Goal: Task Accomplishment & Management: Manage account settings

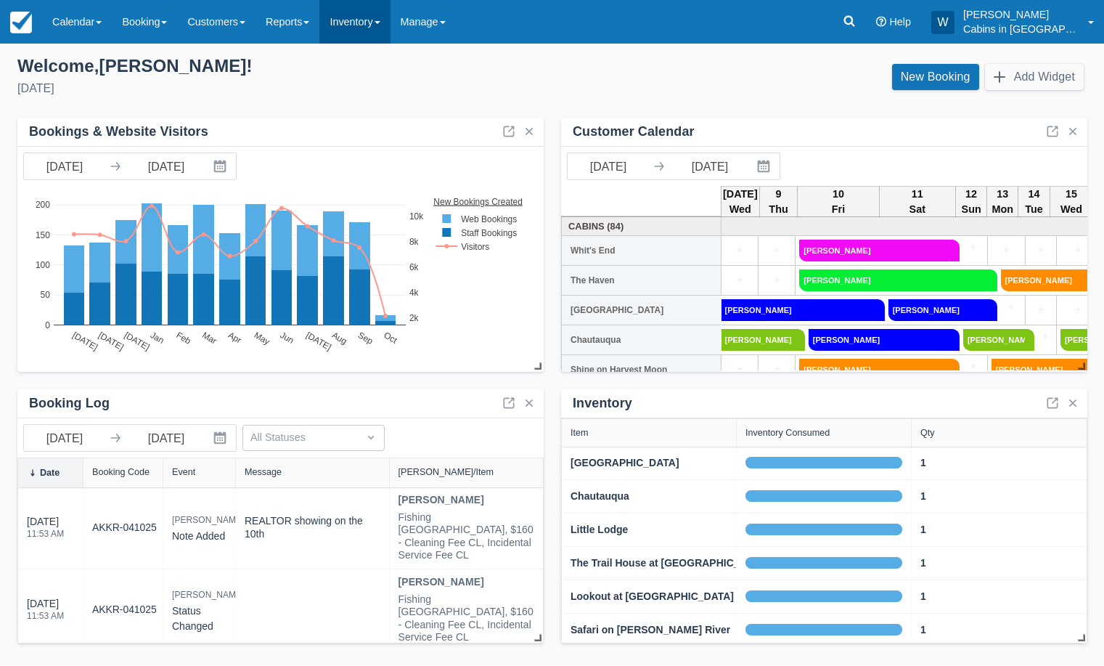
click at [385, 21] on link "Inventory" at bounding box center [354, 22] width 70 height 44
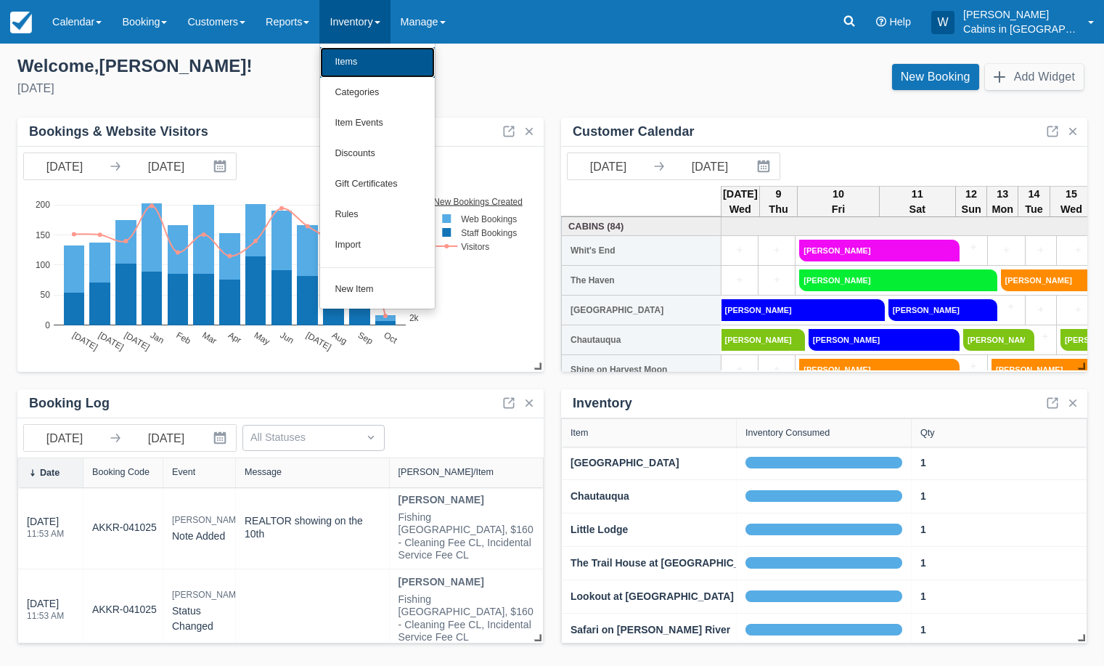
click at [379, 65] on link "Items" at bounding box center [377, 62] width 115 height 30
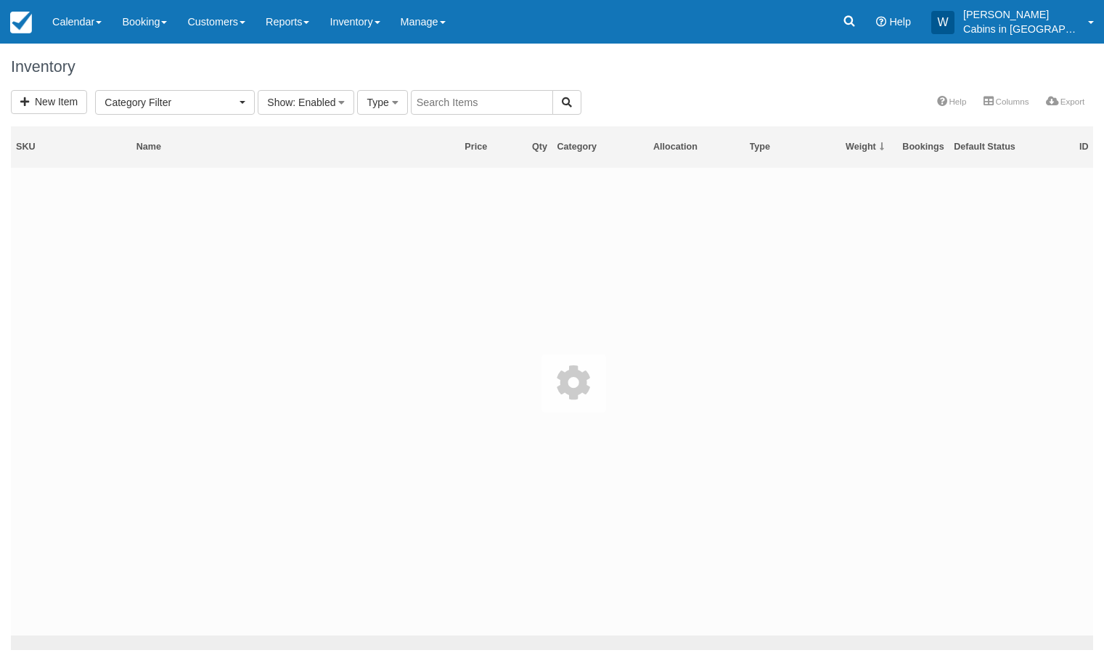
select select
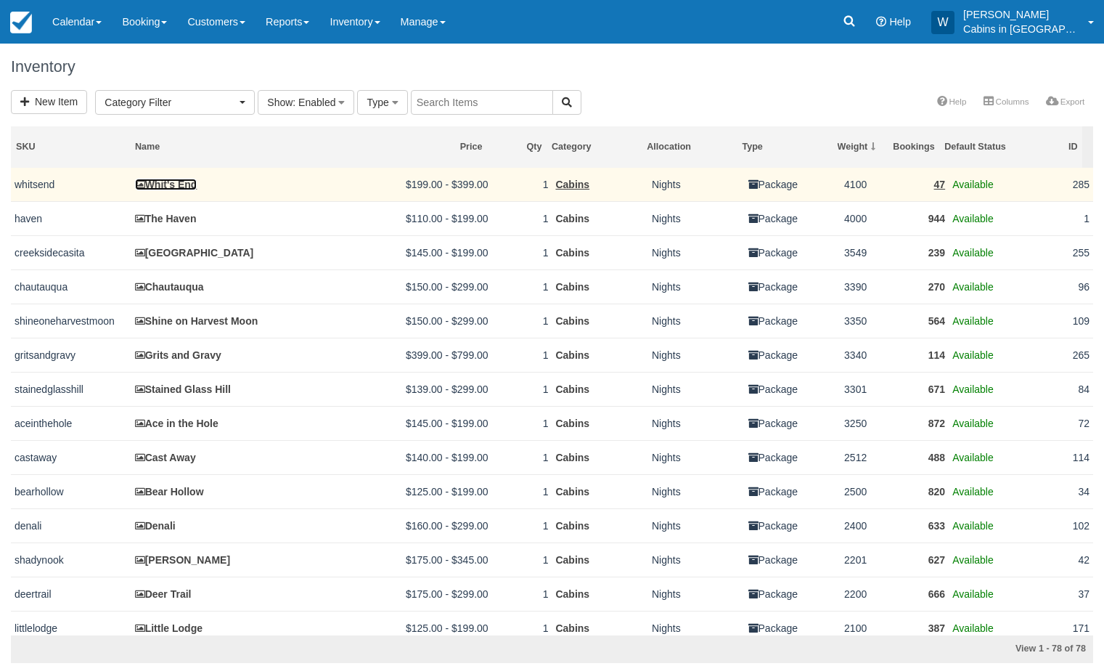
click at [184, 184] on link "Whit's End" at bounding box center [166, 185] width 62 height 12
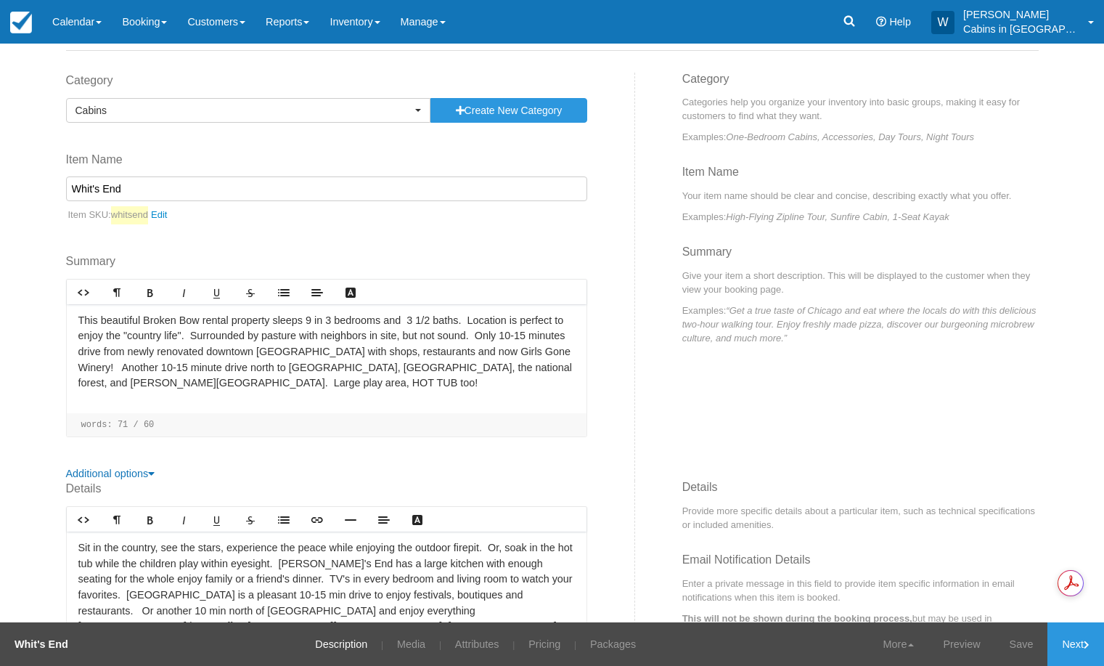
scroll to position [115, 0]
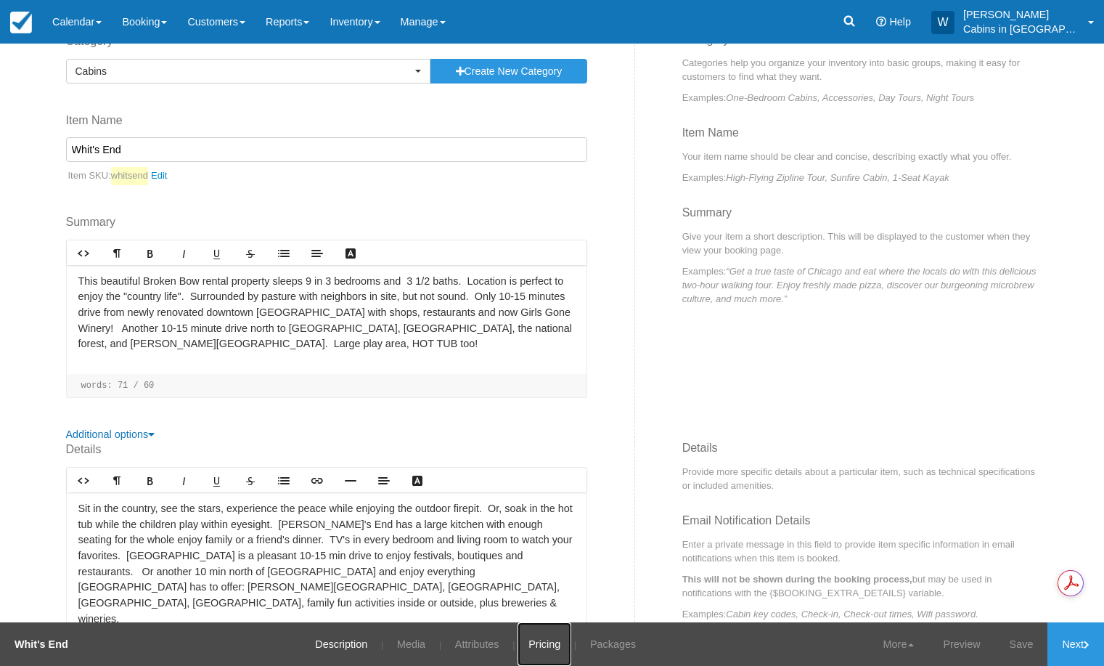
click at [550, 634] on link "Pricing" at bounding box center [545, 644] width 54 height 44
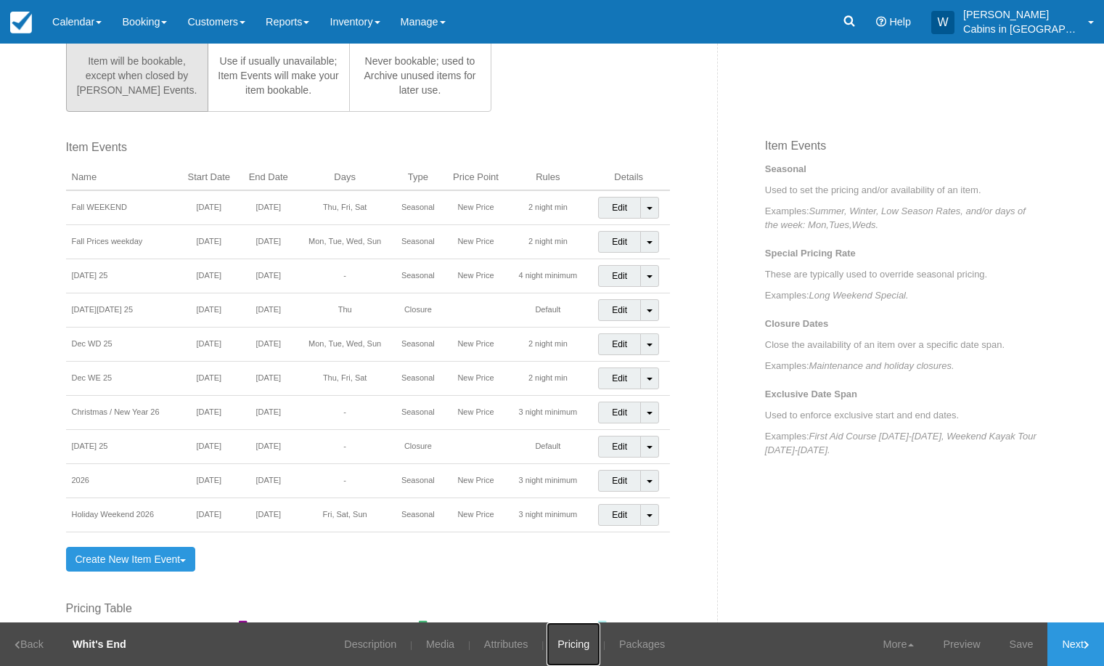
scroll to position [513, 0]
click at [118, 558] on link "Create New Item Event Toggle Dropdown" at bounding box center [131, 558] width 130 height 25
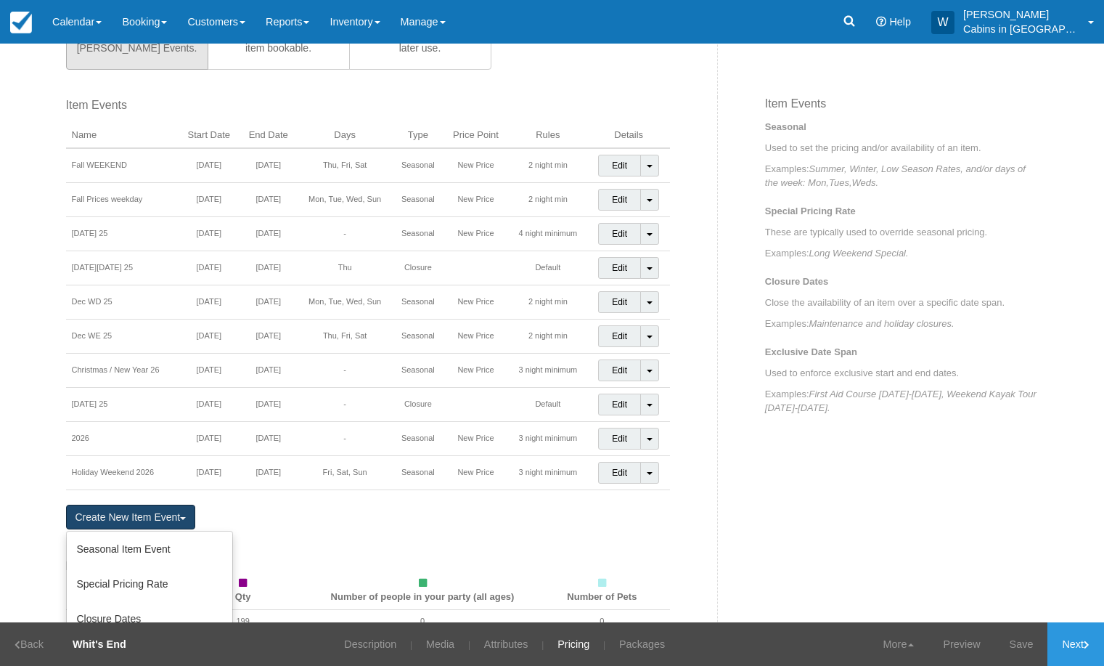
scroll to position [526, 0]
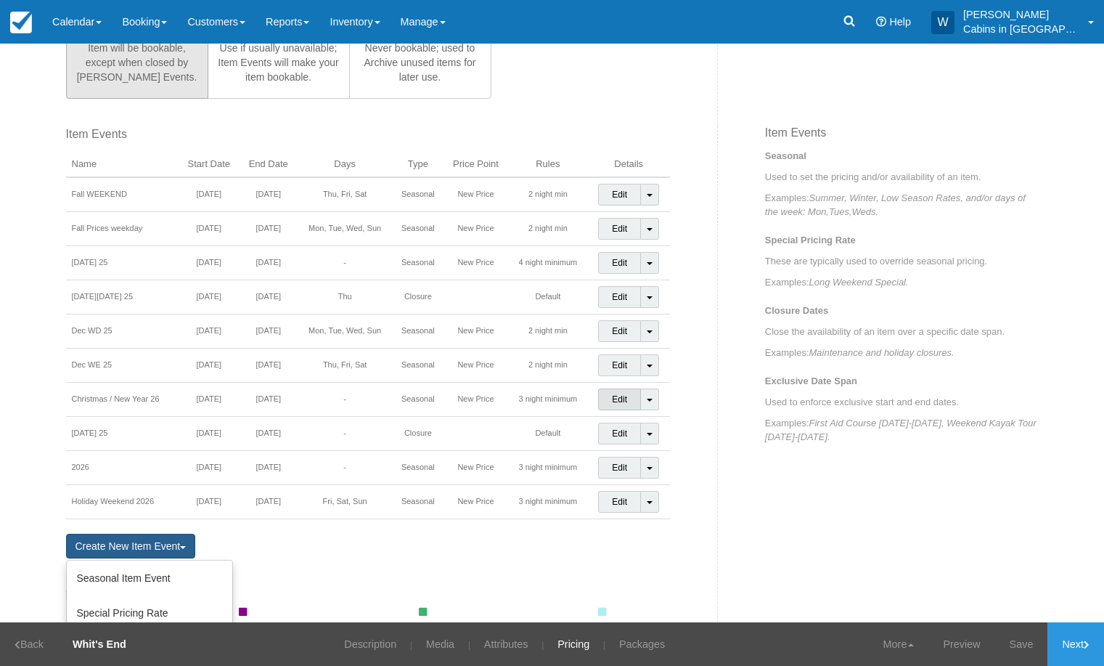
click at [619, 396] on link "Edit" at bounding box center [619, 399] width 43 height 22
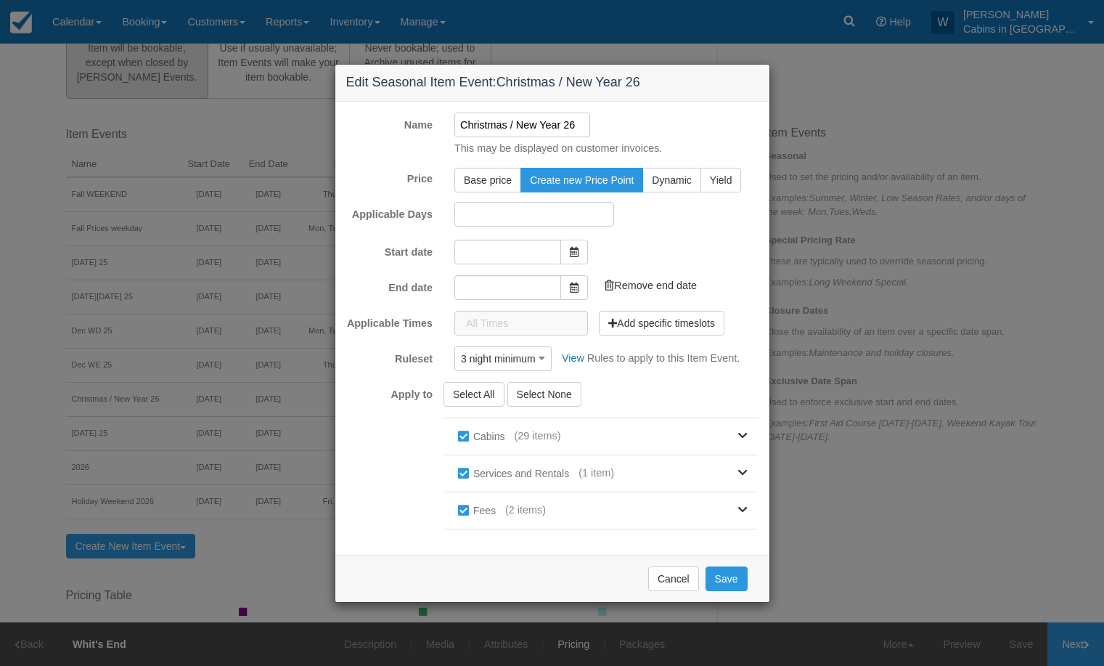
type input "[DATE]"
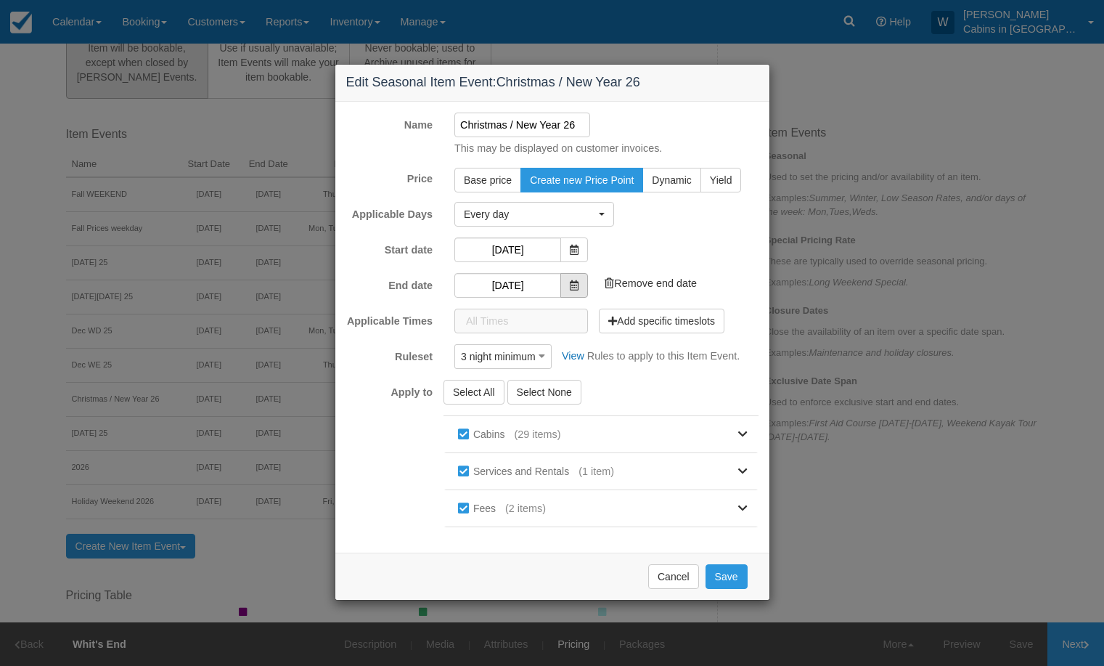
click at [581, 282] on span at bounding box center [574, 285] width 28 height 25
click at [569, 282] on span at bounding box center [574, 285] width 28 height 25
click at [521, 280] on input "[DATE]" at bounding box center [507, 285] width 107 height 25
click at [730, 575] on button "Save" at bounding box center [727, 576] width 42 height 25
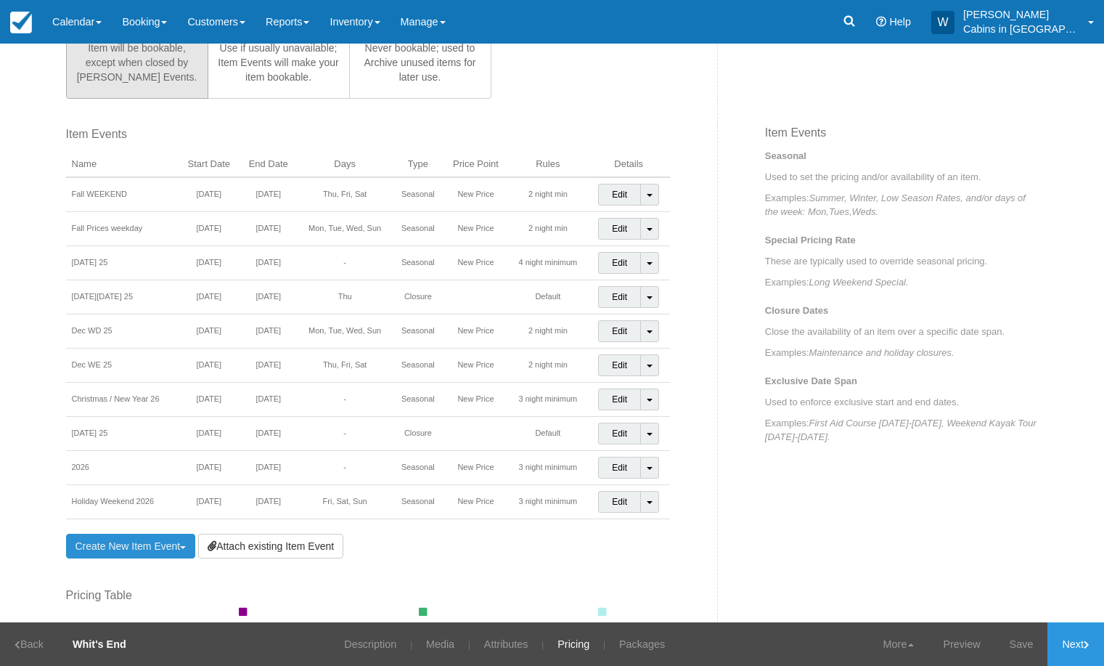
click at [147, 544] on link "Create New Item Event Toggle Dropdown" at bounding box center [131, 546] width 130 height 25
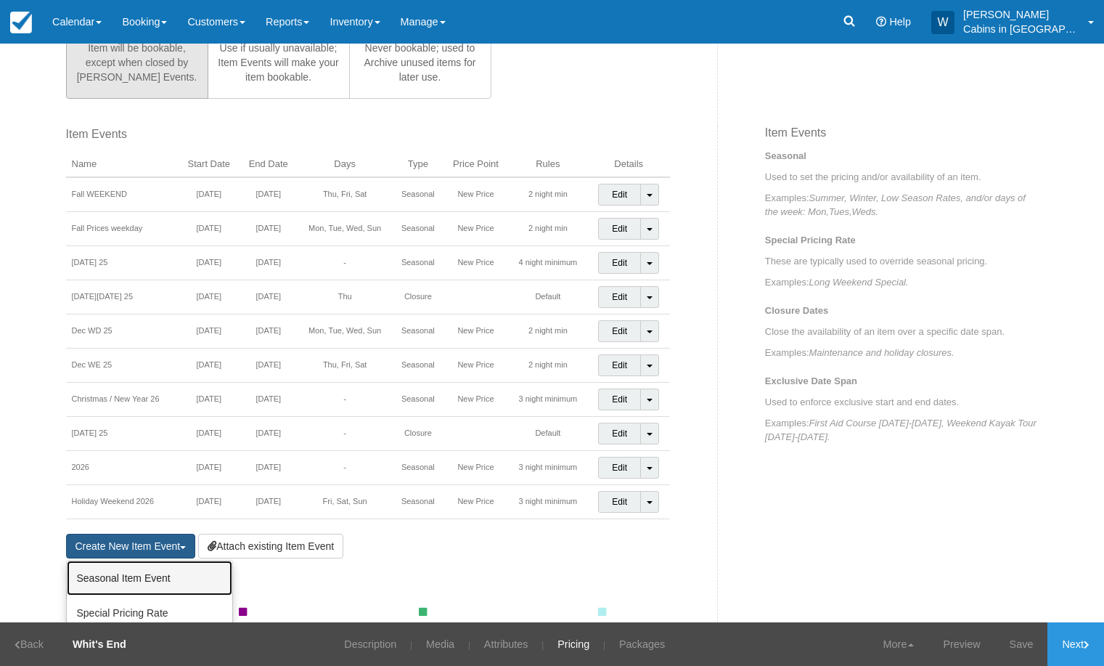
click at [147, 575] on link "Seasonal Item Event" at bounding box center [150, 577] width 166 height 35
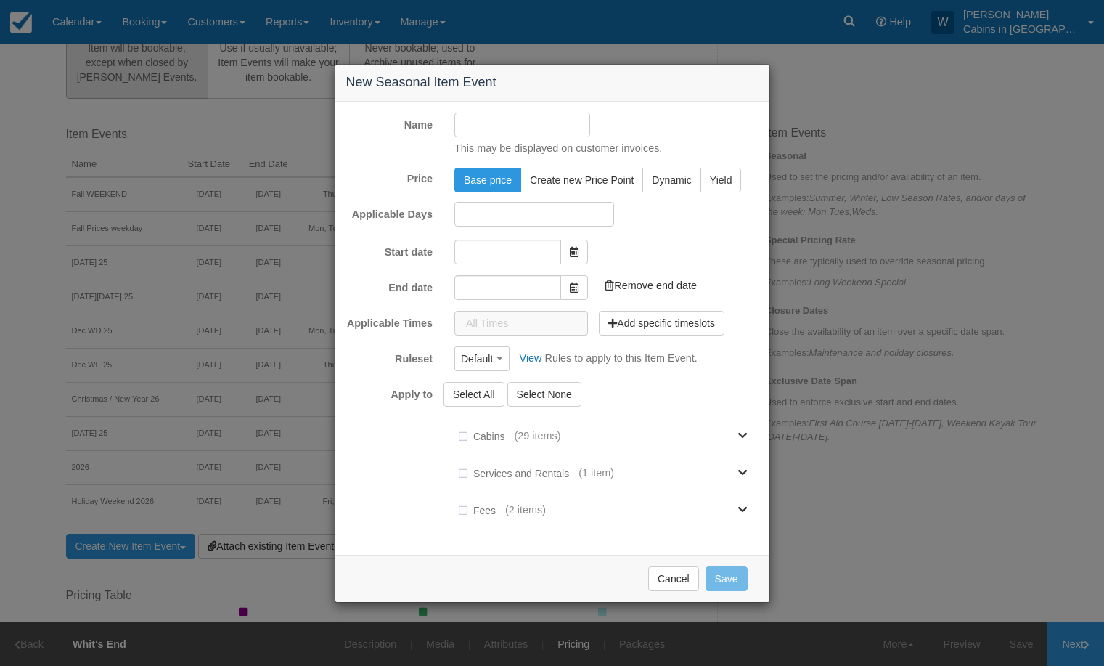
type input "[DATE]"
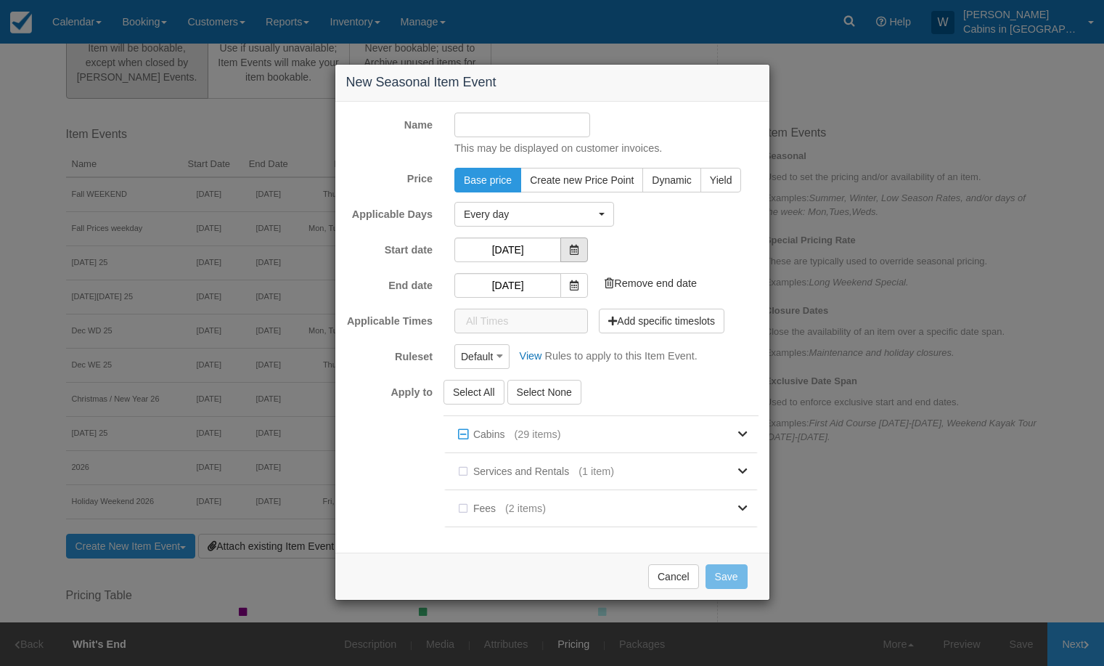
click at [575, 248] on icon at bounding box center [574, 250] width 9 height 10
click at [529, 245] on input "[DATE]" at bounding box center [507, 249] width 107 height 25
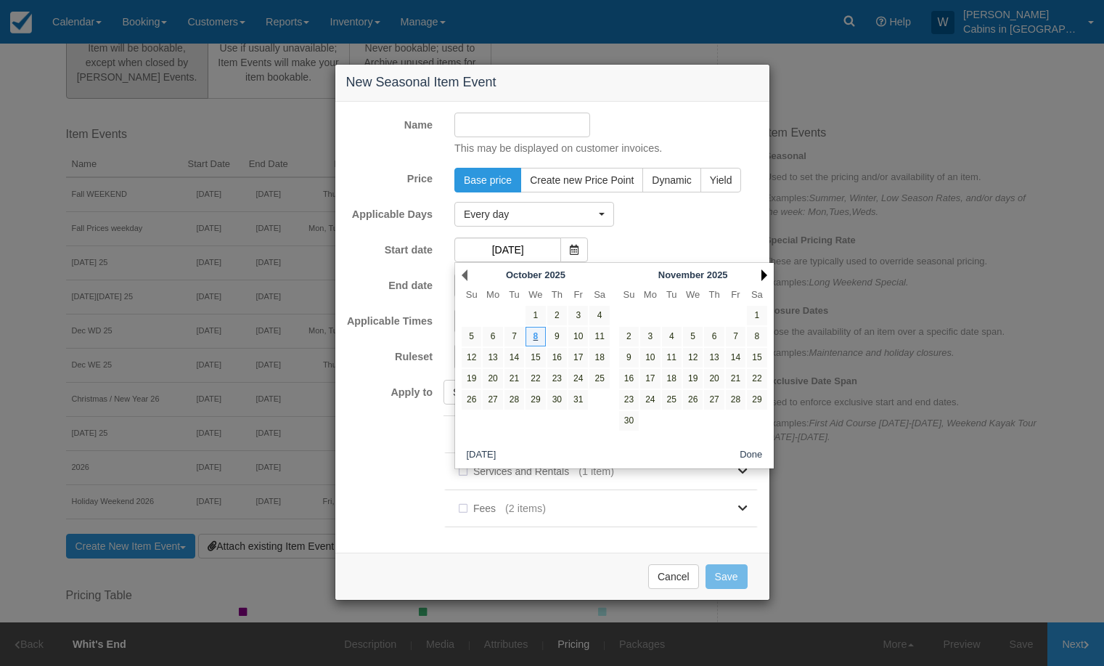
click at [764, 271] on link "Next" at bounding box center [765, 275] width 6 height 12
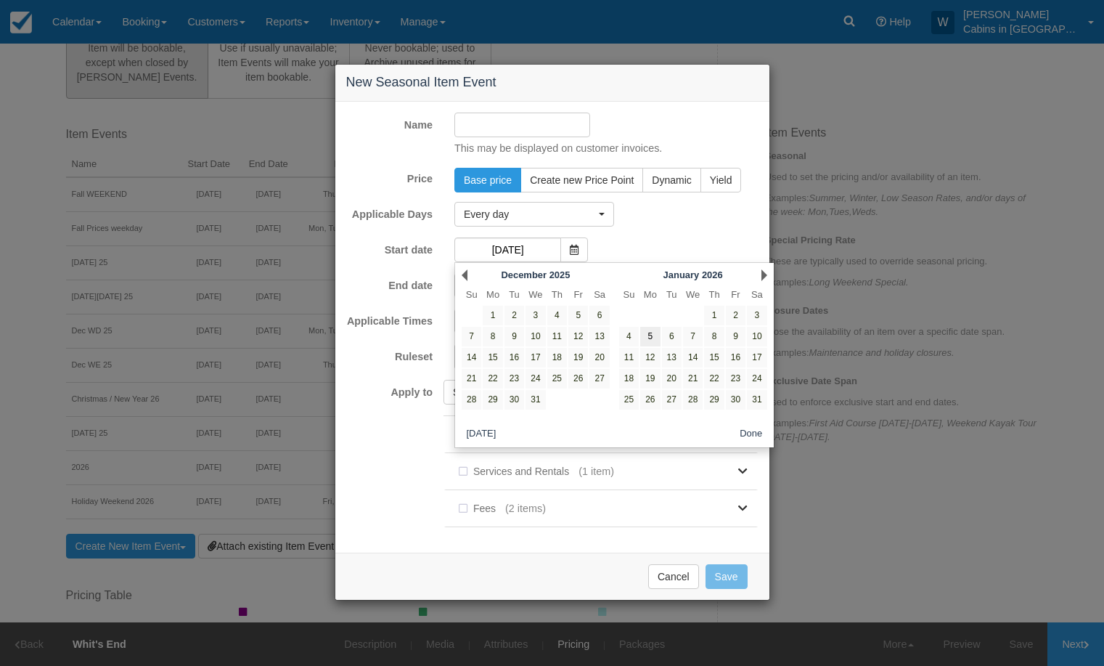
click at [648, 335] on link "5" at bounding box center [650, 337] width 20 height 20
type input "[DATE]"
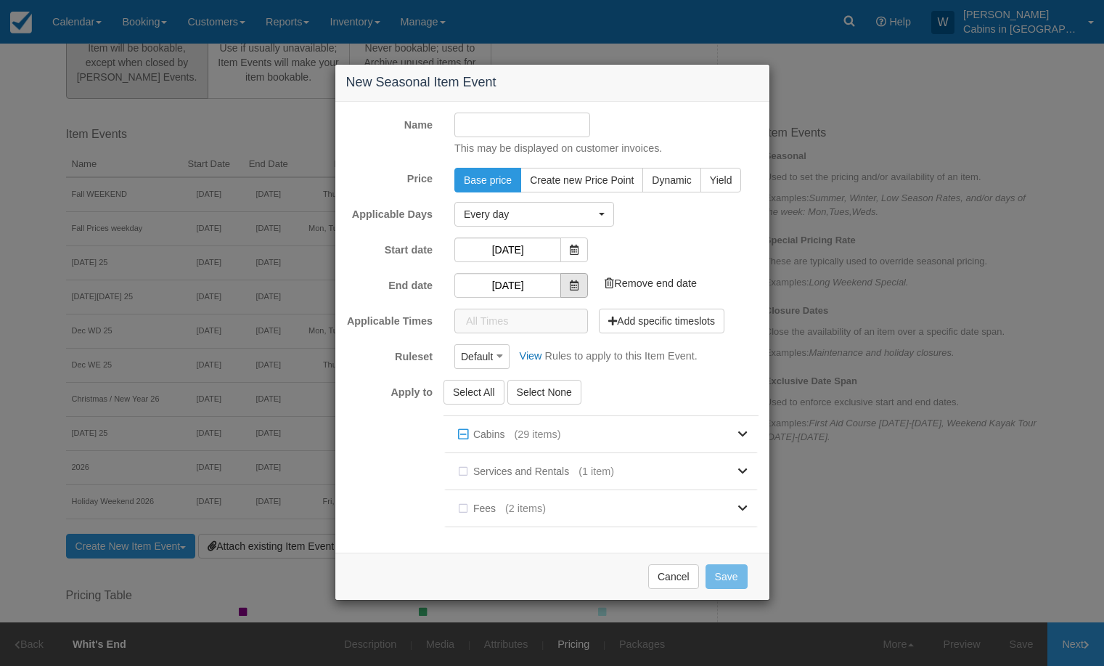
click at [572, 283] on icon at bounding box center [574, 285] width 9 height 10
click at [576, 277] on span at bounding box center [574, 285] width 28 height 25
click at [536, 281] on input "[DATE]" at bounding box center [507, 285] width 107 height 25
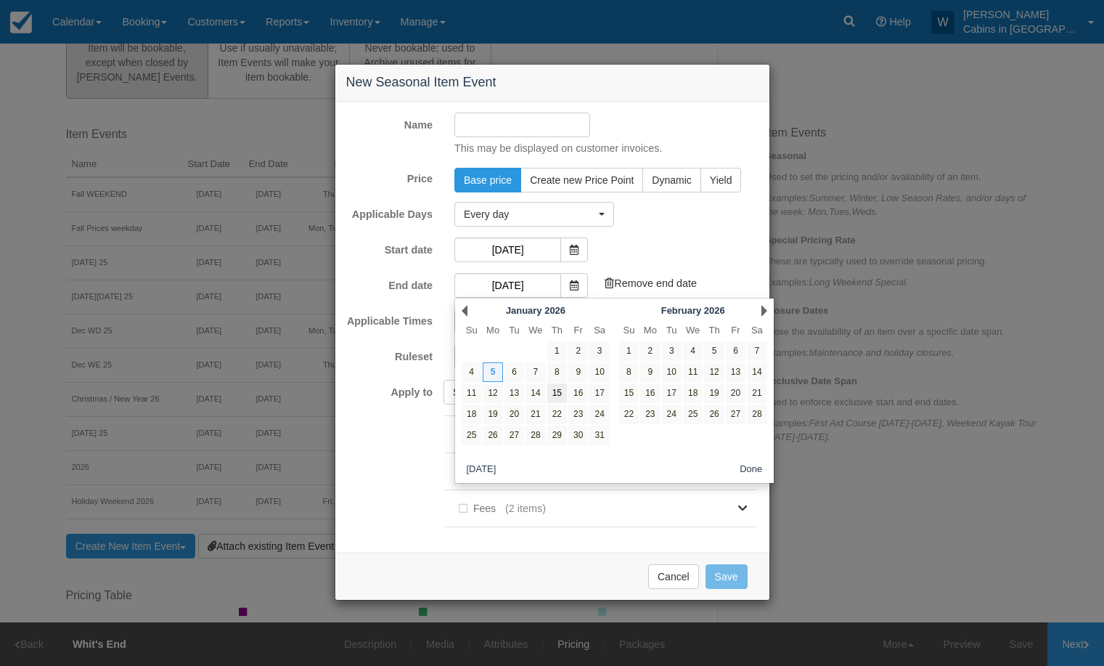
click at [558, 394] on link "15" at bounding box center [557, 393] width 20 height 20
type input "[DATE]"
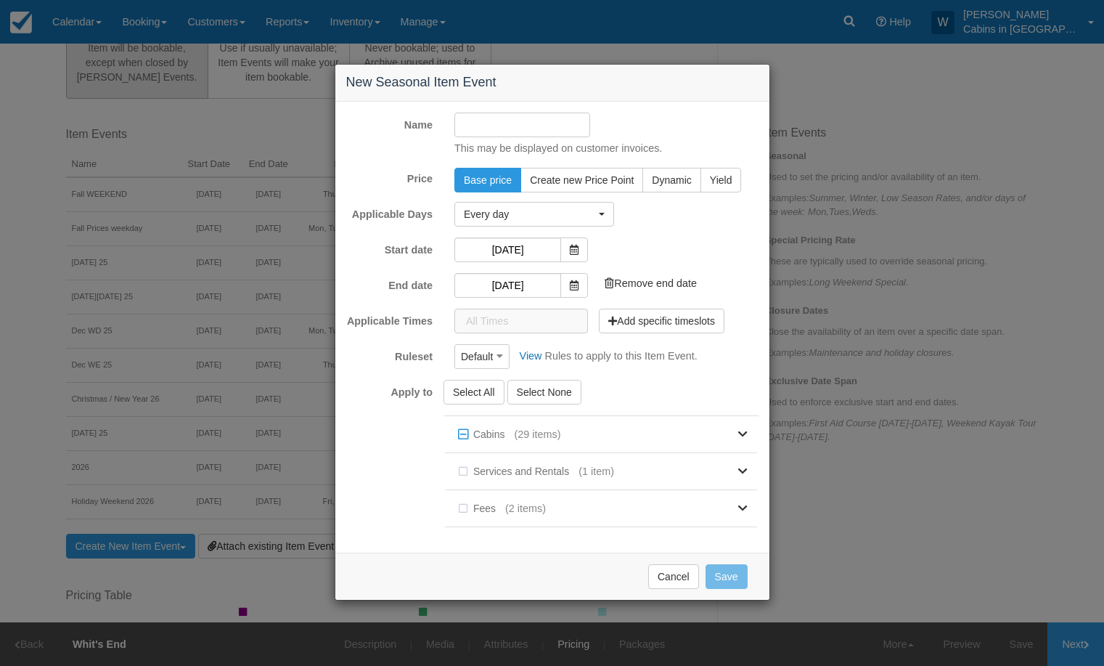
click at [507, 126] on input "Name" at bounding box center [522, 125] width 136 height 25
type input "Jan 5-15, 2026"
click at [726, 579] on button "Save" at bounding box center [727, 576] width 42 height 25
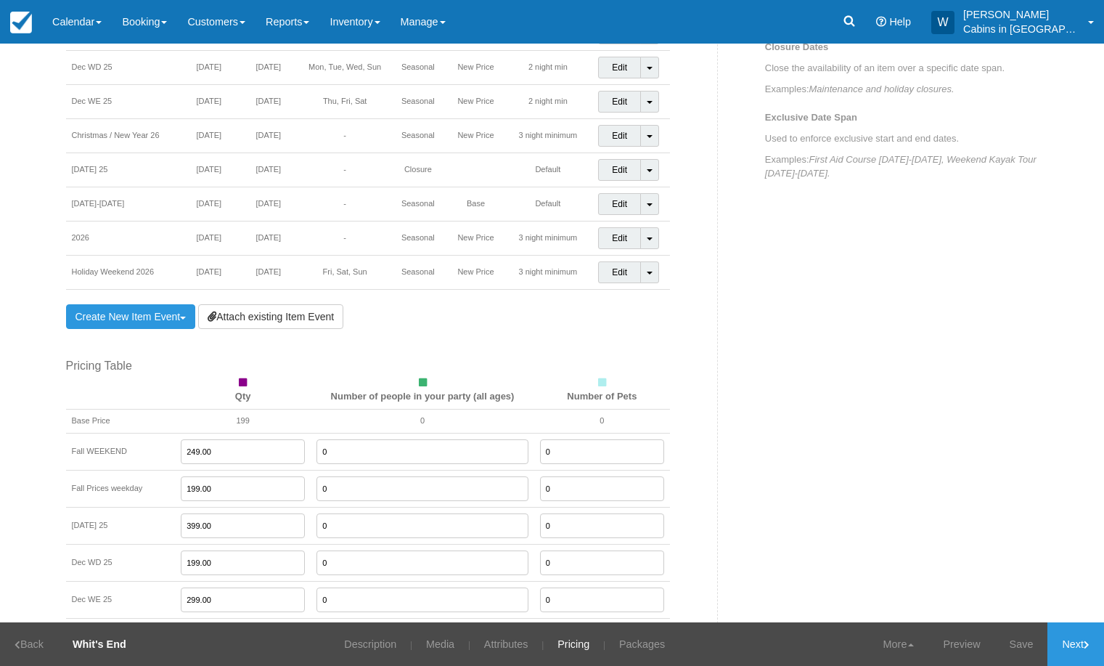
scroll to position [779, 0]
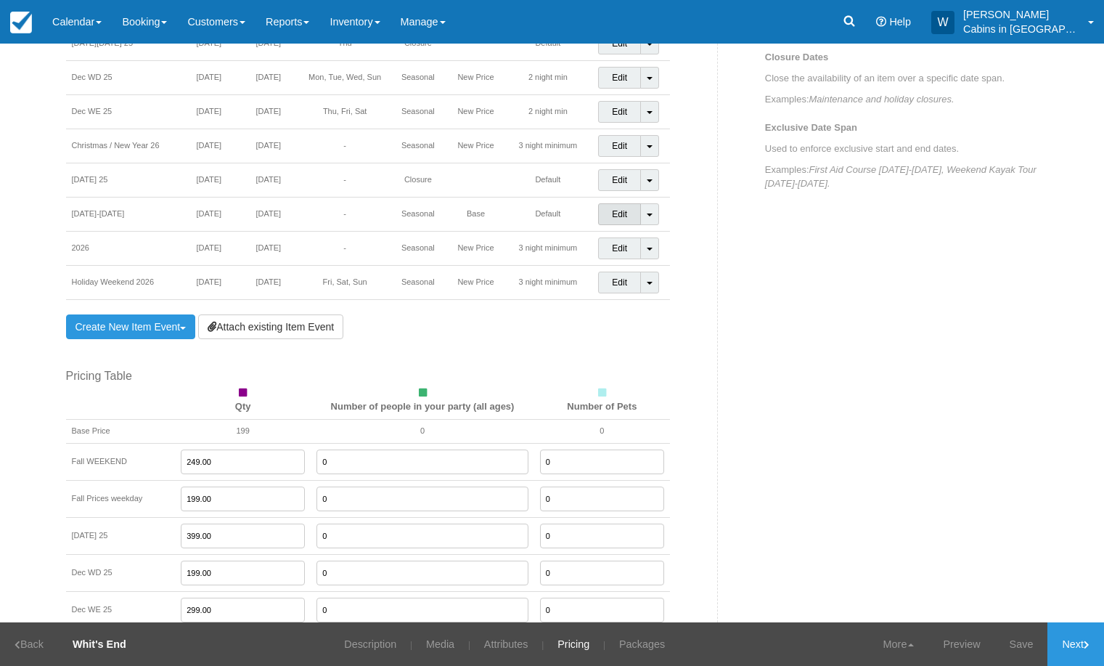
click at [603, 211] on link "Edit" at bounding box center [619, 214] width 43 height 22
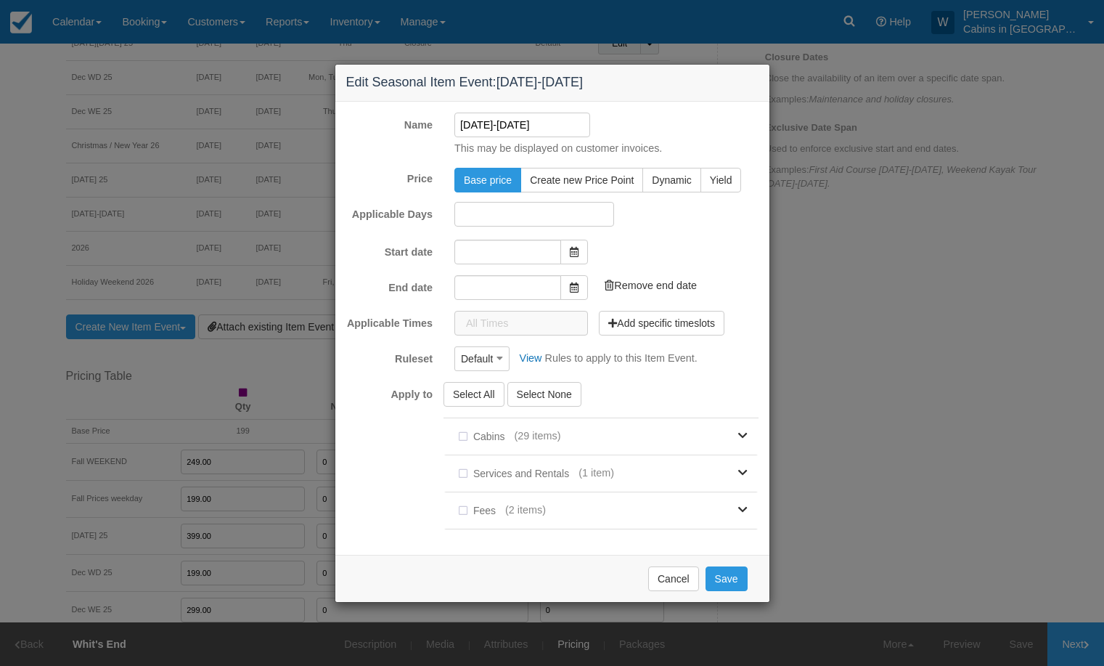
type input "[DATE]"
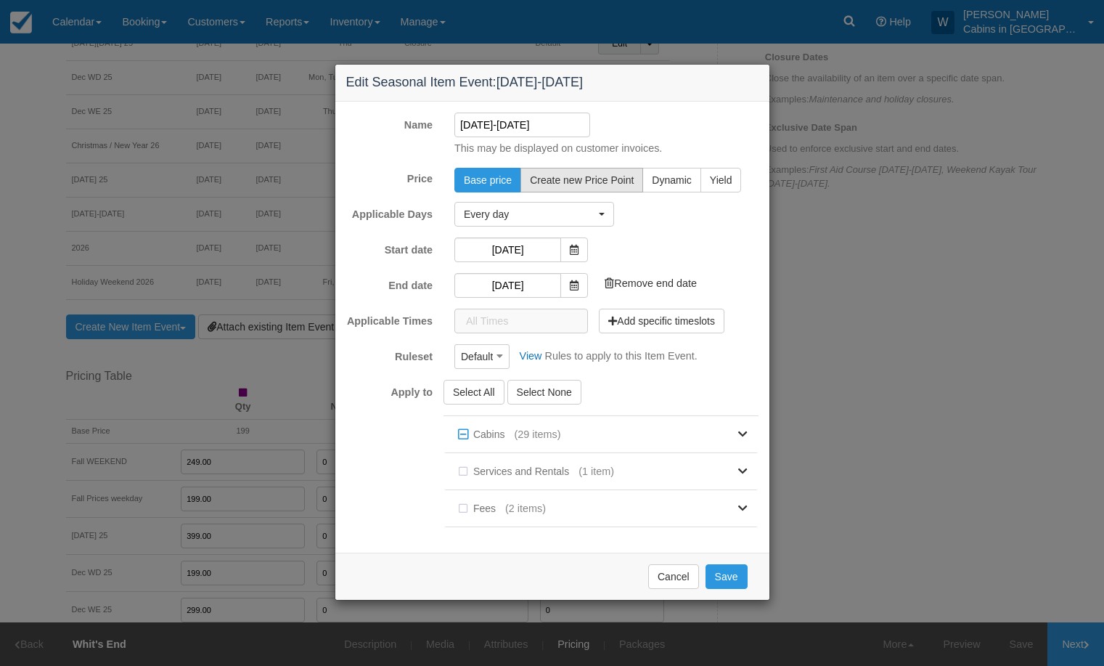
click at [592, 182] on span "Create new Price Point" at bounding box center [582, 180] width 104 height 12
radio input "true"
click at [730, 574] on button "Save" at bounding box center [727, 576] width 42 height 25
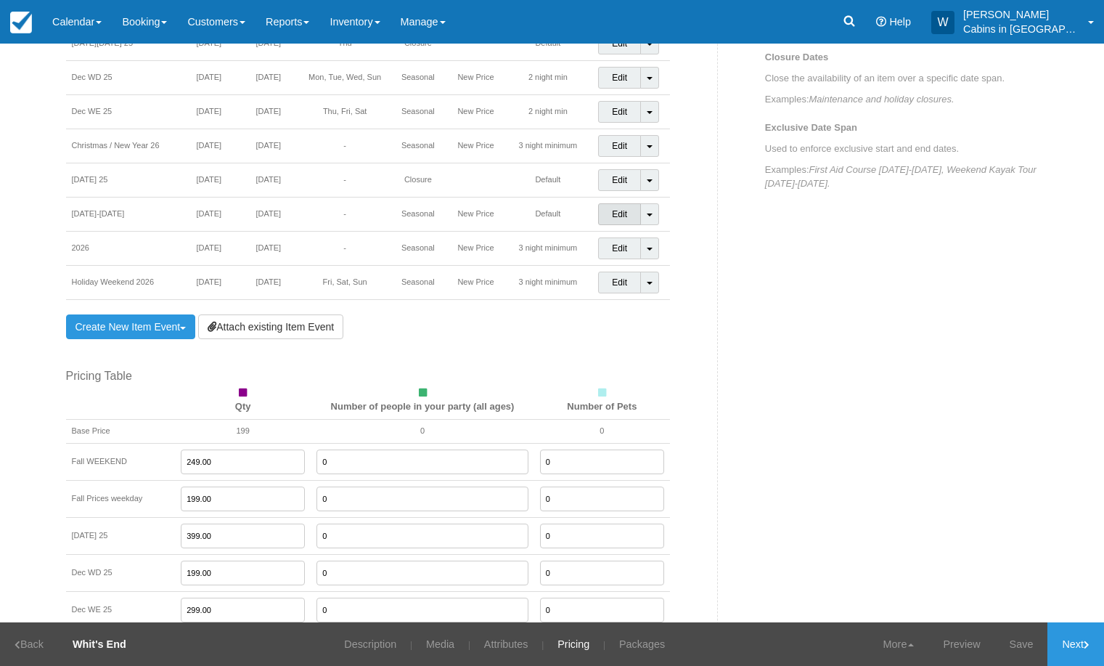
click at [609, 217] on link "Edit" at bounding box center [619, 214] width 43 height 22
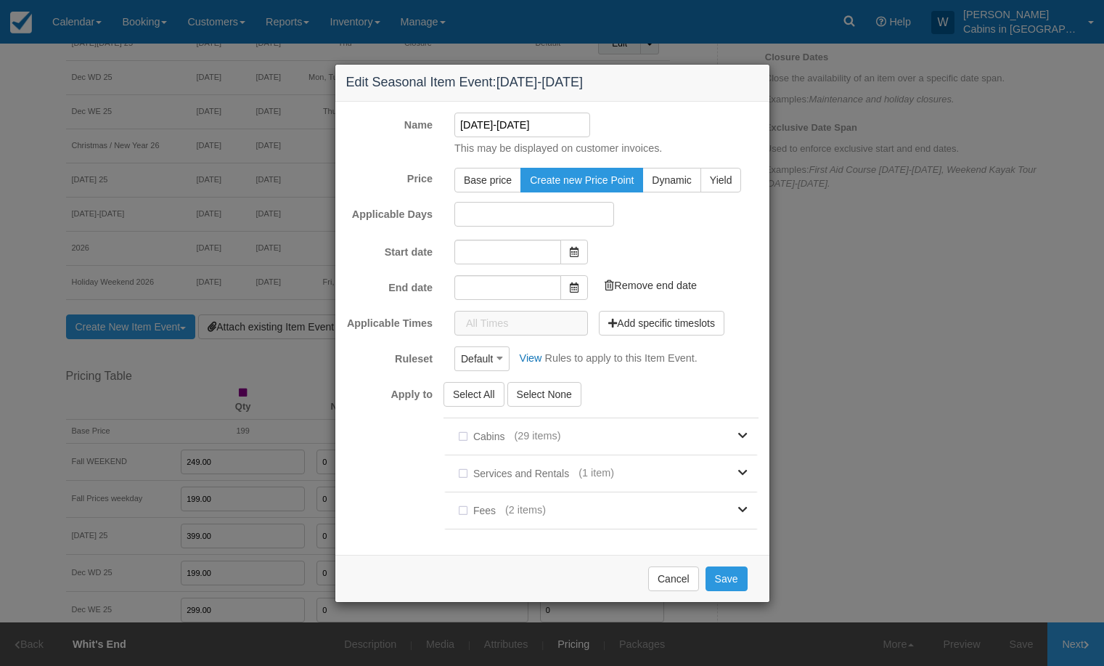
type input "[DATE]"
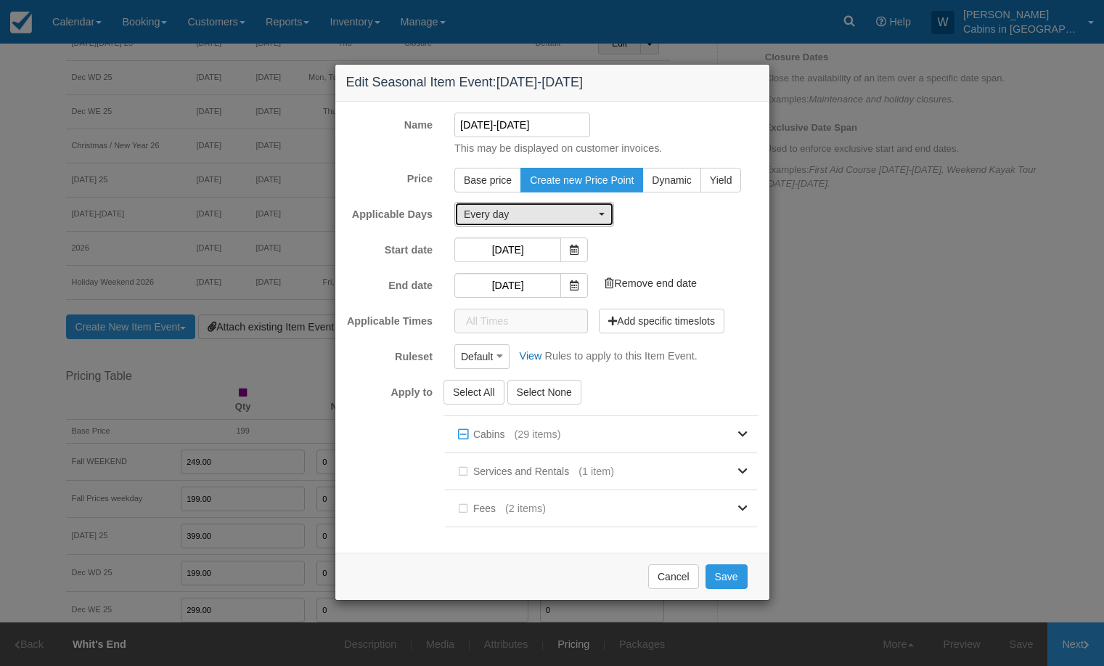
click at [557, 208] on span "Every day" at bounding box center [529, 214] width 131 height 15
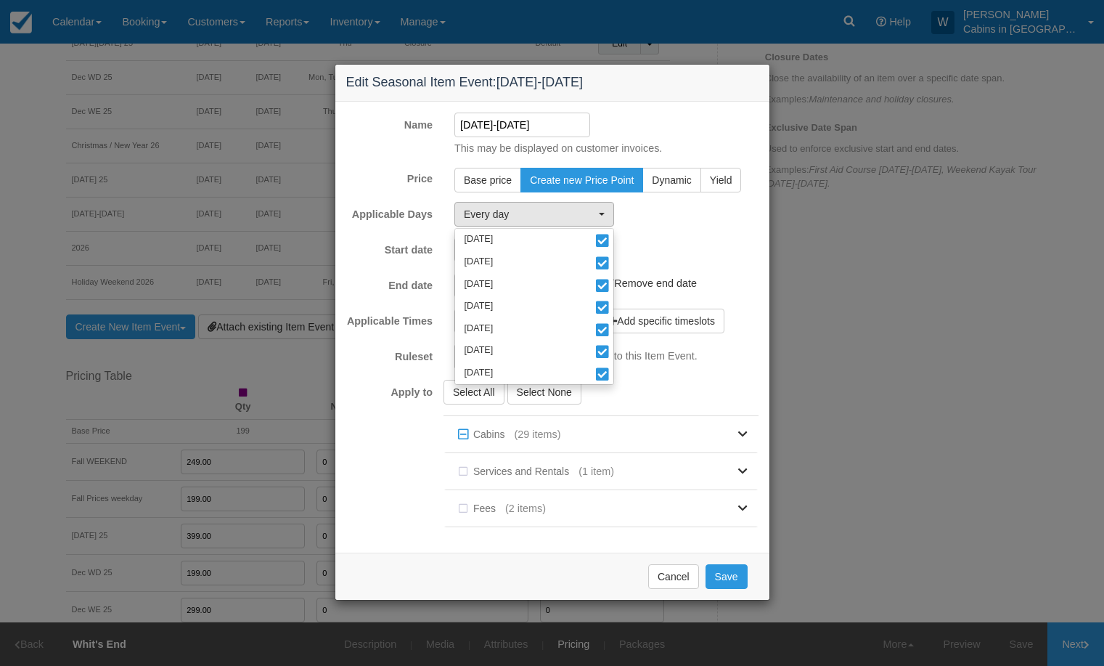
click at [663, 371] on form "Name Jan 5-15, 2026 This may be displayed on customer invoices. Price Base pric…" at bounding box center [552, 328] width 412 height 430
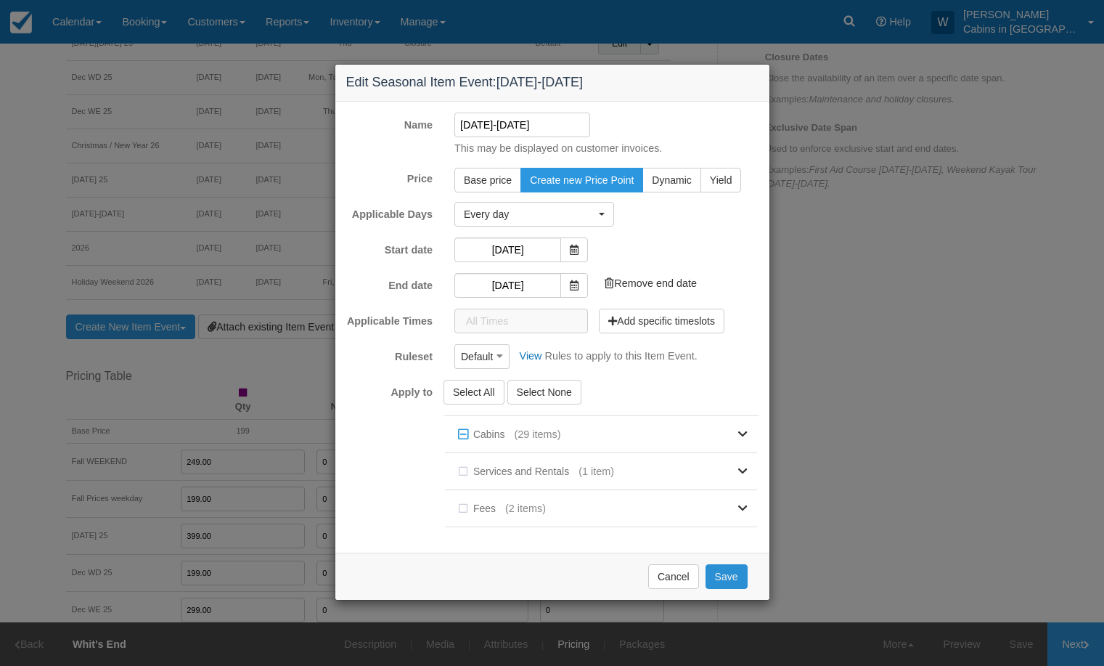
click at [726, 574] on button "Save" at bounding box center [727, 576] width 42 height 25
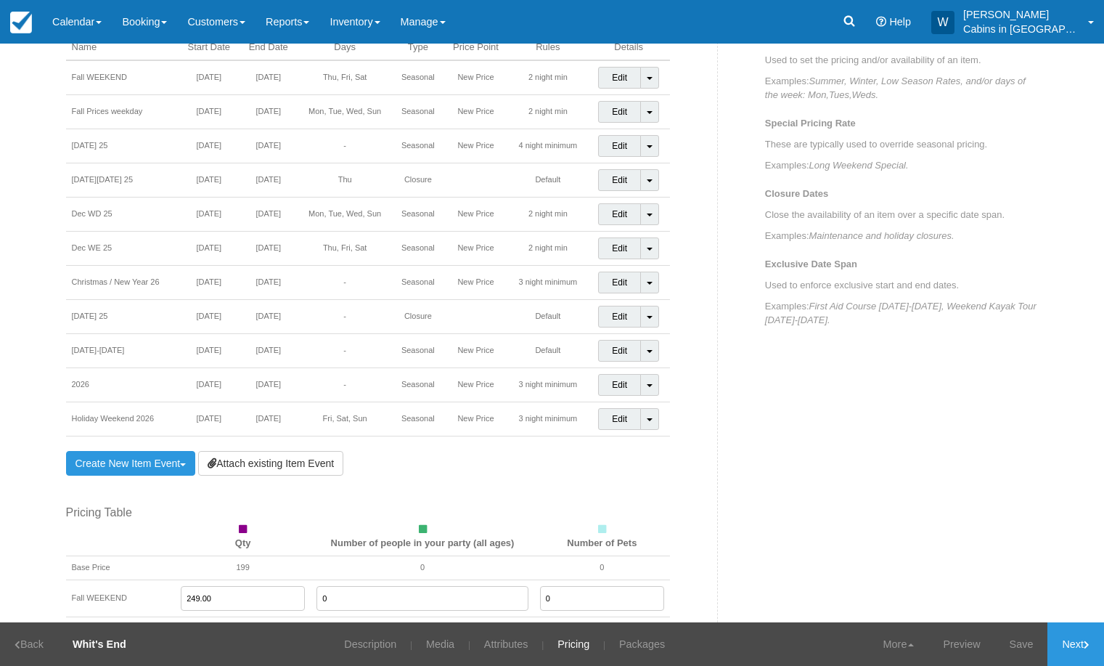
scroll to position [650, 0]
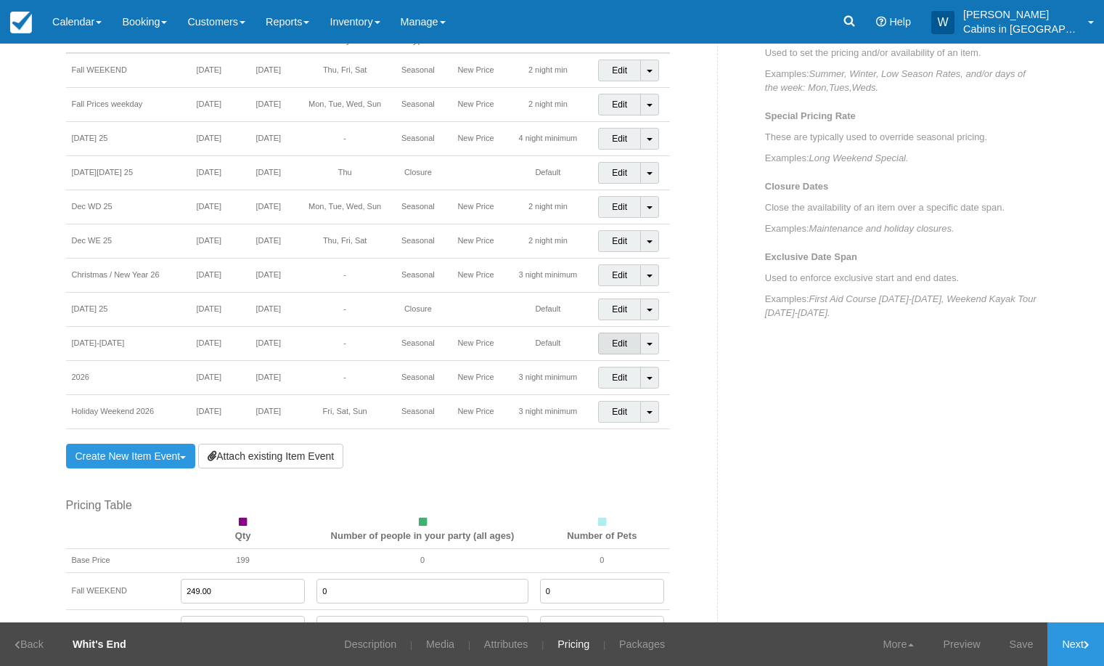
click at [611, 343] on link "Edit" at bounding box center [619, 344] width 43 height 22
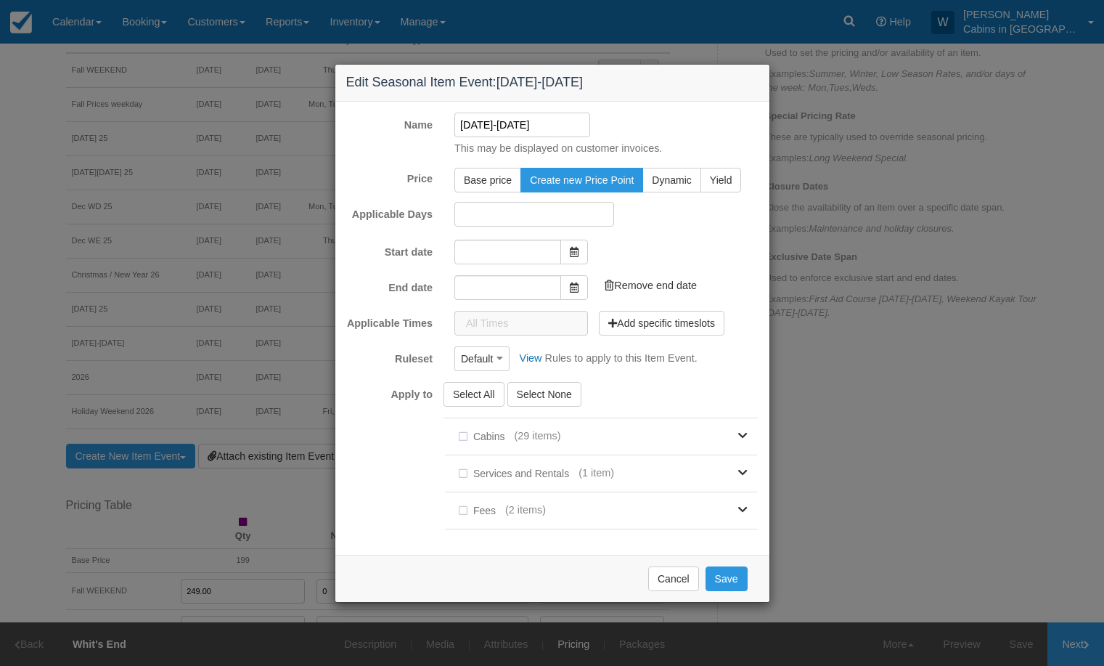
type input "[DATE]"
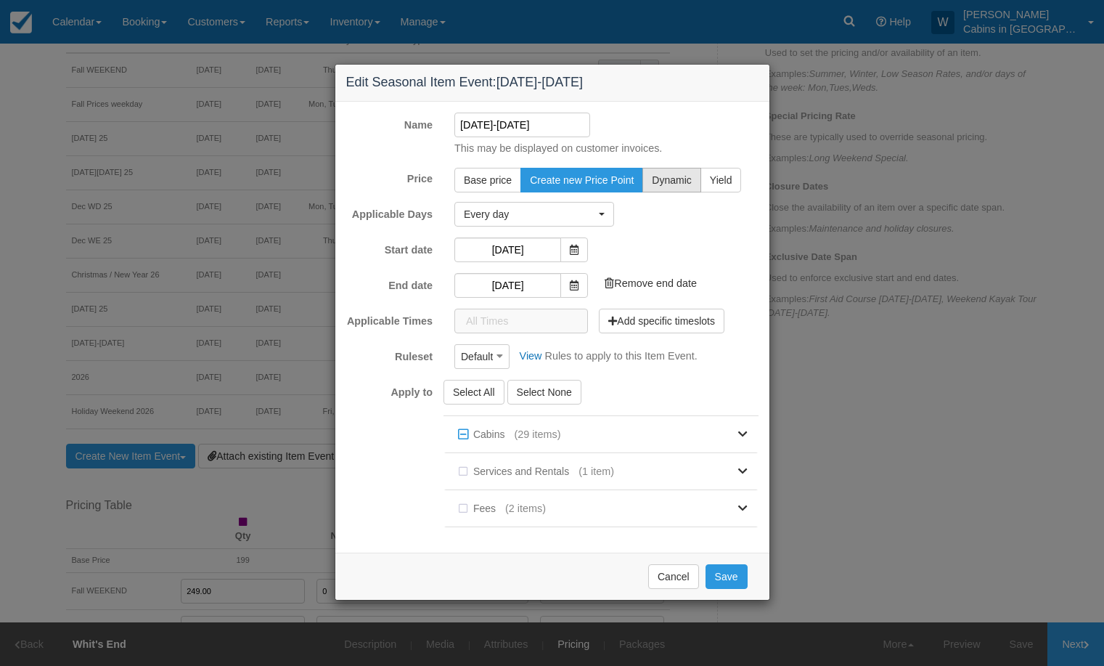
click at [669, 181] on span "Dynamic" at bounding box center [671, 180] width 39 height 12
radio input "true"
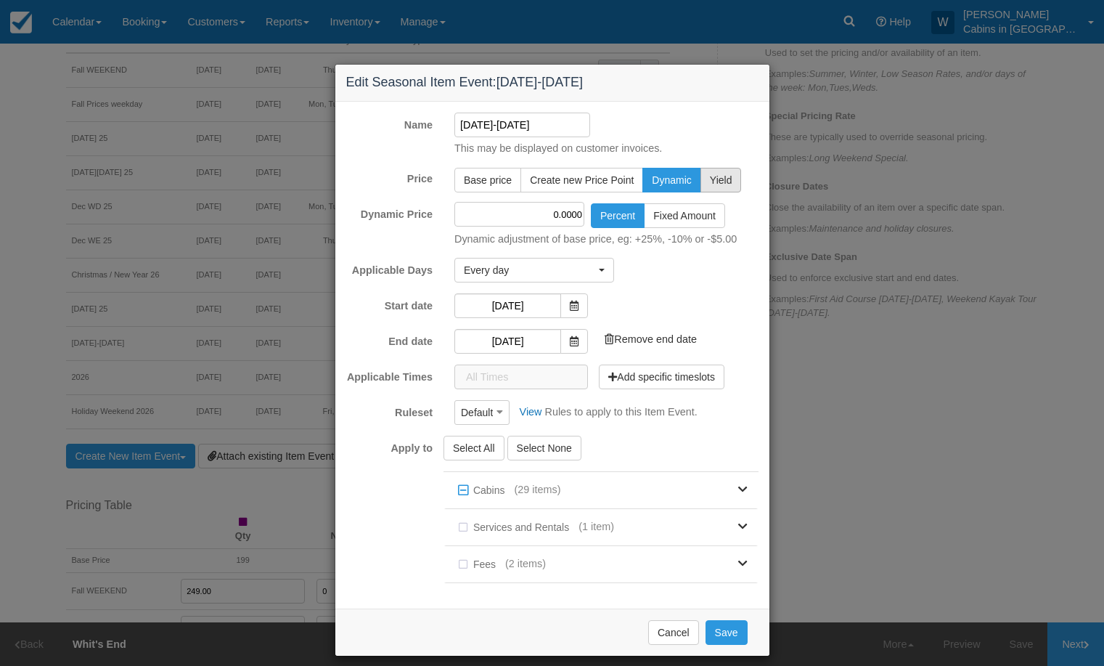
click at [713, 181] on span "Yield" at bounding box center [721, 180] width 23 height 12
radio input "true"
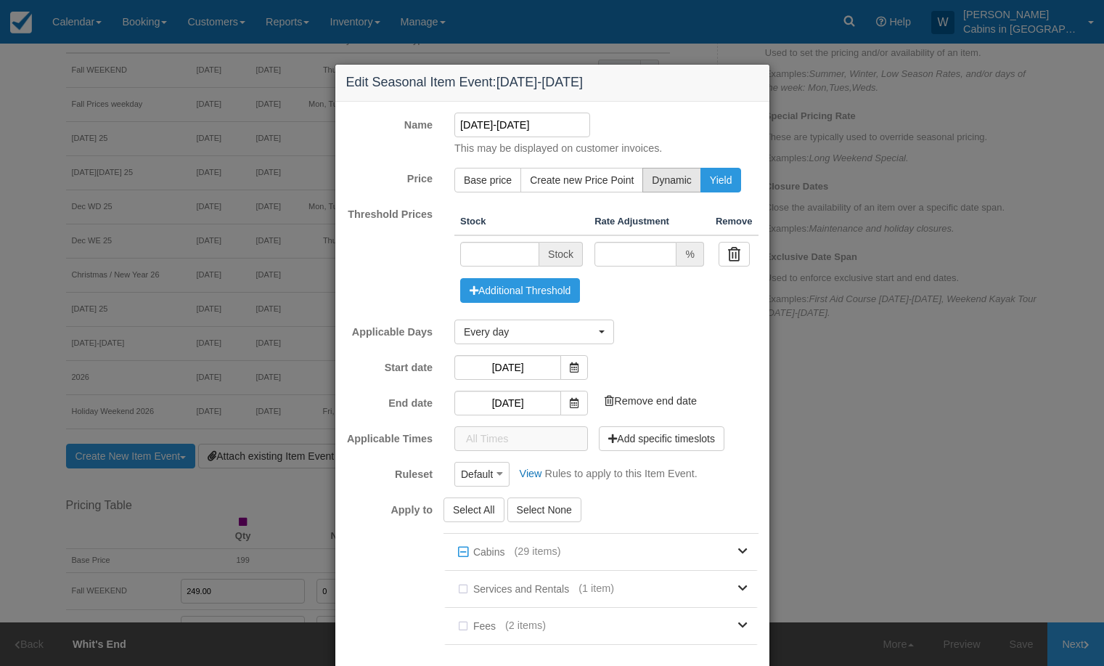
click at [664, 182] on span "Dynamic" at bounding box center [671, 180] width 39 height 12
radio input "true"
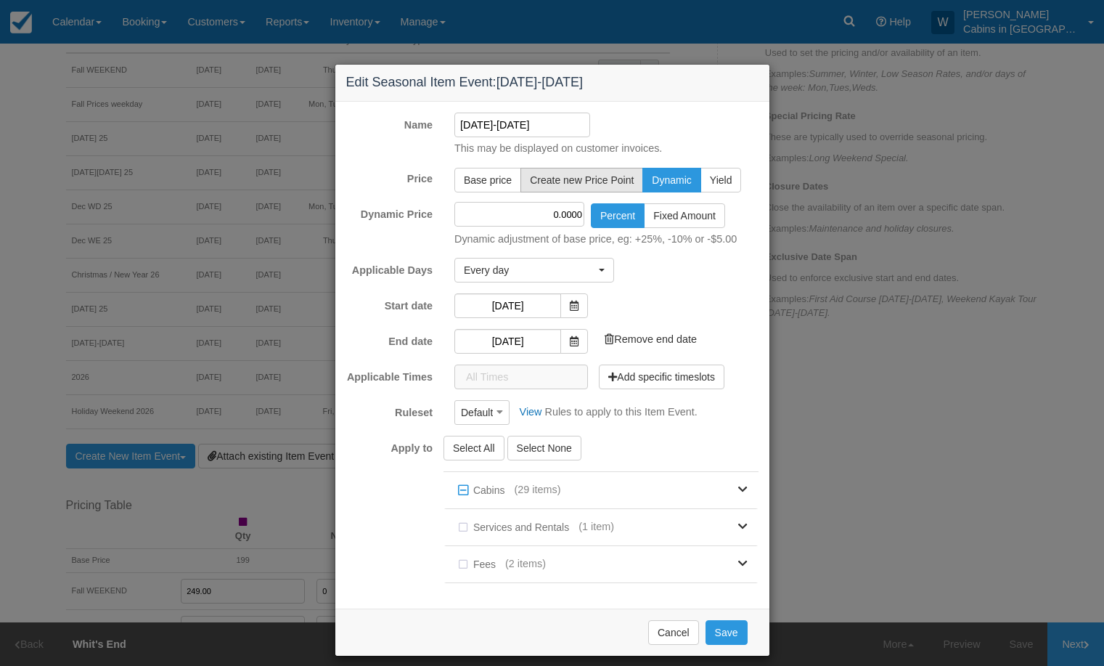
click at [600, 171] on button "Create new Price Point" at bounding box center [582, 180] width 123 height 25
radio input "true"
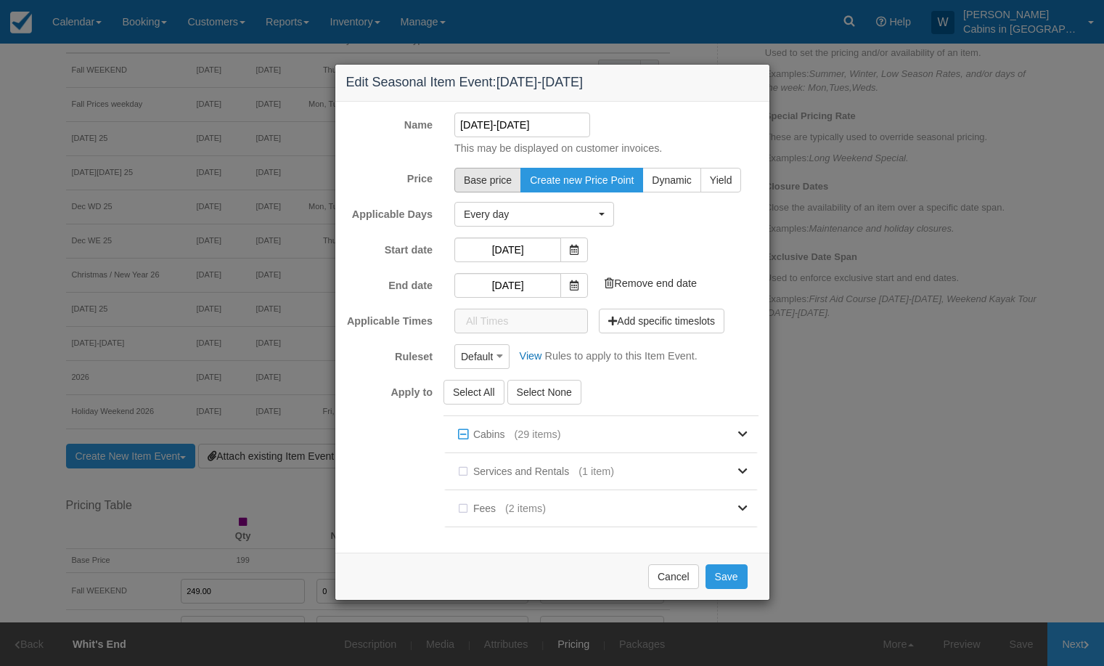
click at [492, 172] on button "Base price" at bounding box center [487, 180] width 67 height 25
radio input "true"
click at [495, 358] on button "Default" at bounding box center [481, 356] width 55 height 25
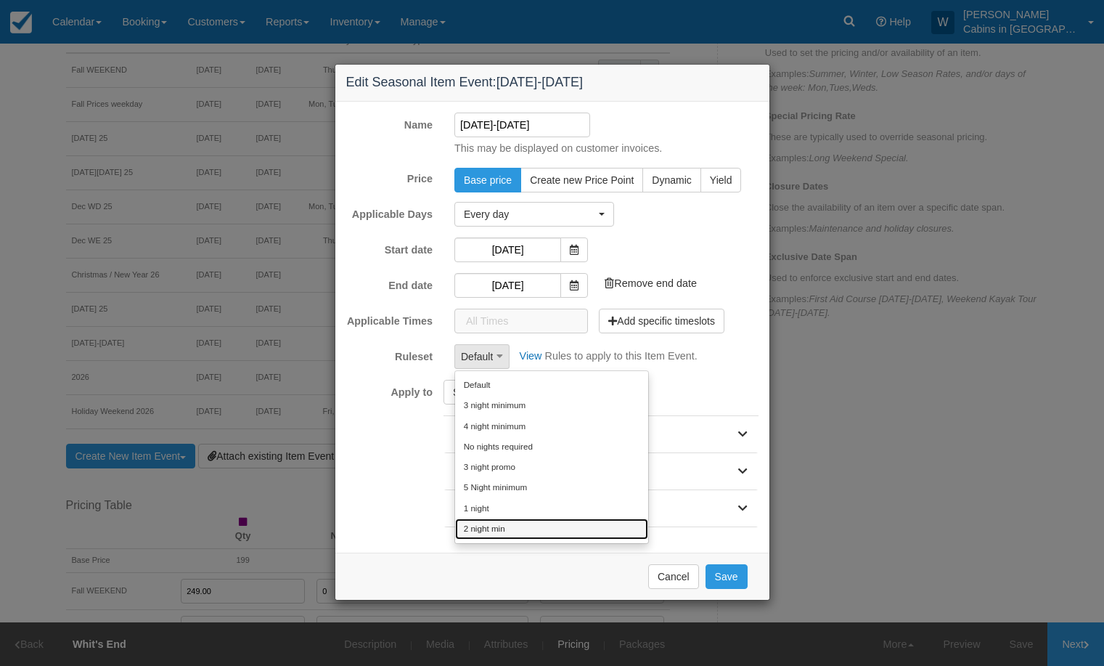
click at [497, 526] on link "2 night min" at bounding box center [551, 528] width 193 height 20
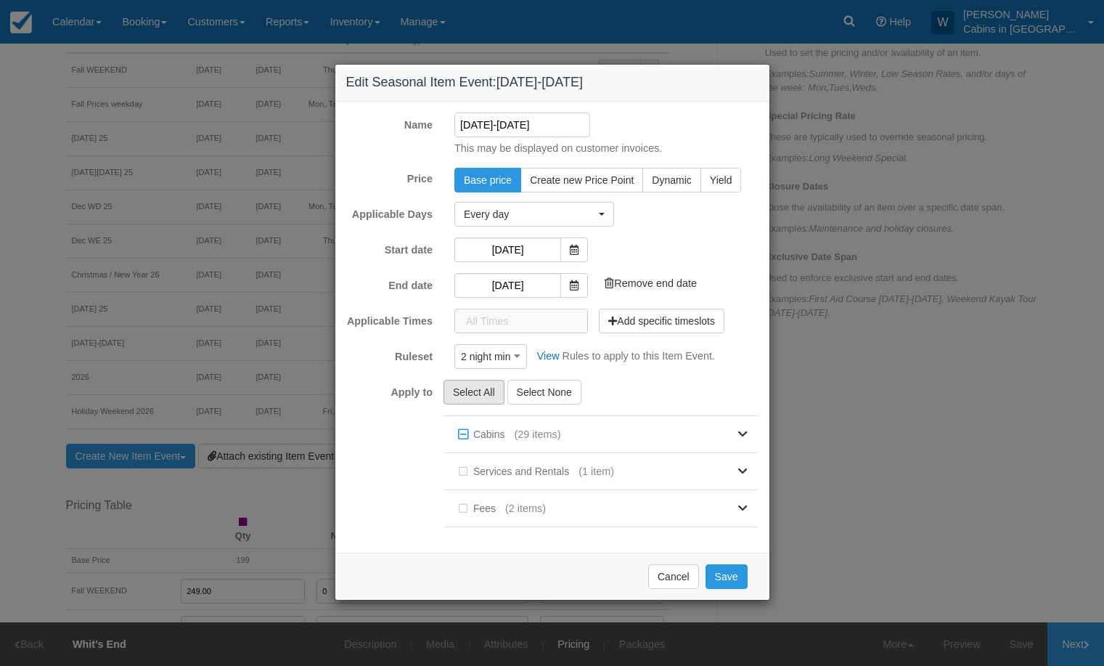
click at [478, 394] on button "Select All" at bounding box center [474, 392] width 61 height 25
checkbox input "true"
click at [478, 394] on button "Select All" at bounding box center [474, 392] width 61 height 25
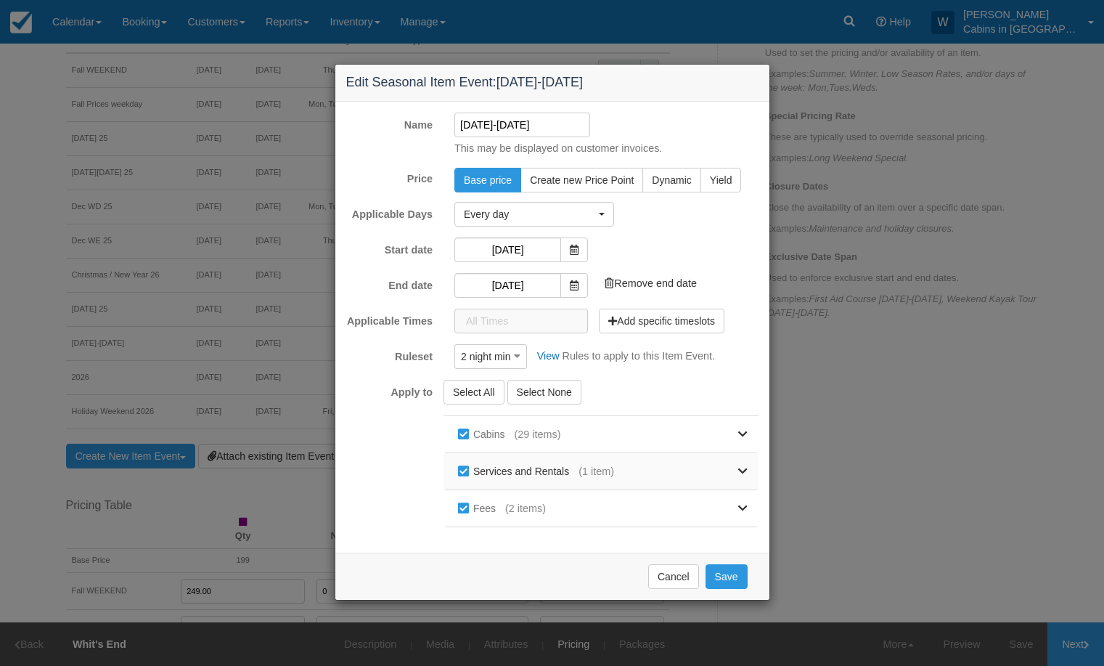
click at [463, 473] on label "Services and Rentals" at bounding box center [516, 471] width 124 height 22
checkbox input "false"
click at [468, 510] on label "Fees" at bounding box center [479, 508] width 51 height 22
checkbox input "false"
click at [737, 574] on button "Save" at bounding box center [727, 576] width 42 height 25
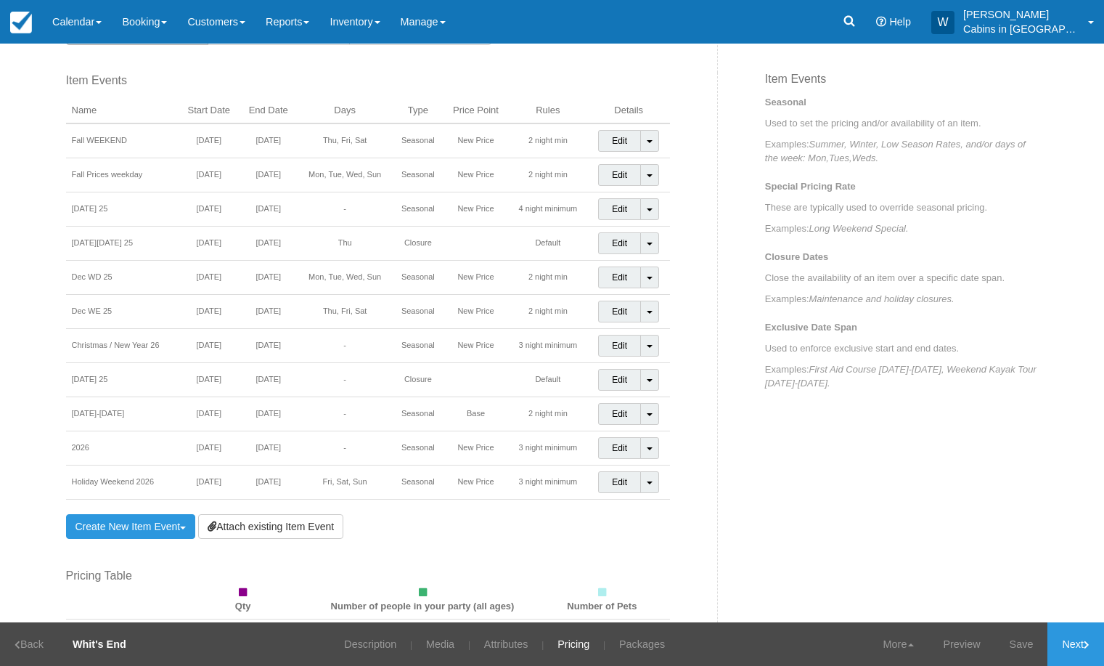
scroll to position [577, 0]
click at [612, 417] on link "Edit" at bounding box center [619, 416] width 43 height 22
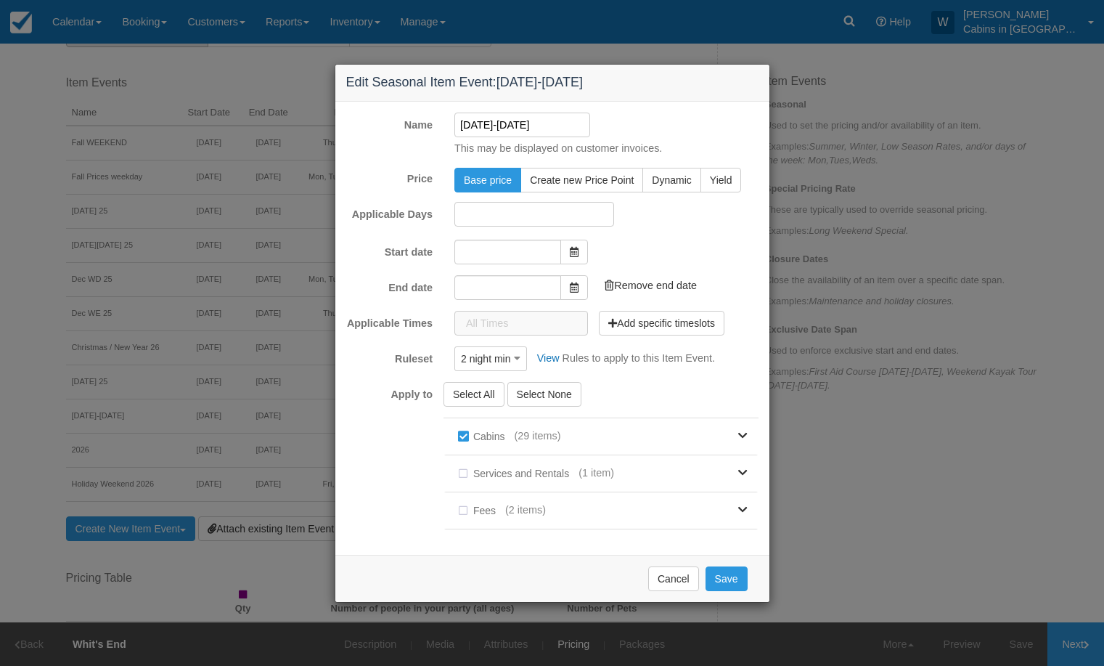
type input "[DATE]"
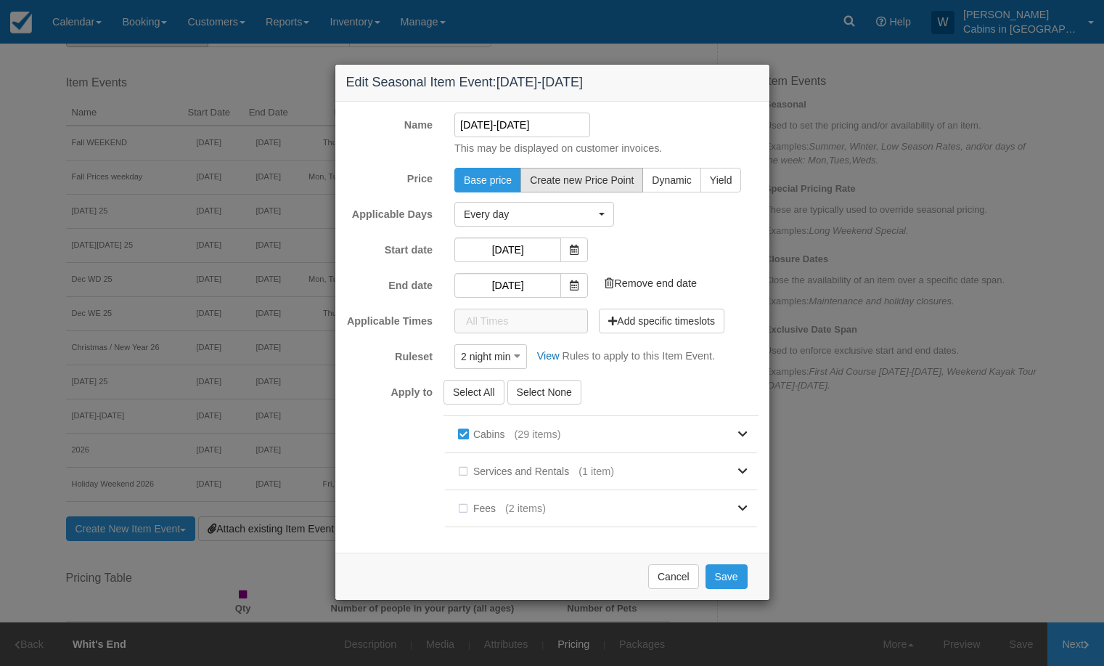
click at [578, 178] on span "Create new Price Point" at bounding box center [582, 180] width 104 height 12
radio input "true"
click at [721, 572] on button "Save" at bounding box center [727, 576] width 42 height 25
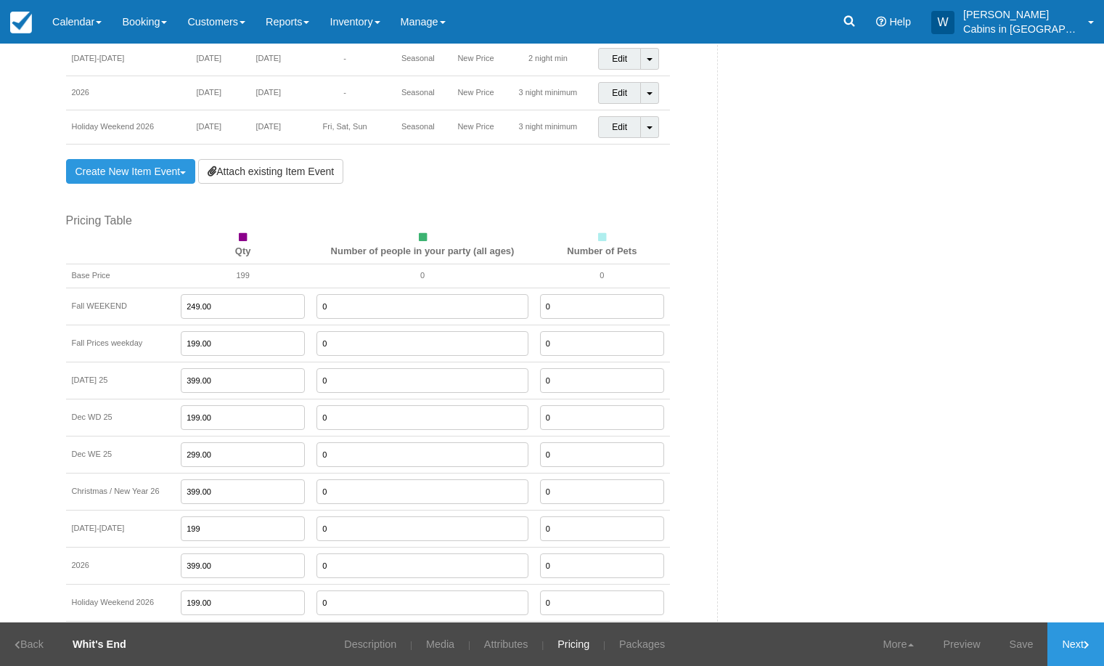
scroll to position [937, 0]
drag, startPoint x: 220, startPoint y: 528, endPoint x: 160, endPoint y: 524, distance: 59.6
click at [160, 524] on tr "Jan 5-15, 2026 199 0 0" at bounding box center [368, 525] width 604 height 37
type input "2"
type input "199.00"
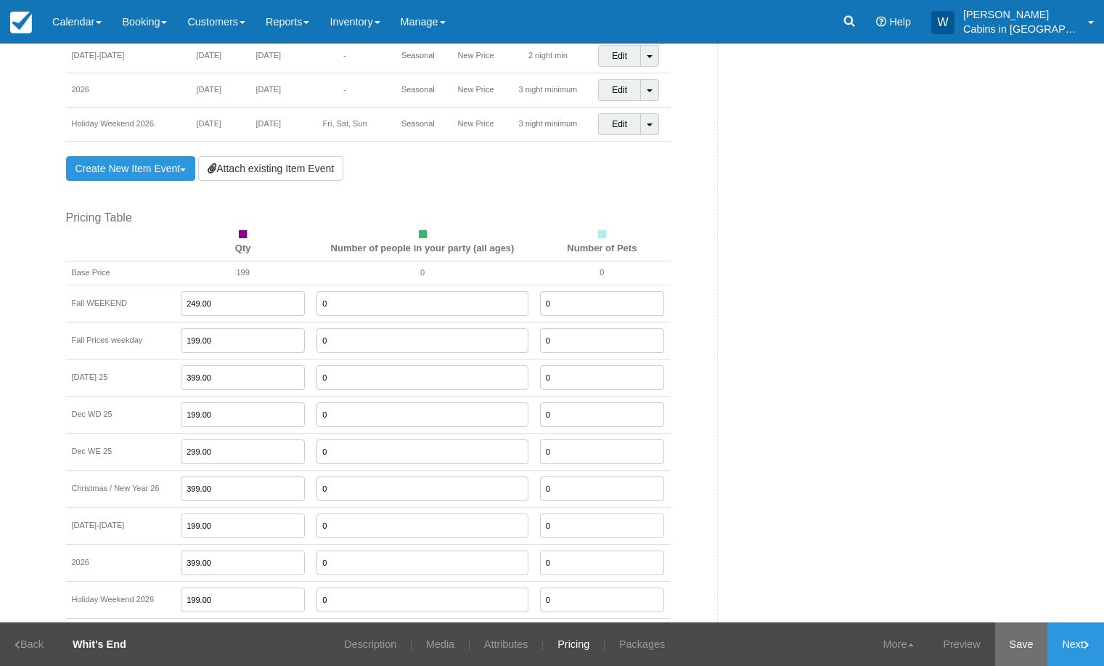
click at [1023, 643] on link "Save" at bounding box center [1021, 644] width 53 height 44
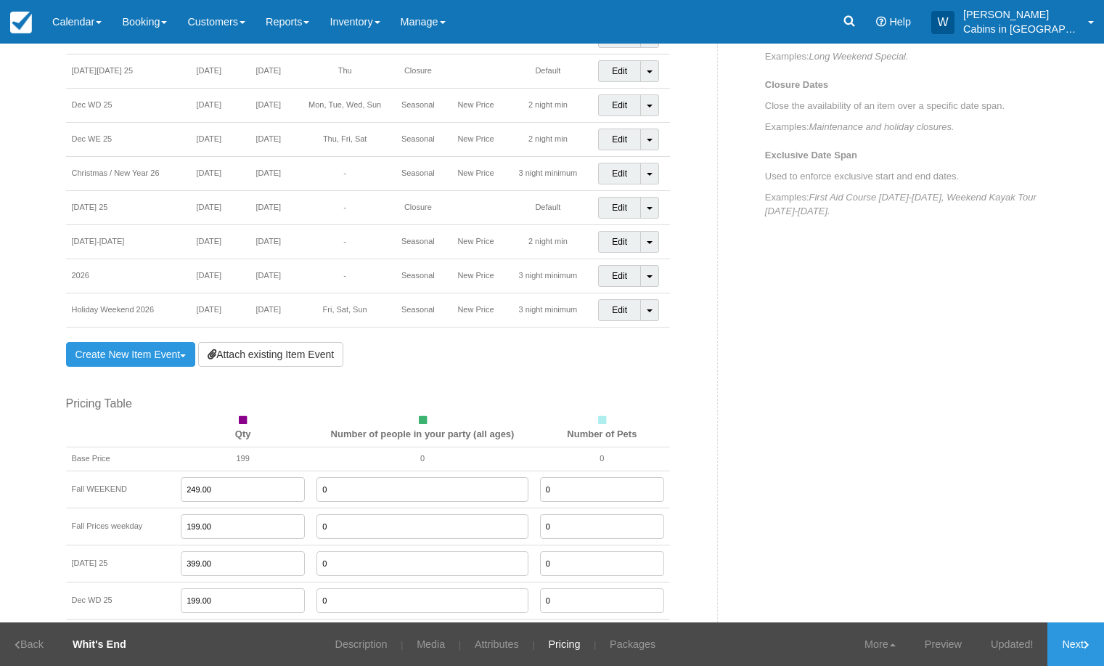
scroll to position [726, 0]
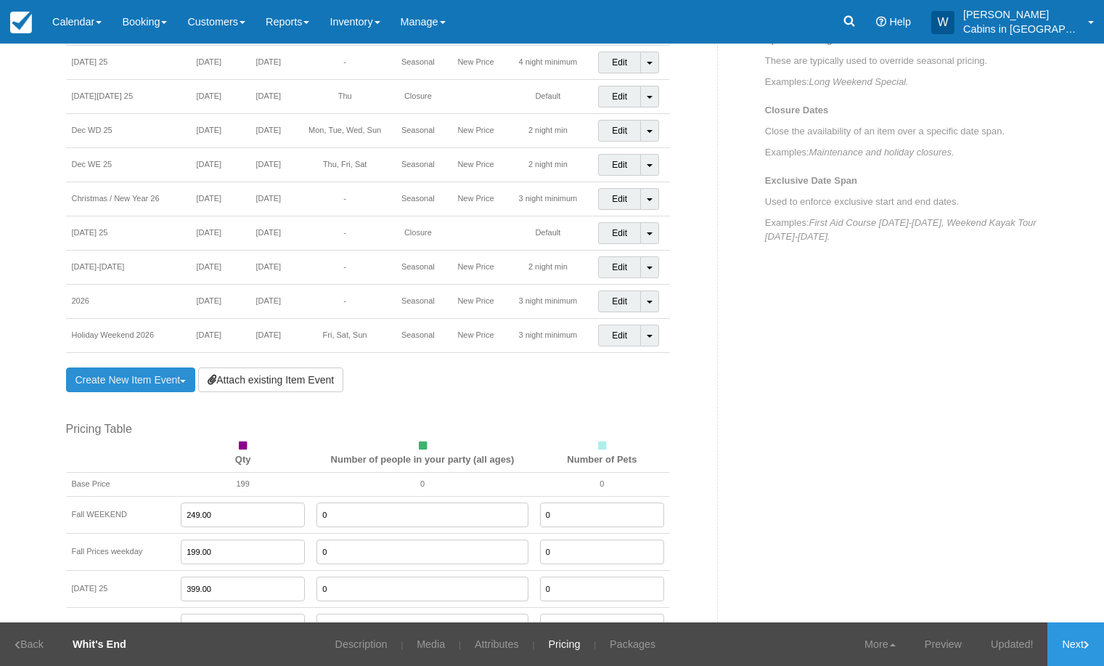
click at [135, 379] on link "Create New Item Event Toggle Dropdown" at bounding box center [131, 379] width 130 height 25
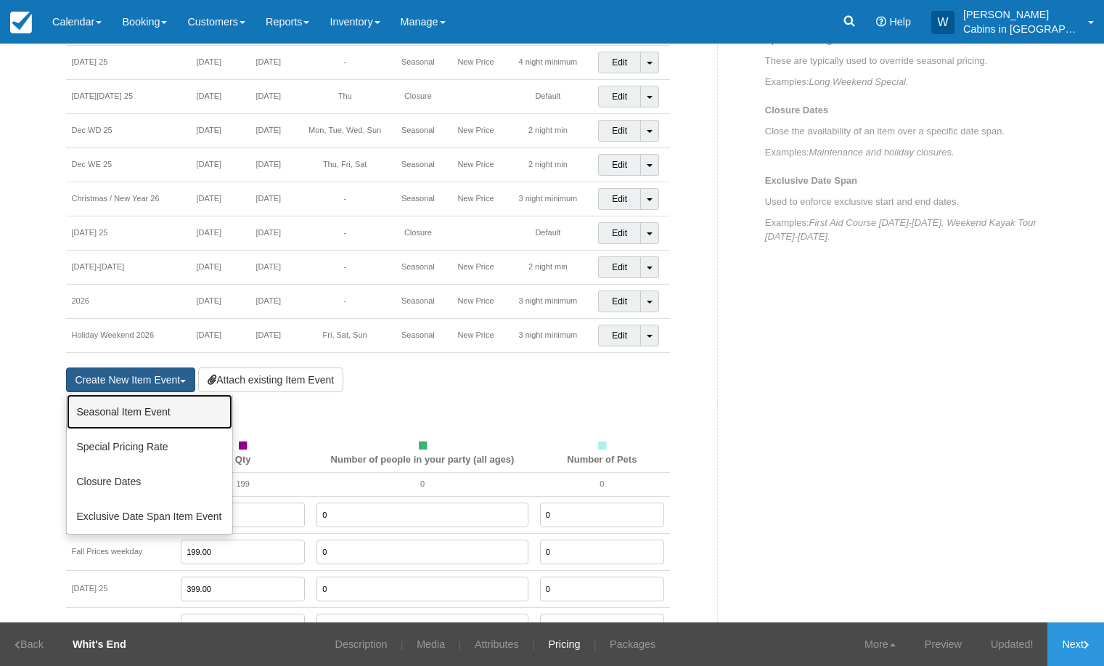
click at [135, 412] on link "Seasonal Item Event" at bounding box center [150, 411] width 166 height 35
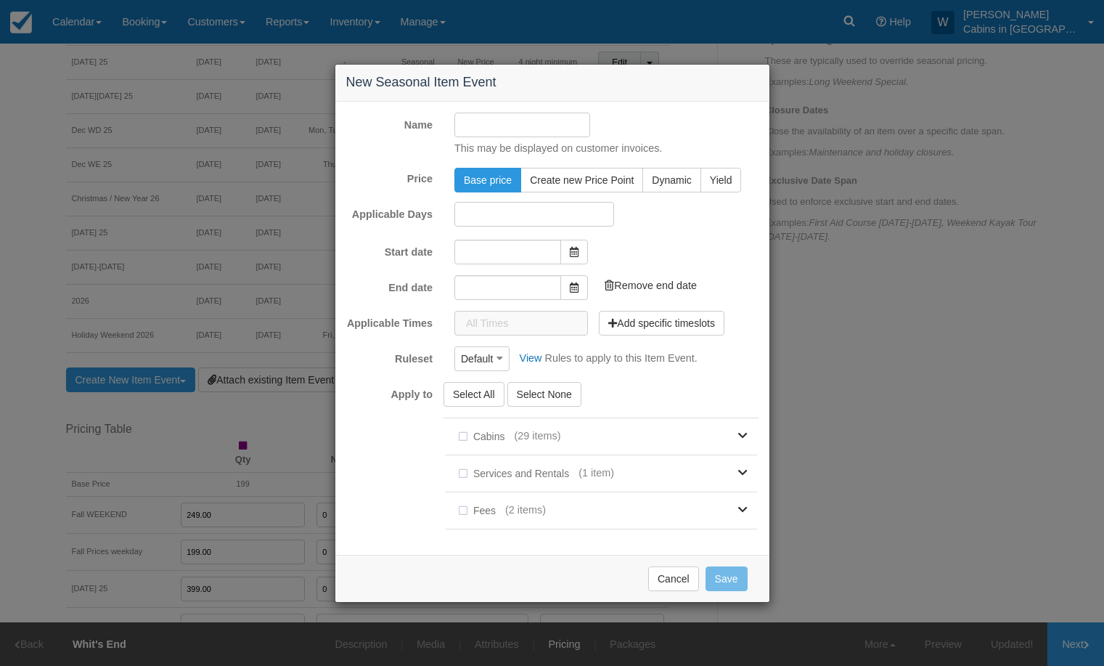
type input "[DATE]"
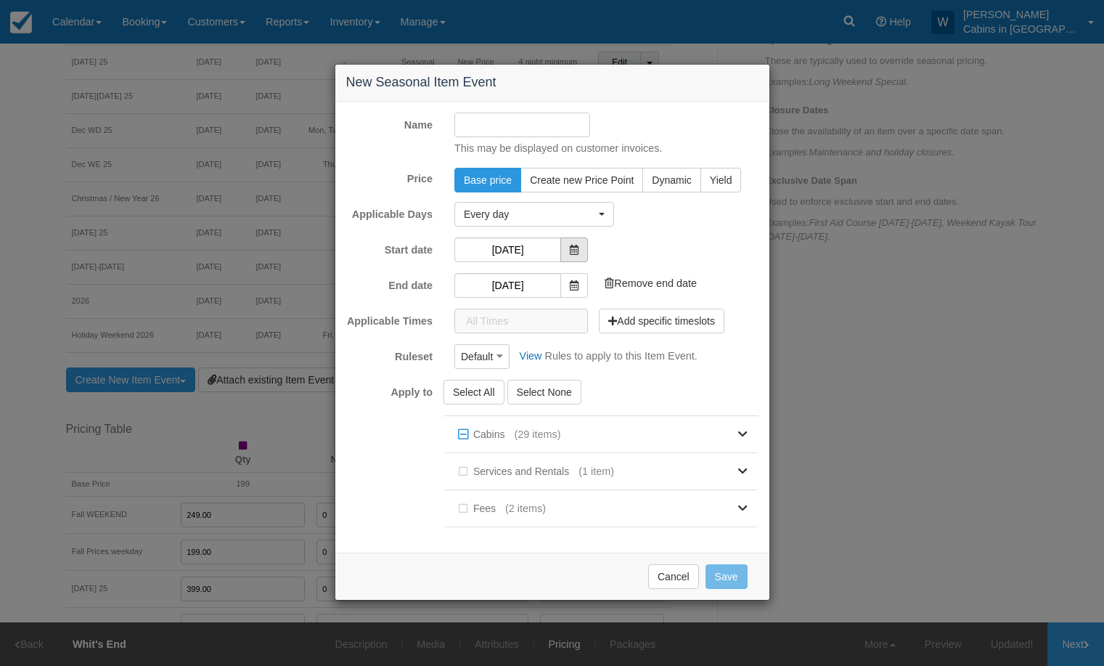
click at [568, 249] on span at bounding box center [574, 249] width 28 height 25
click at [514, 120] on input "Name" at bounding box center [522, 125] width 136 height 25
type input "M"
click at [503, 127] on input "Holiday weekeknd" at bounding box center [522, 125] width 136 height 25
click at [531, 122] on input "Holiday Weekeknd" at bounding box center [522, 125] width 136 height 25
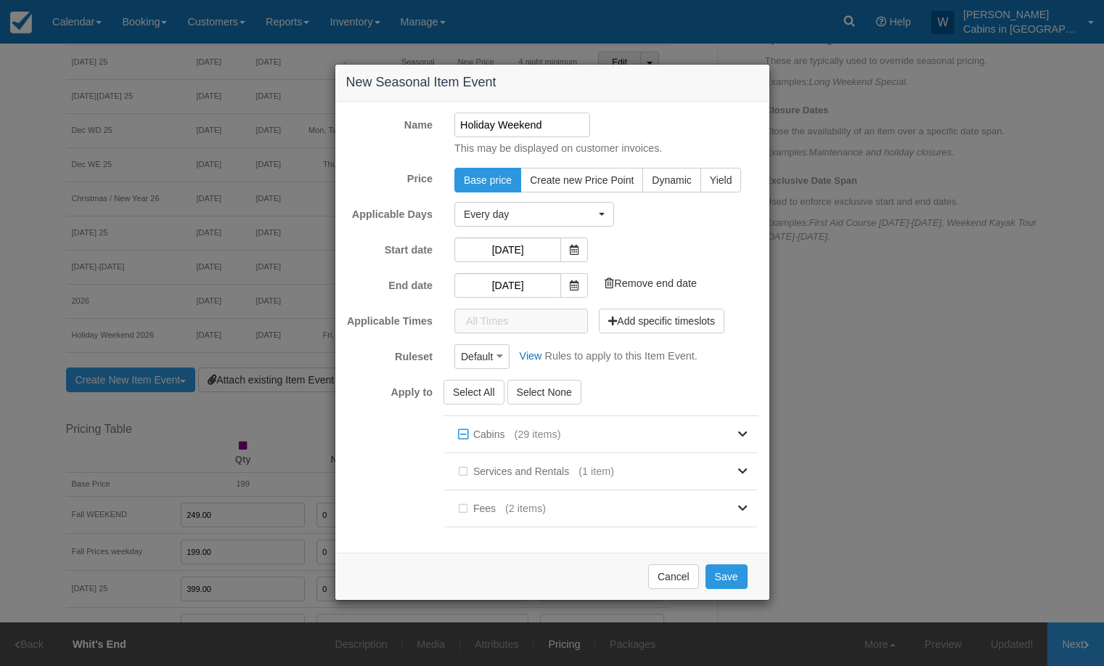
click at [497, 124] on input "Holiday Weekend" at bounding box center [522, 125] width 136 height 25
click at [576, 123] on input "Holiday JAN Weekend" at bounding box center [522, 125] width 136 height 25
type input "Holiday JAN Weekend 2026"
click at [576, 254] on span at bounding box center [574, 249] width 28 height 25
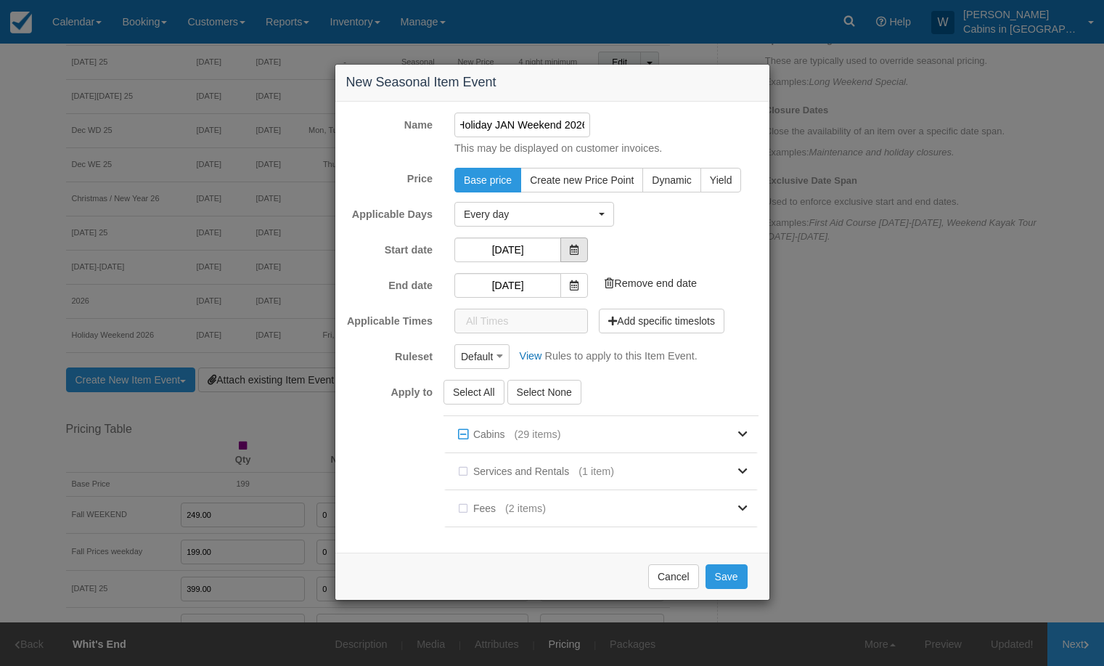
scroll to position [0, 0]
click at [593, 217] on span "Every day" at bounding box center [529, 214] width 131 height 15
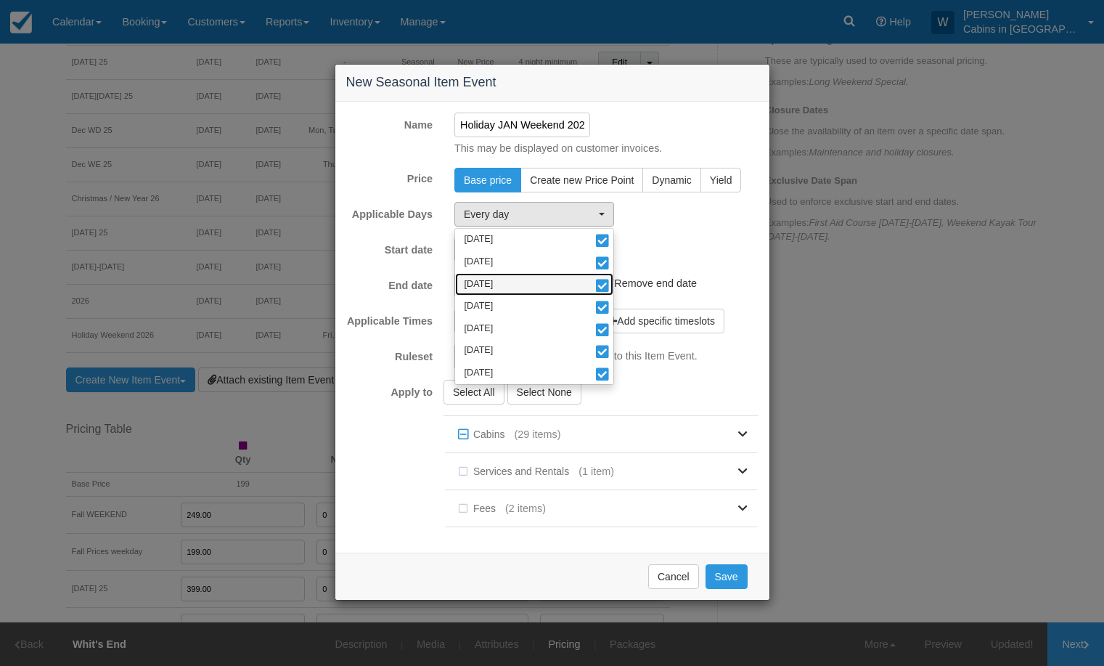
click at [602, 287] on span at bounding box center [602, 287] width 15 height 10
click at [602, 263] on span at bounding box center [602, 264] width 15 height 10
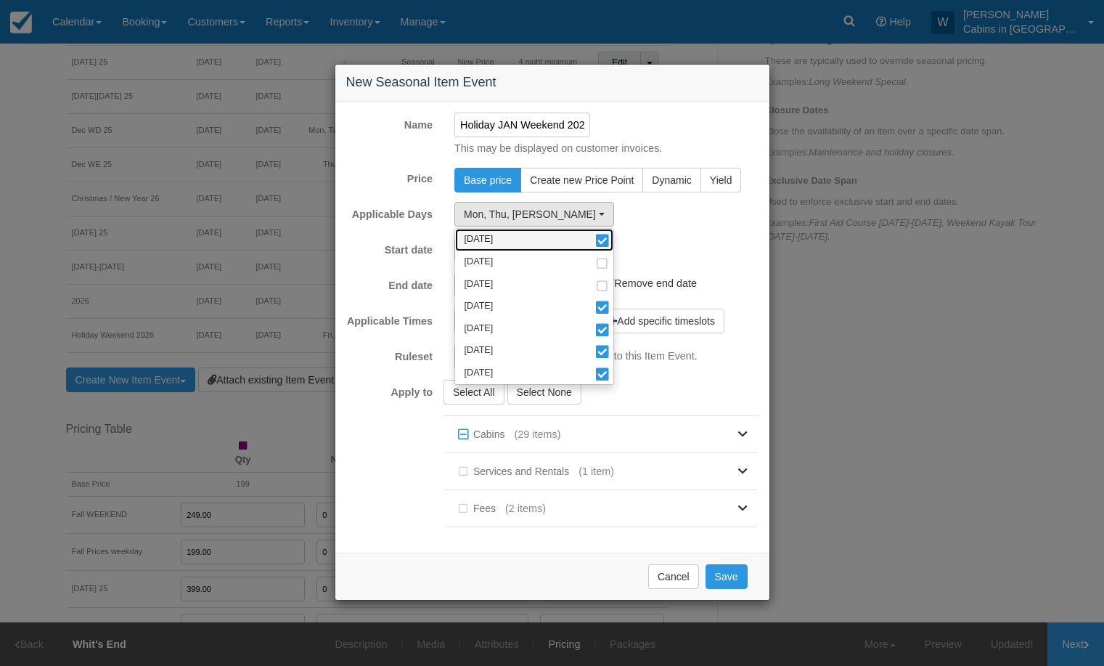
click at [602, 242] on span at bounding box center [602, 242] width 15 height 10
select select "thu"
click at [695, 256] on div "Start date 10/08/25 Add end date" at bounding box center [552, 249] width 434 height 25
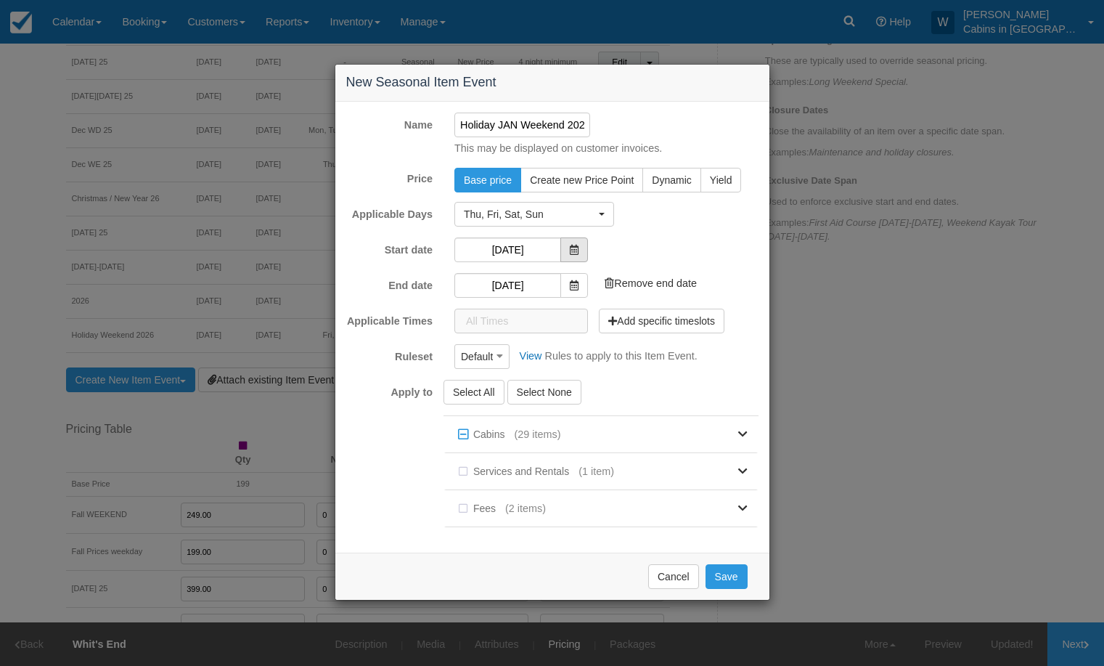
click at [571, 243] on span at bounding box center [574, 249] width 28 height 25
click at [512, 256] on input "[DATE]" at bounding box center [507, 249] width 107 height 25
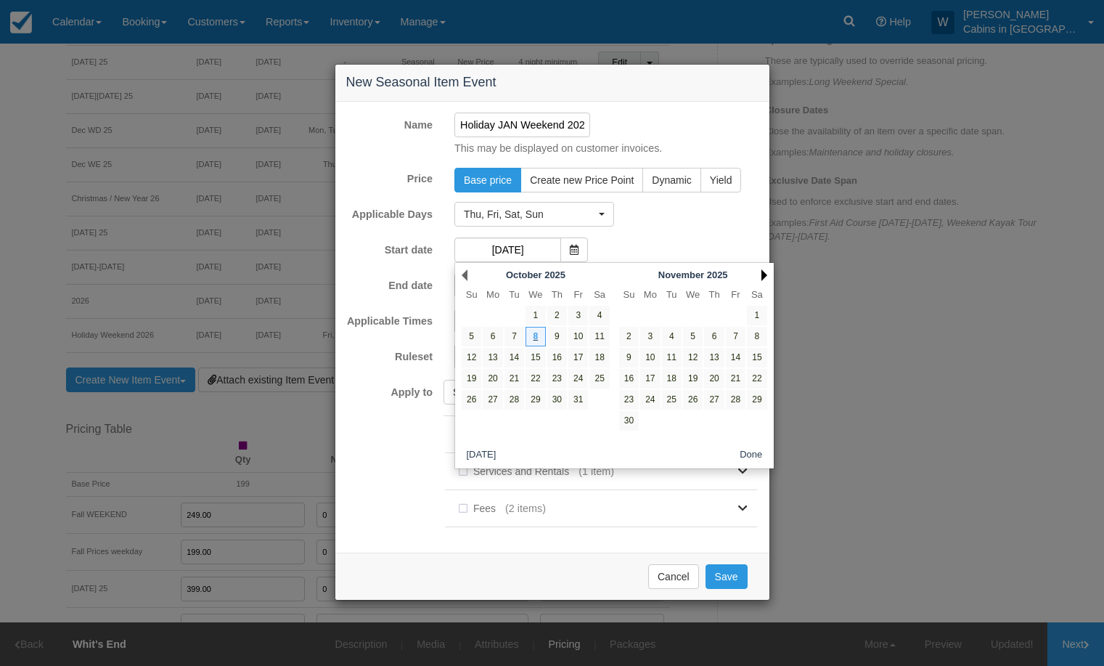
click at [762, 272] on link "Next" at bounding box center [765, 275] width 6 height 12
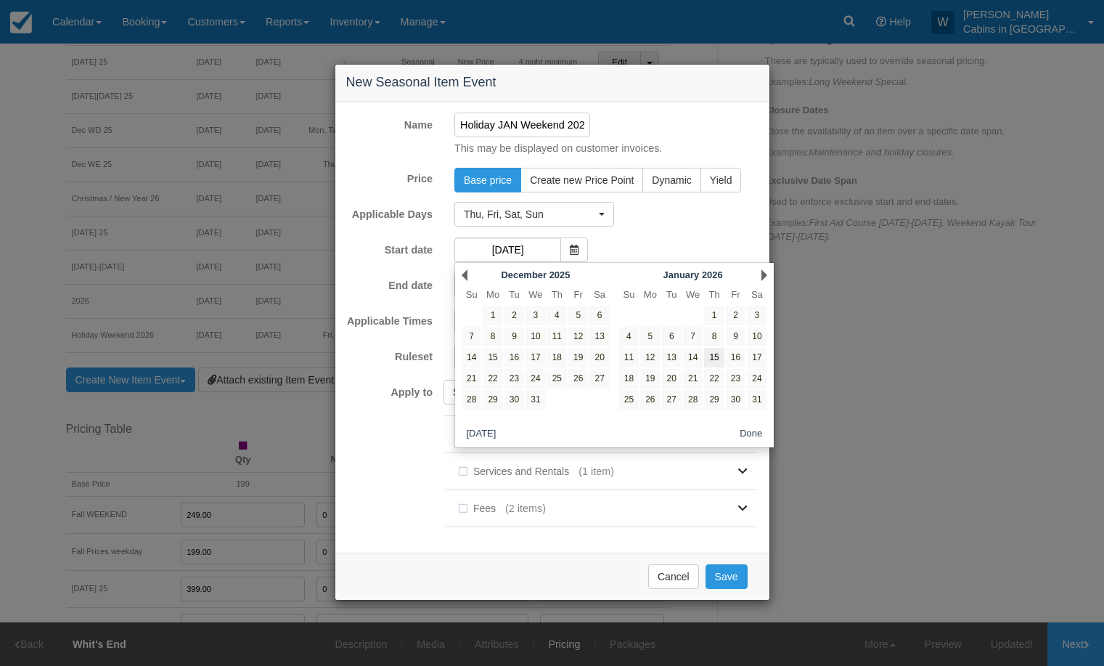
click at [720, 360] on link "15" at bounding box center [714, 358] width 20 height 20
type input "[DATE]"
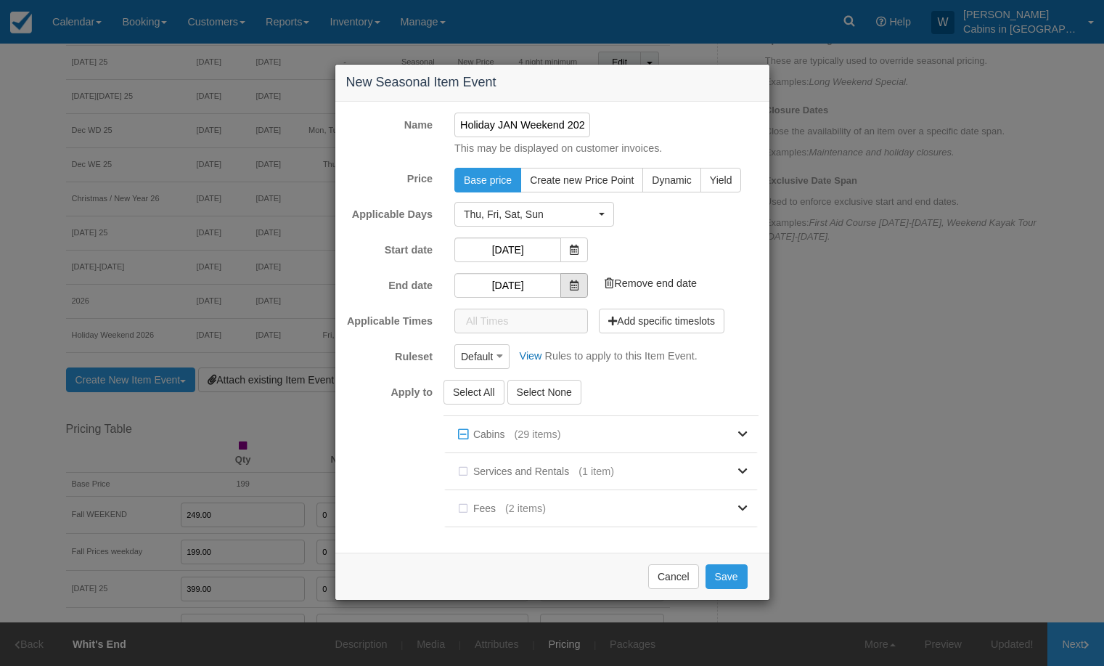
click at [572, 293] on span at bounding box center [574, 285] width 28 height 25
click at [509, 291] on input "[DATE]" at bounding box center [507, 285] width 107 height 25
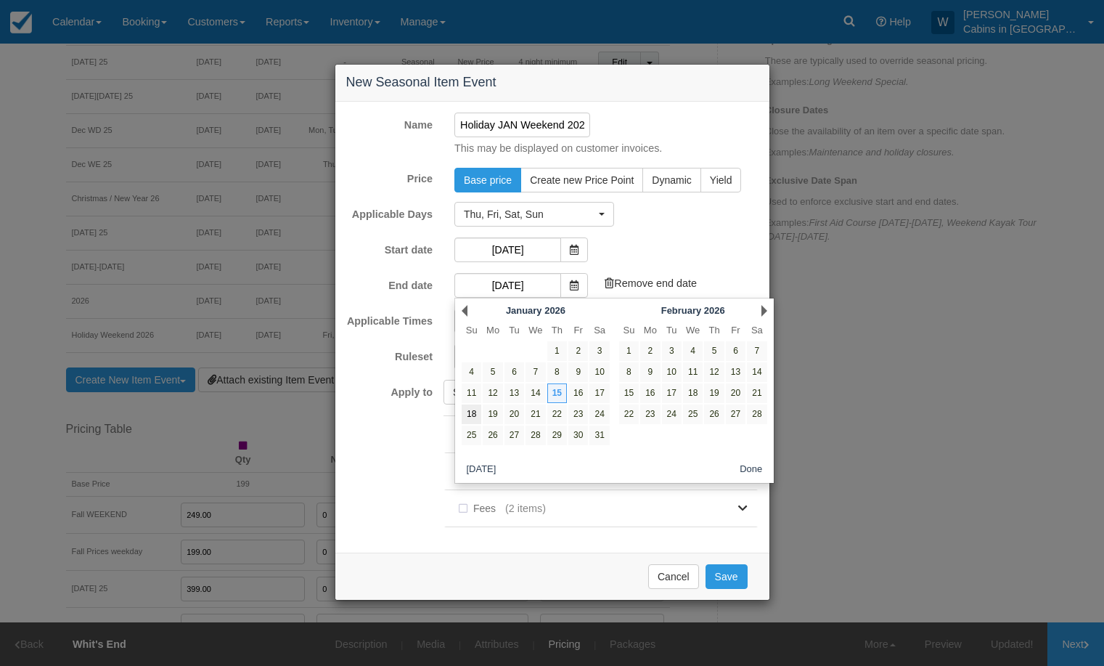
click at [476, 414] on link "18" at bounding box center [472, 414] width 20 height 20
type input "[DATE]"
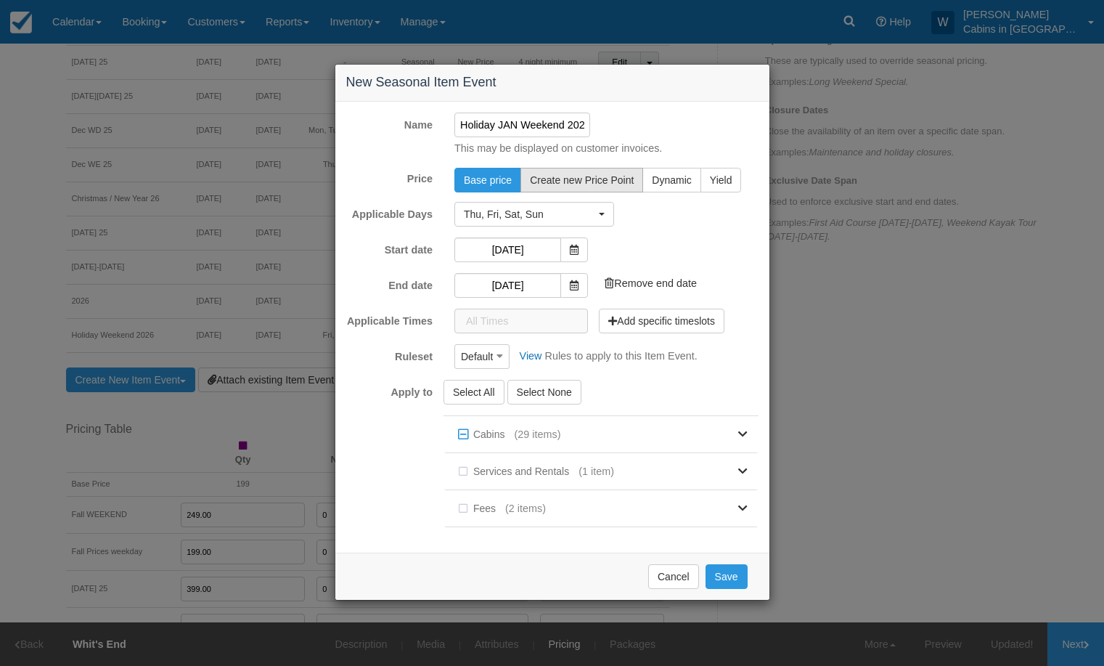
click at [586, 176] on span "Create new Price Point" at bounding box center [582, 180] width 104 height 12
radio input "true"
click at [499, 358] on icon "button" at bounding box center [500, 356] width 7 height 10
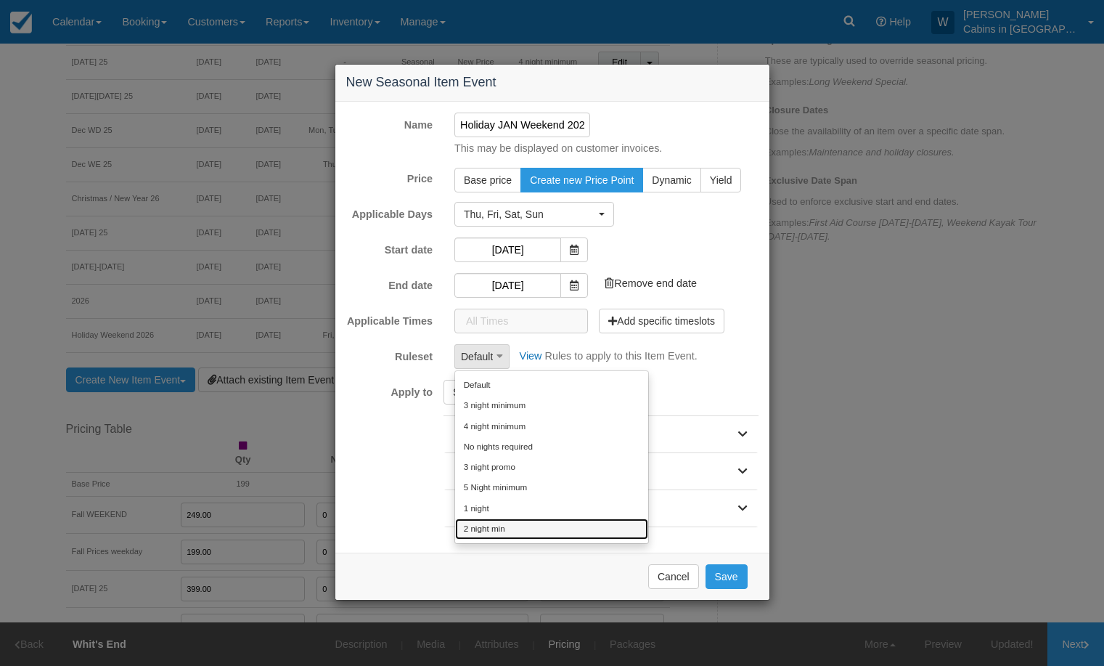
click at [510, 521] on link "2 night min" at bounding box center [551, 528] width 193 height 20
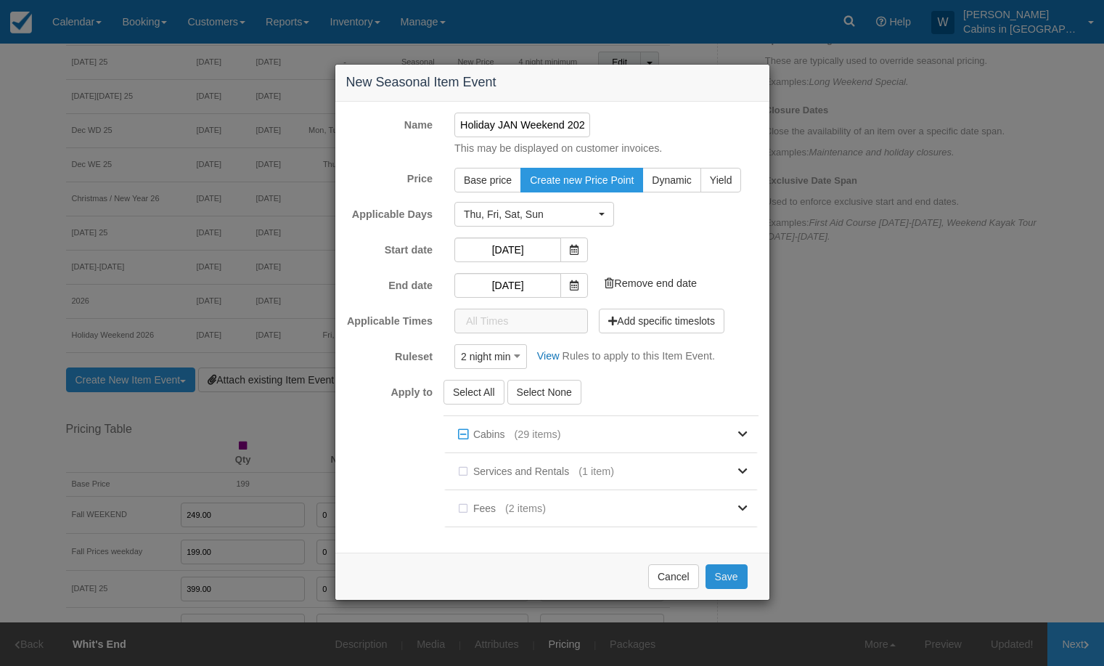
click at [725, 572] on button "Save" at bounding box center [727, 576] width 42 height 25
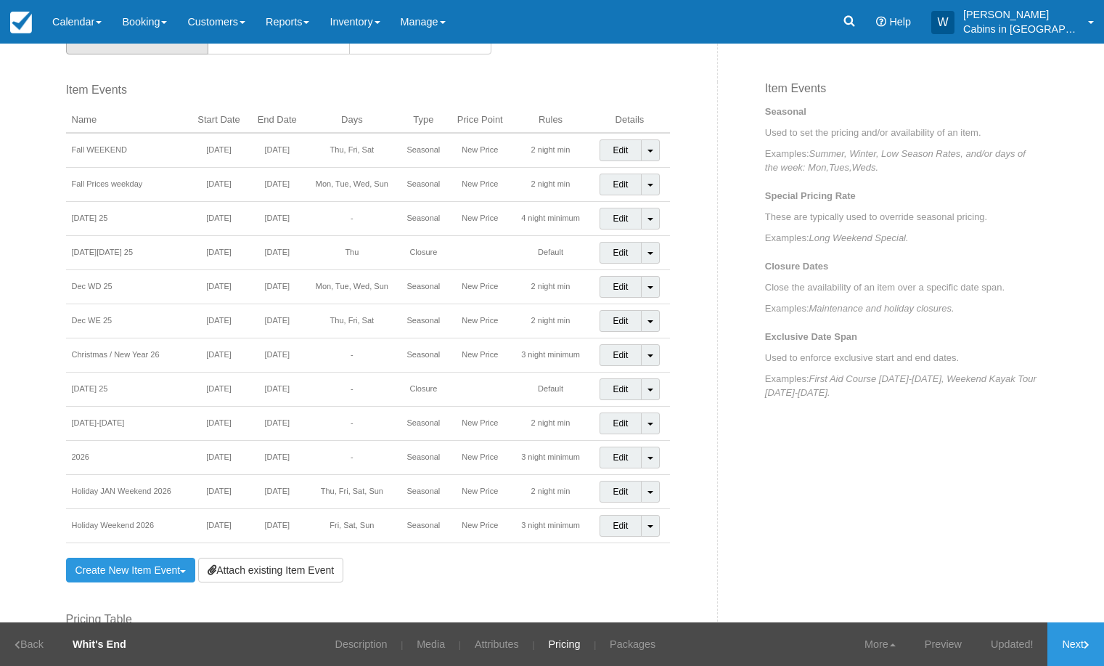
scroll to position [579, 0]
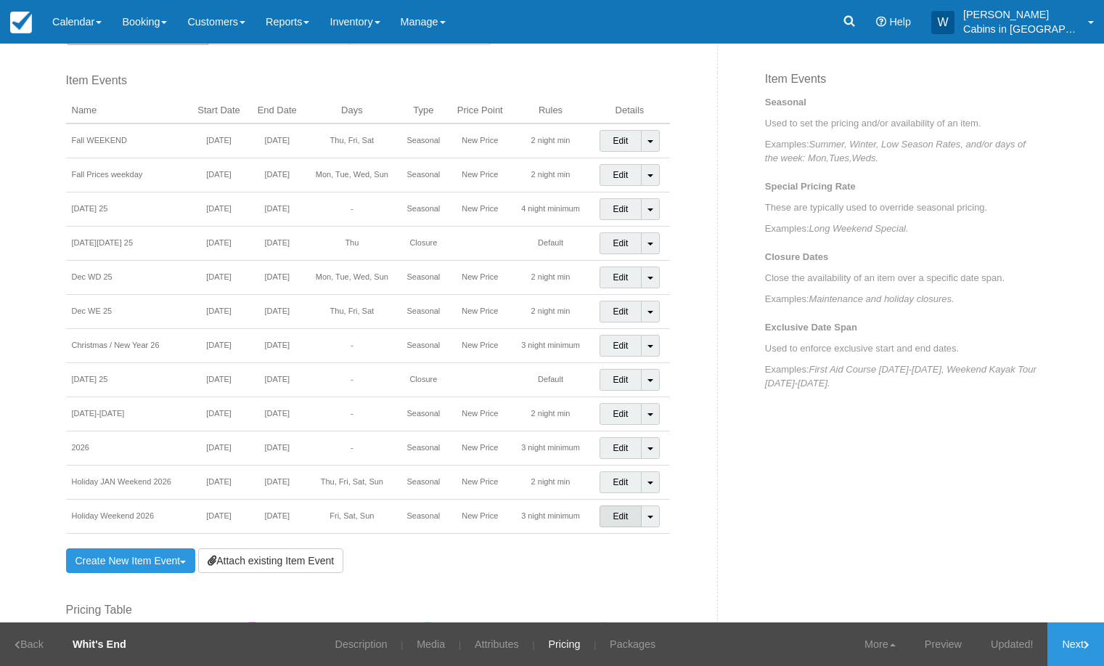
click at [611, 518] on link "Edit" at bounding box center [621, 516] width 43 height 22
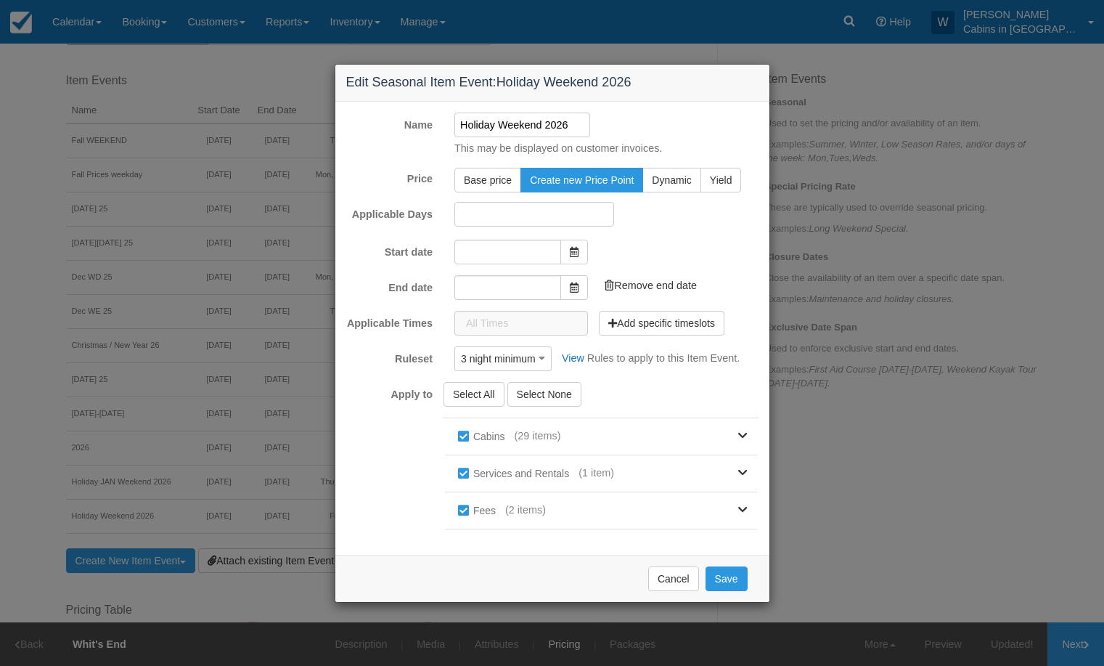
type input "01/16/26"
type input "[DATE]"
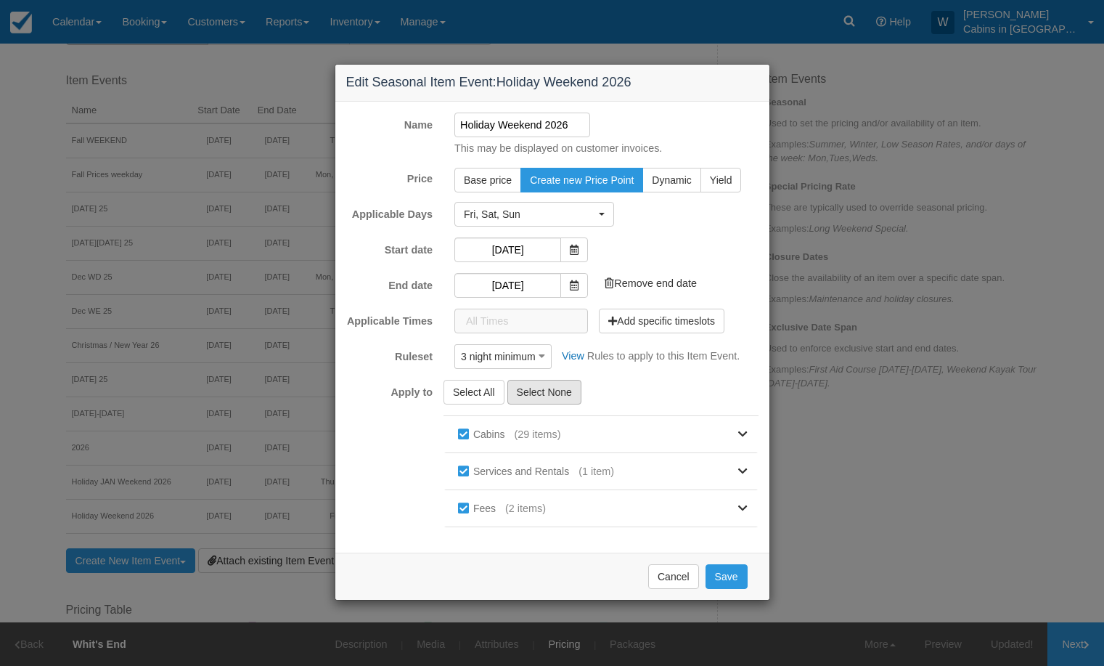
click at [534, 391] on button "Select None" at bounding box center [544, 392] width 74 height 25
checkbox input "false"
click at [674, 574] on button "Cancel" at bounding box center [673, 576] width 51 height 25
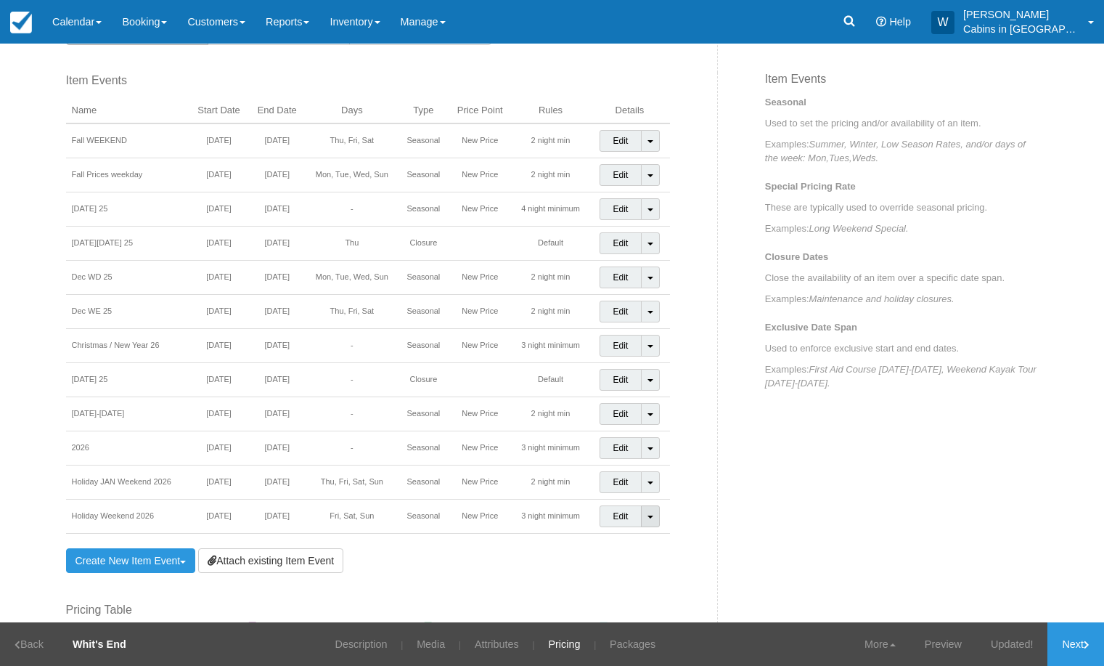
click at [644, 518] on link "Toggle Dropdown" at bounding box center [650, 516] width 19 height 22
click at [614, 518] on link "Edit" at bounding box center [621, 516] width 43 height 22
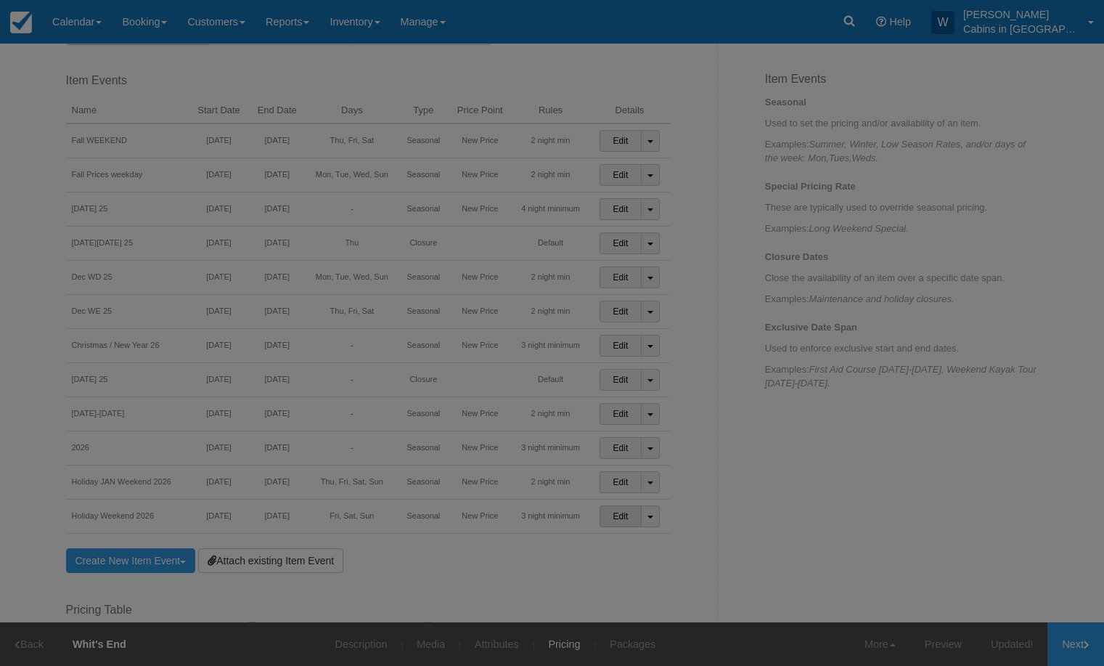
click at [614, 518] on body "Menu Calendar Booking Customer Inventory Booking Daily Manifest Daily List Note…" at bounding box center [552, 333] width 1104 height 666
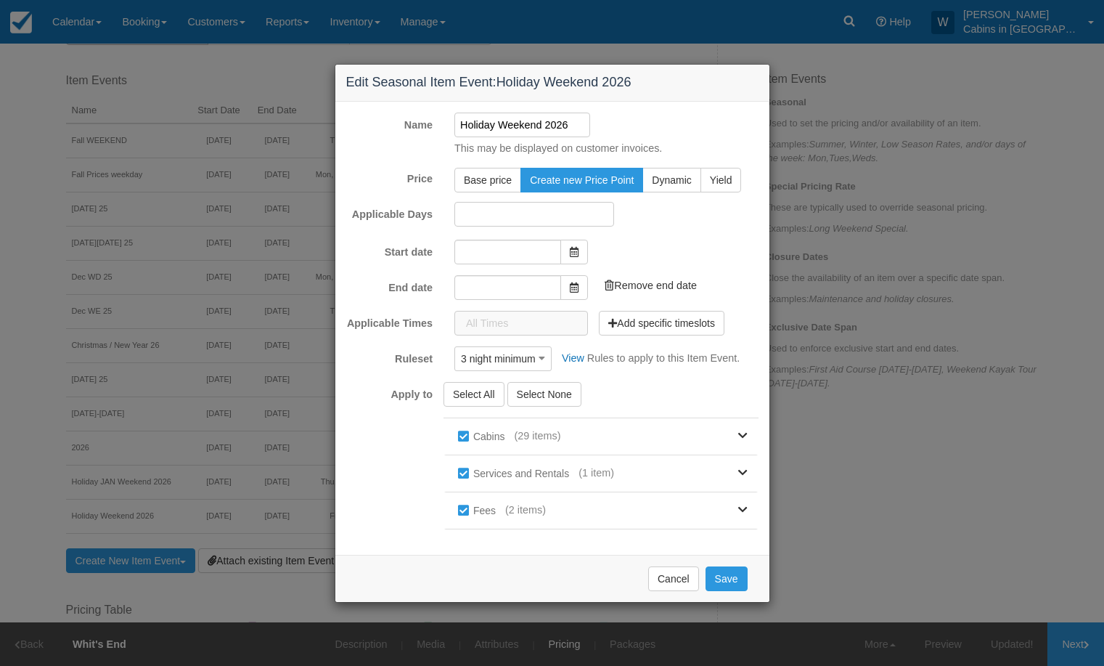
type input "01/16/26"
type input "[DATE]"
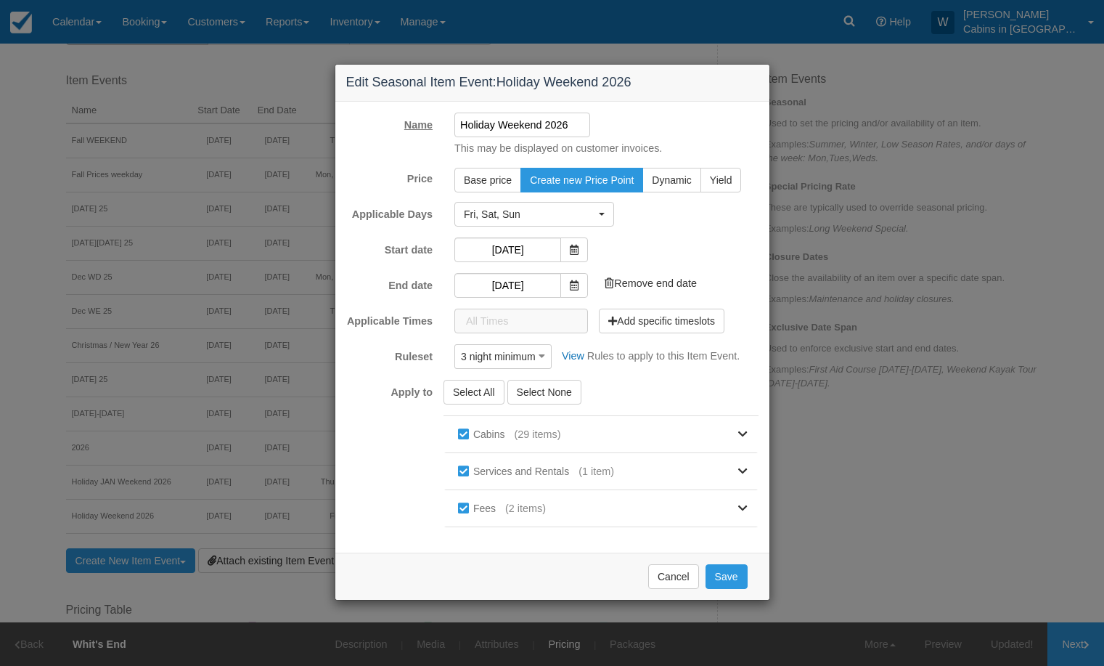
drag, startPoint x: 573, startPoint y: 125, endPoint x: 441, endPoint y: 131, distance: 132.3
click at [440, 129] on div "Name Holiday Weekend 2026 This may be displayed on customer invoices." at bounding box center [552, 135] width 434 height 44
click at [600, 216] on button "Fri, Sat, Sun" at bounding box center [534, 214] width 160 height 25
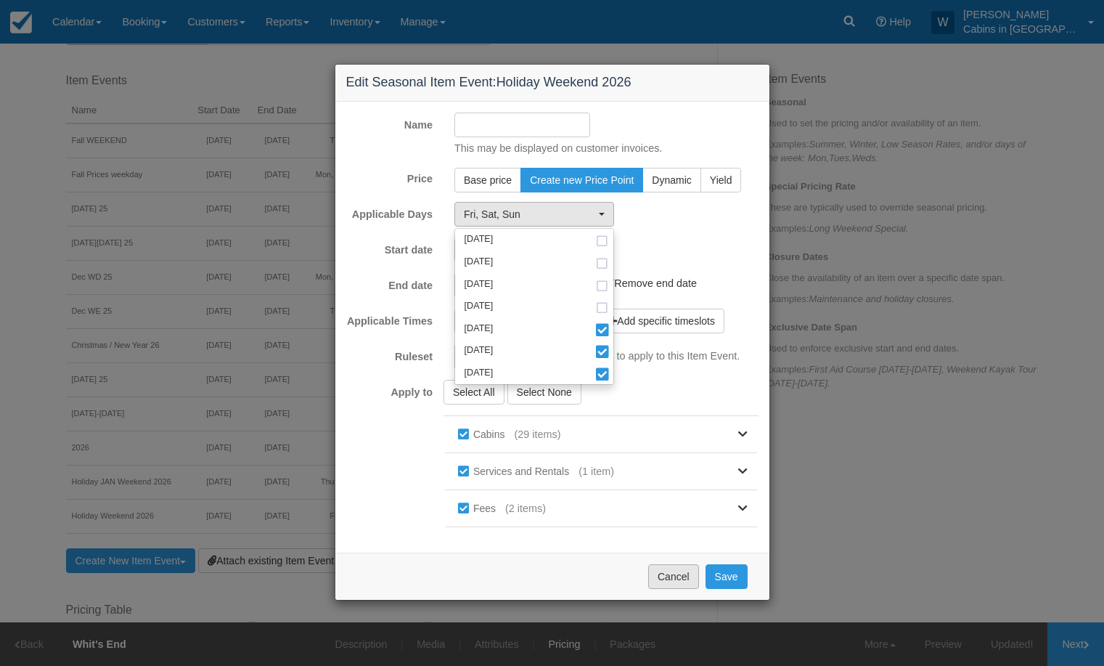
click at [685, 569] on button "Cancel" at bounding box center [673, 576] width 51 height 25
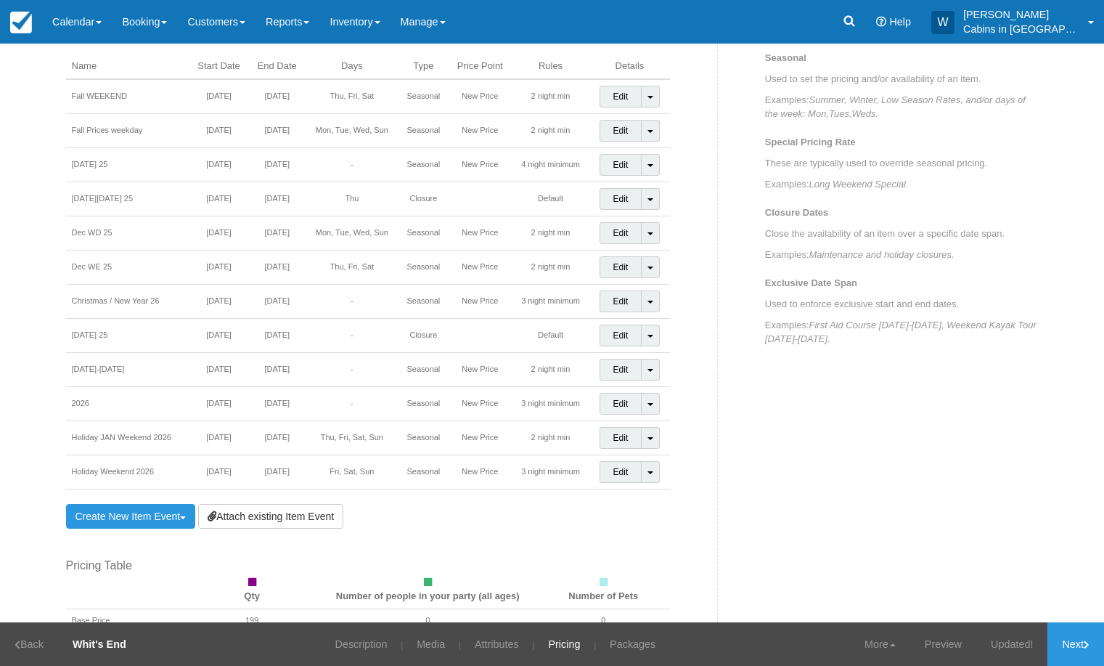
scroll to position [629, 0]
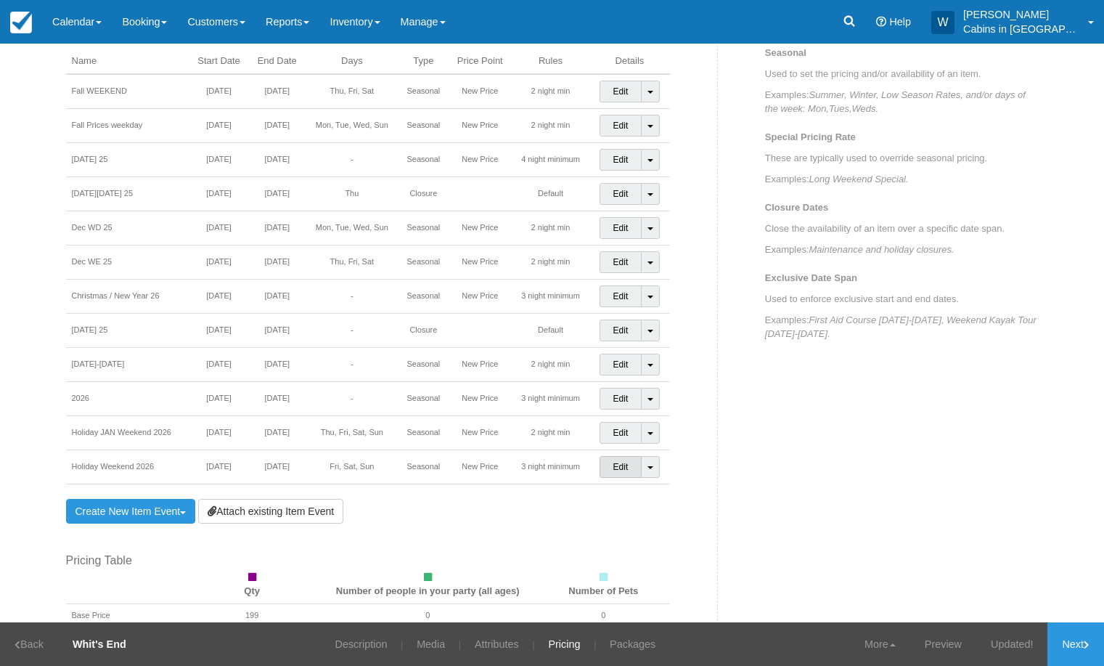
click at [613, 470] on link "Edit" at bounding box center [621, 467] width 43 height 22
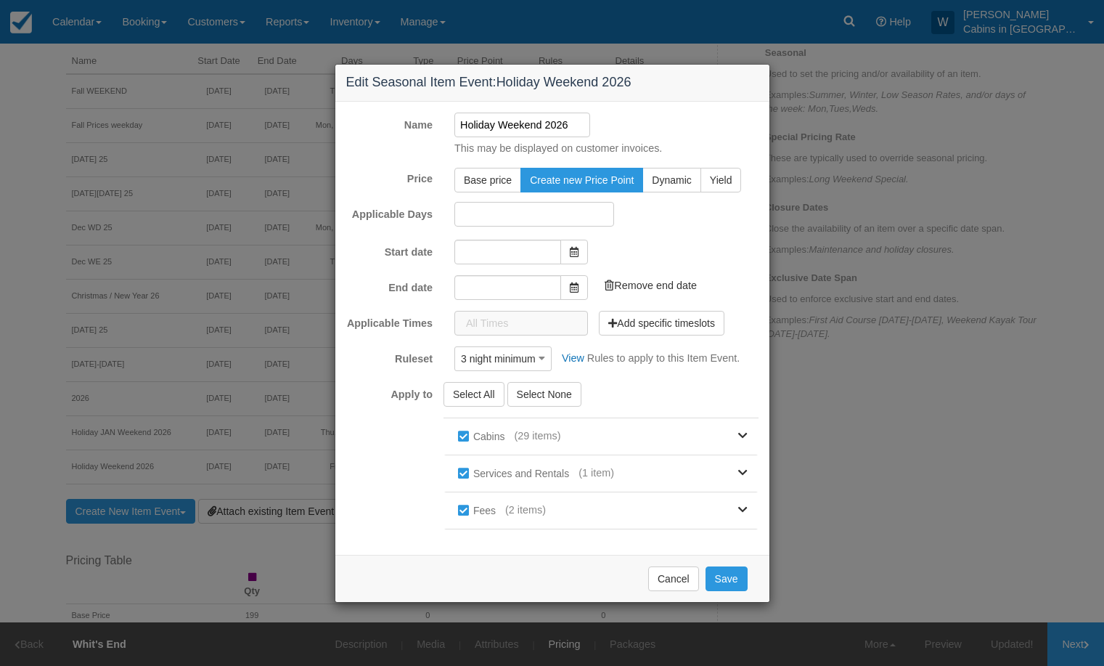
type input "01/16/26"
type input "[DATE]"
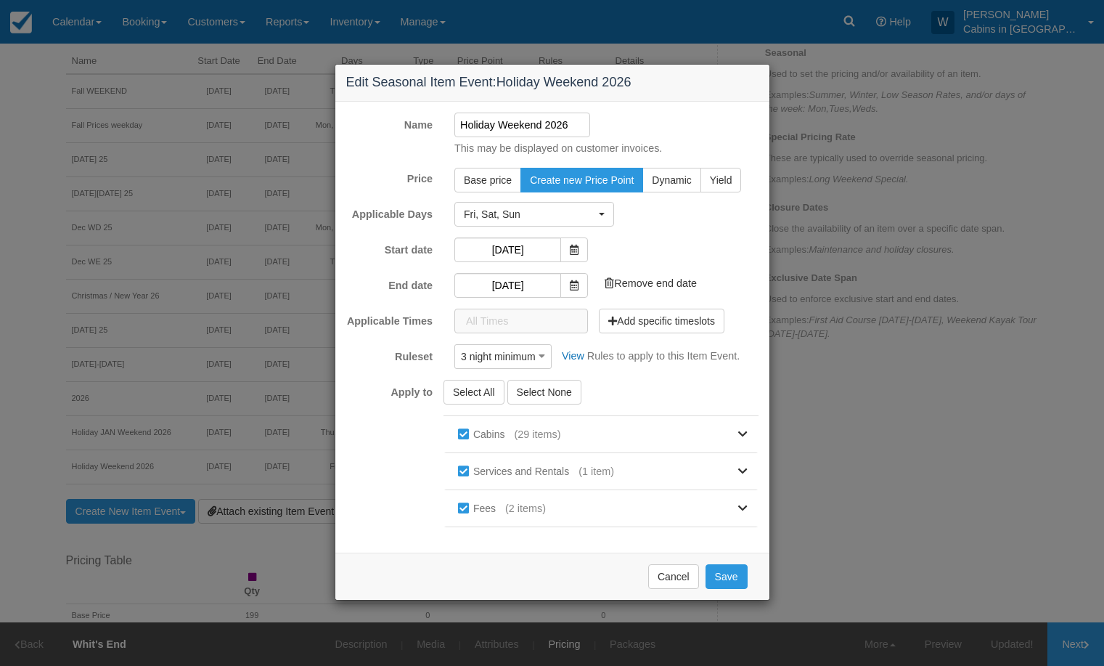
click at [786, 563] on div "Edit Seasonal Item Event: Holiday Weekend 2026 Name Holiday Weekend 2026 This m…" at bounding box center [552, 333] width 1104 height 666
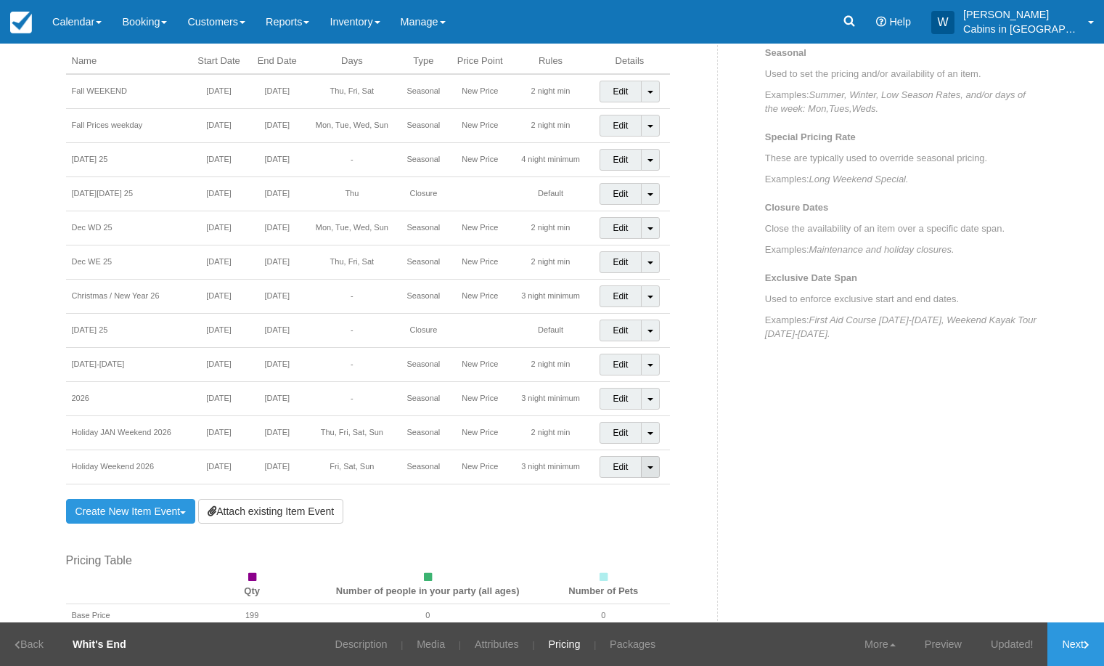
click at [648, 466] on span at bounding box center [651, 467] width 6 height 3
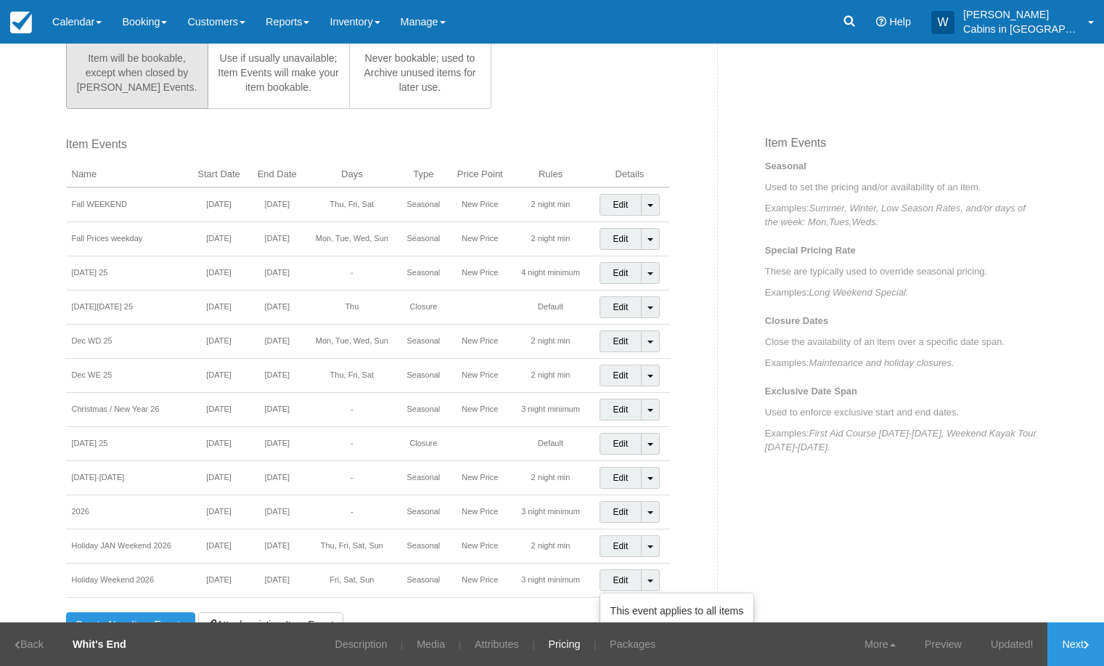
scroll to position [546, 0]
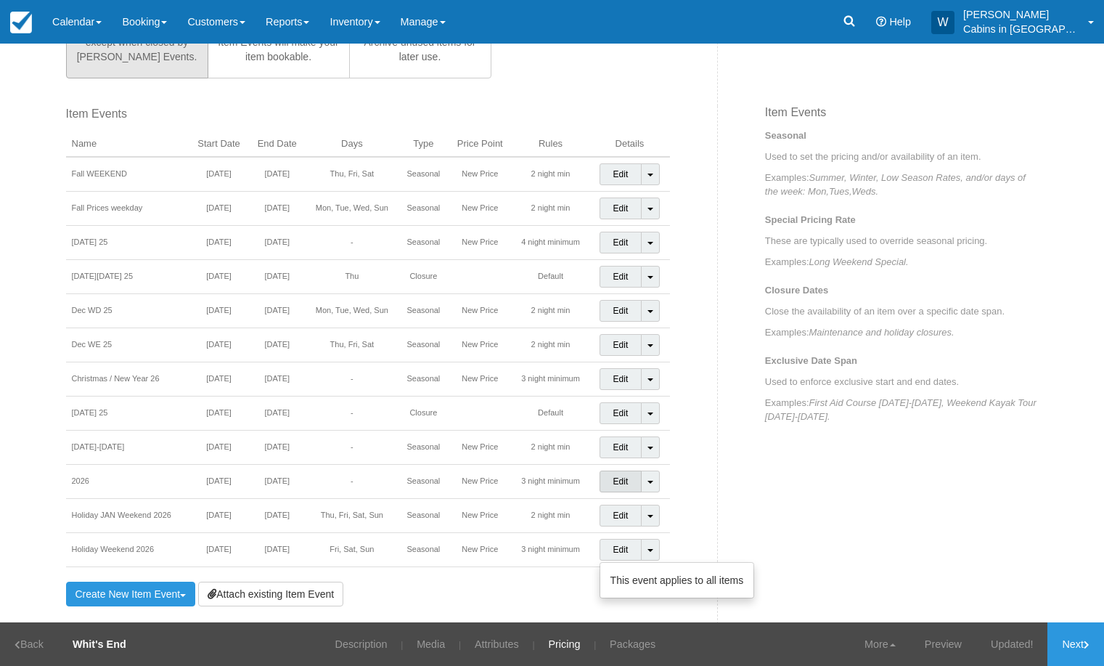
click at [616, 478] on link "Edit" at bounding box center [621, 481] width 43 height 22
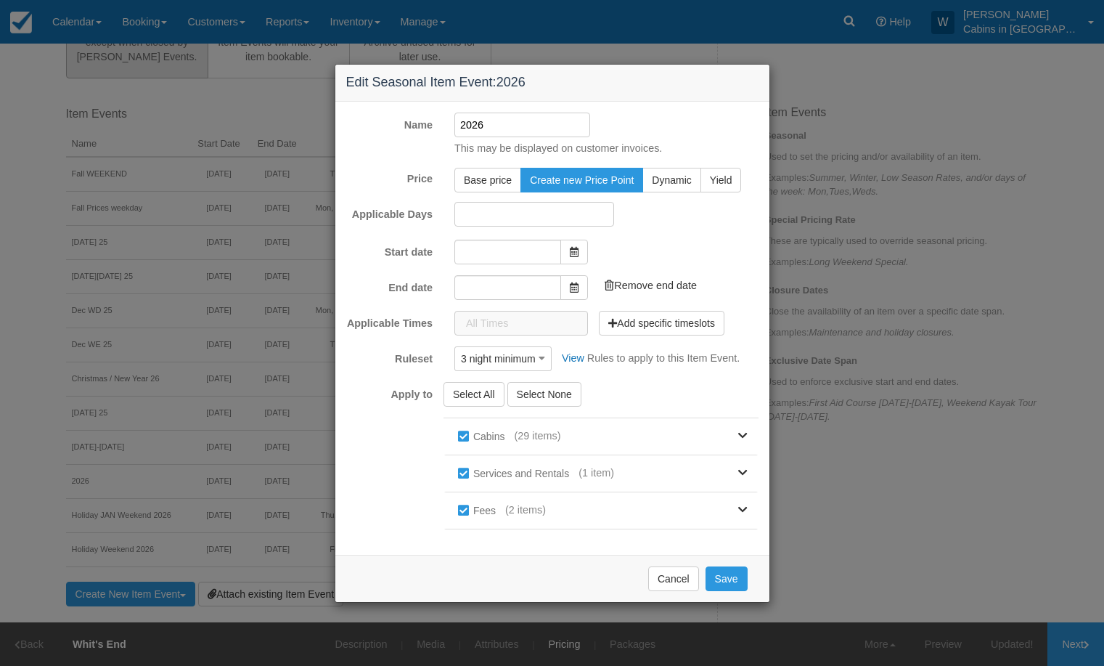
type input "[DATE]"
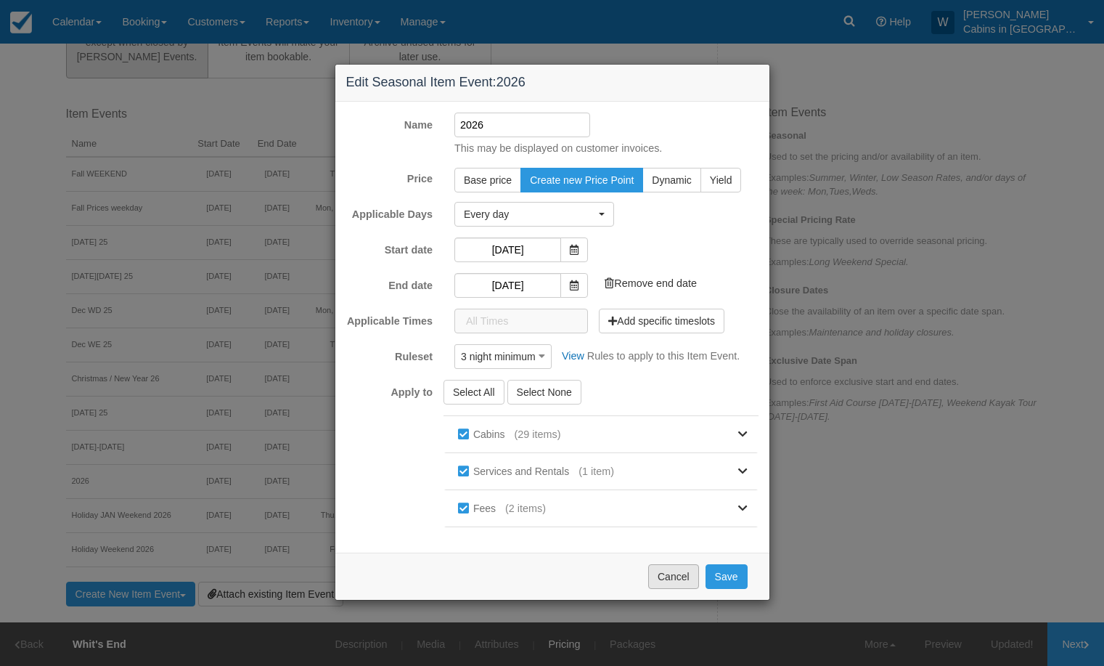
click at [675, 584] on button "Cancel" at bounding box center [673, 576] width 51 height 25
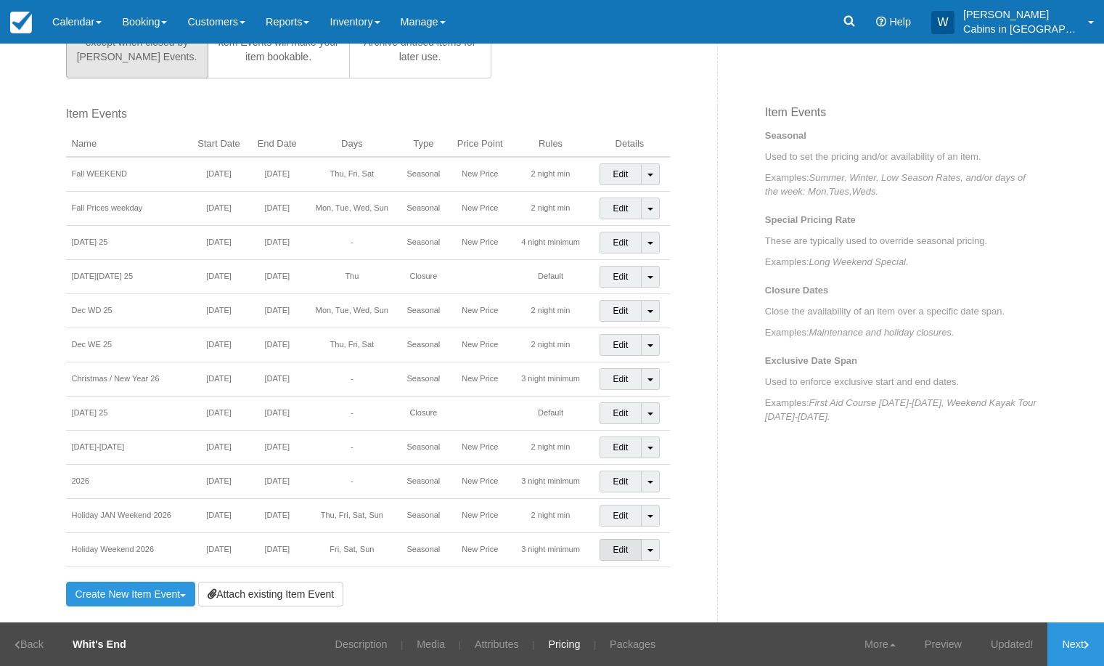
click at [612, 547] on link "Edit" at bounding box center [621, 550] width 43 height 22
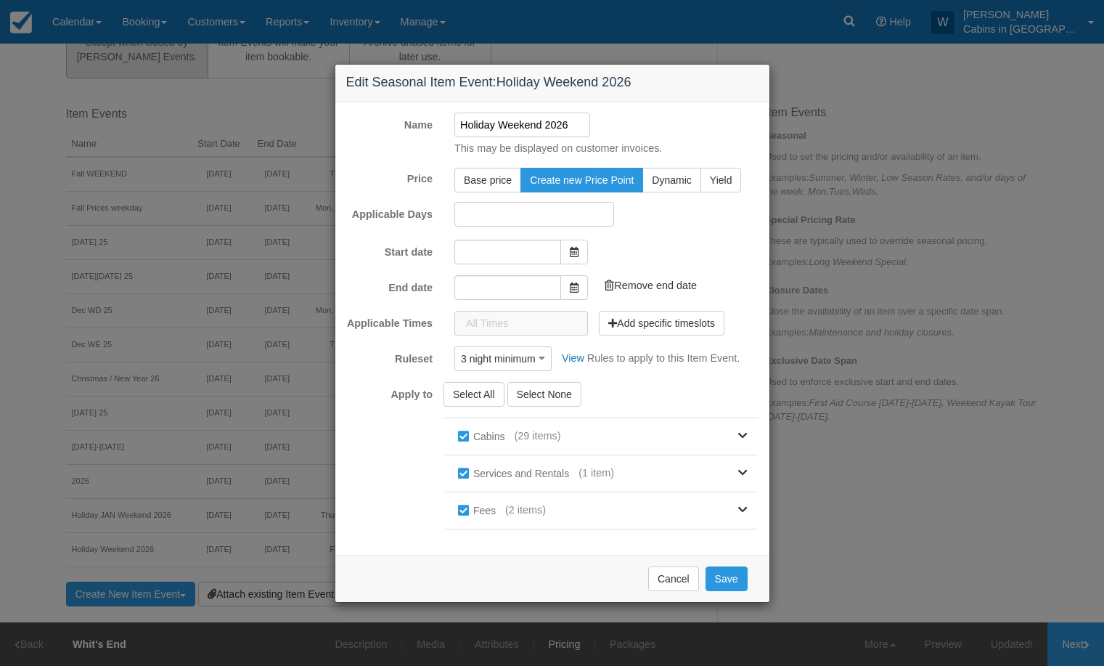
type input "01/16/26"
type input "[DATE]"
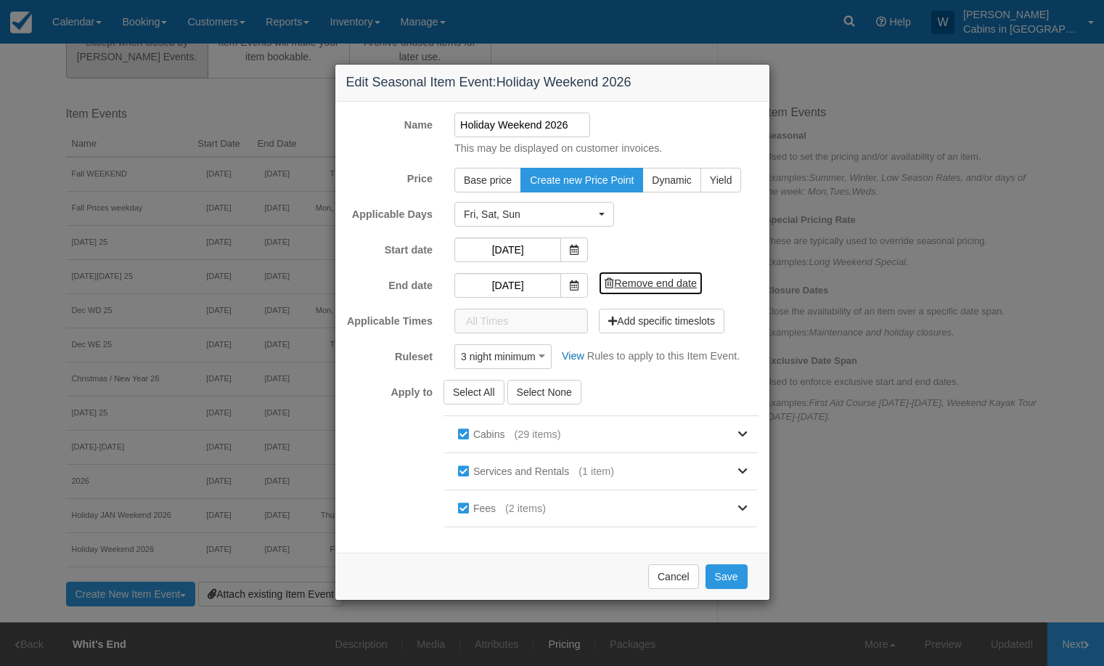
click at [653, 276] on link "Remove end date" at bounding box center [651, 283] width 104 height 23
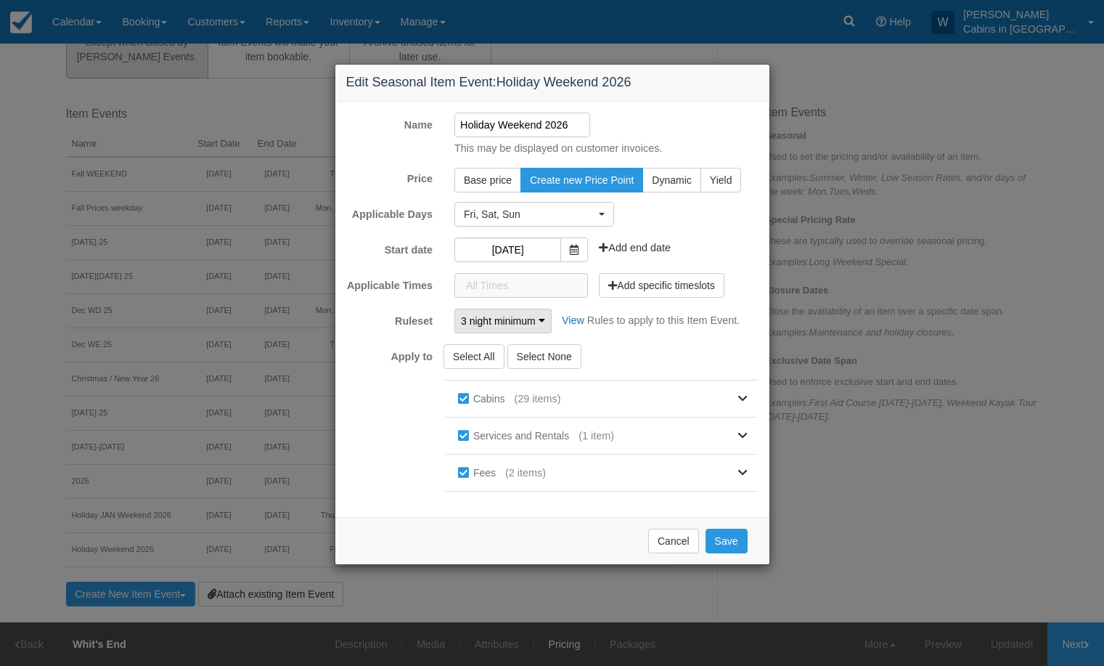
click at [545, 319] on icon "button" at bounding box center [542, 320] width 7 height 10
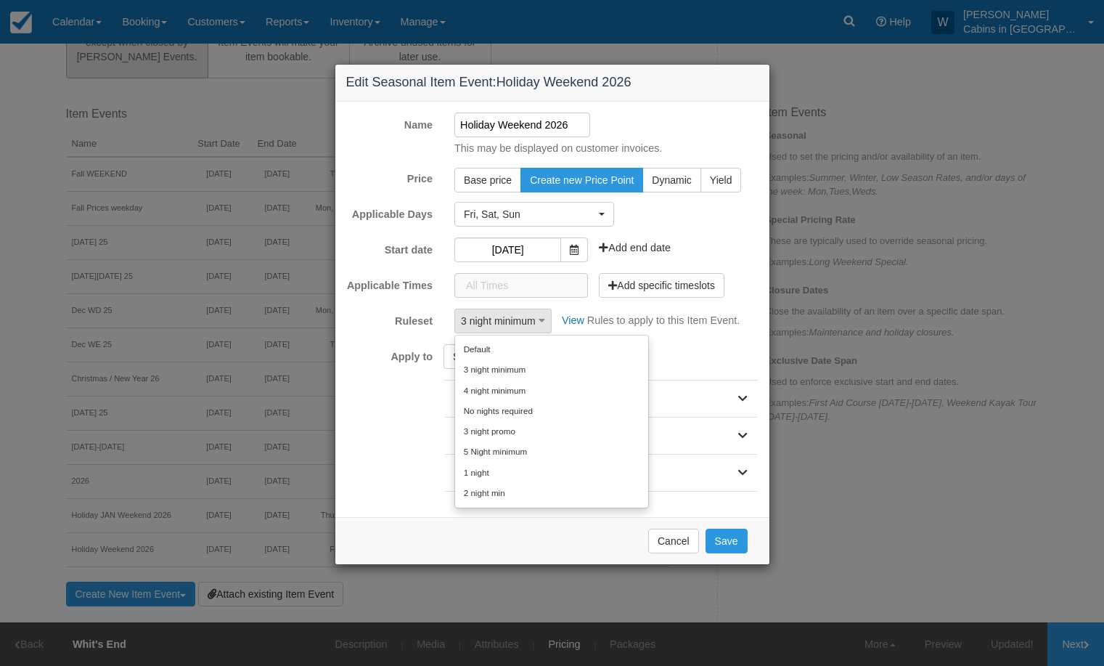
click at [410, 379] on div "Apply to Select All Select None Cabins (29 items) Whit's End The Haven Creeksid…" at bounding box center [552, 425] width 434 height 162
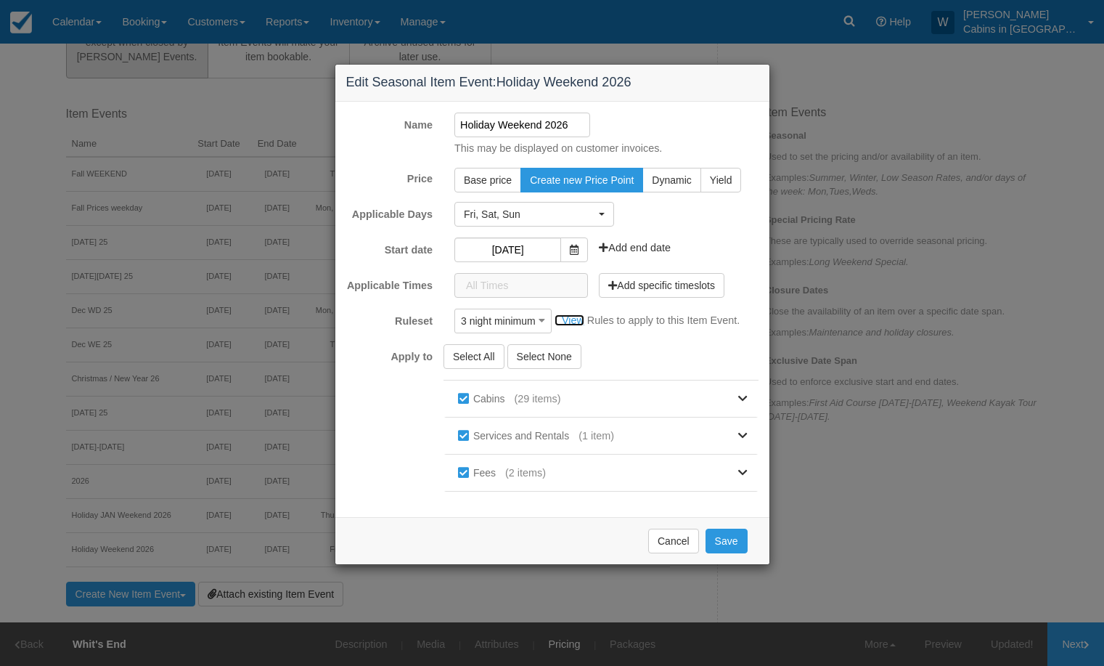
click at [575, 318] on link "View" at bounding box center [570, 320] width 30 height 12
click at [672, 522] on div "Cancel Save" at bounding box center [552, 540] width 434 height 47
click at [672, 541] on button "Cancel" at bounding box center [673, 541] width 51 height 25
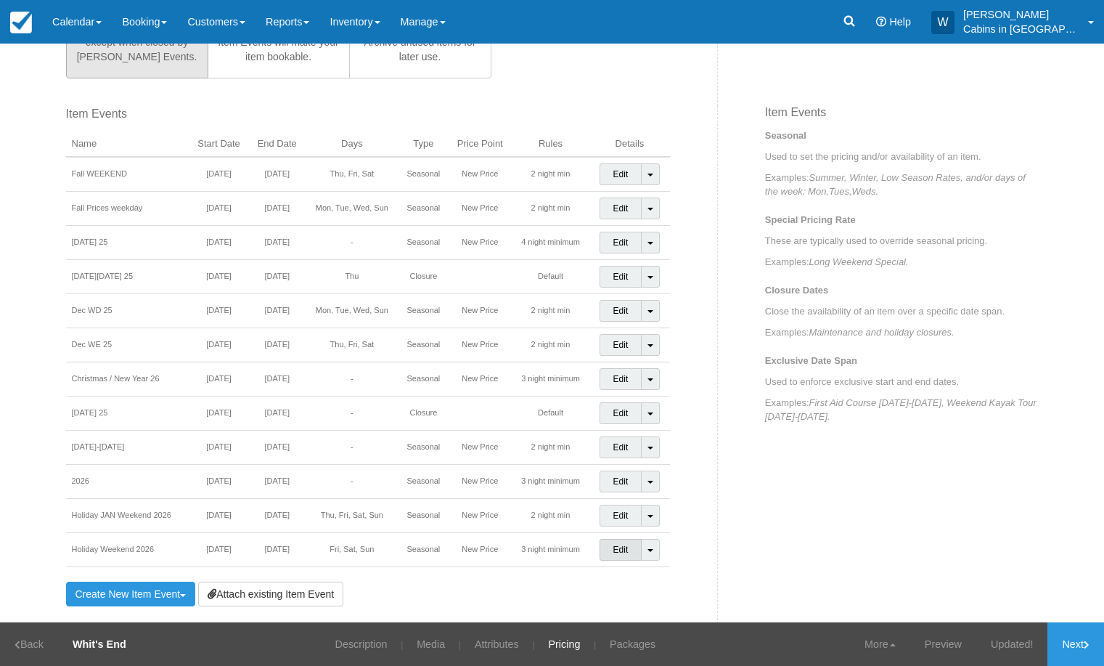
click at [606, 552] on link "Edit" at bounding box center [621, 550] width 43 height 22
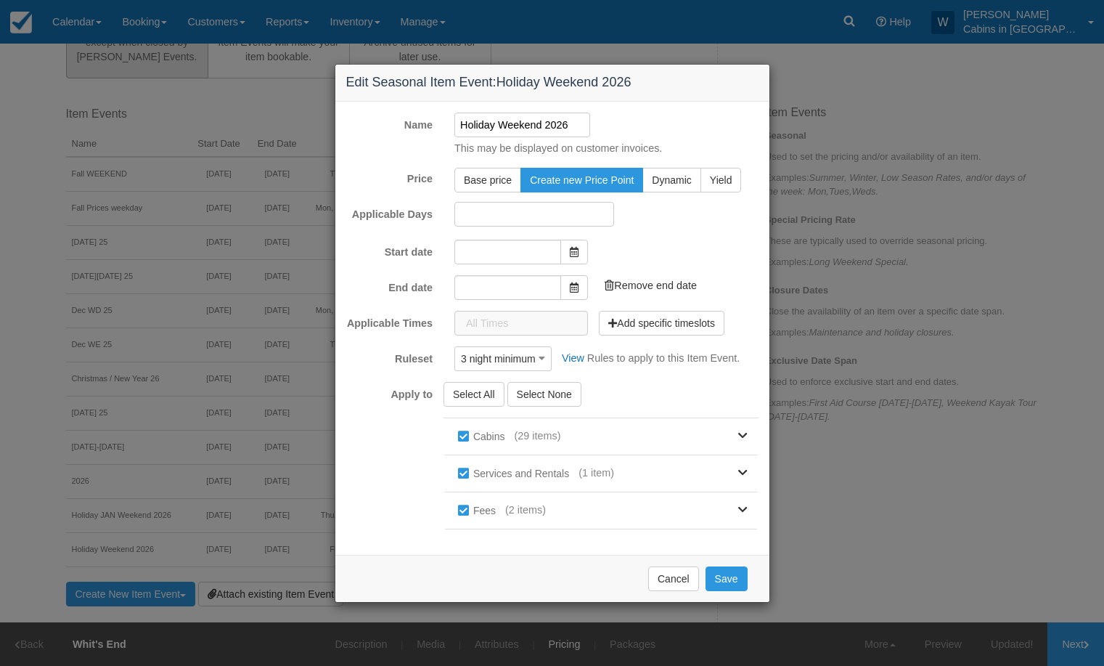
type input "01/16/26"
type input "[DATE]"
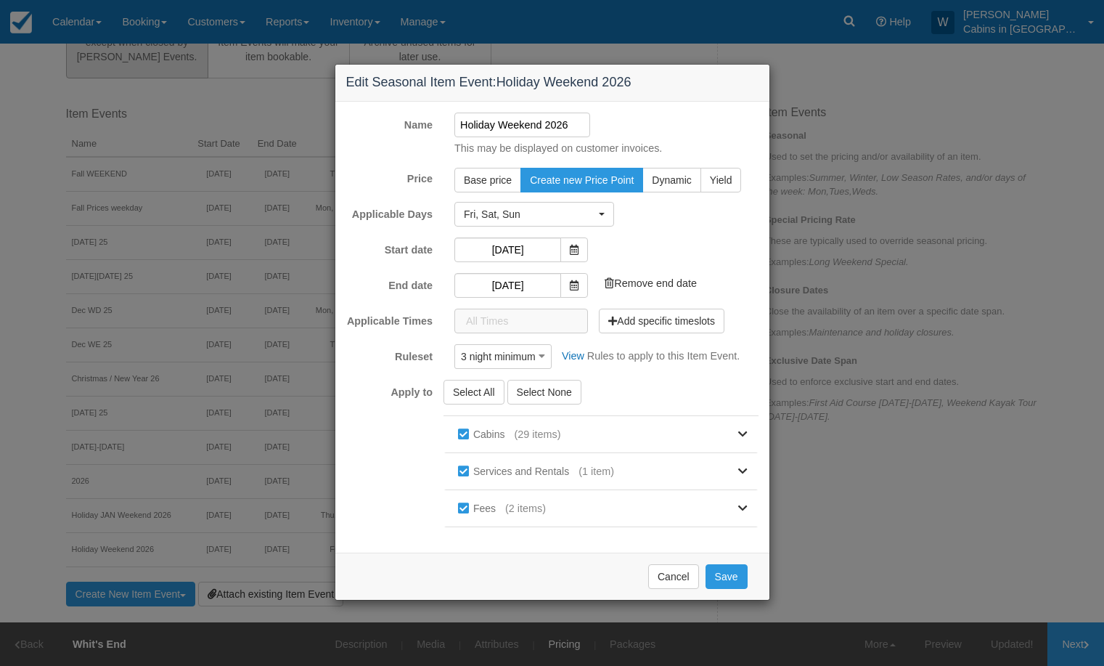
drag, startPoint x: 574, startPoint y: 127, endPoint x: 449, endPoint y: 130, distance: 124.9
click at [449, 129] on div "Holiday Weekend 2026" at bounding box center [523, 125] width 158 height 25
click at [531, 249] on input "01/16/26" at bounding box center [507, 249] width 107 height 25
click at [480, 123] on input "Jan 8 - Feb 11 2026" at bounding box center [522, 125] width 136 height 25
type input "Jan 18 - Feb 11 2026"
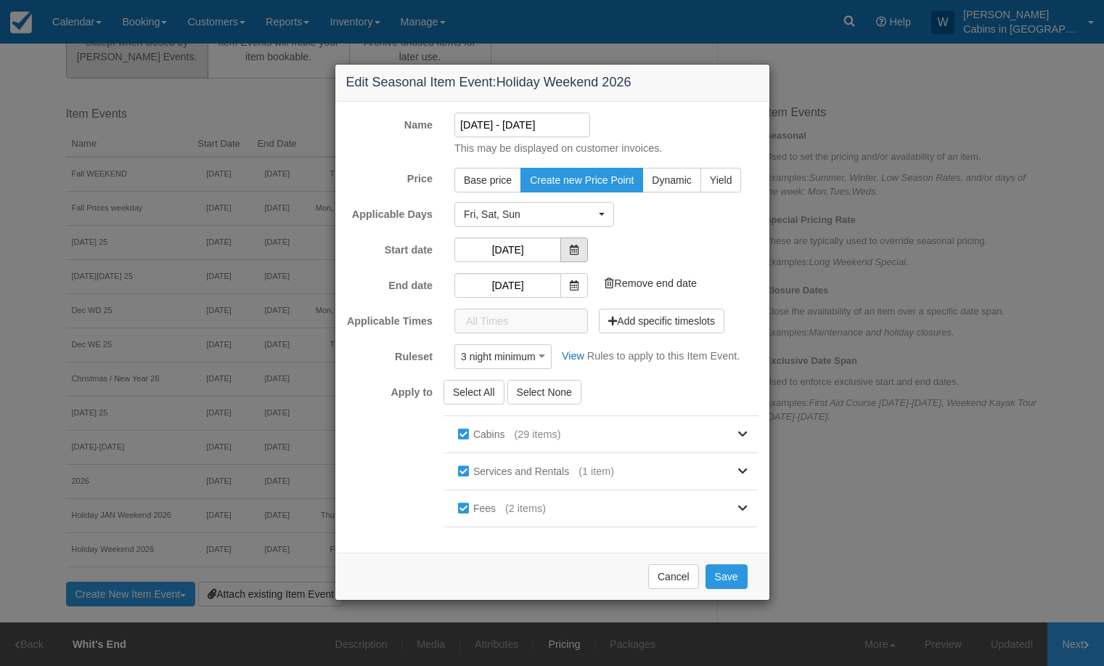
click at [576, 241] on span at bounding box center [574, 249] width 28 height 25
click at [534, 249] on input "01/16/26" at bounding box center [507, 249] width 107 height 25
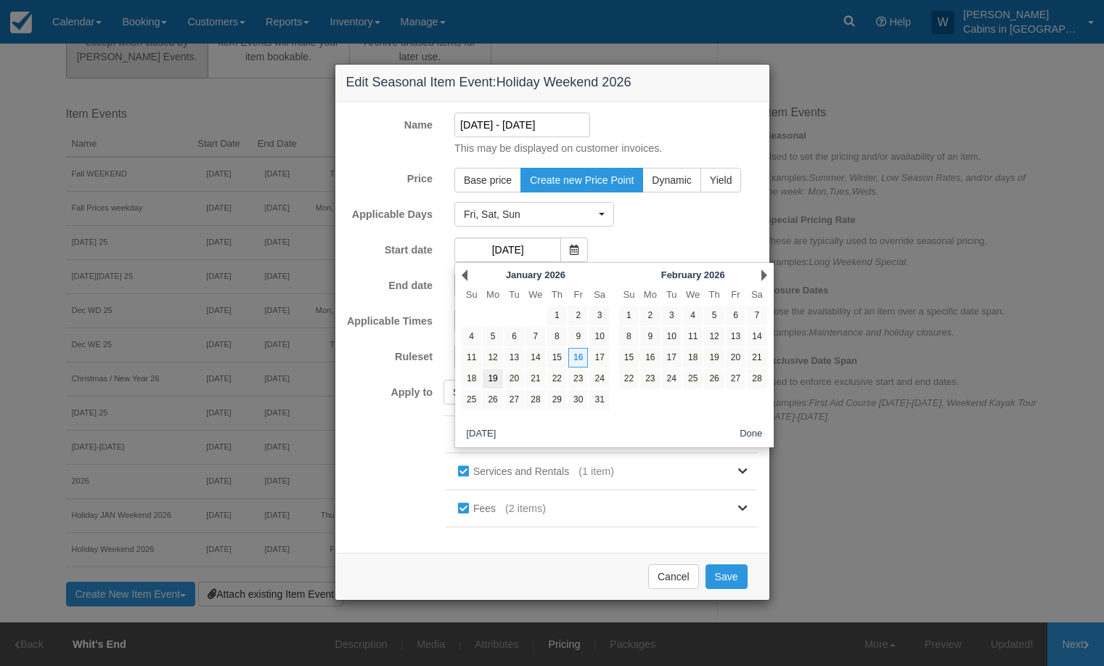
click at [493, 379] on link "19" at bounding box center [493, 379] width 20 height 20
type input "[DATE]"
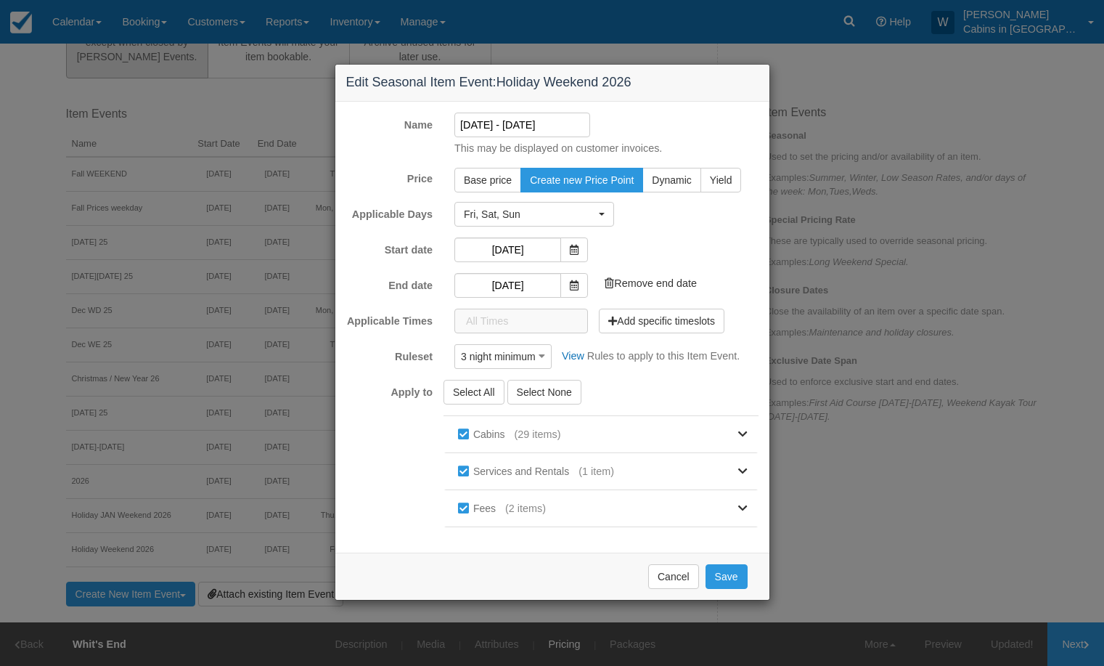
click at [489, 129] on input "Jan 18 - Feb 11 2026" at bounding box center [522, 125] width 136 height 25
type input "[DATE] - [DATE]"
click at [574, 288] on icon at bounding box center [574, 285] width 9 height 10
click at [533, 285] on input "[DATE]" at bounding box center [507, 285] width 107 height 25
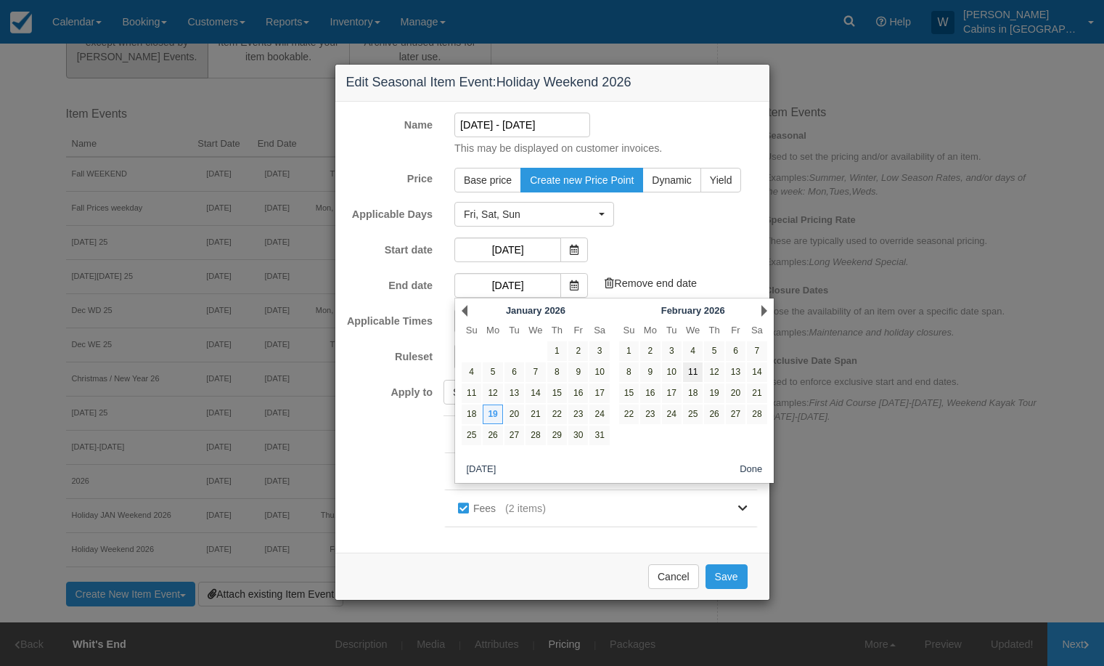
click at [696, 373] on link "11" at bounding box center [693, 372] width 20 height 20
type input "[DATE]"
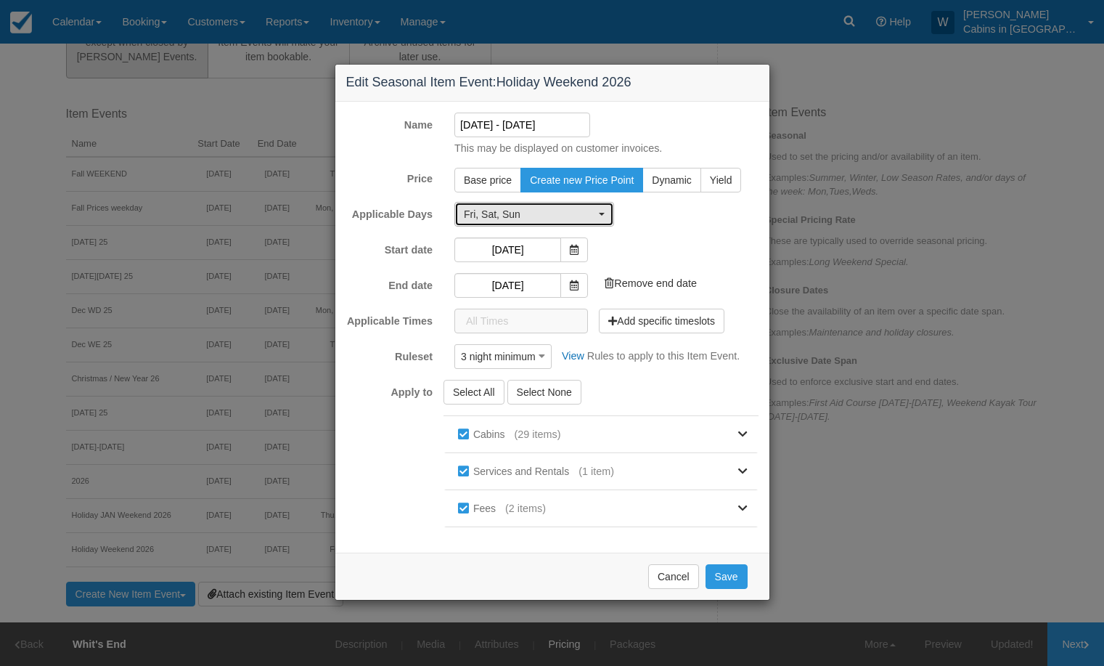
click at [596, 212] on button "Fri, Sat, Sun" at bounding box center [534, 214] width 160 height 25
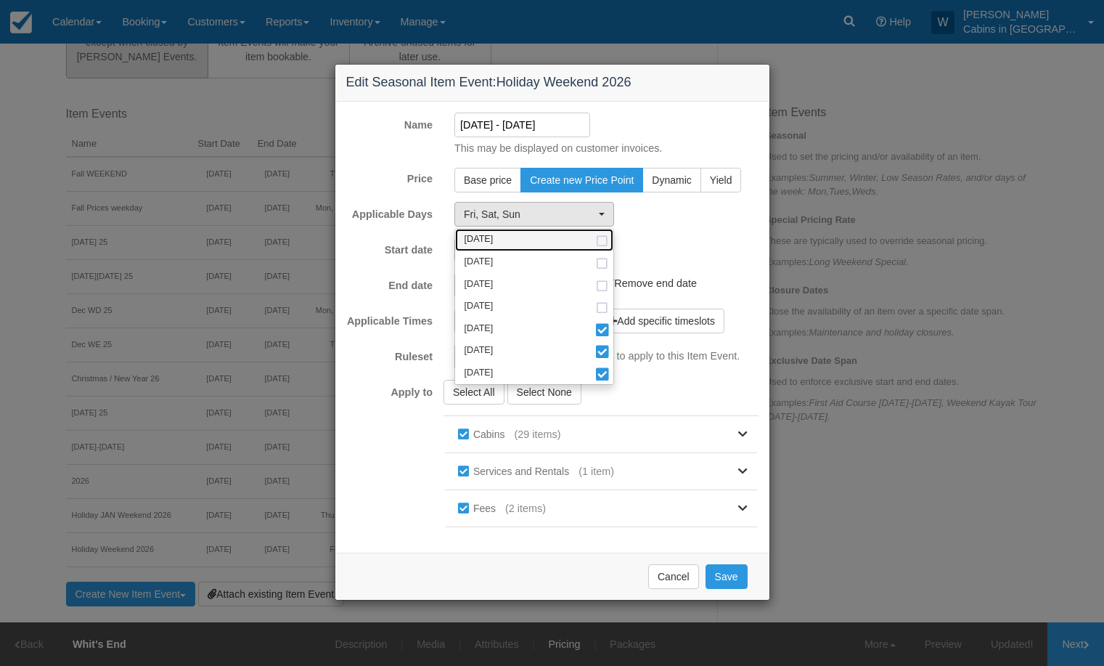
click at [603, 241] on span at bounding box center [602, 241] width 15 height 9
select select "mon"
click at [603, 260] on span at bounding box center [602, 263] width 15 height 9
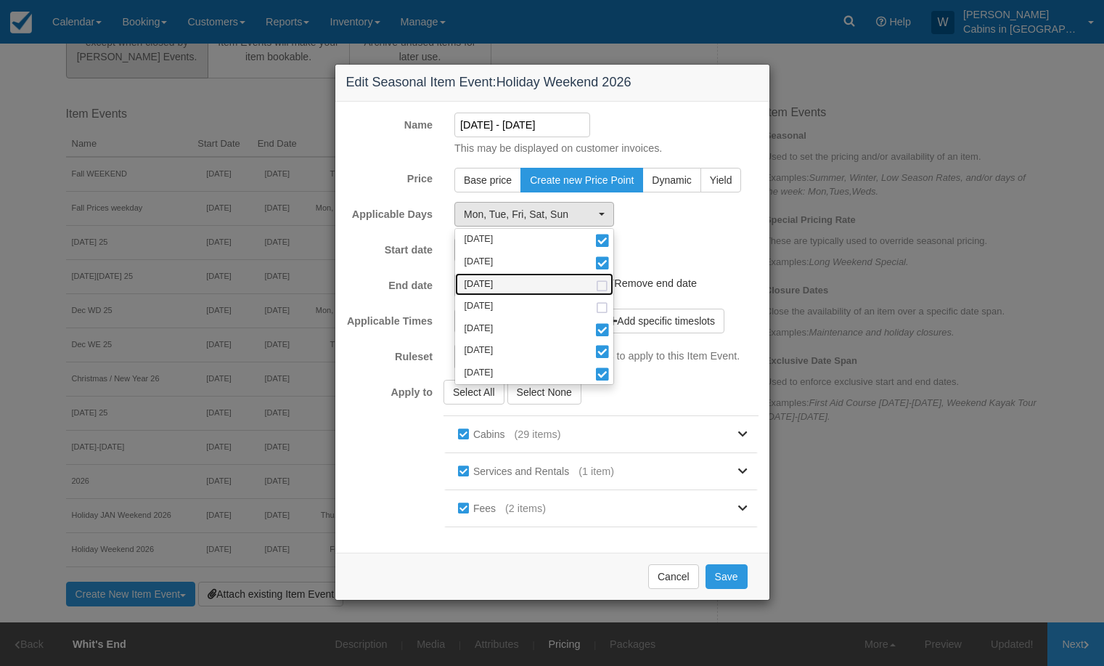
click at [603, 284] on span at bounding box center [602, 286] width 15 height 9
click at [603, 310] on span at bounding box center [602, 307] width 15 height 9
click at [734, 240] on div "Start date 01/19/26 Add end date" at bounding box center [552, 249] width 434 height 25
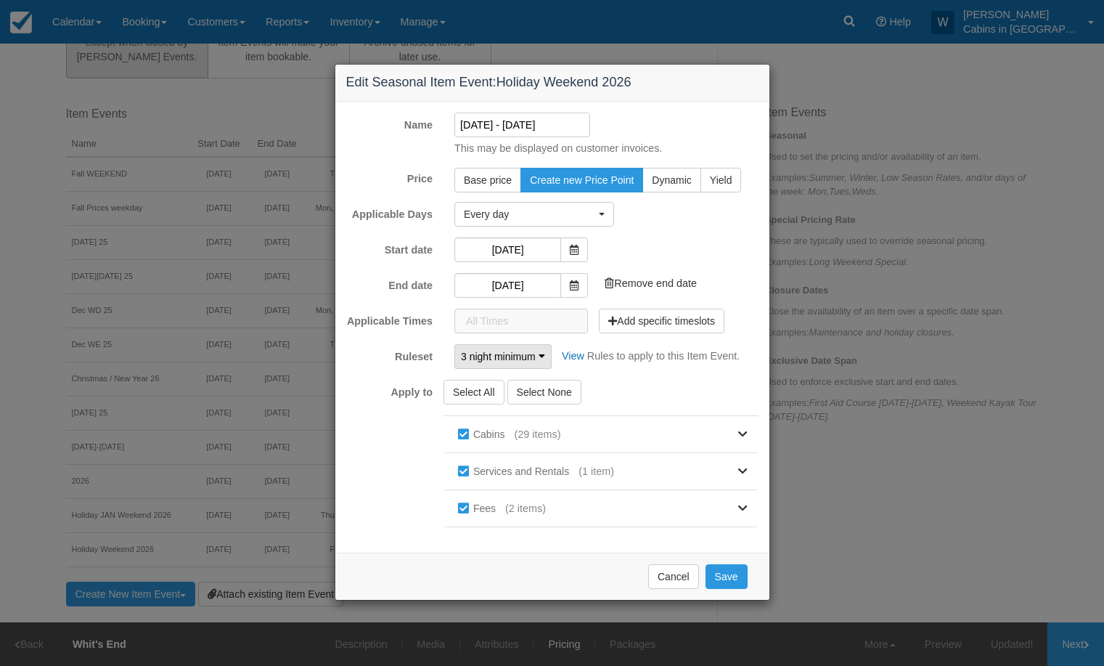
click at [543, 352] on icon "button" at bounding box center [542, 356] width 7 height 10
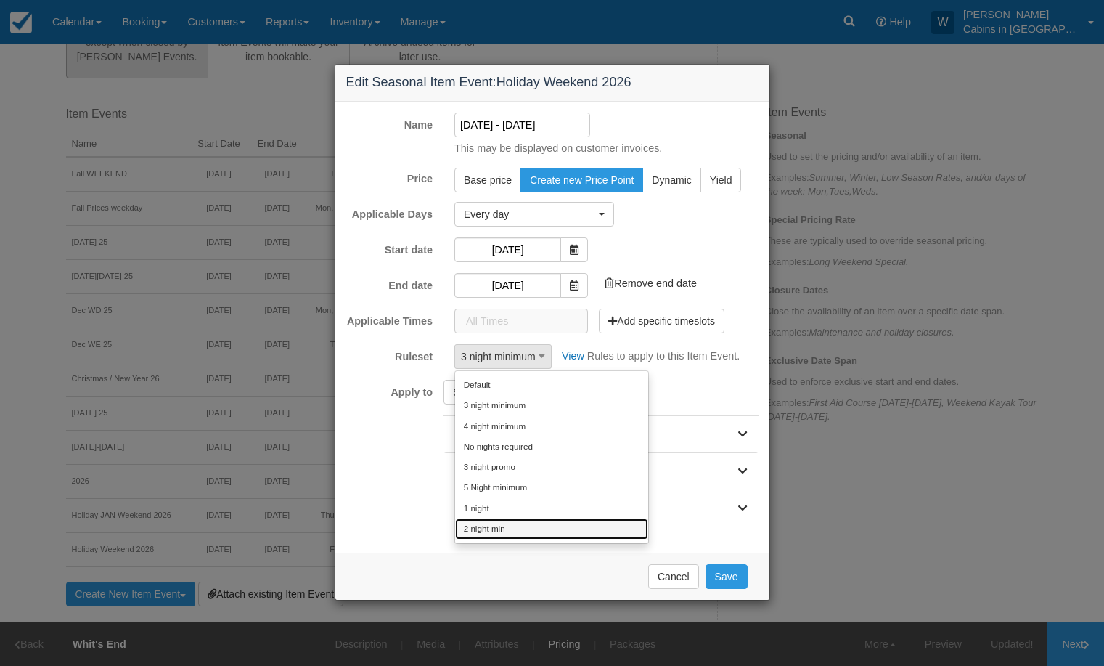
click at [550, 524] on link "2 night min" at bounding box center [551, 528] width 193 height 20
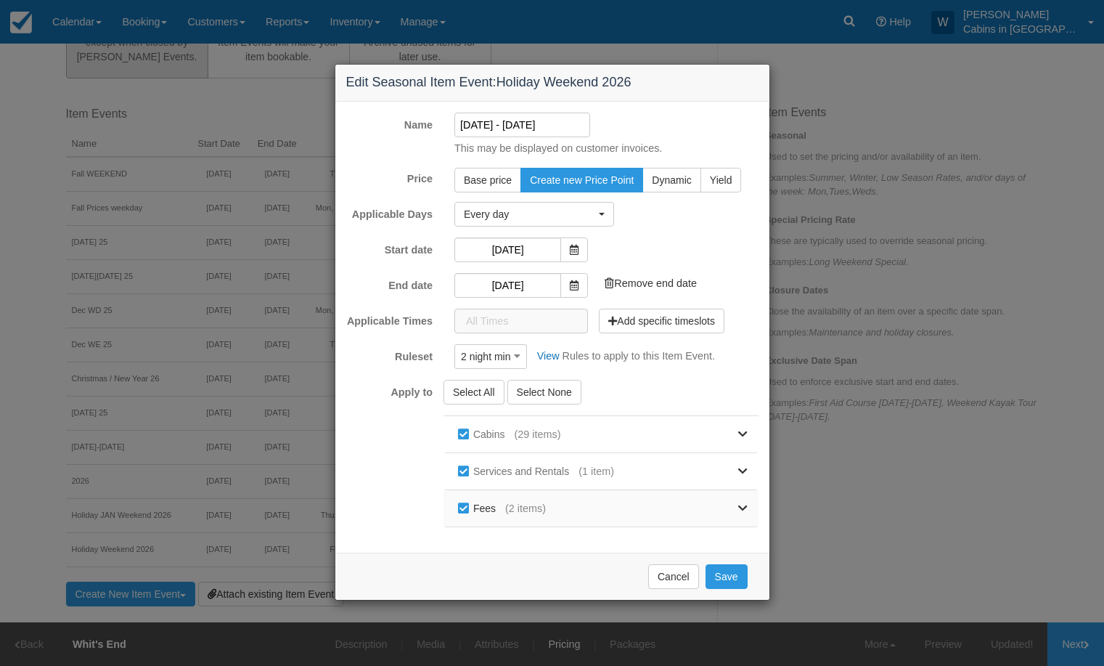
click at [463, 510] on label "Fees" at bounding box center [479, 508] width 51 height 22
checkbox input "false"
click at [465, 463] on label "Services and Rentals" at bounding box center [516, 471] width 124 height 22
checkbox input "false"
click at [732, 581] on button "Save" at bounding box center [727, 576] width 42 height 25
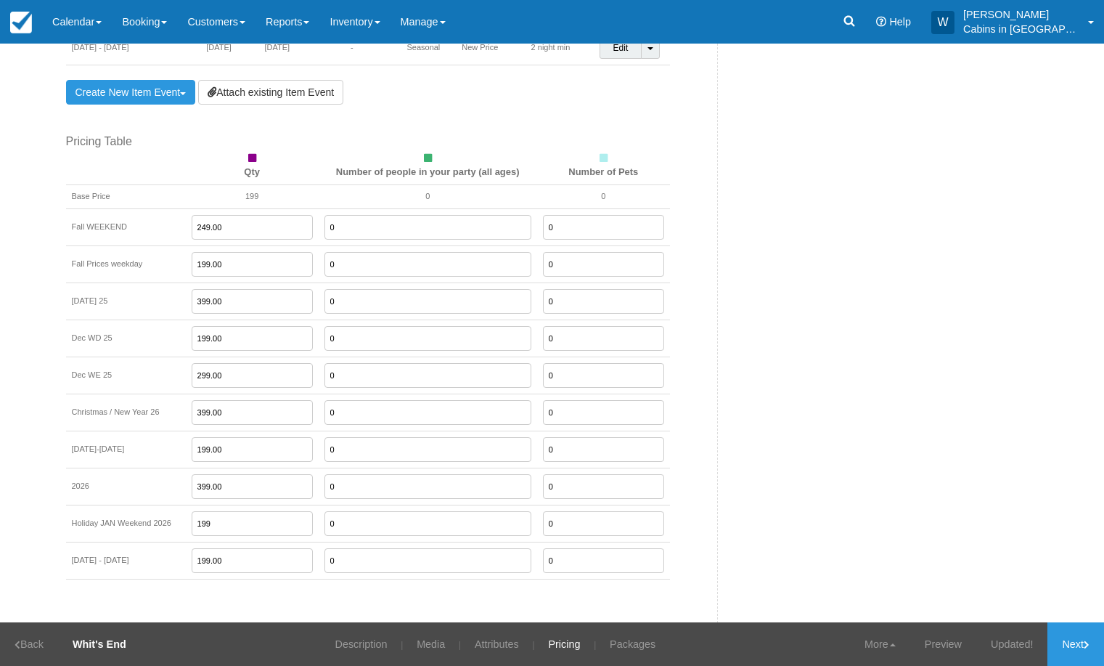
scroll to position [1050, 0]
drag, startPoint x: 225, startPoint y: 521, endPoint x: 165, endPoint y: 522, distance: 60.3
click at [165, 522] on tr "Holiday JAN Weekend 2026 199 0 0" at bounding box center [368, 520] width 604 height 37
type input "299.00"
click at [1079, 637] on link "Next" at bounding box center [1076, 644] width 57 height 44
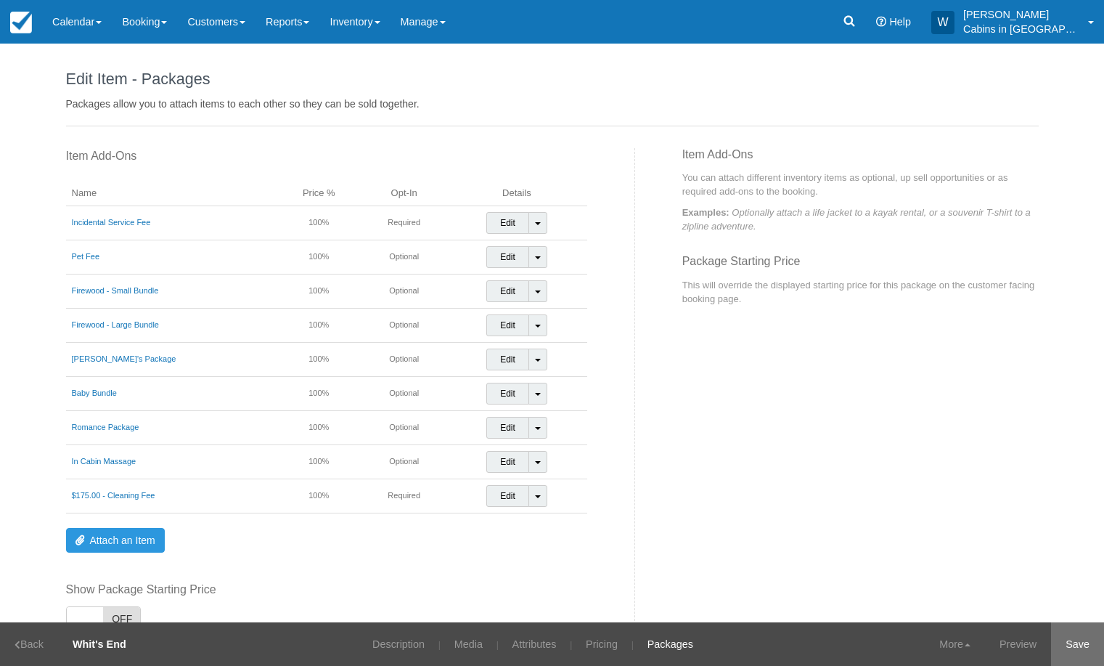
click at [1085, 642] on link "Save" at bounding box center [1077, 644] width 53 height 44
click at [599, 648] on link "Pricing" at bounding box center [593, 644] width 54 height 44
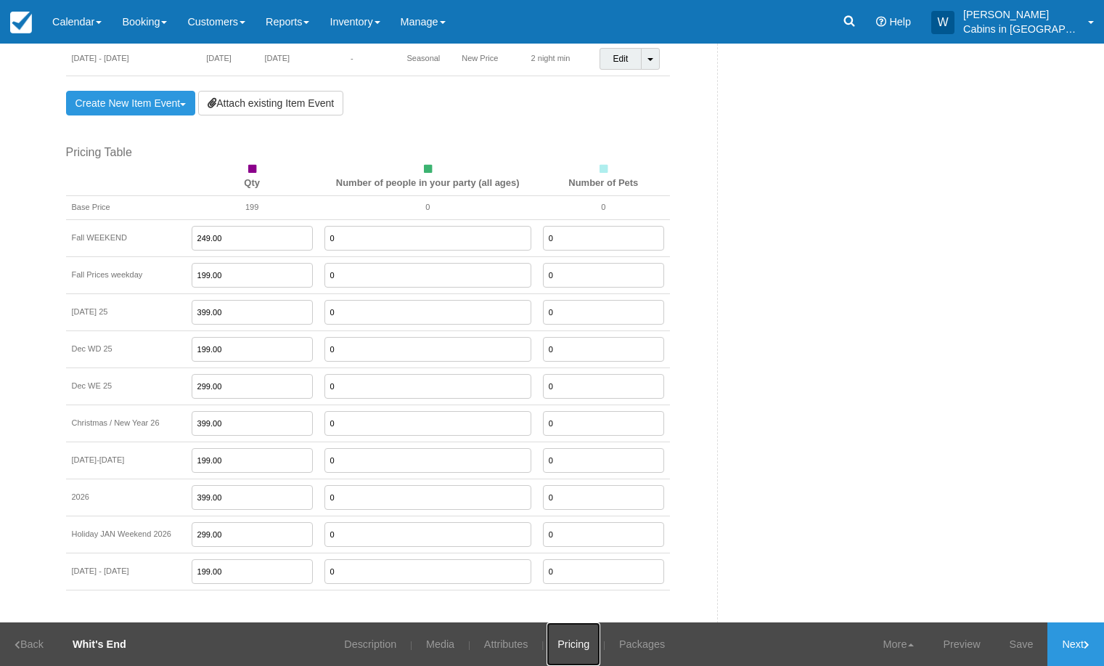
scroll to position [1038, 0]
click at [230, 272] on input "199.00" at bounding box center [252, 274] width 121 height 25
drag, startPoint x: 229, startPoint y: 574, endPoint x: 171, endPoint y: 573, distance: 58.1
click at [176, 573] on tr "Jan 19 - Feb 11 2026 199.00 0 0" at bounding box center [368, 570] width 604 height 37
type input "249.00"
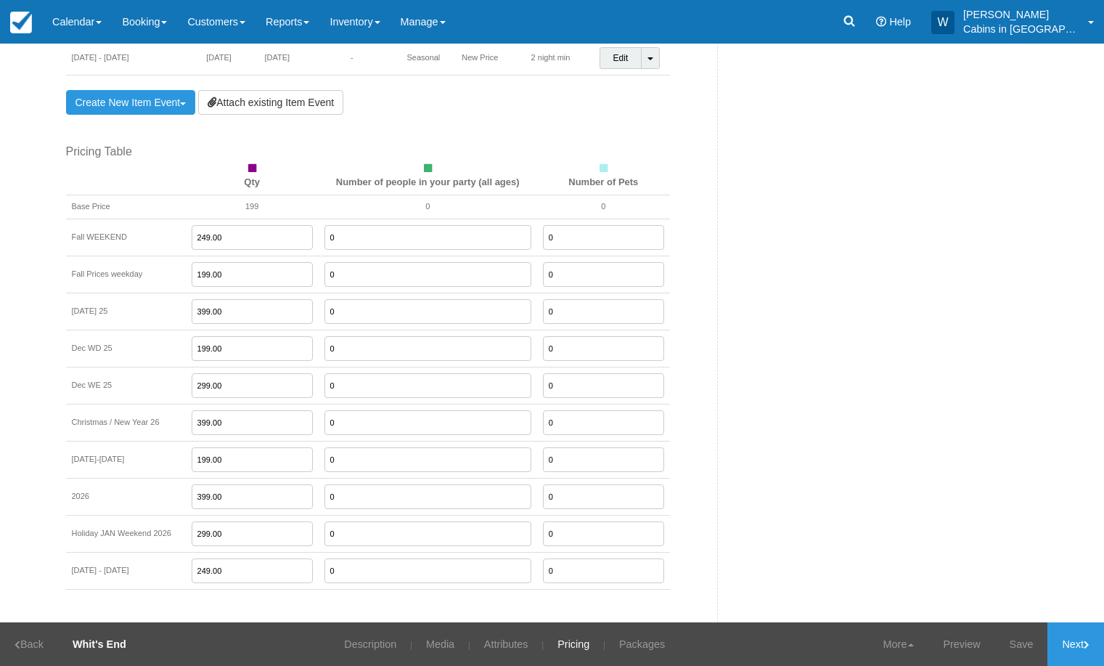
drag, startPoint x: 234, startPoint y: 462, endPoint x: 149, endPoint y: 487, distance: 88.5
click at [171, 468] on tr "Jan 5-15, 2026 199.00 0 0" at bounding box center [368, 459] width 604 height 37
type input "1"
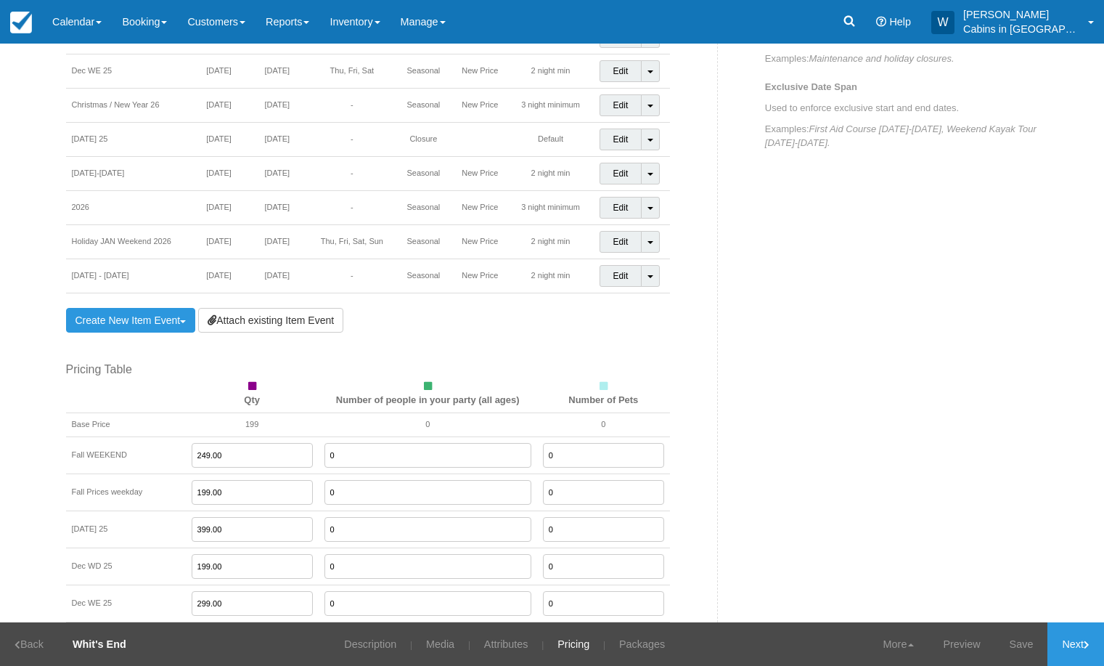
scroll to position [692, 0]
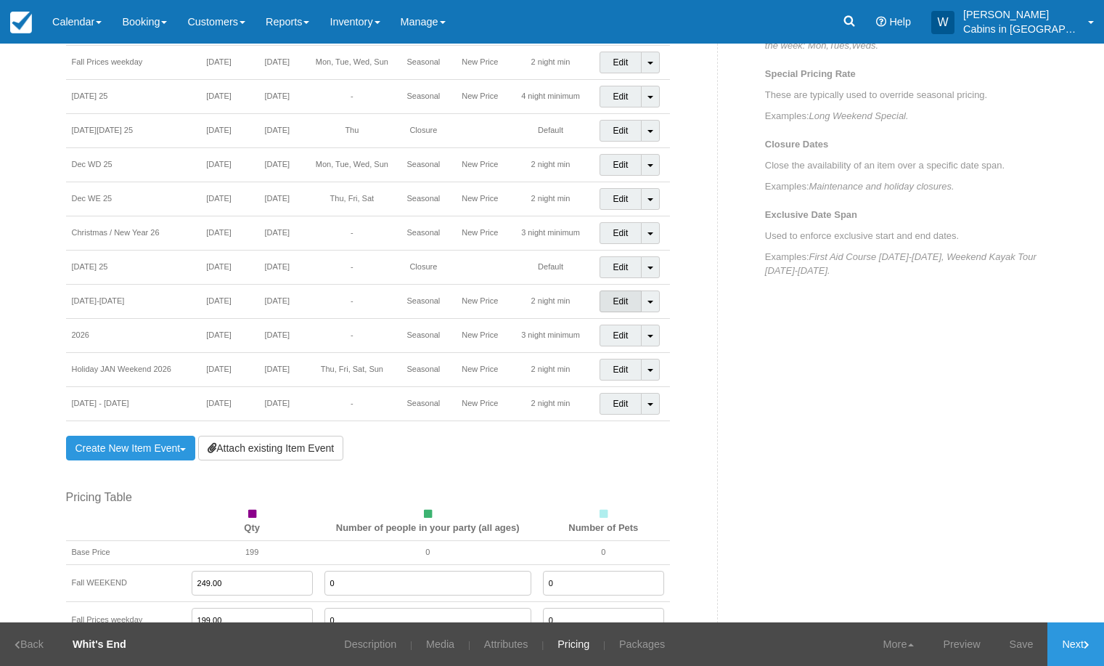
type input "249.00"
click at [621, 304] on link "Edit" at bounding box center [621, 301] width 43 height 22
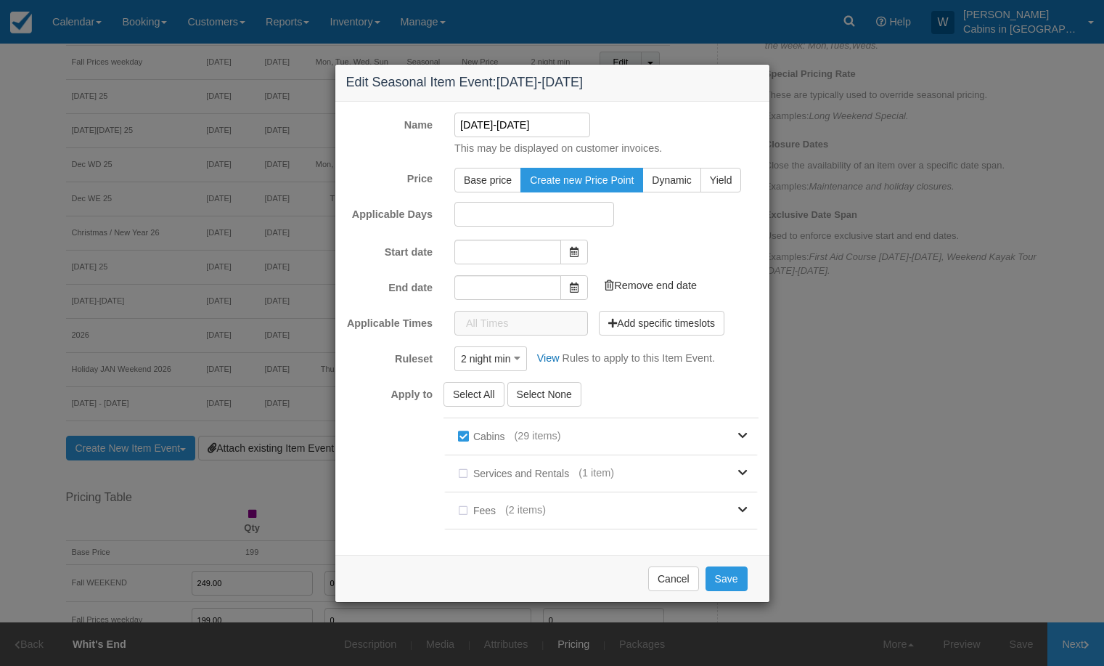
type input "[DATE]"
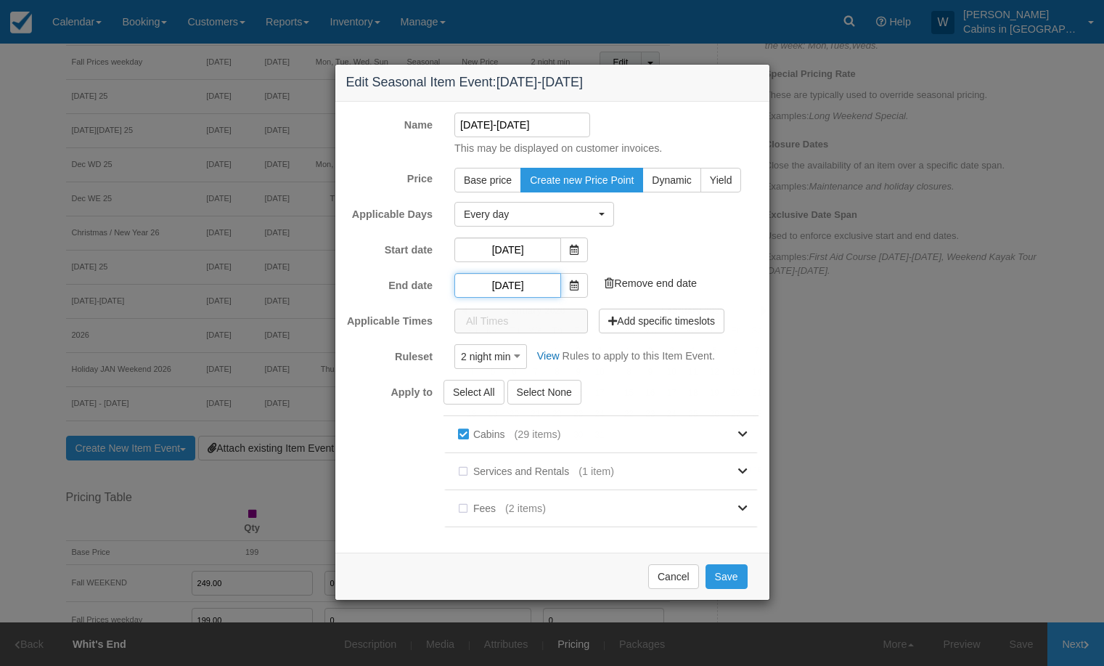
click at [519, 285] on input "[DATE]" at bounding box center [507, 285] width 107 height 25
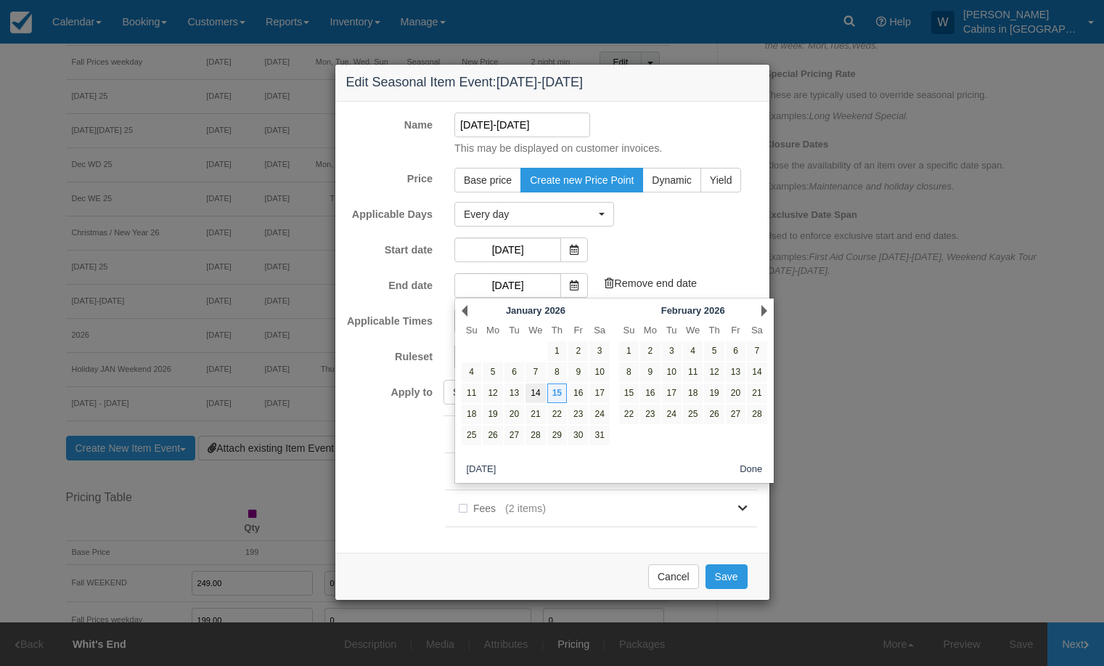
click at [532, 388] on link "14" at bounding box center [536, 393] width 20 height 20
type input "[DATE]"
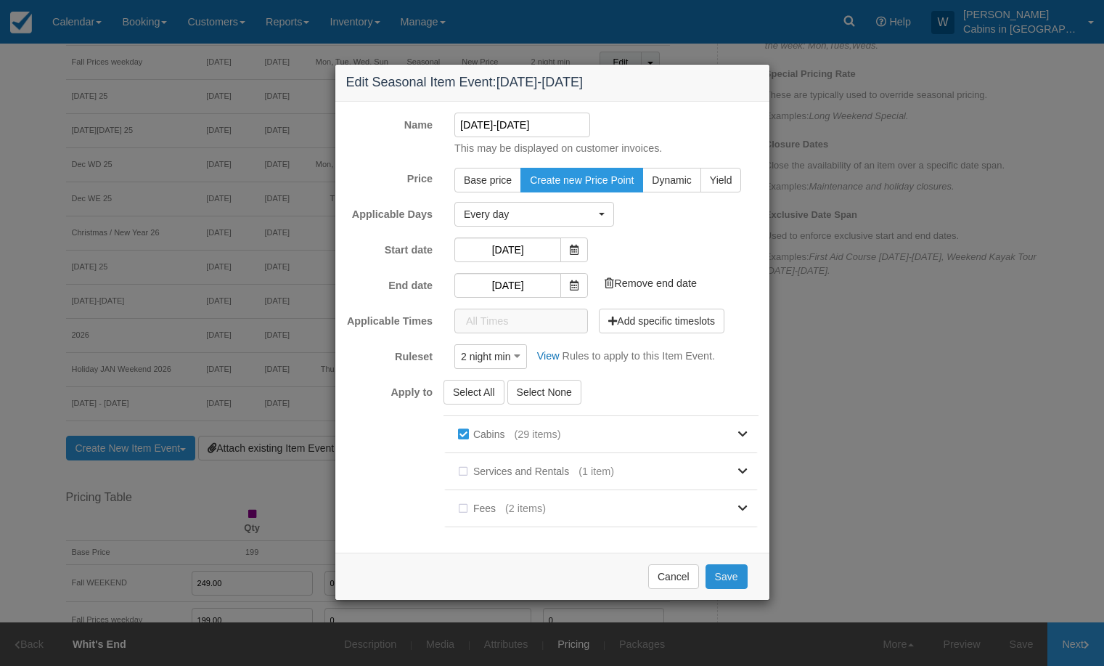
click at [724, 582] on button "Save" at bounding box center [727, 576] width 42 height 25
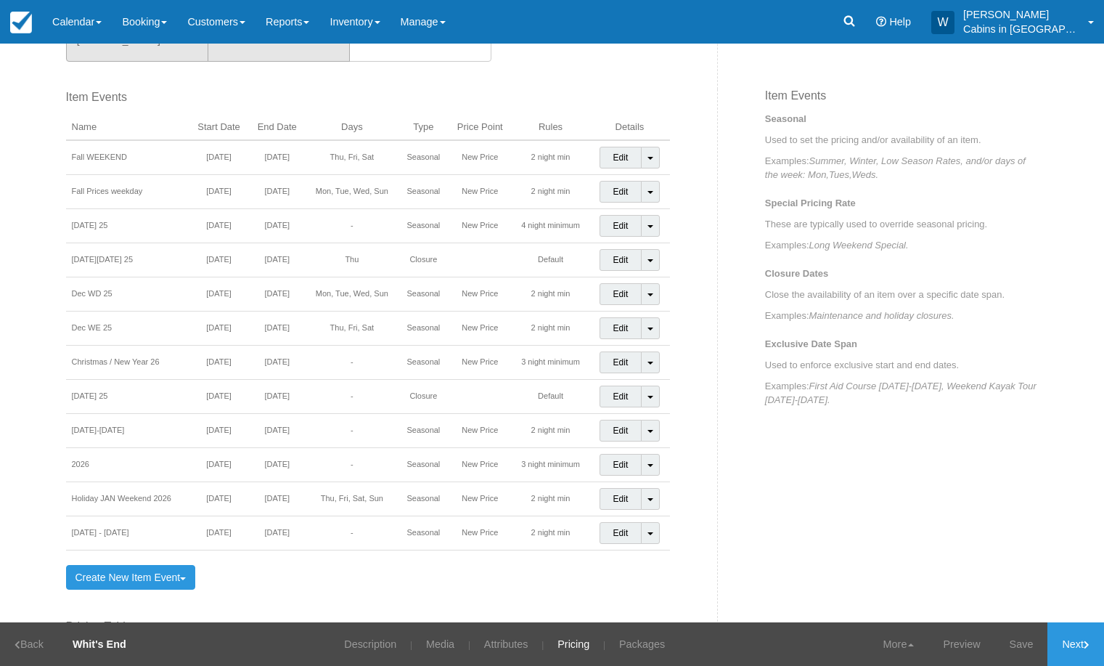
scroll to position [565, 0]
click at [617, 420] on link "Edit" at bounding box center [621, 428] width 43 height 22
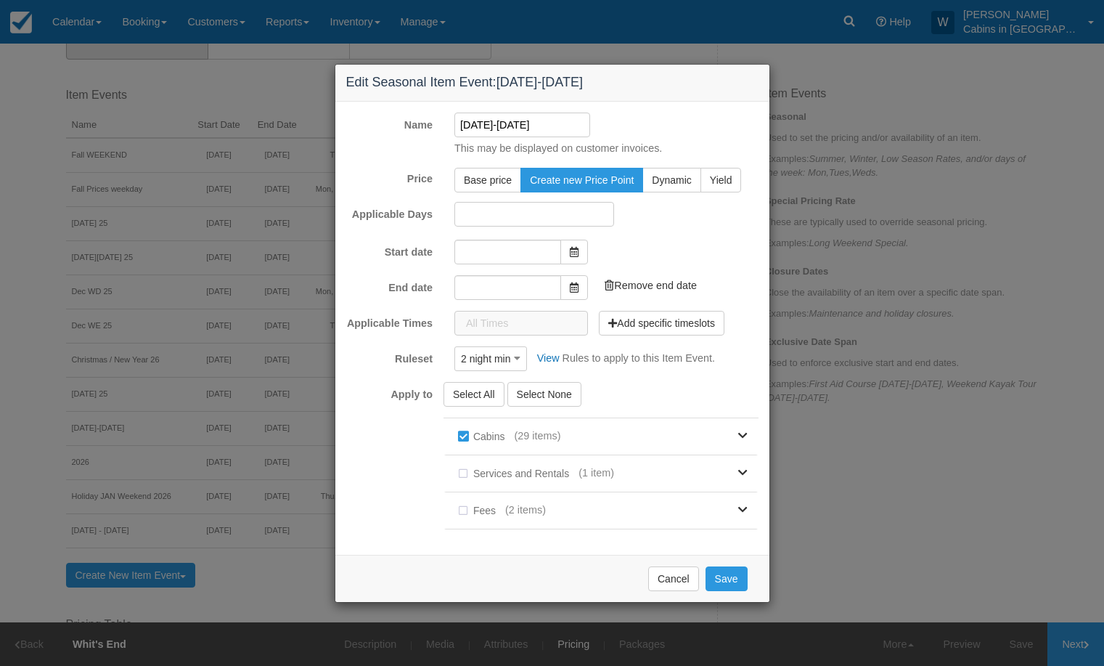
type input "01/05/26"
type input "01/14/26"
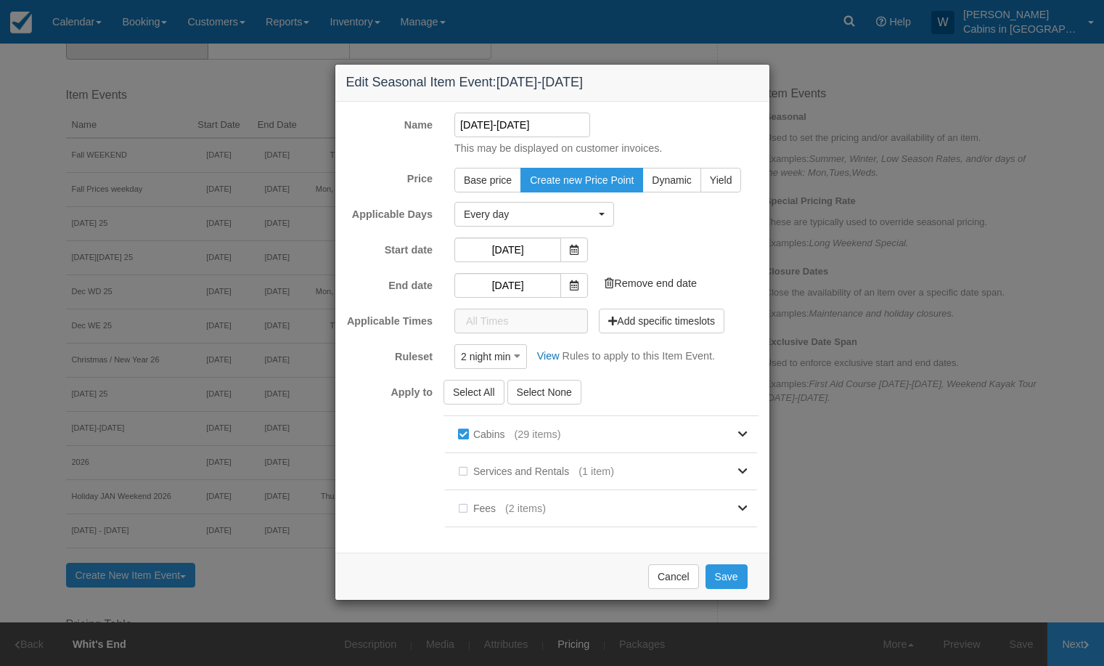
click at [500, 126] on input "Jan 5-15, 2026" at bounding box center [522, 125] width 136 height 25
type input "Jan 5-14, 2026"
click at [726, 583] on button "Save" at bounding box center [727, 576] width 42 height 25
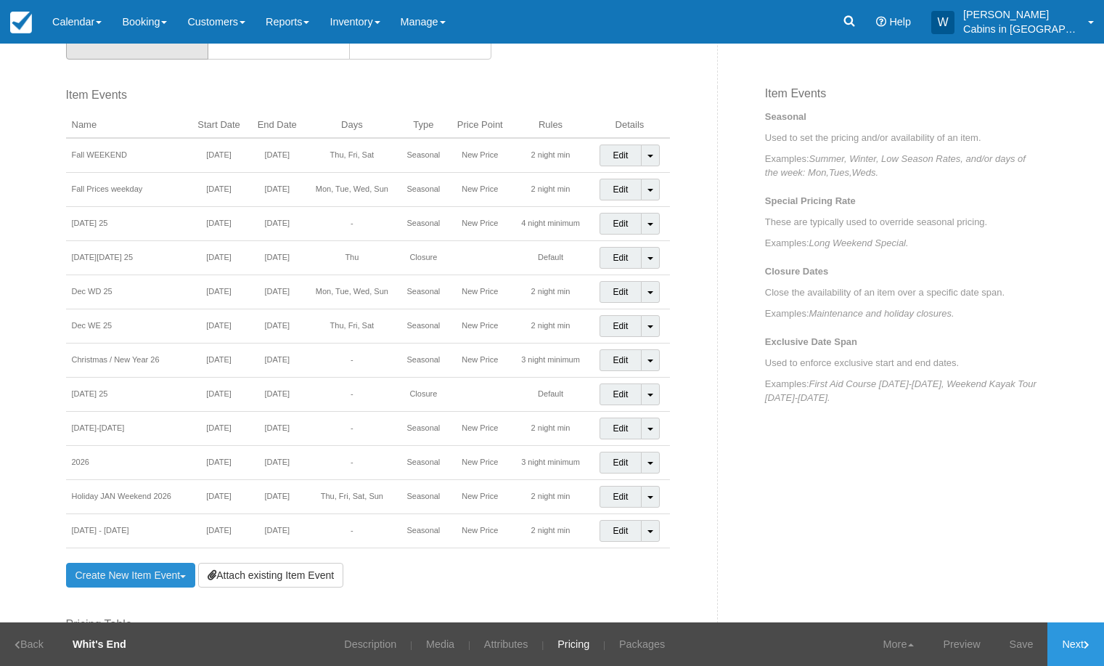
click at [147, 574] on link "Create New Item Event Toggle Dropdown" at bounding box center [131, 575] width 130 height 25
click at [144, 606] on link "Seasonal Item Event" at bounding box center [150, 607] width 166 height 35
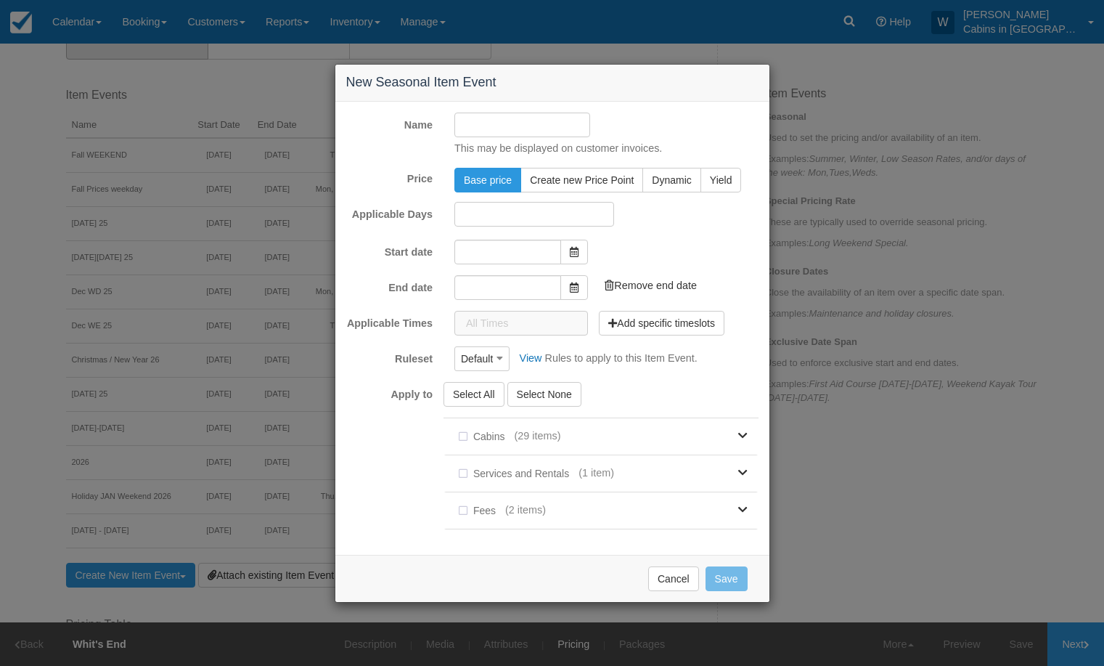
type input "[DATE]"
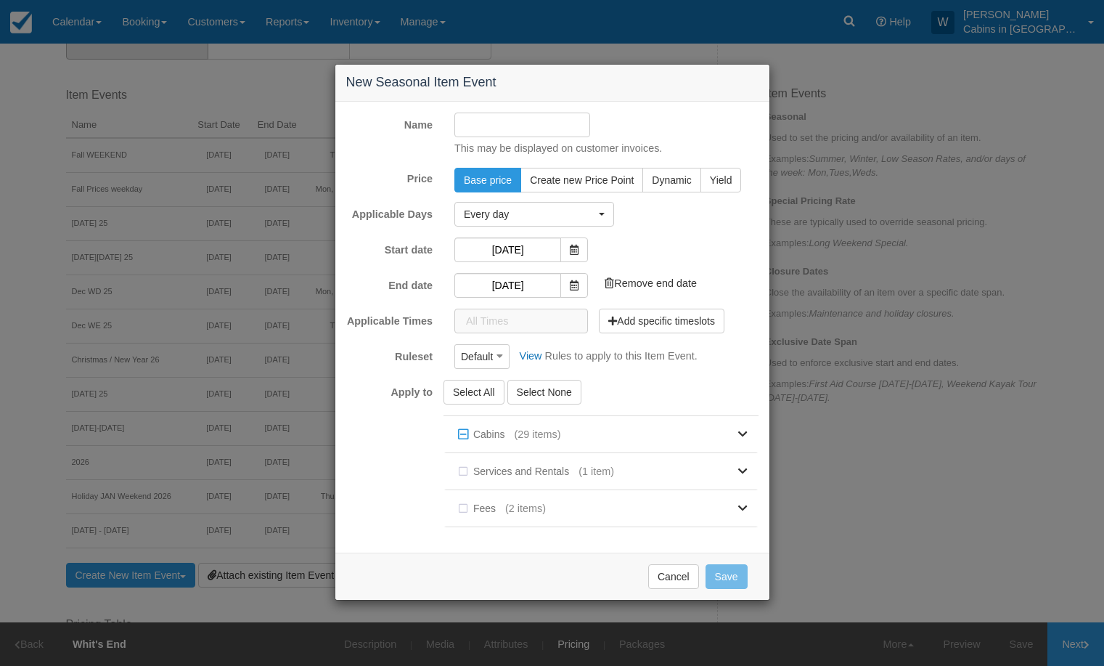
click at [481, 124] on input "Name" at bounding box center [522, 125] width 136 height 25
click at [515, 124] on input "Holiday JAN Weekend 2026" at bounding box center [522, 125] width 136 height 25
type input "Holiday FEB Weekend 2026"
click at [594, 211] on span "Every day" at bounding box center [529, 214] width 131 height 15
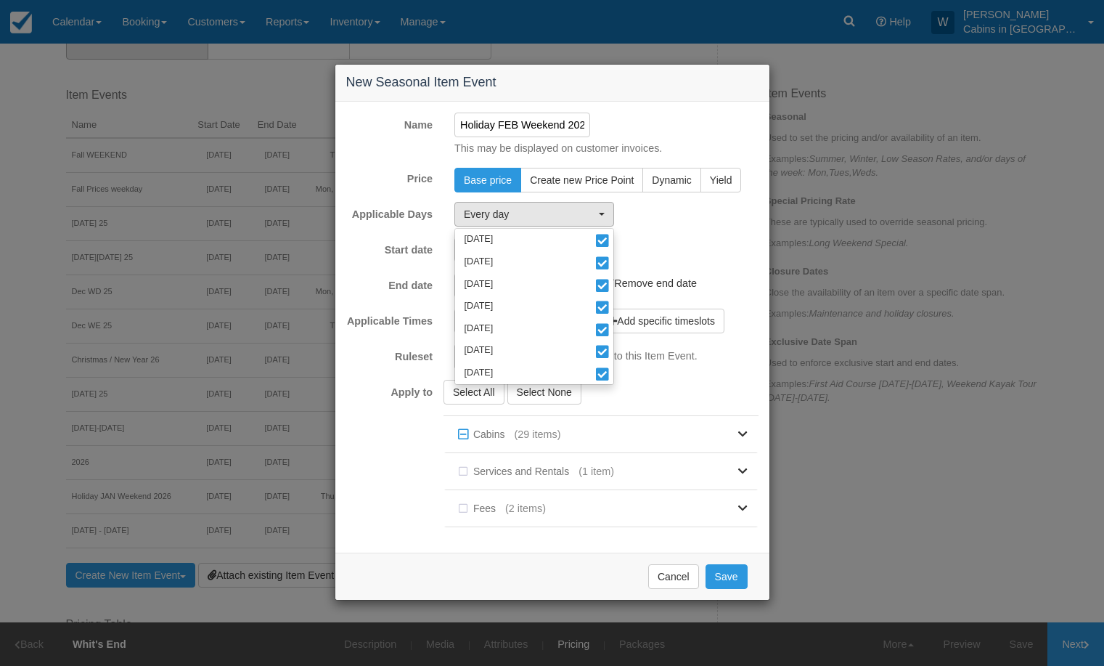
click at [681, 221] on div "Every day Monday Tuesday Wednesday Thursday Friday Saturday Sunday Monday Tuesd…" at bounding box center [607, 214] width 326 height 25
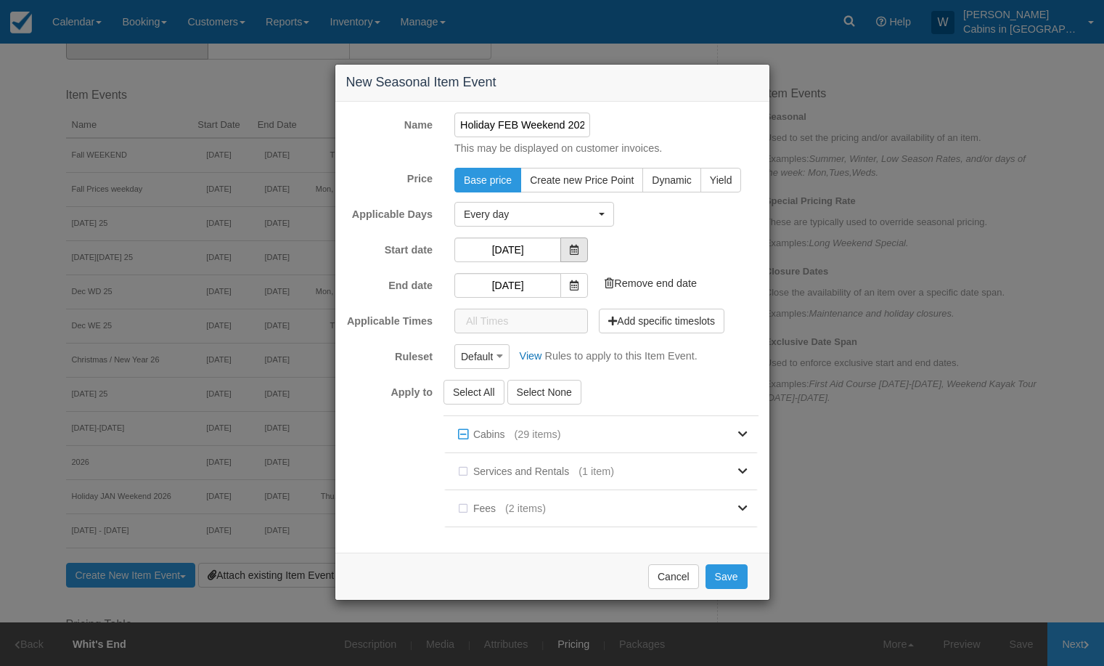
click at [579, 249] on span at bounding box center [574, 249] width 28 height 25
click at [523, 253] on input "[DATE]" at bounding box center [507, 249] width 107 height 25
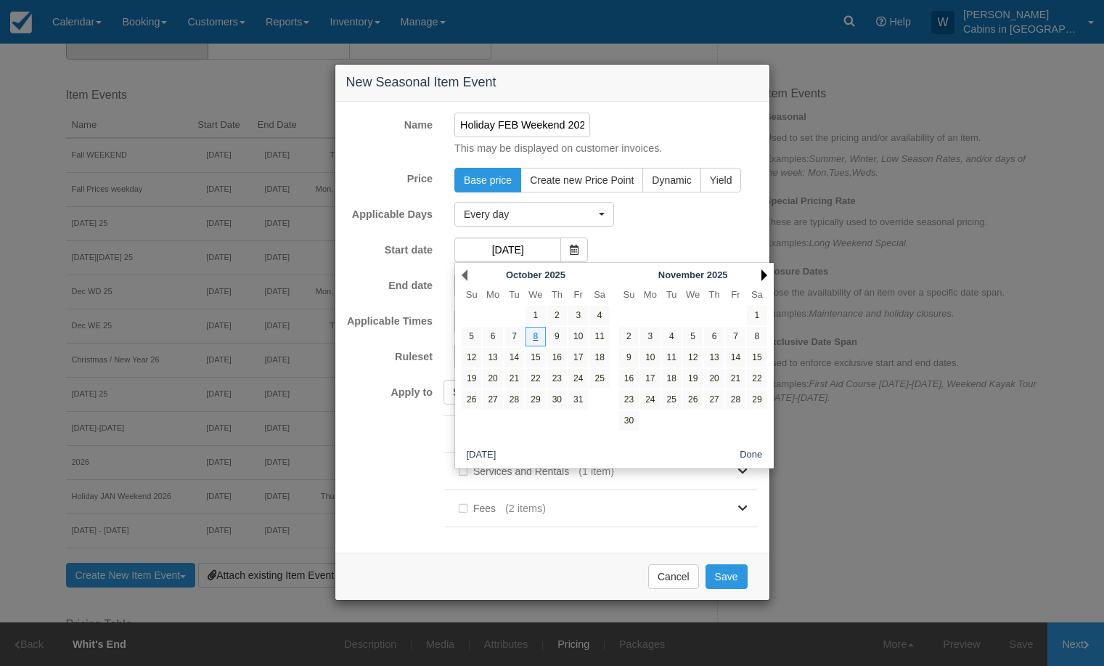
click at [764, 273] on link "Next" at bounding box center [765, 275] width 6 height 12
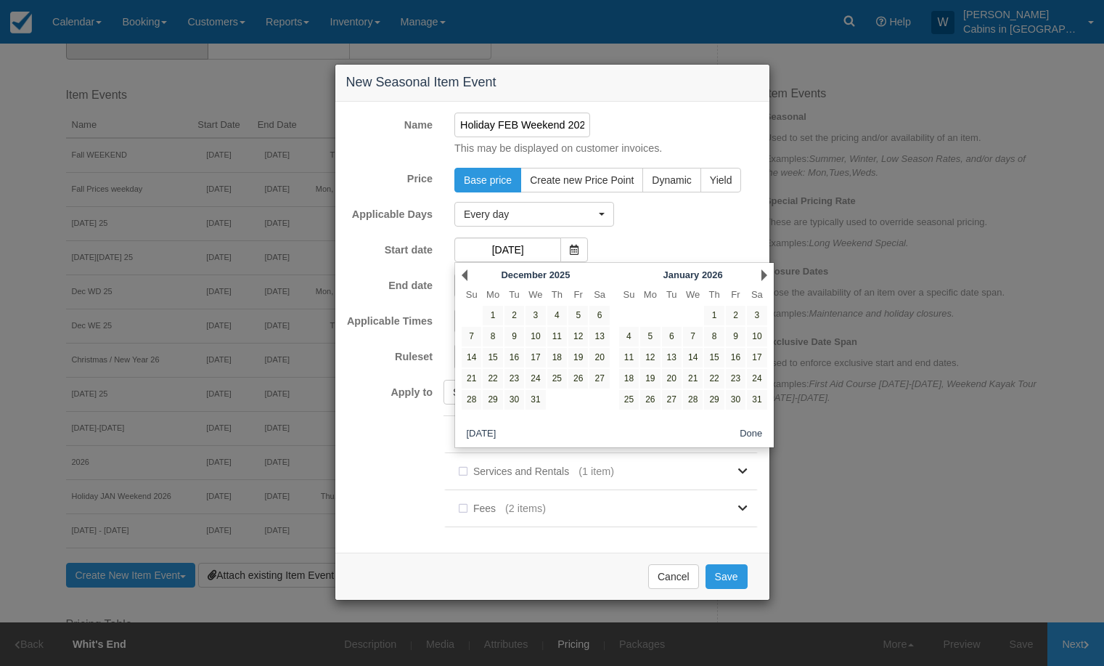
click at [764, 273] on link "Next" at bounding box center [765, 275] width 6 height 12
click at [712, 337] on link "12" at bounding box center [714, 337] width 20 height 20
type input "[DATE]"
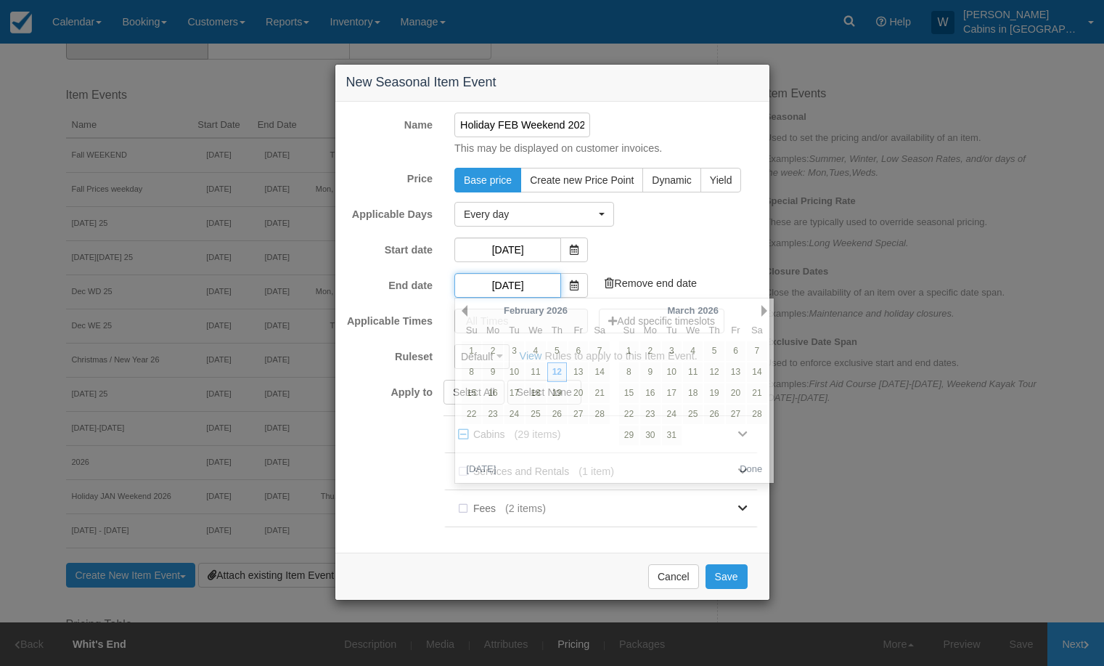
click at [491, 279] on input "[DATE]" at bounding box center [507, 285] width 107 height 25
click at [494, 399] on link "16" at bounding box center [493, 393] width 20 height 20
type input "[DATE]"
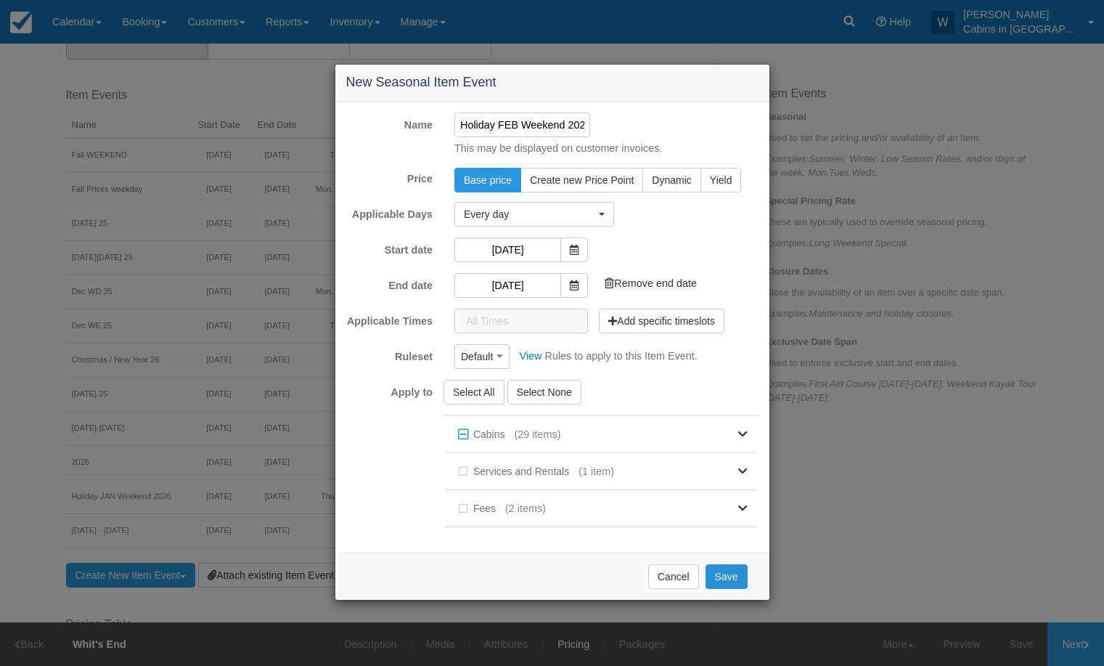
click at [729, 585] on button "Save" at bounding box center [727, 576] width 42 height 25
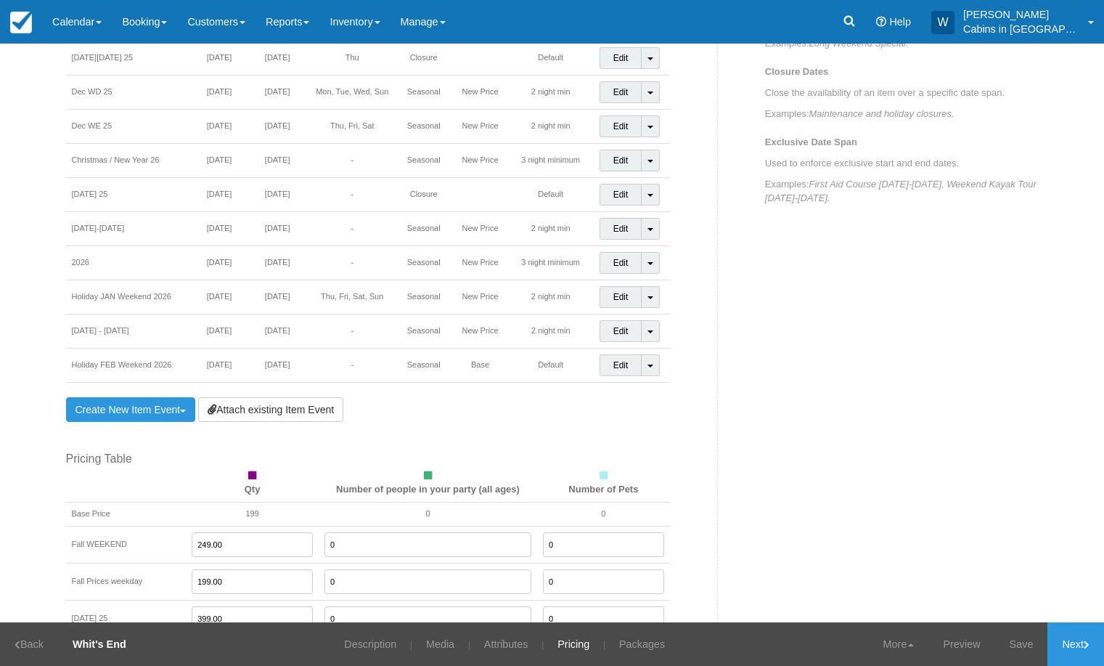
scroll to position [628, 0]
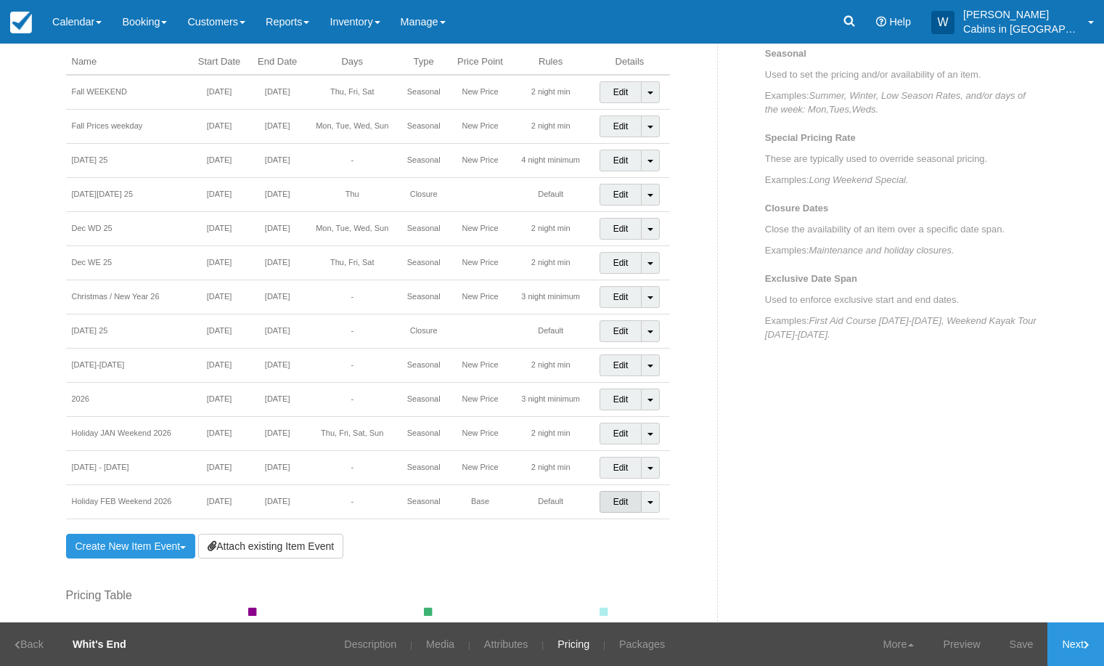
click at [619, 499] on link "Edit" at bounding box center [621, 502] width 43 height 22
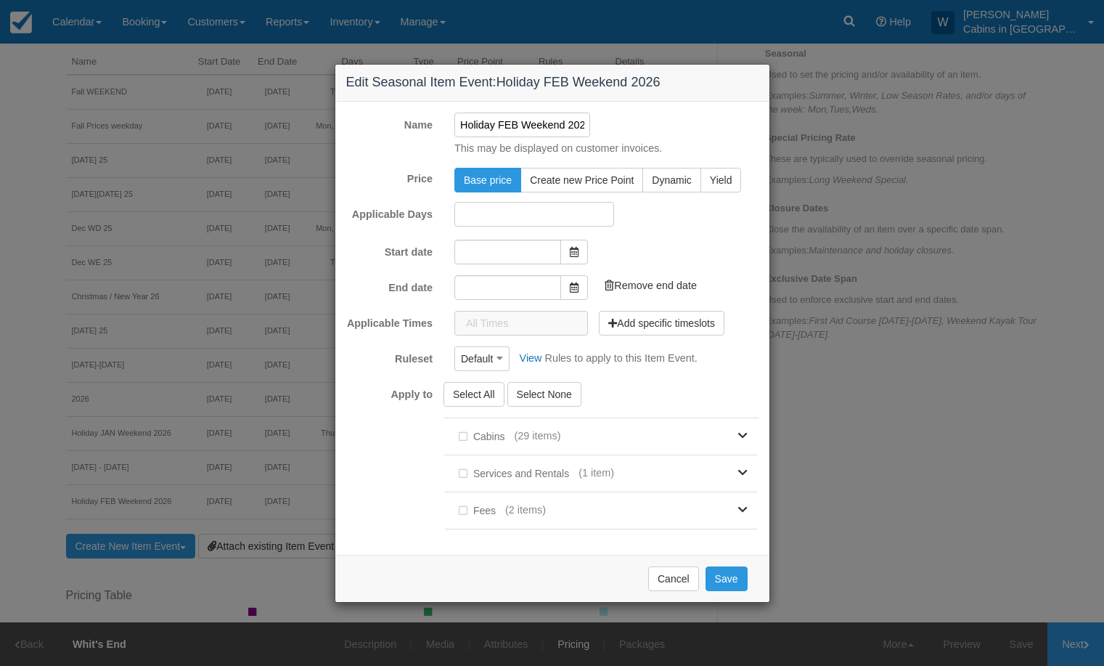
type input "[DATE]"
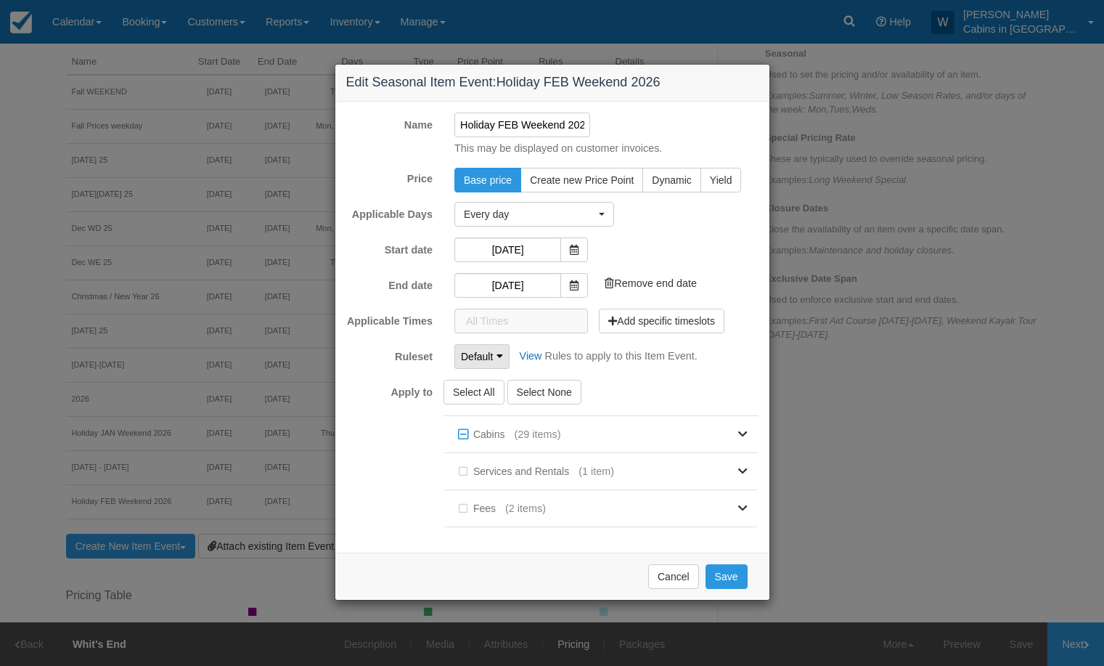
click at [490, 357] on span "Default" at bounding box center [477, 356] width 32 height 15
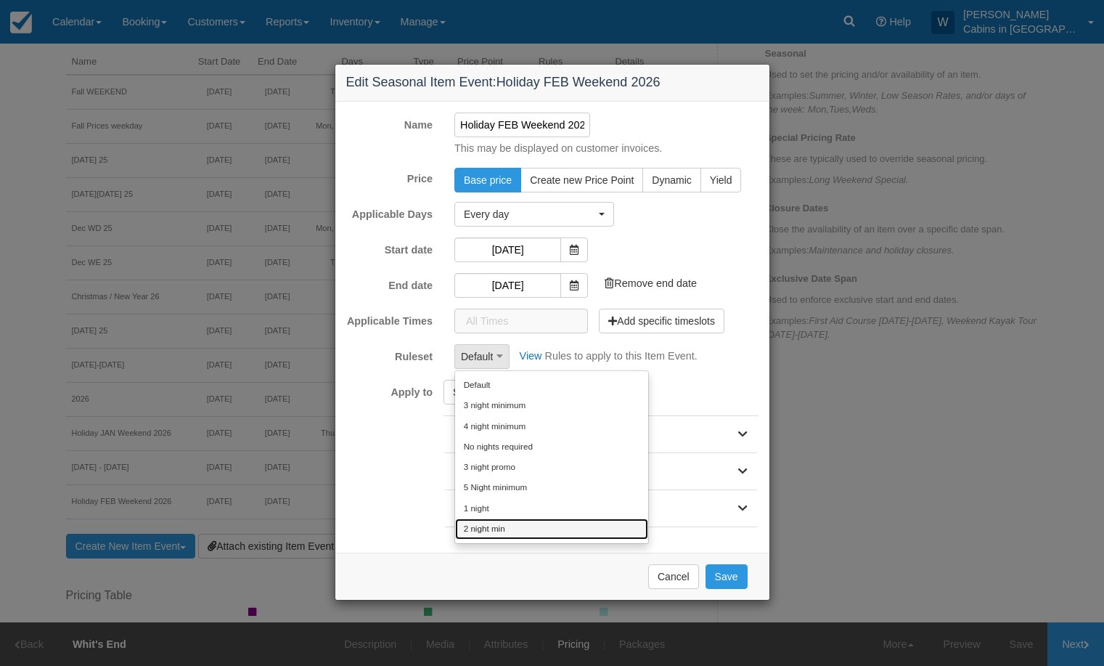
click at [486, 529] on link "2 night min" at bounding box center [551, 528] width 193 height 20
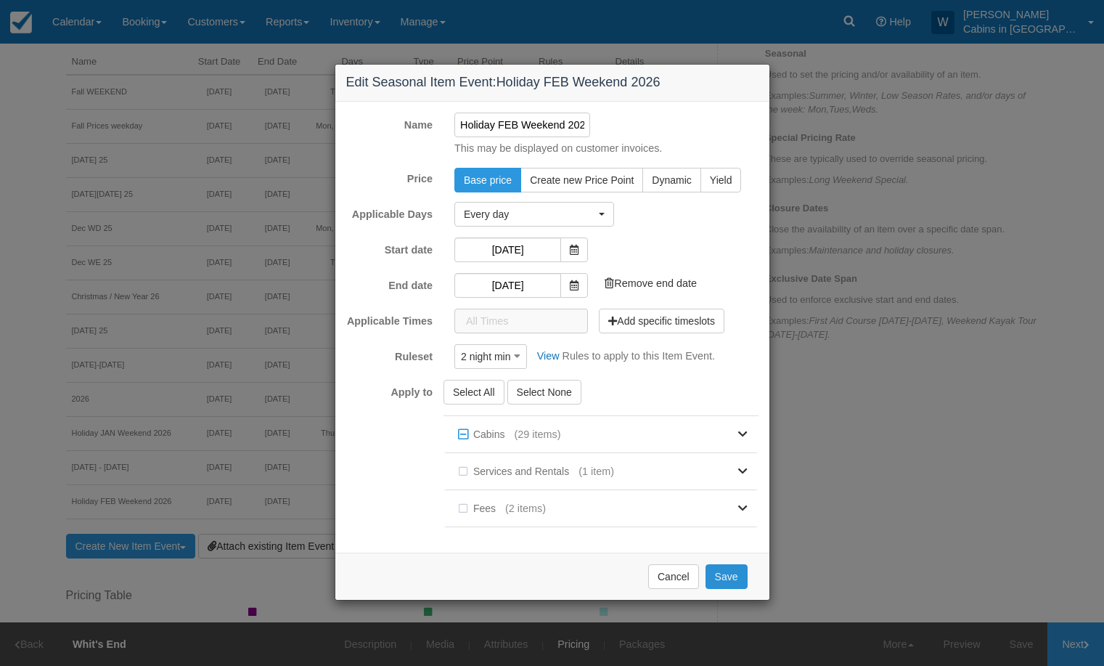
click at [727, 582] on button "Save" at bounding box center [727, 576] width 42 height 25
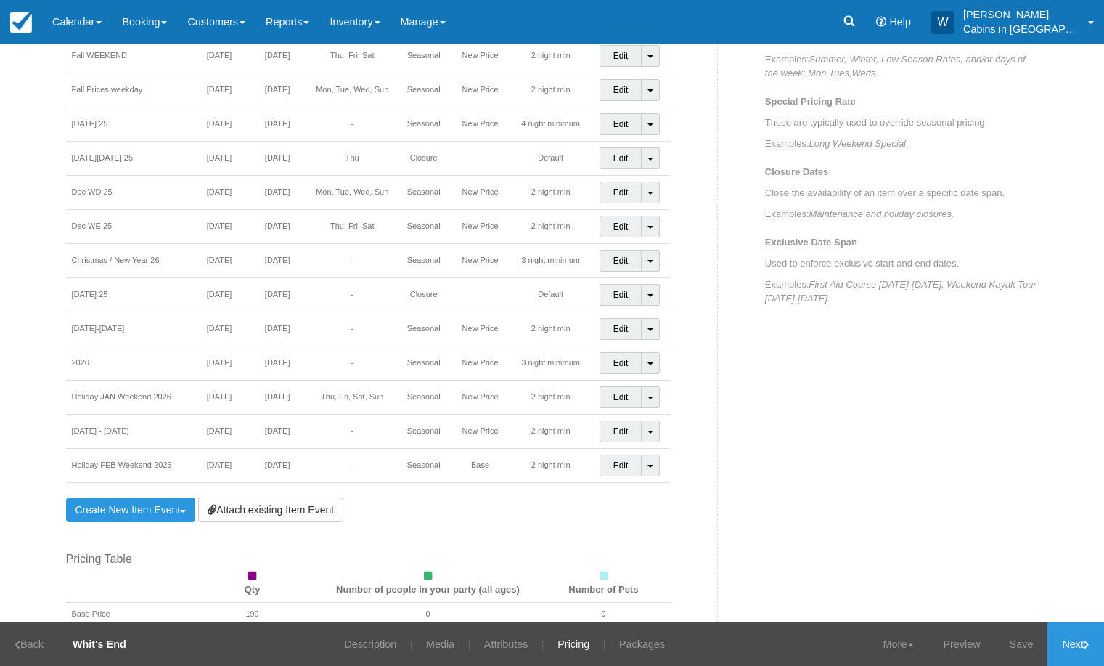
scroll to position [663, 0]
click at [613, 465] on link "Edit" at bounding box center [621, 467] width 43 height 22
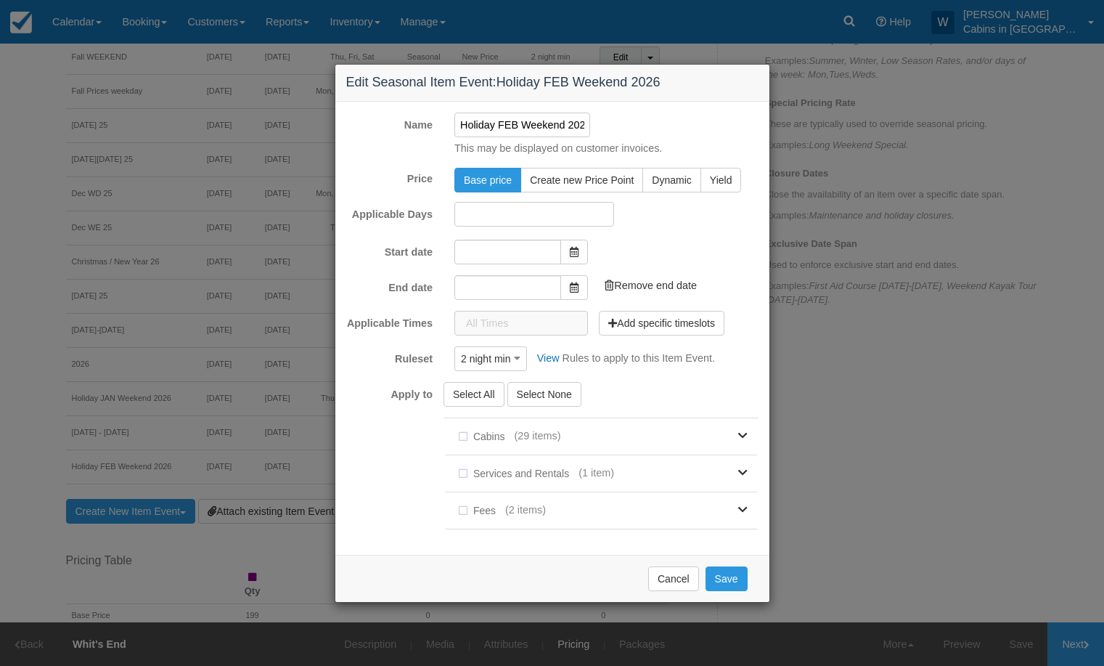
type input "[DATE]"
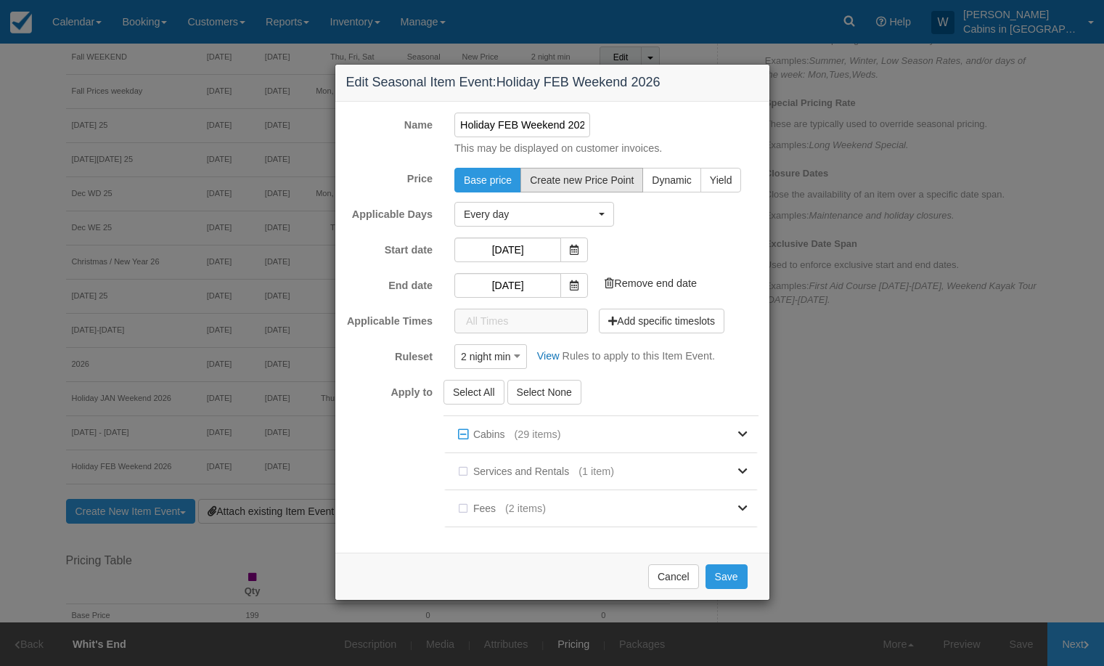
click at [566, 180] on span "Create new Price Point" at bounding box center [582, 180] width 104 height 12
radio input "true"
click at [732, 575] on button "Save" at bounding box center [727, 576] width 42 height 25
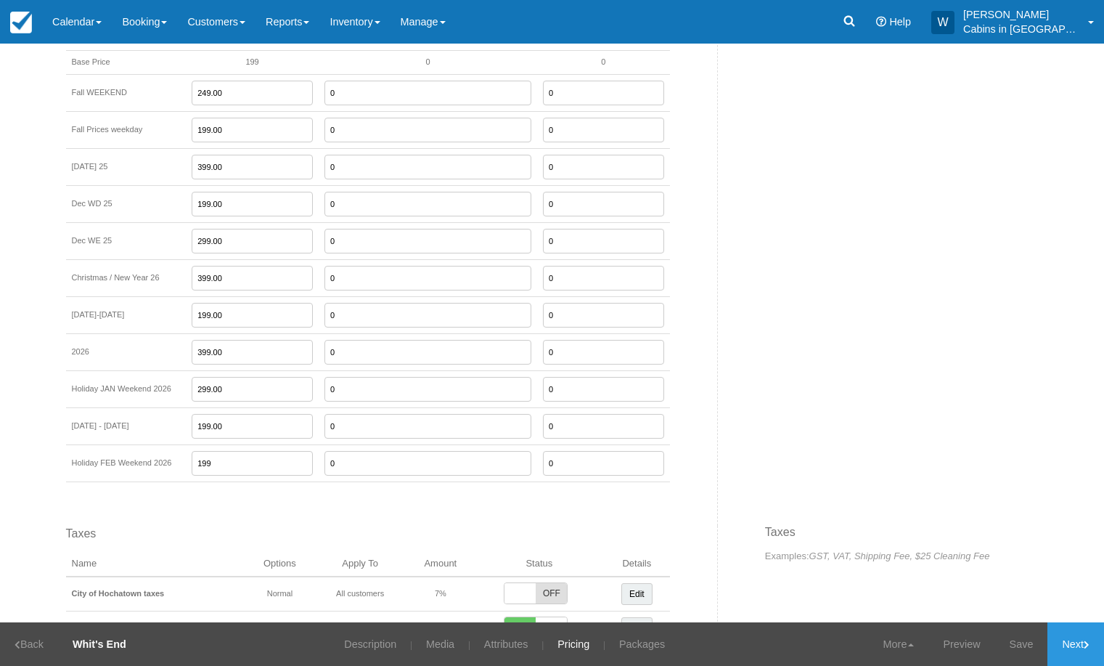
scroll to position [1231, 0]
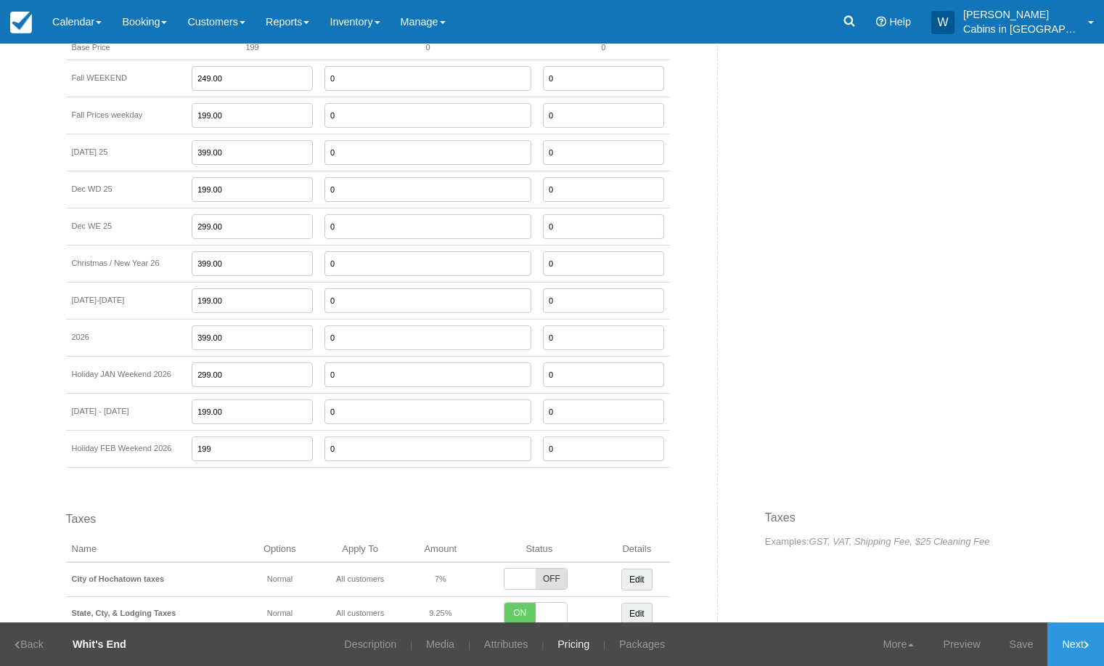
click at [223, 449] on input "199" at bounding box center [252, 448] width 121 height 25
type input "1"
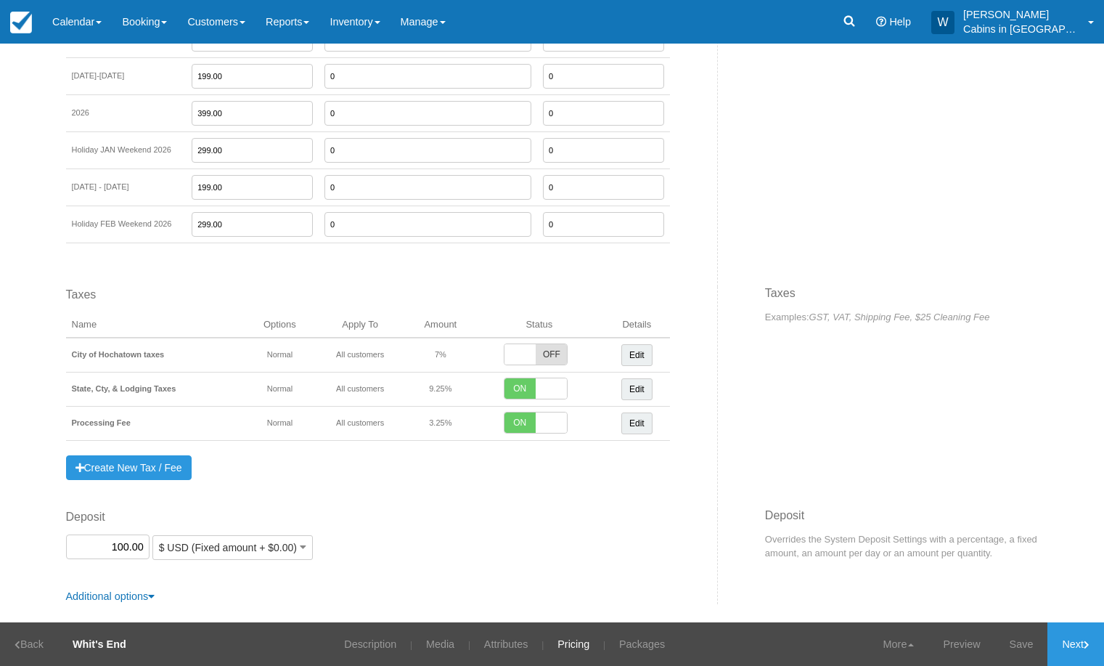
scroll to position [1459, 0]
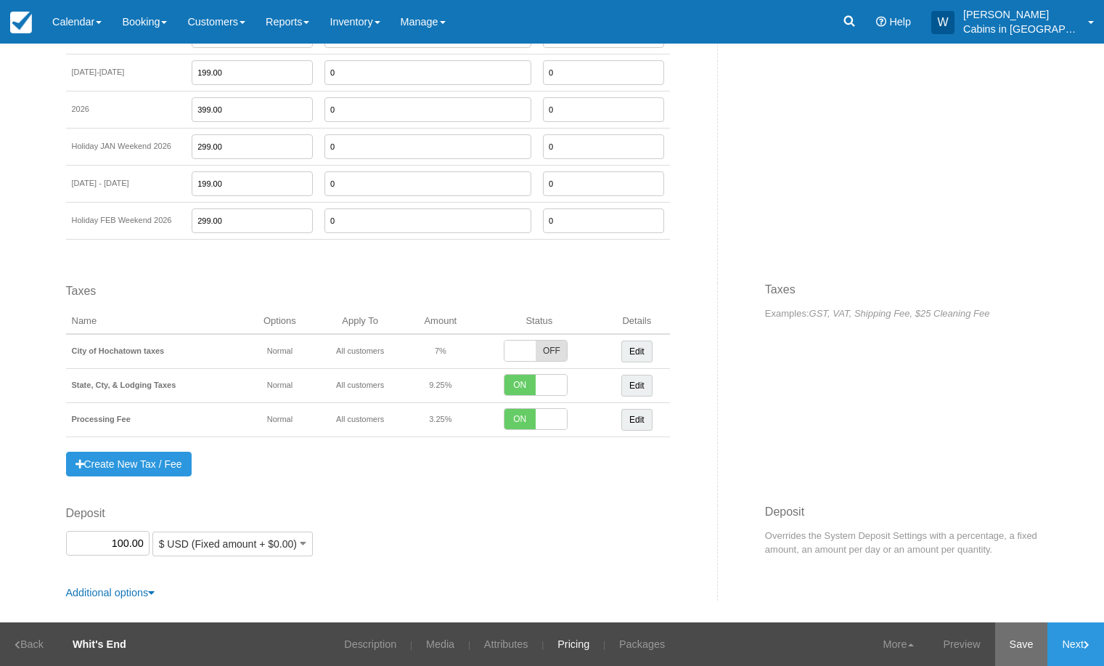
type input "299.00"
click at [1015, 649] on link "Save" at bounding box center [1021, 644] width 53 height 44
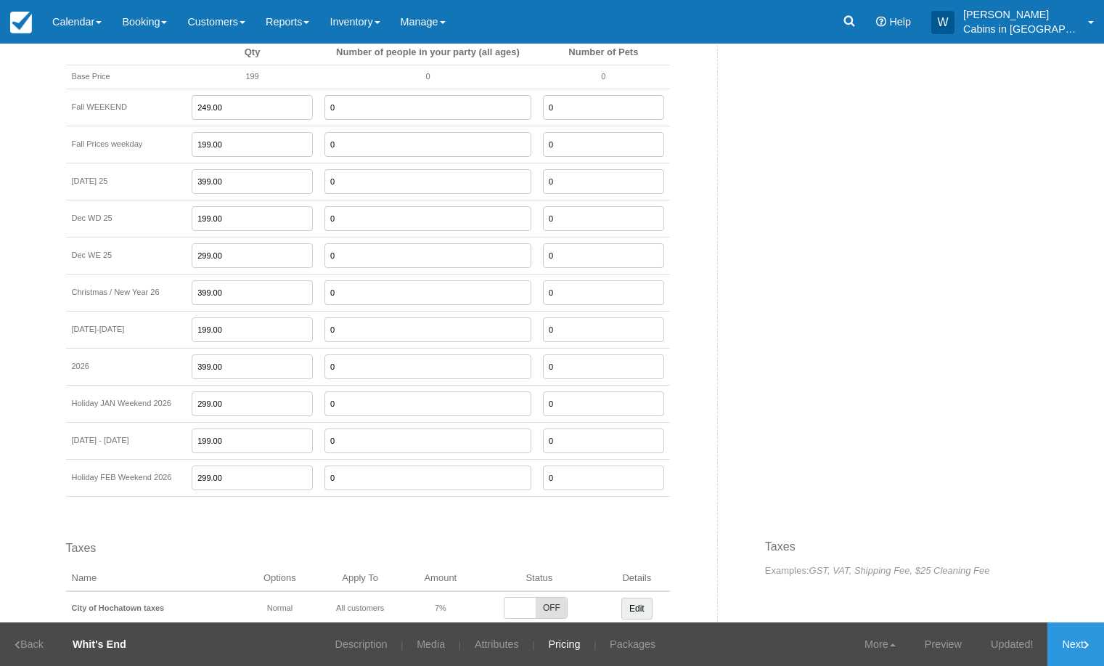
scroll to position [1198, 0]
drag, startPoint x: 232, startPoint y: 408, endPoint x: 168, endPoint y: 405, distance: 63.2
click at [168, 405] on tr "Holiday JAN Weekend 2026 299.00 0 0" at bounding box center [368, 406] width 604 height 37
type input "319.00"
drag, startPoint x: 236, startPoint y: 479, endPoint x: 152, endPoint y: 480, distance: 83.5
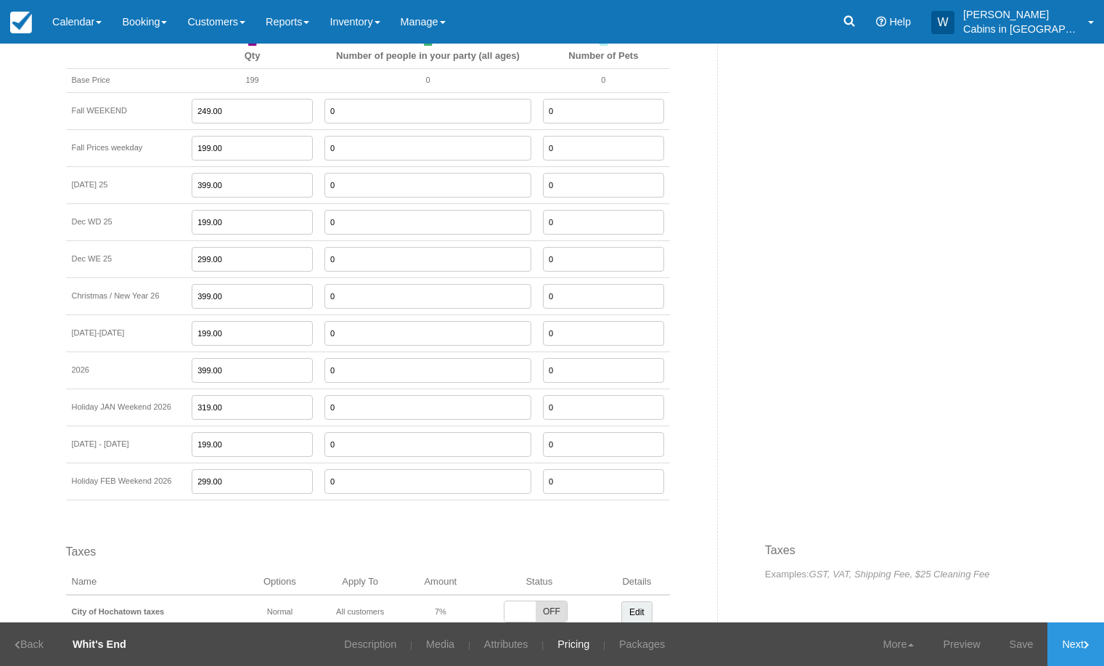
click at [152, 479] on tr "Holiday FEB Weekend 2026 299.00 0 0" at bounding box center [368, 480] width 604 height 37
type input "319.00"
click at [1014, 637] on link "Save" at bounding box center [1021, 644] width 53 height 44
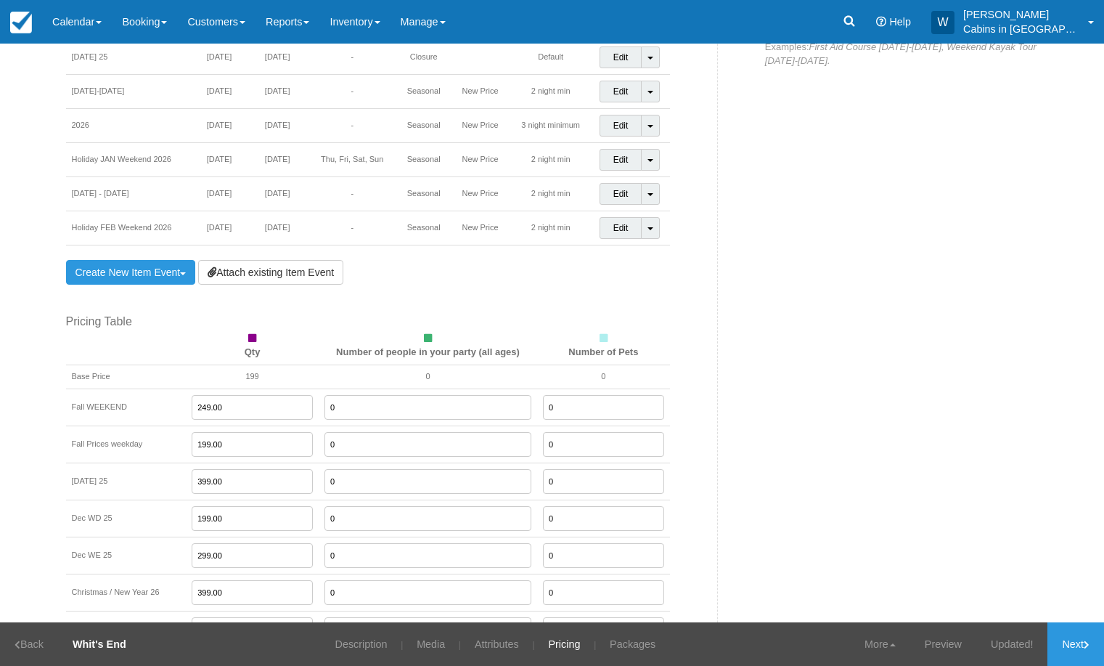
scroll to position [905, 0]
click at [134, 266] on link "Create New Item Event Toggle Dropdown" at bounding box center [131, 269] width 130 height 25
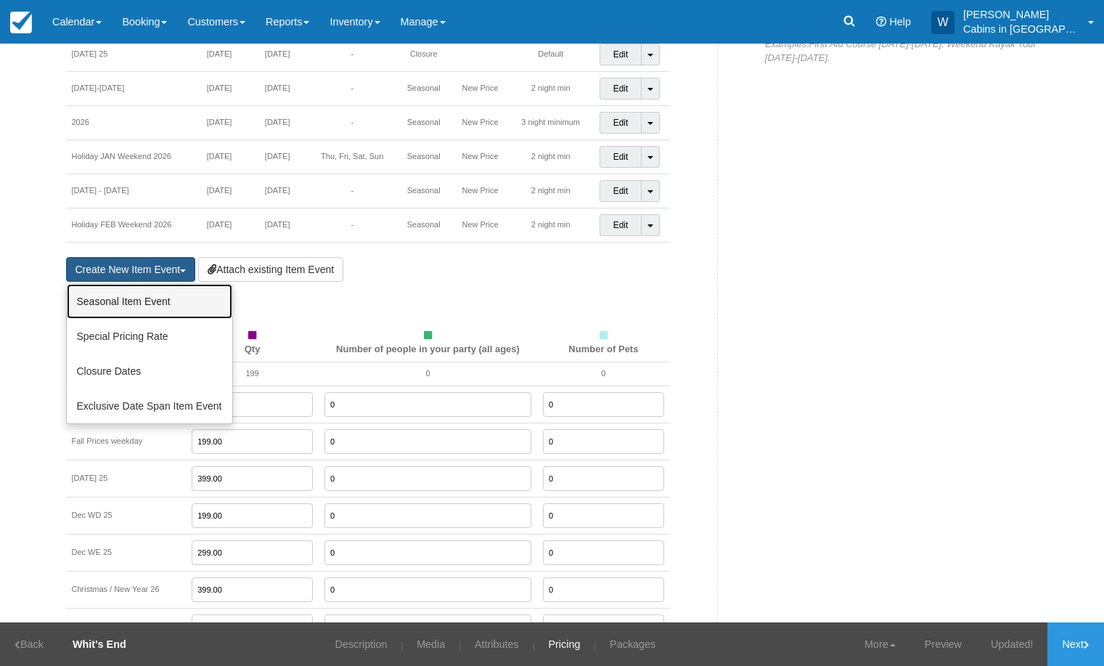
click at [134, 303] on link "Seasonal Item Event" at bounding box center [150, 301] width 166 height 35
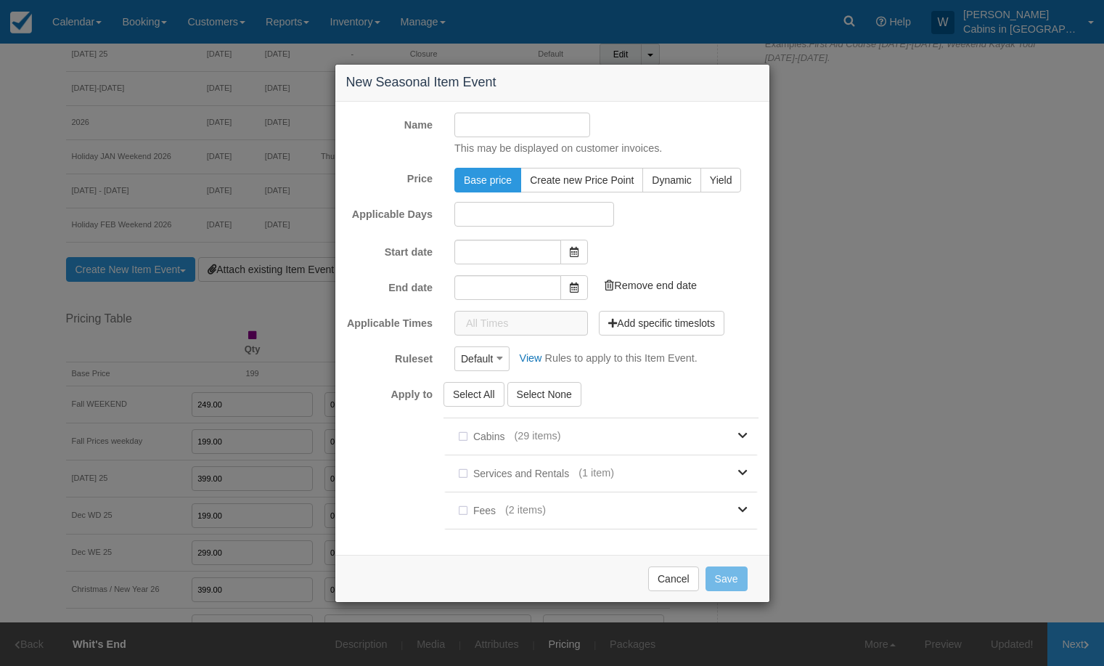
type input "[DATE]"
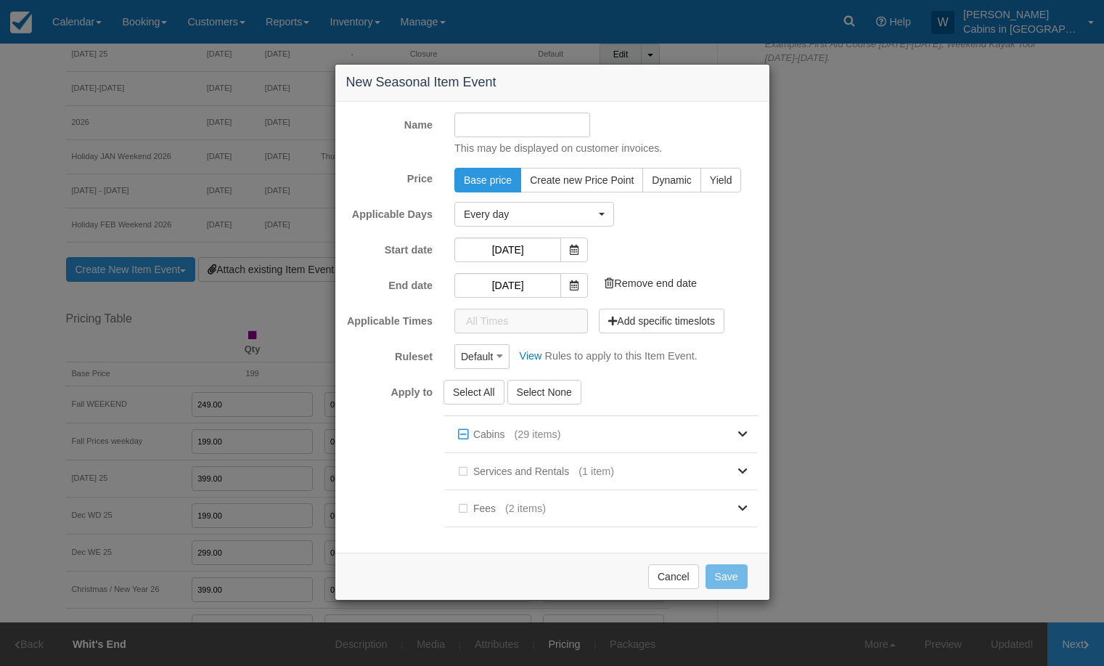
click at [503, 122] on input "Name" at bounding box center [522, 125] width 136 height 25
type input "Feb 17 - Mar 1, 2026"
click at [569, 171] on button "Create new Price Point" at bounding box center [582, 180] width 123 height 25
radio input "true"
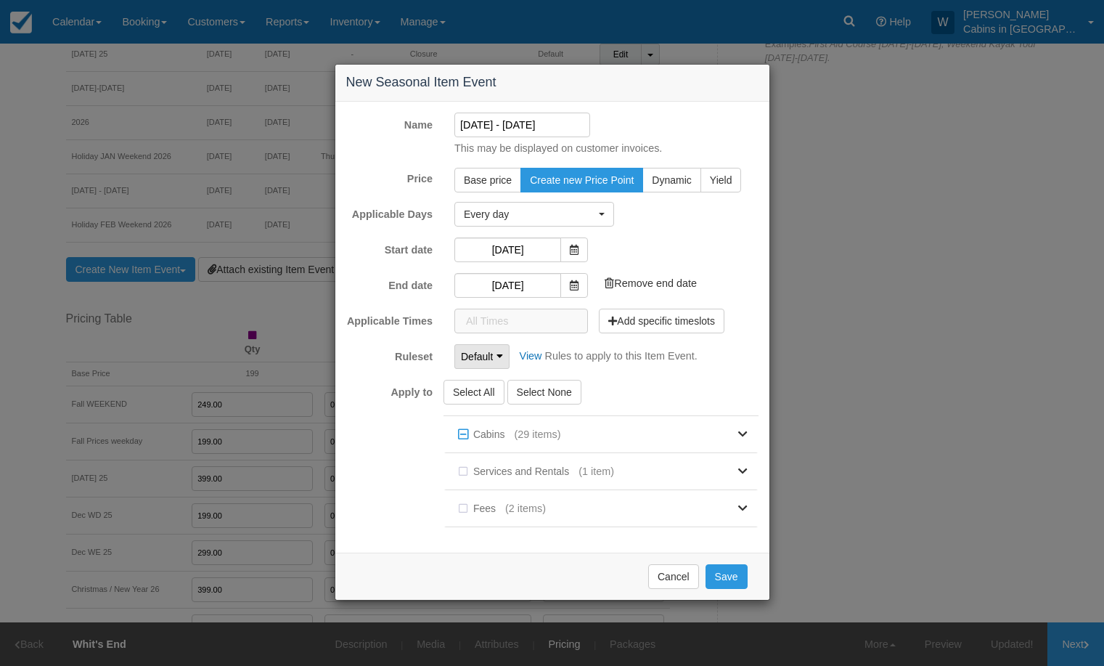
click at [494, 360] on button "Default" at bounding box center [481, 356] width 55 height 25
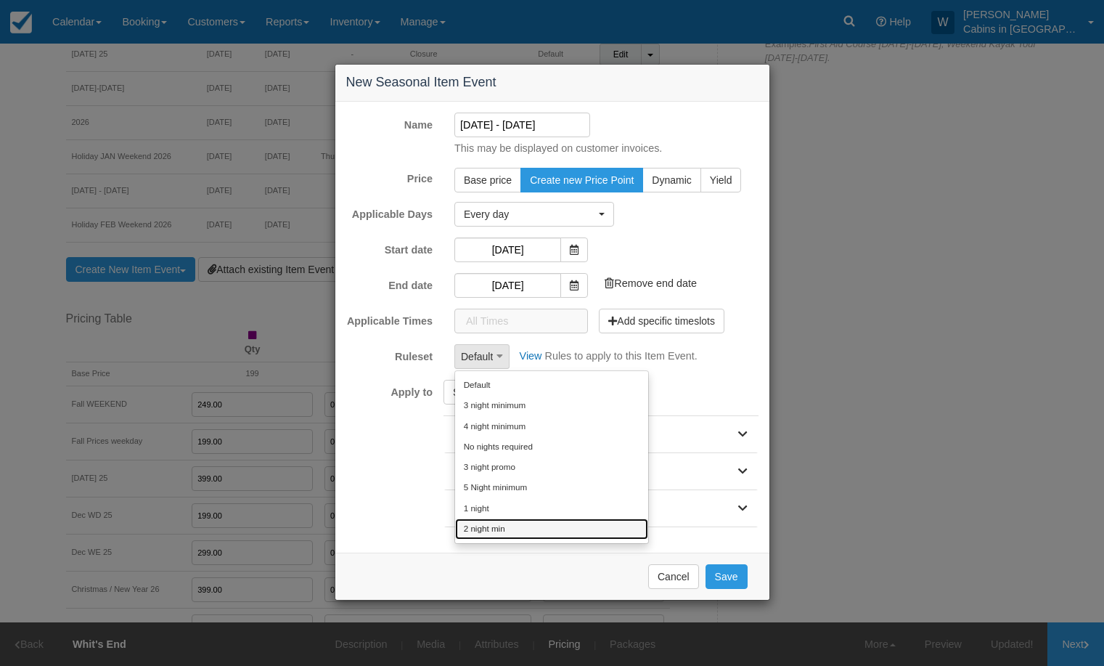
click at [505, 529] on link "2 night min" at bounding box center [551, 528] width 193 height 20
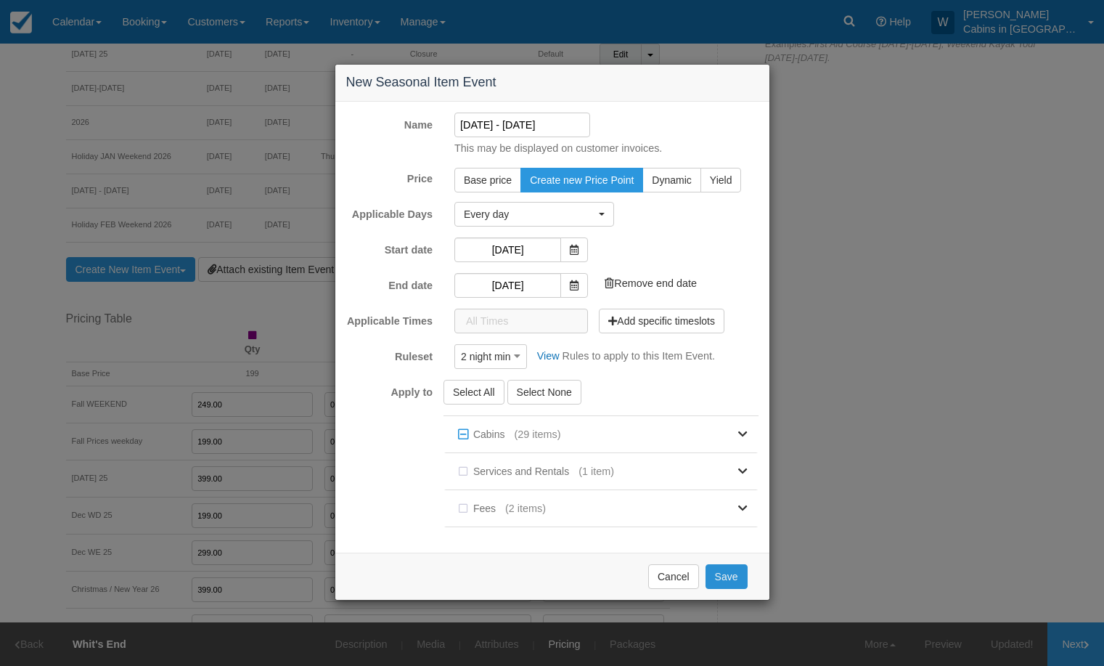
click at [727, 574] on button "Save" at bounding box center [727, 576] width 42 height 25
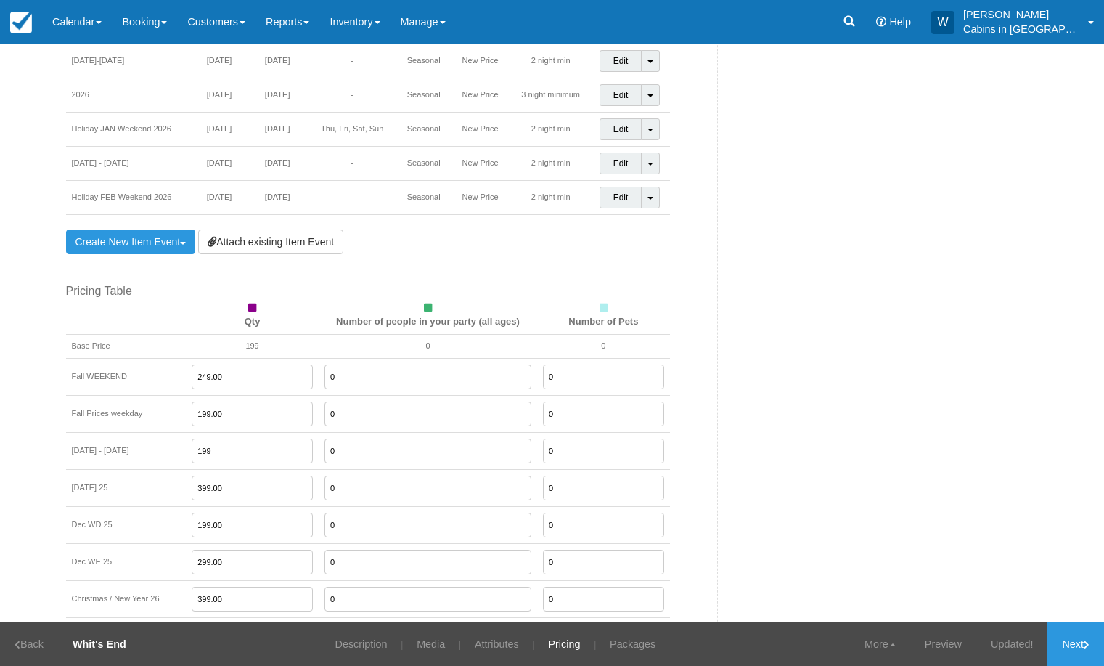
scroll to position [966, 0]
drag, startPoint x: 228, startPoint y: 454, endPoint x: 181, endPoint y: 449, distance: 47.5
click at [181, 449] on tr "Feb 17 - Mar 1, 2026 199 0 0" at bounding box center [368, 451] width 604 height 37
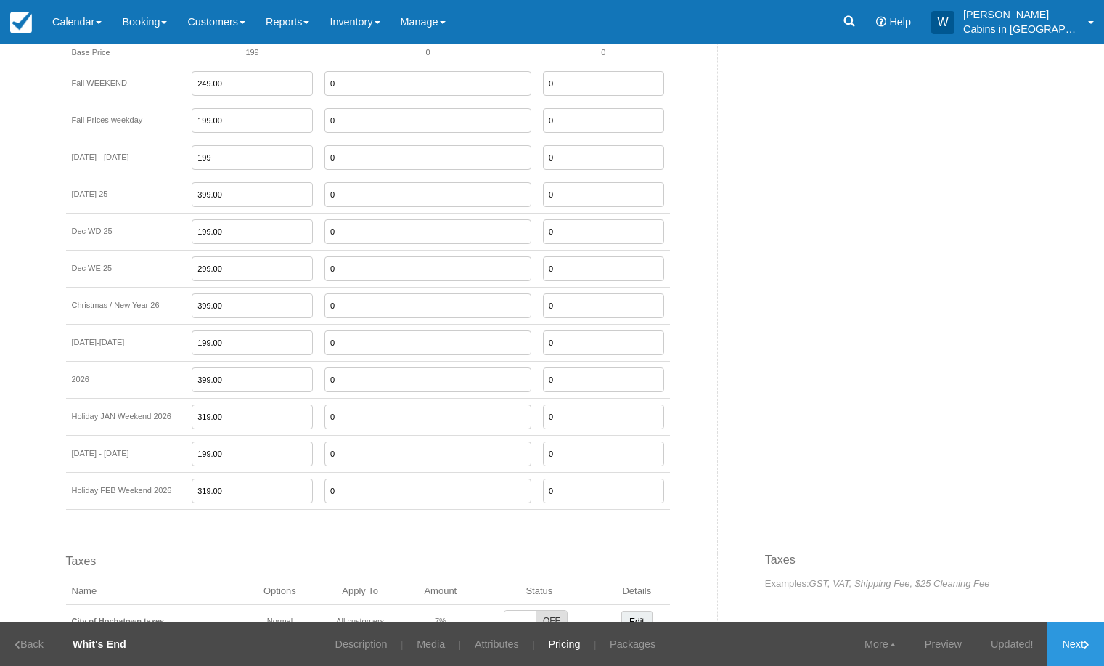
scroll to position [1263, 0]
type input "249.00"
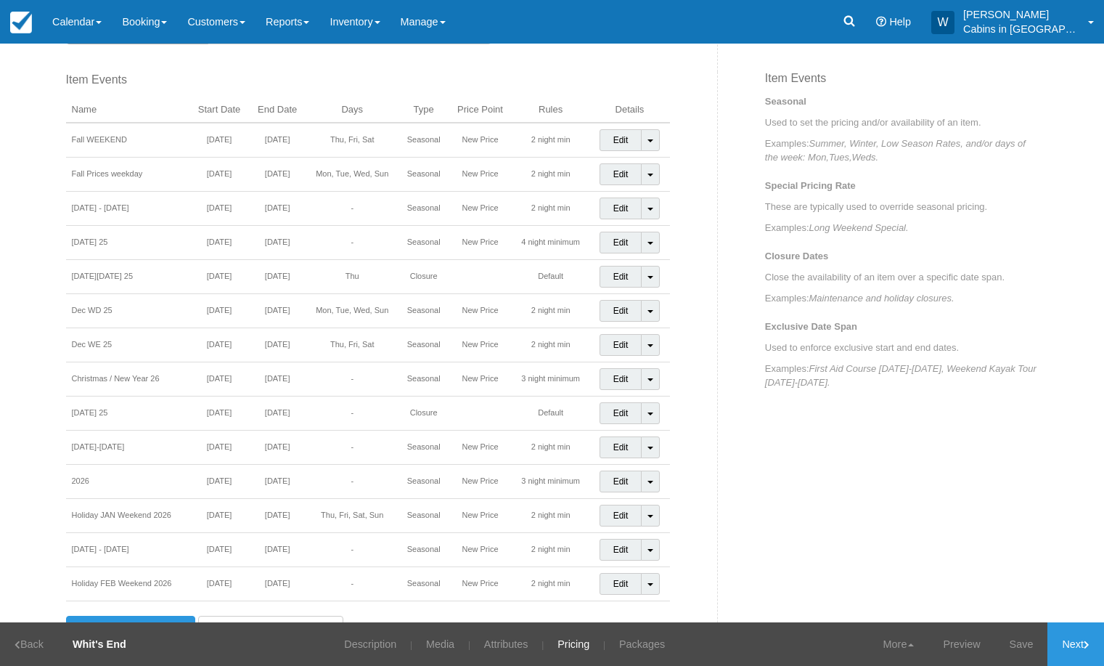
scroll to position [579, 0]
click at [613, 209] on link "Edit" at bounding box center [621, 210] width 43 height 22
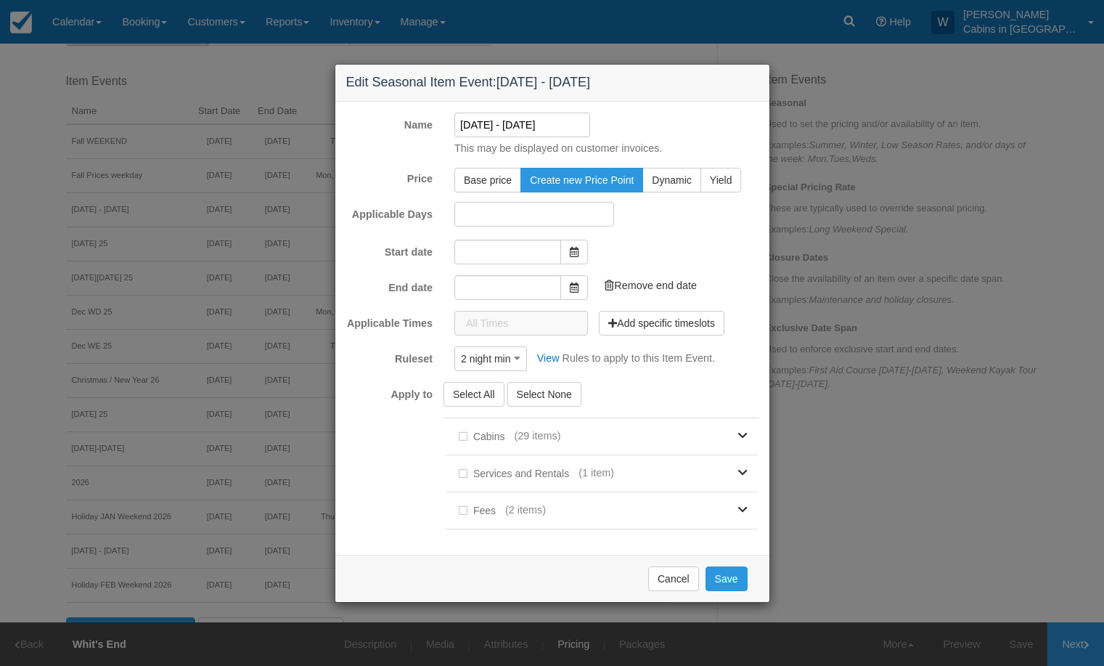
type input "[DATE]"
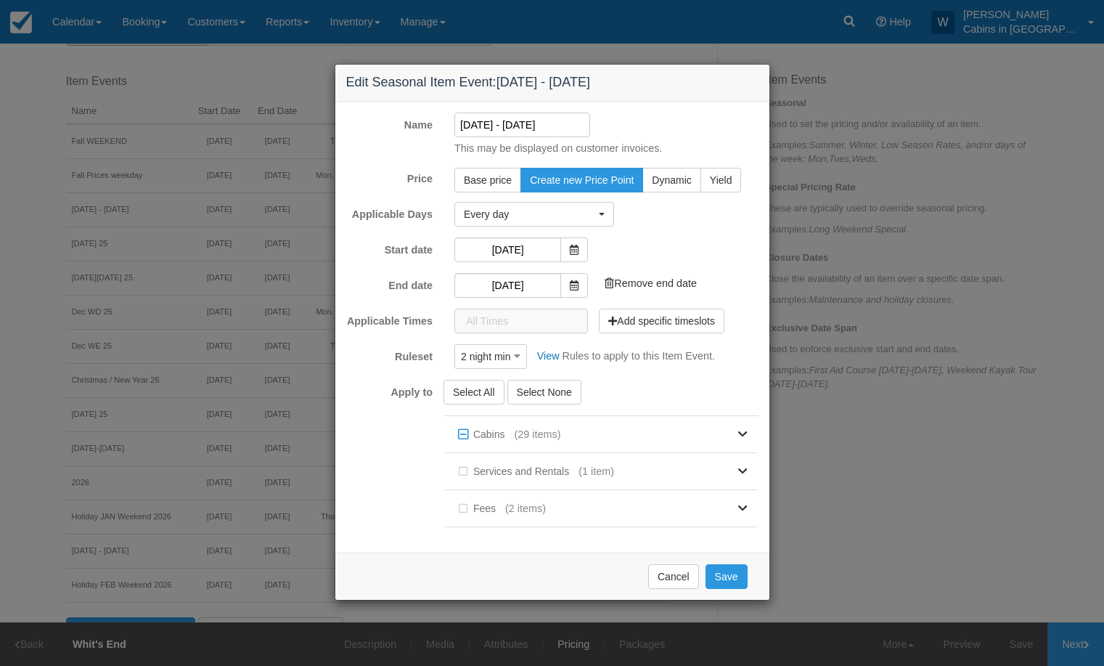
click at [460, 126] on input "Feb 17 - Mar 1, 2026" at bounding box center [522, 125] width 136 height 25
type input "Winter Feb 17 - Mar 1, 2026"
click at [727, 576] on button "Save" at bounding box center [727, 576] width 42 height 25
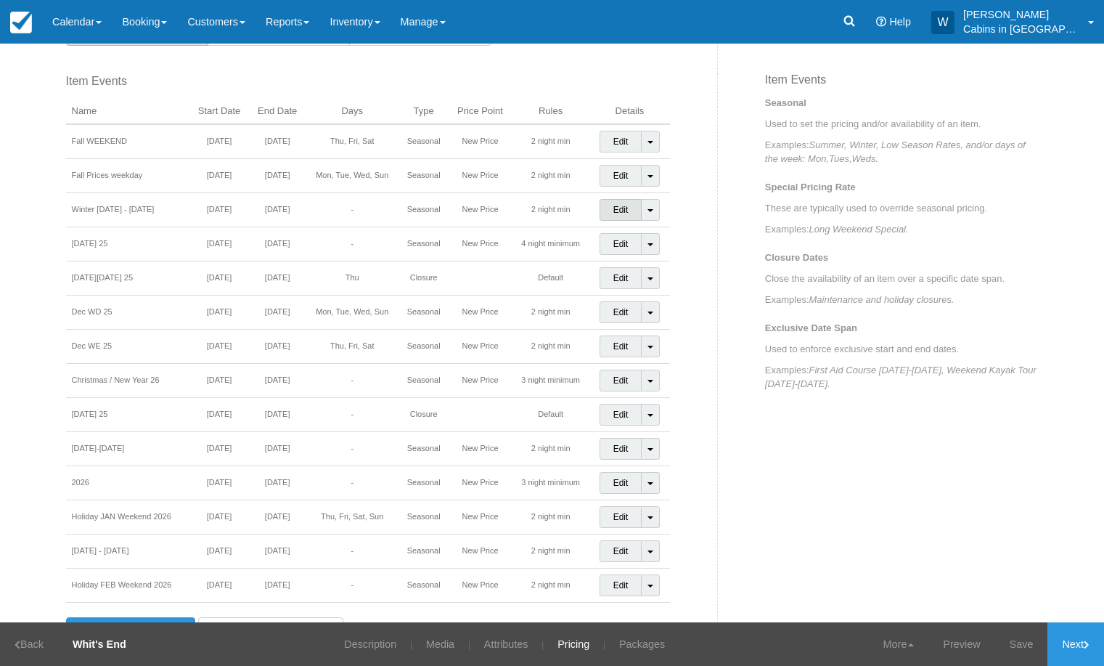
click at [614, 211] on link "Edit" at bounding box center [621, 210] width 43 height 22
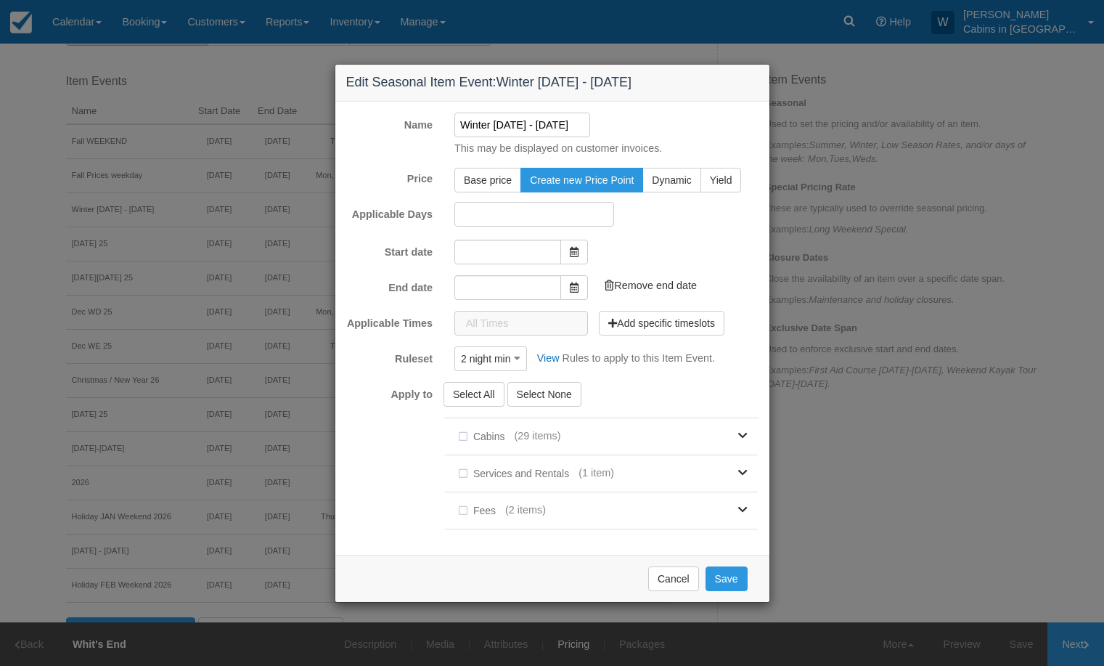
type input "[DATE]"
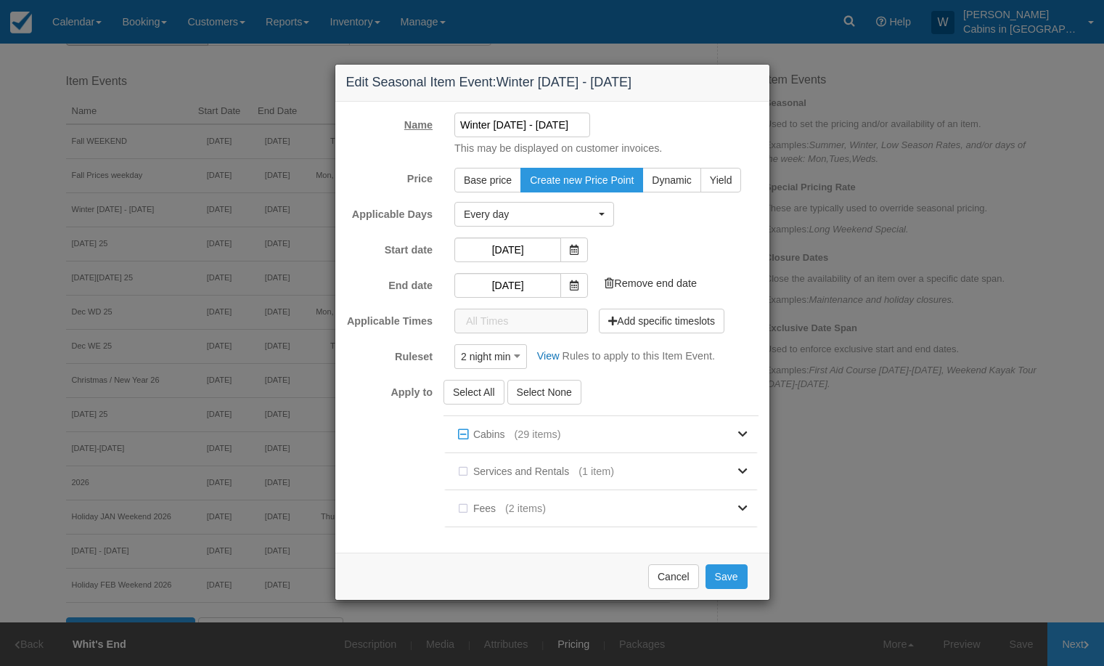
drag, startPoint x: 492, startPoint y: 123, endPoint x: 432, endPoint y: 124, distance: 59.6
click at [434, 123] on div "Name Winter Feb 17 - Mar 1, 2026 This may be displayed on customer invoices." at bounding box center [552, 135] width 434 height 44
click at [584, 122] on input "2026 Feb 17 - Mar 1, 2026" at bounding box center [522, 125] width 136 height 25
type input "[DATE] - [DATE]"
click at [729, 579] on button "Save" at bounding box center [727, 576] width 42 height 25
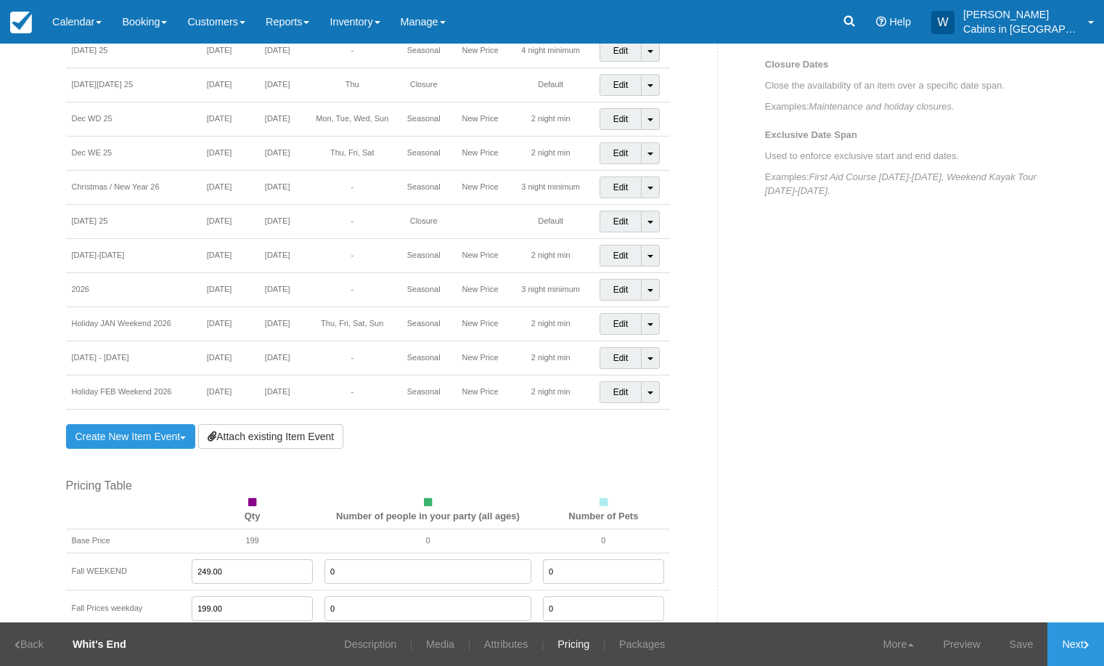
scroll to position [832, 0]
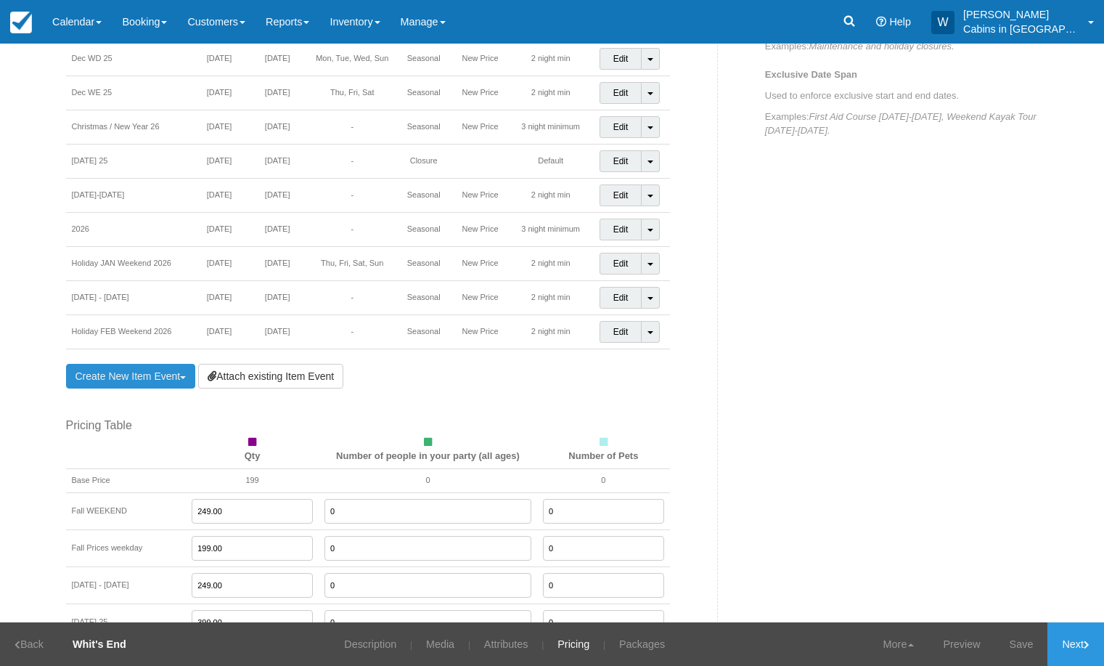
click at [116, 383] on link "Create New Item Event Toggle Dropdown" at bounding box center [131, 376] width 130 height 25
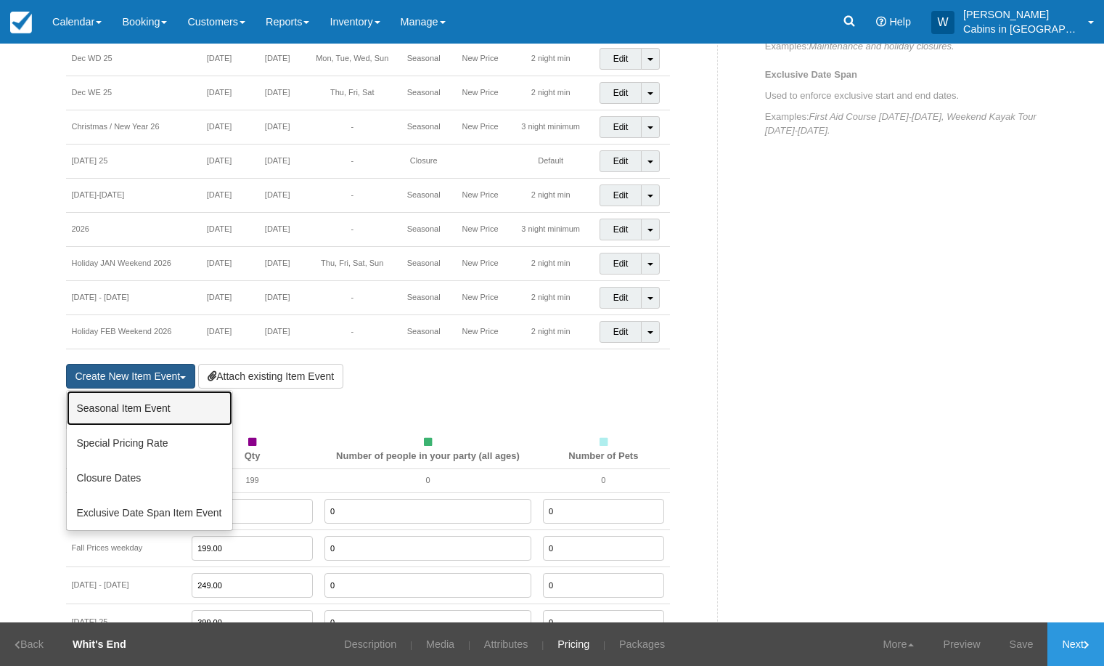
click at [120, 412] on link "Seasonal Item Event" at bounding box center [150, 408] width 166 height 35
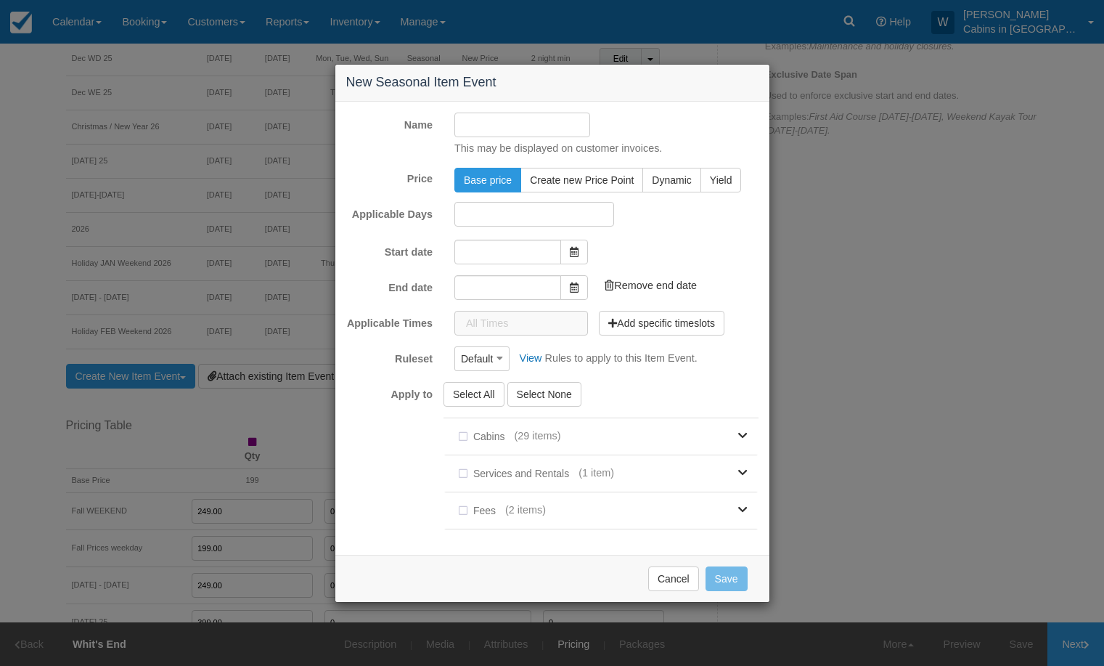
type input "[DATE]"
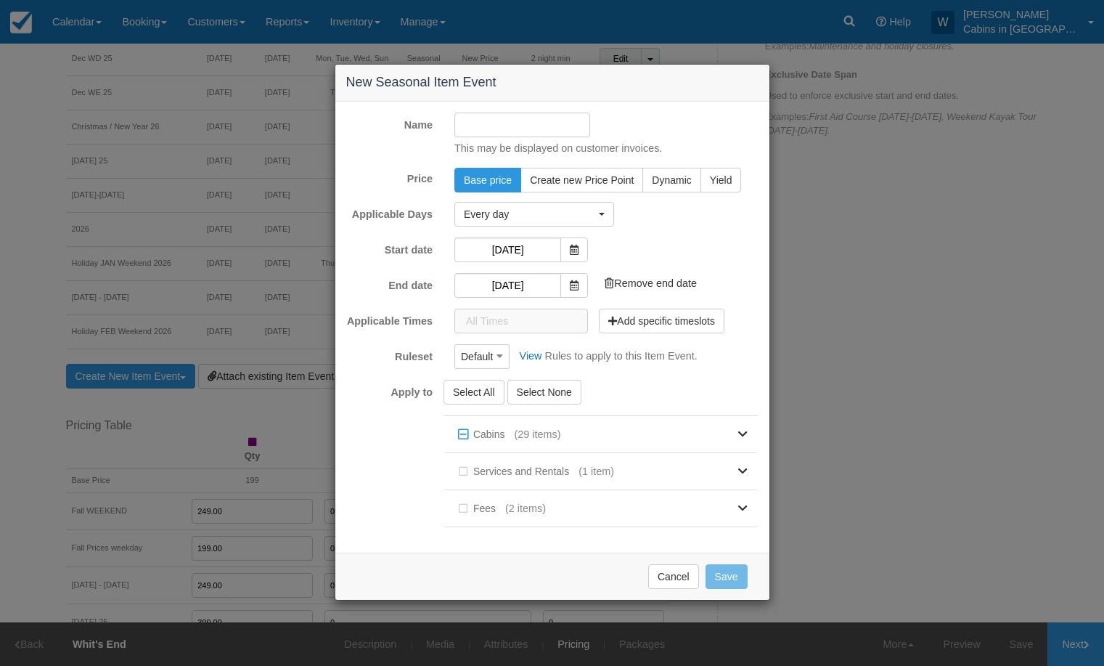
click at [527, 125] on input "Name" at bounding box center [522, 125] width 136 height 25
click at [559, 126] on input "Spring Break Mar 2 - 29 2026" at bounding box center [522, 125] width 136 height 25
type input "Spring Break [DATE] - [DATE]"
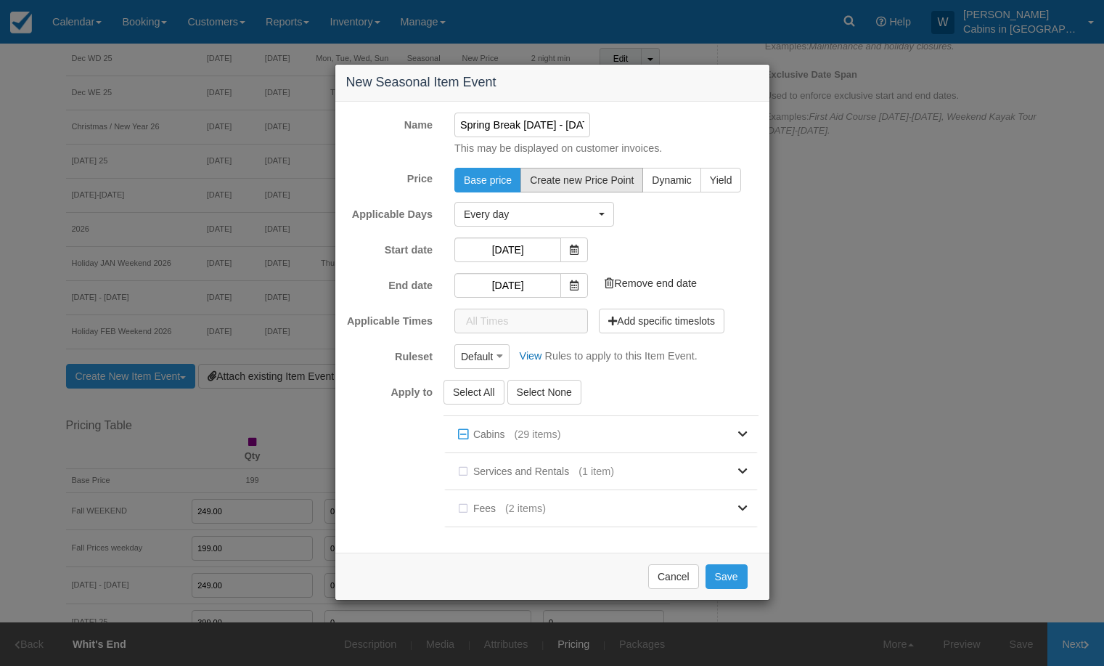
click at [582, 183] on span "Create new Price Point" at bounding box center [582, 180] width 104 height 12
radio input "true"
click at [495, 359] on button "Default" at bounding box center [481, 356] width 55 height 25
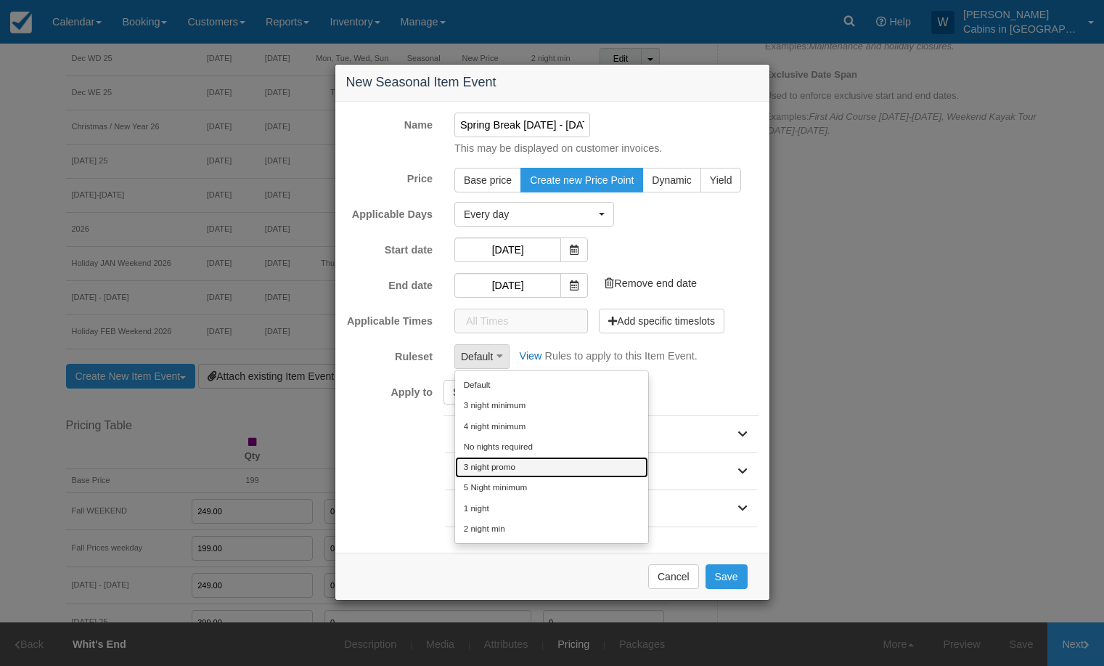
click at [518, 469] on link "3 night promo" at bounding box center [551, 467] width 193 height 20
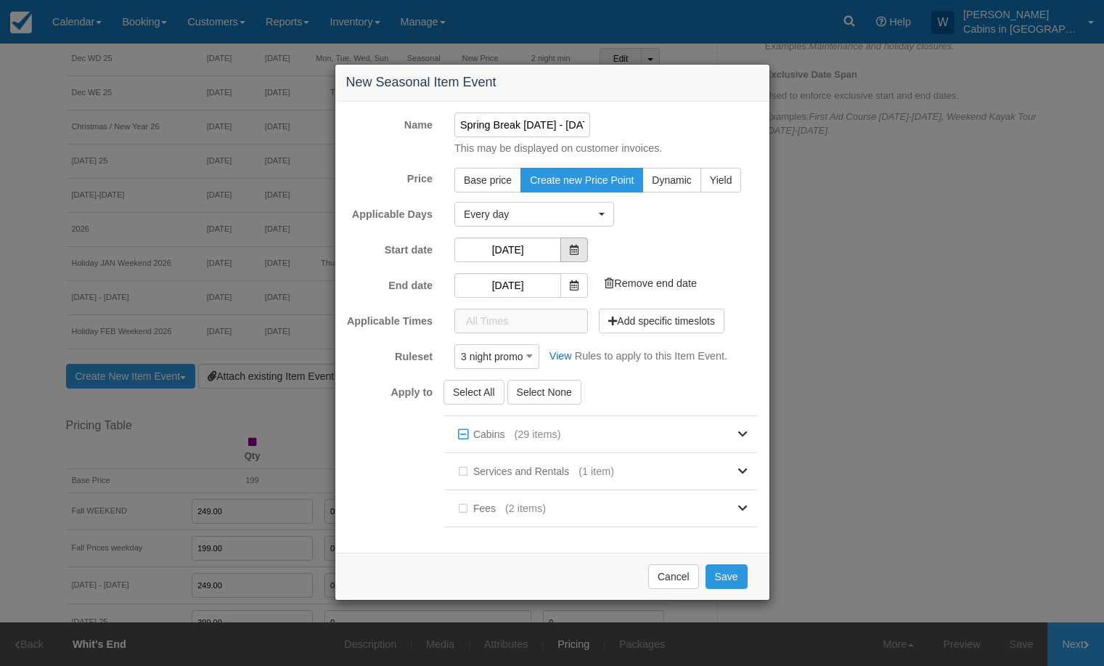
click at [572, 250] on icon at bounding box center [574, 250] width 9 height 10
click at [728, 572] on button "Save" at bounding box center [727, 576] width 42 height 25
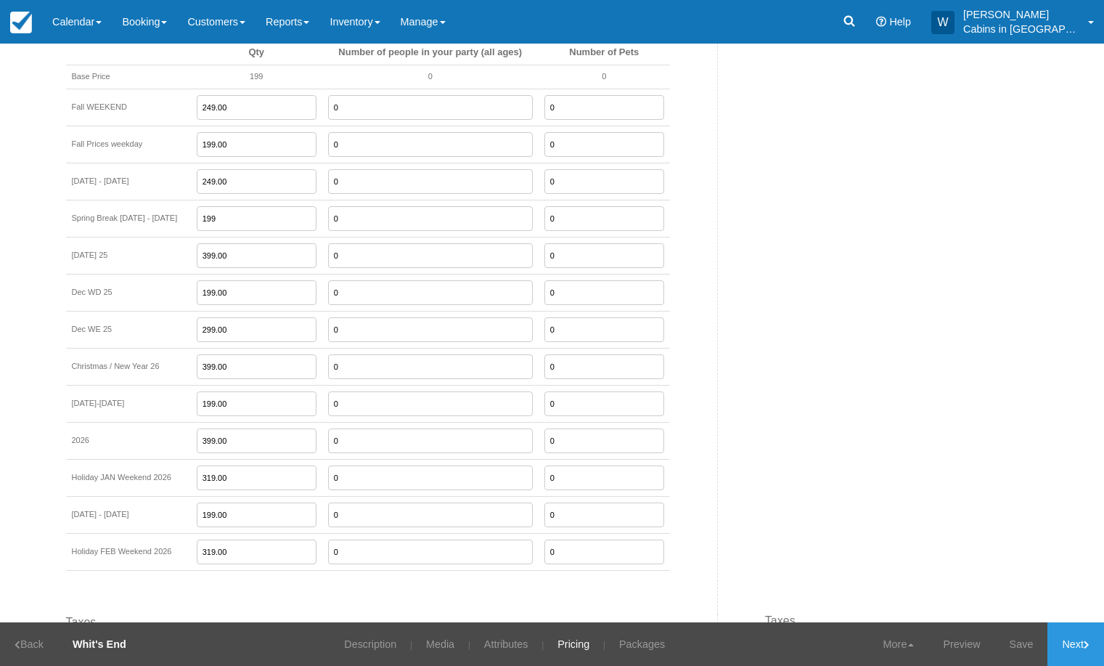
scroll to position [1246, 0]
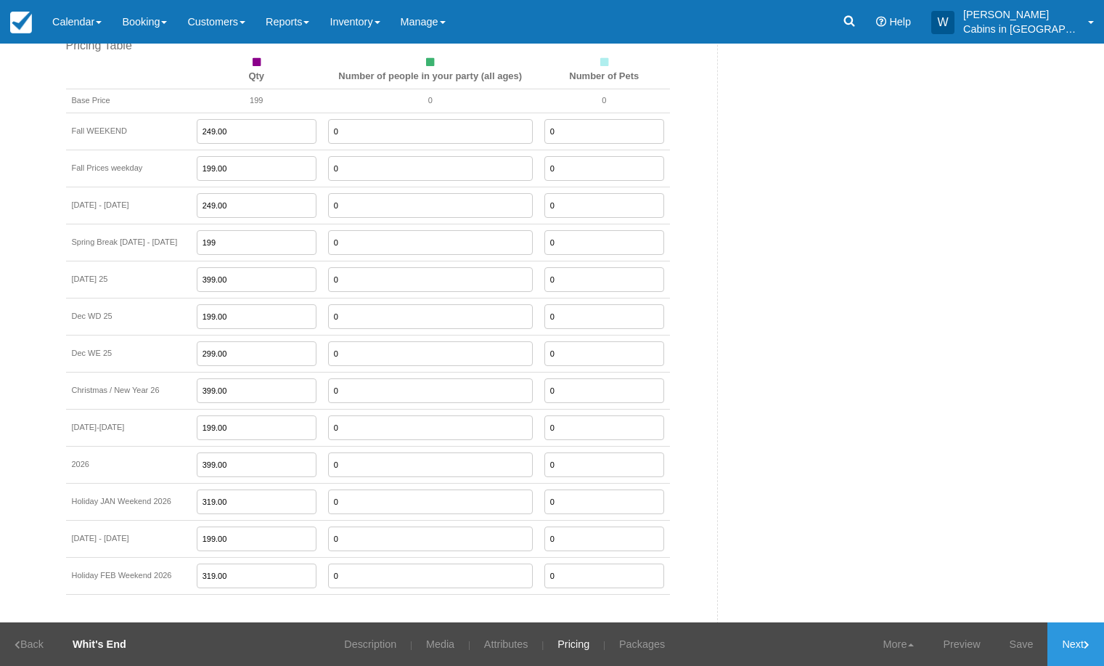
drag, startPoint x: 234, startPoint y: 247, endPoint x: 188, endPoint y: 239, distance: 46.4
click at [188, 238] on tr "Spring Break Mar 2 - 29, 2026 199 0 0" at bounding box center [368, 242] width 604 height 37
drag, startPoint x: 259, startPoint y: 247, endPoint x: 182, endPoint y: 232, distance: 79.0
click at [182, 232] on tr "Spring Break Mar 2 - 29, 2026 299.00 0 0" at bounding box center [368, 242] width 604 height 37
type input "319.00"
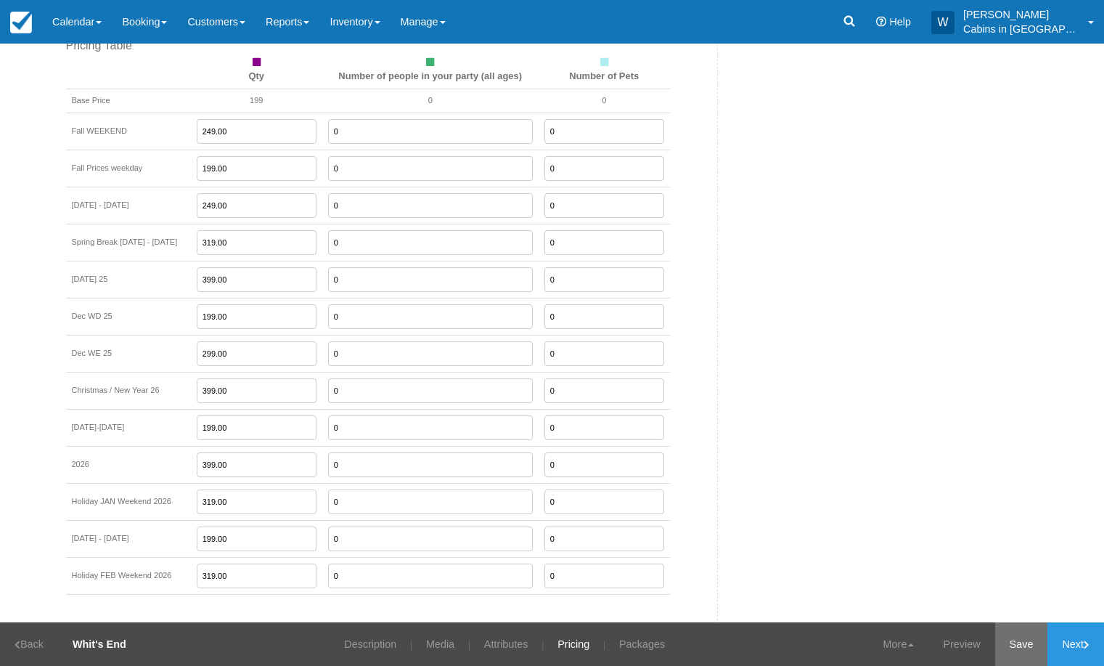
click at [1013, 641] on link "Save" at bounding box center [1021, 644] width 53 height 44
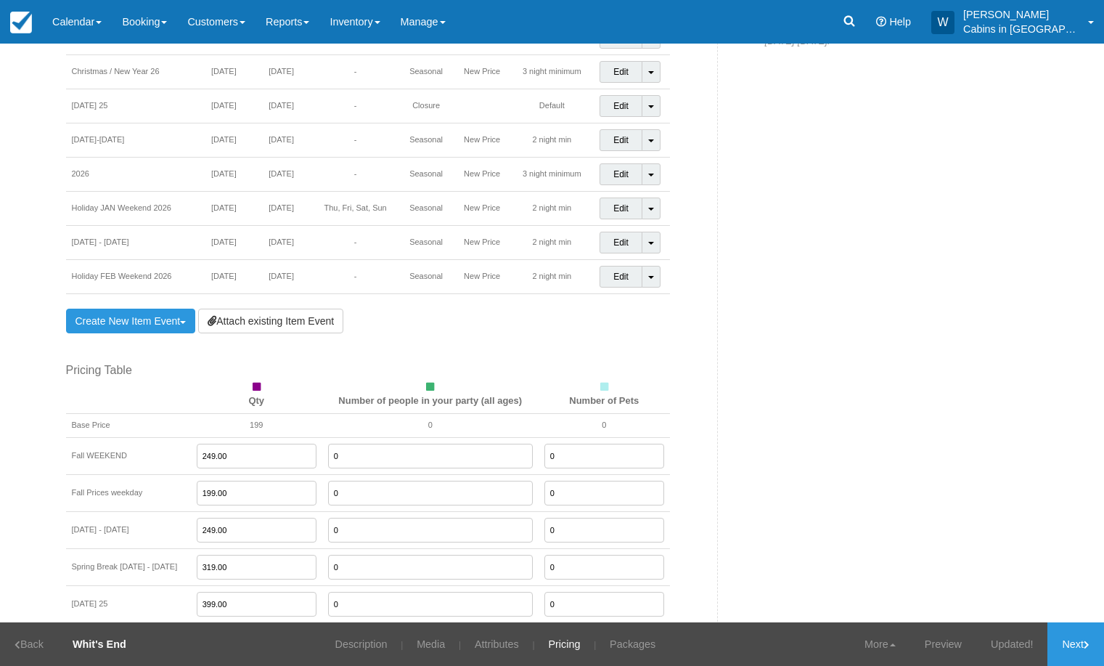
scroll to position [891, 0]
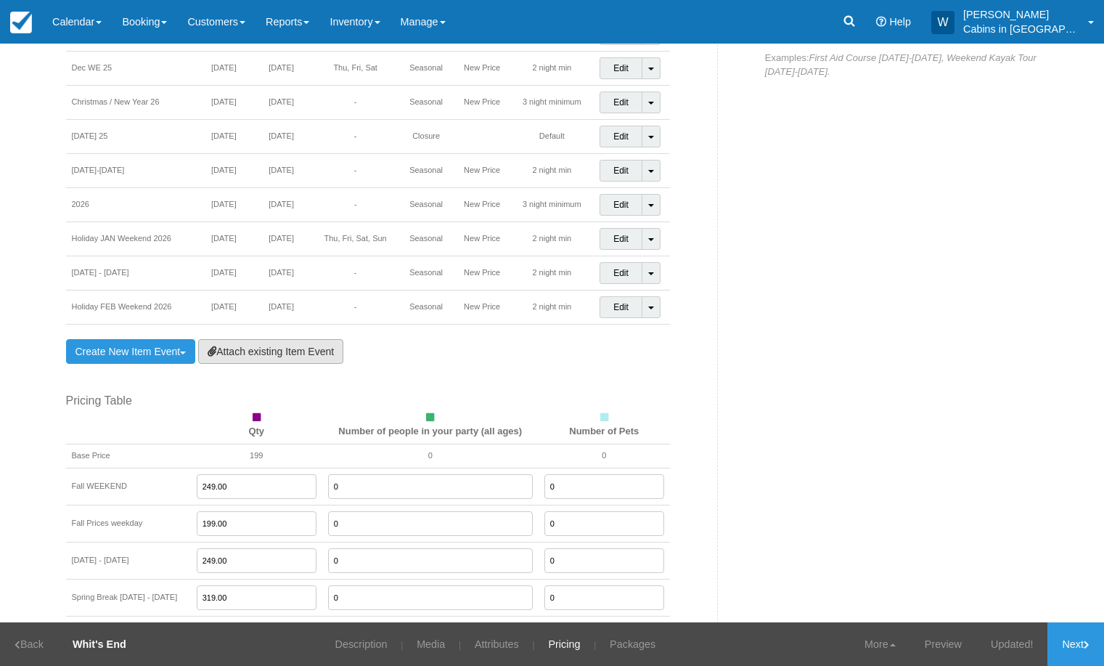
click at [261, 352] on link "Attach existing Item Event" at bounding box center [270, 351] width 145 height 25
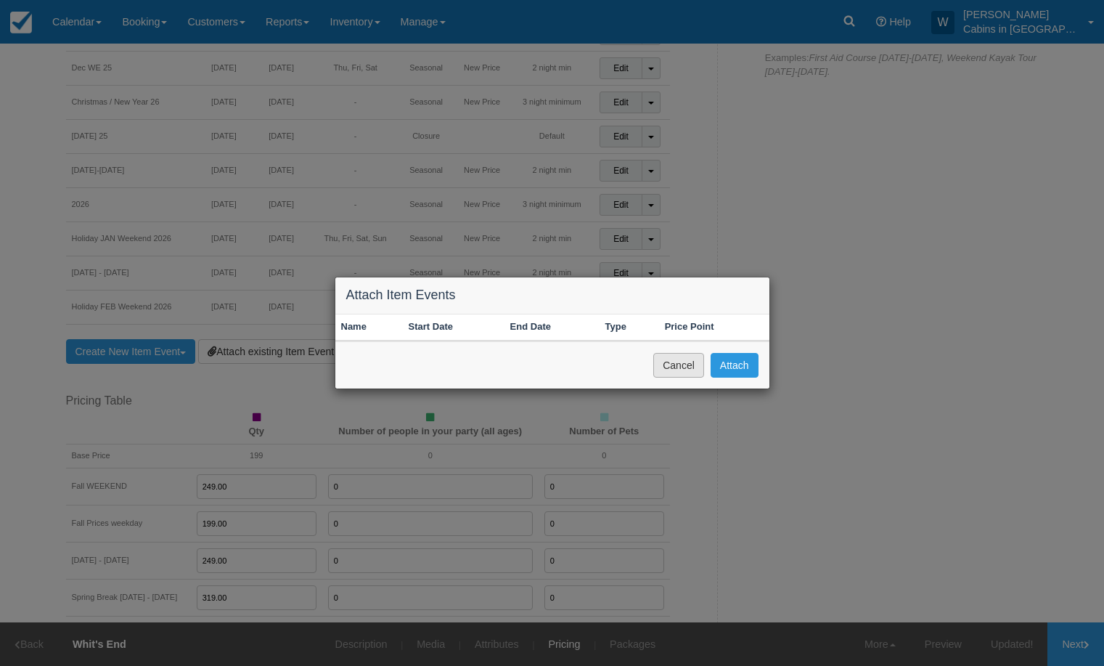
click at [676, 367] on button "Cancel" at bounding box center [678, 365] width 51 height 25
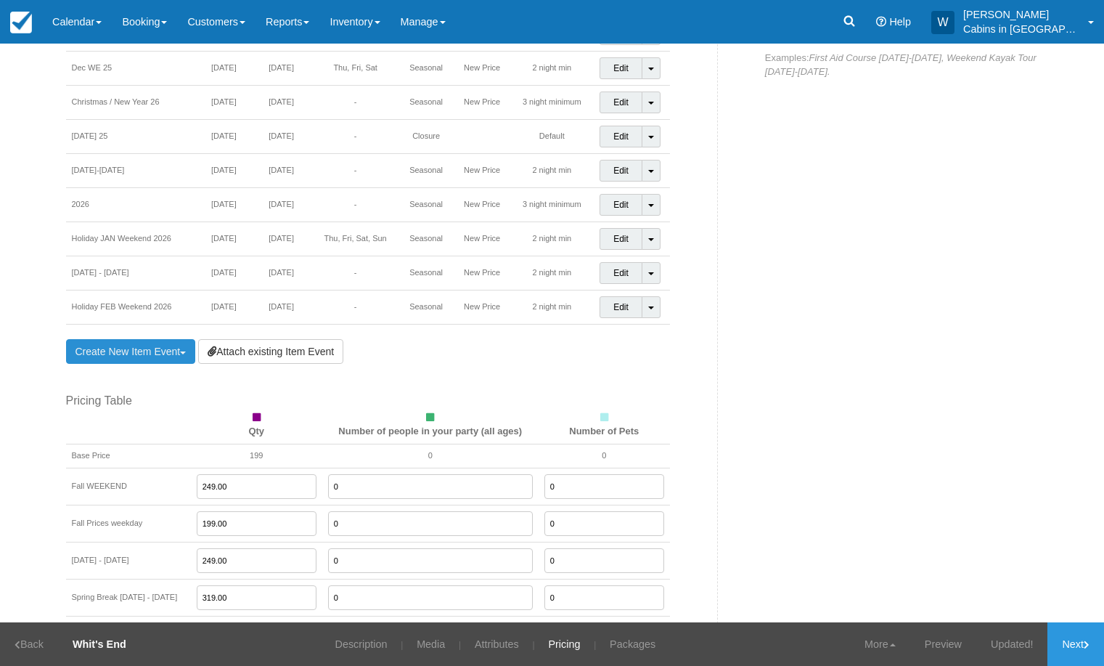
click at [121, 347] on link "Create New Item Event Toggle Dropdown" at bounding box center [131, 351] width 130 height 25
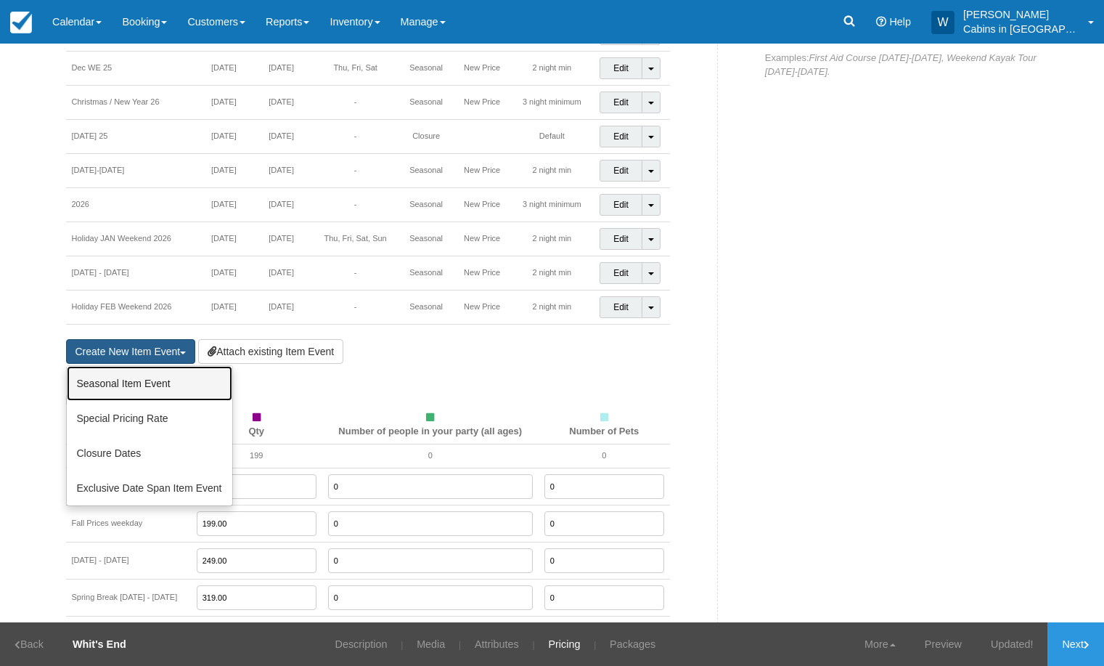
click at [115, 384] on link "Seasonal Item Event" at bounding box center [150, 383] width 166 height 35
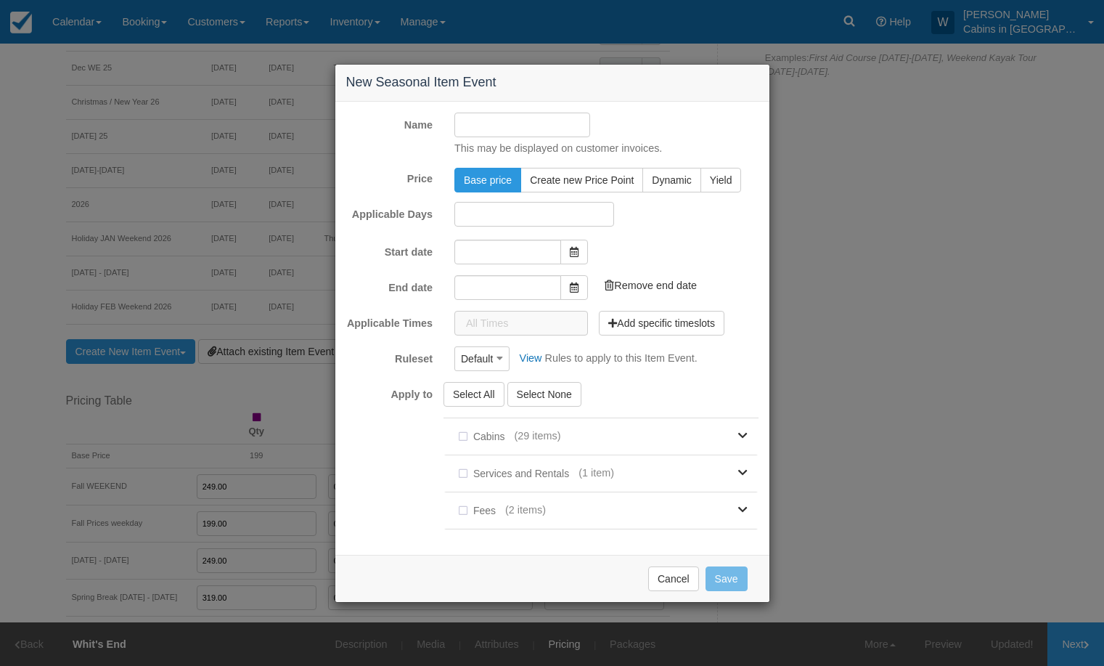
type input "[DATE]"
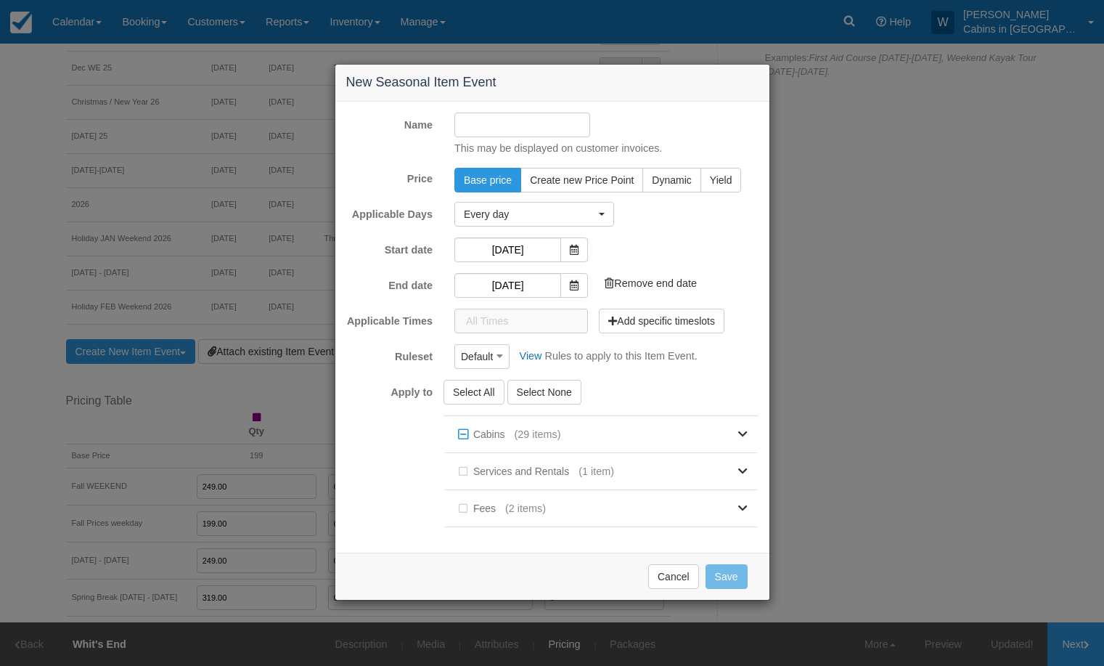
click at [512, 122] on input "Name" at bounding box center [522, 125] width 136 height 25
type input "S"
type input "Mar 31 - May 22, 2026"
click at [569, 182] on span "Create new Price Point" at bounding box center [582, 180] width 104 height 12
radio input "true"
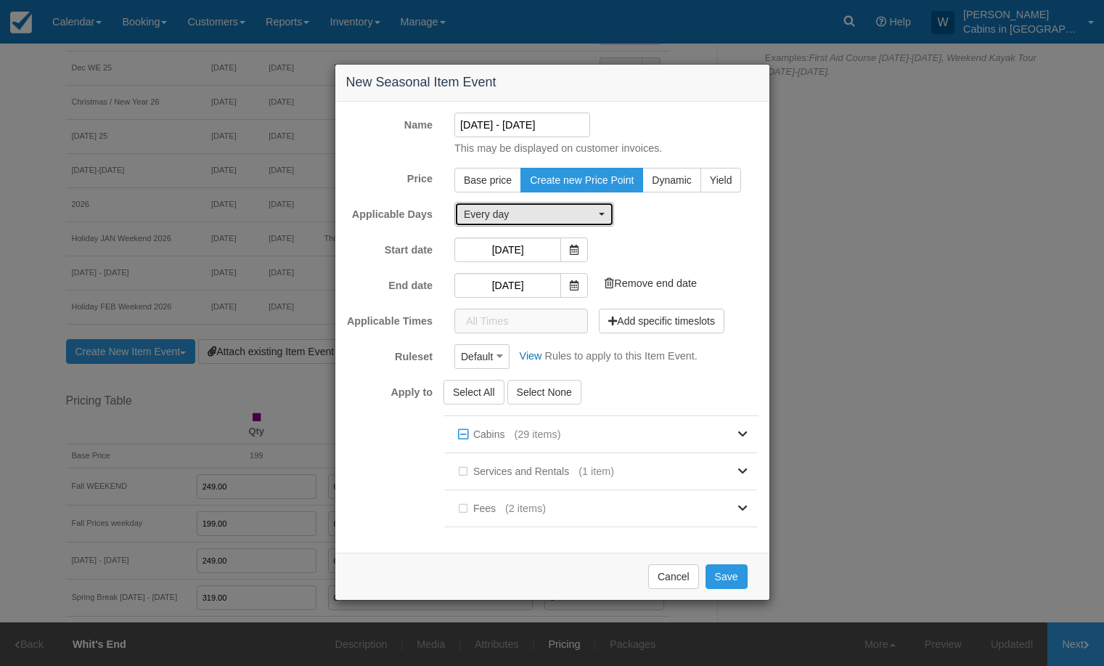
click at [594, 212] on span "Every day" at bounding box center [529, 214] width 131 height 15
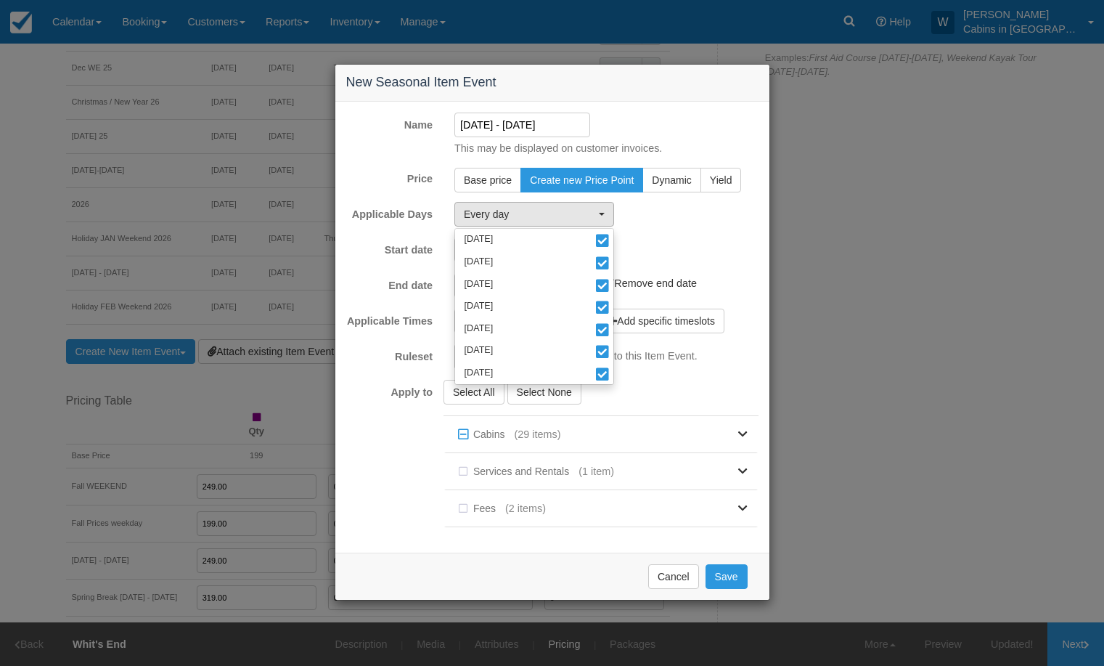
click at [571, 123] on input "Mar 31 - May 22, 2026" at bounding box center [522, 125] width 136 height 25
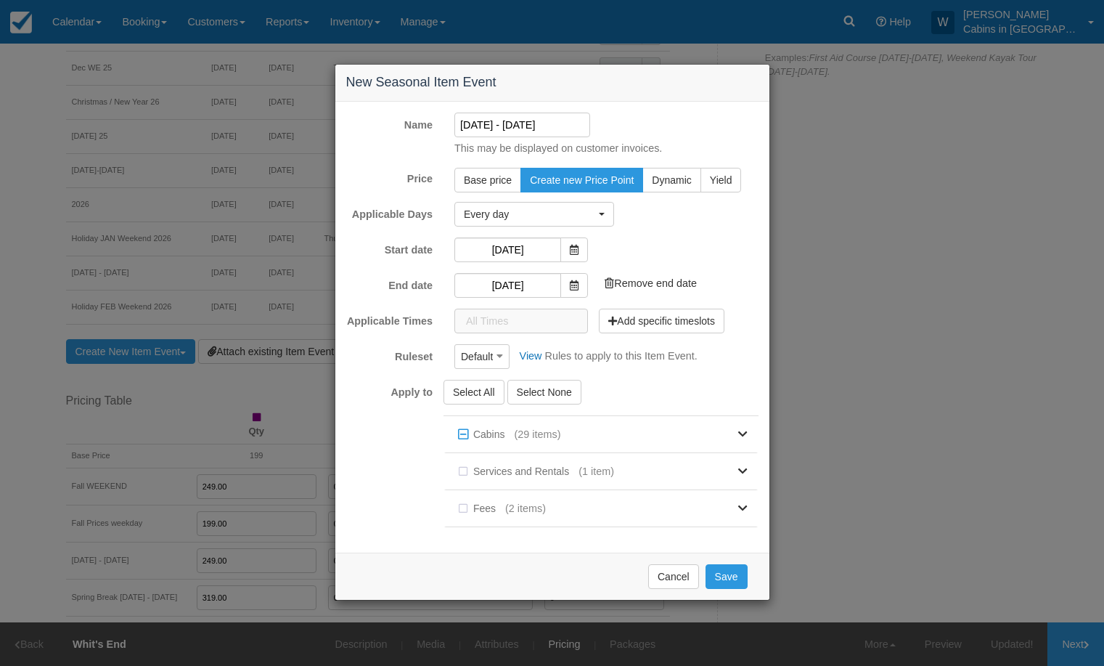
click at [539, 121] on input "Mar 31 - May 22, 2026" at bounding box center [522, 125] width 136 height 25
click at [580, 125] on input "Mar 31 - May 22, 2026" at bounding box center [522, 125] width 136 height 25
type input "Mar 31 - May 22, 2026 weekends"
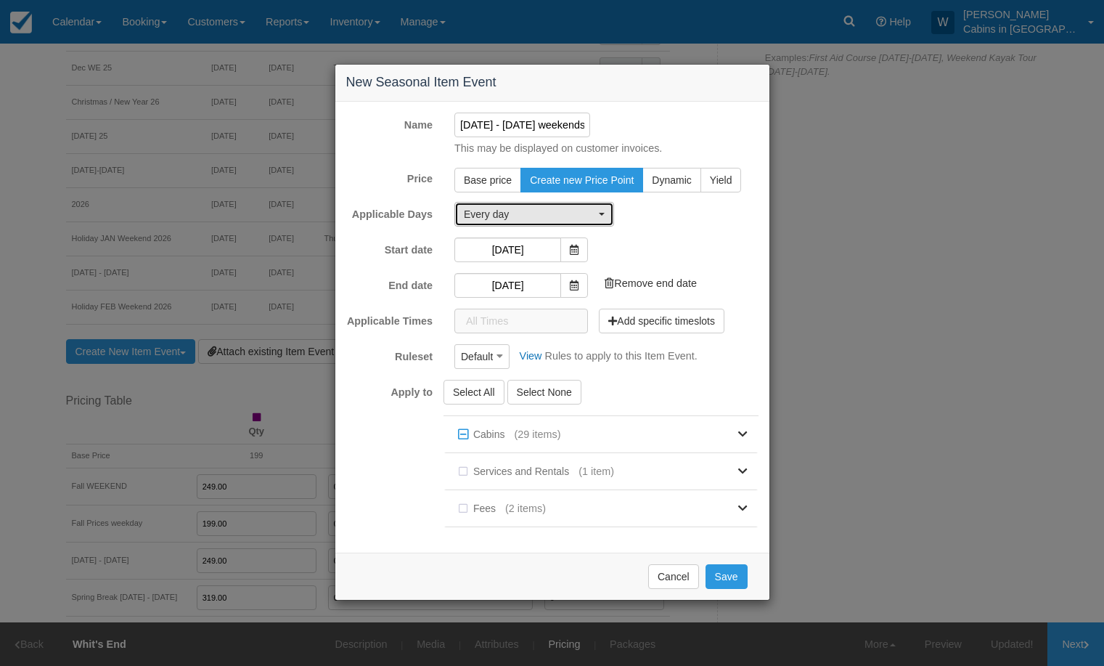
click at [600, 216] on button "Every day" at bounding box center [534, 214] width 160 height 25
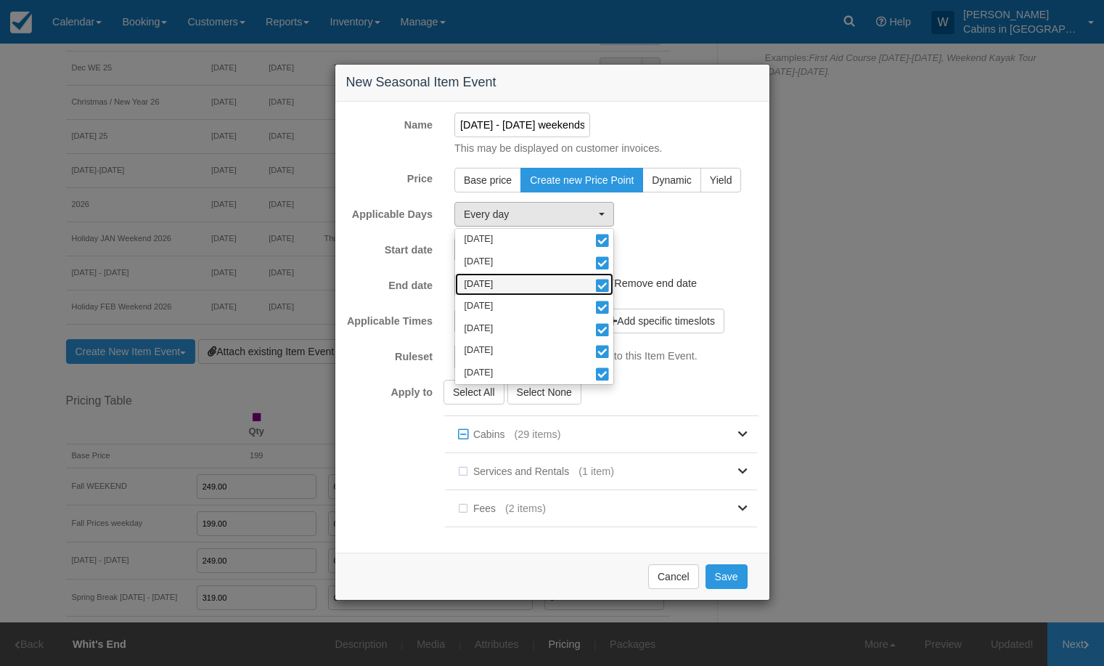
click at [604, 282] on span at bounding box center [602, 287] width 15 height 10
click at [604, 262] on span at bounding box center [602, 264] width 15 height 10
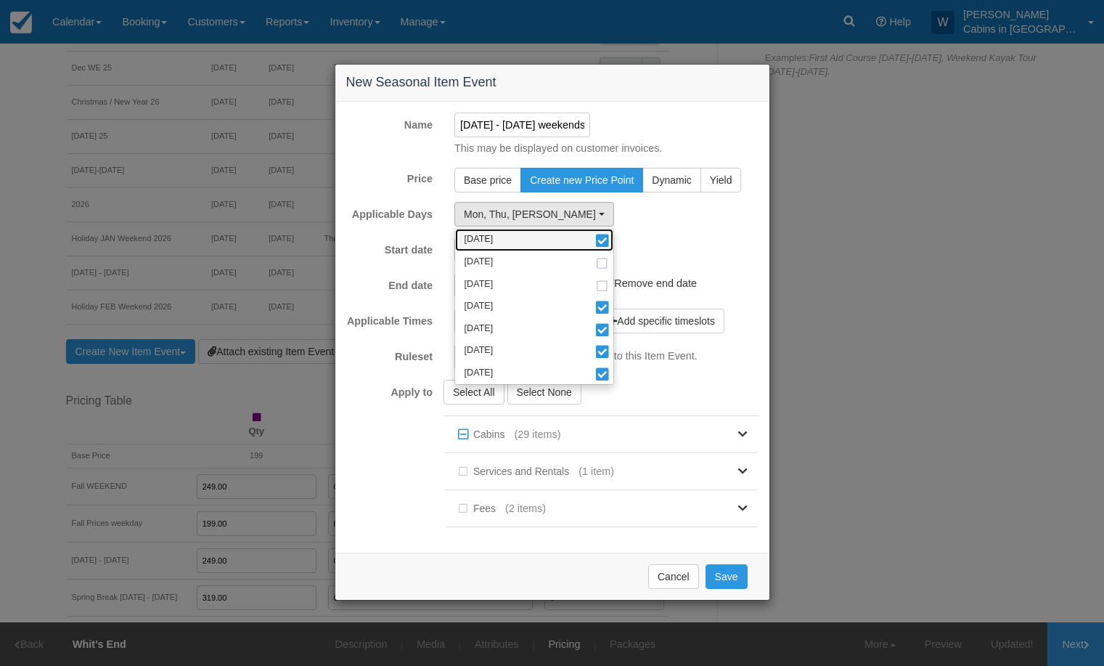
click at [603, 240] on span at bounding box center [602, 242] width 15 height 10
select select "thu"
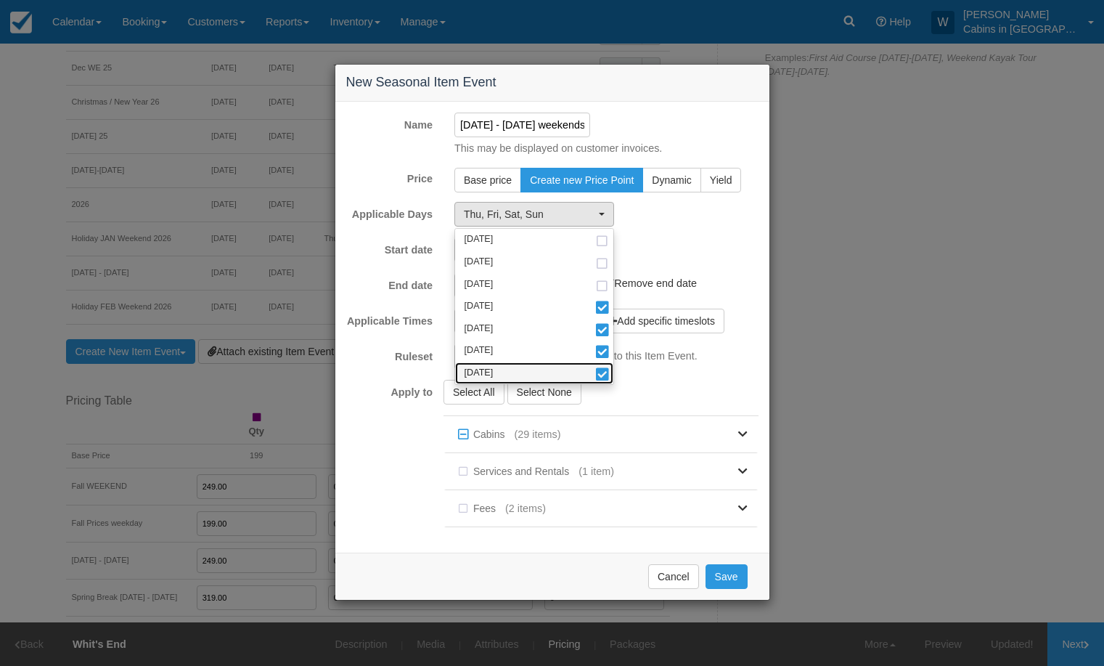
click at [603, 371] on span at bounding box center [602, 375] width 15 height 10
click at [674, 384] on div "Select All Select None Cabins (29 items) Whit's End The Haven Creekside Casita …" at bounding box center [607, 461] width 326 height 162
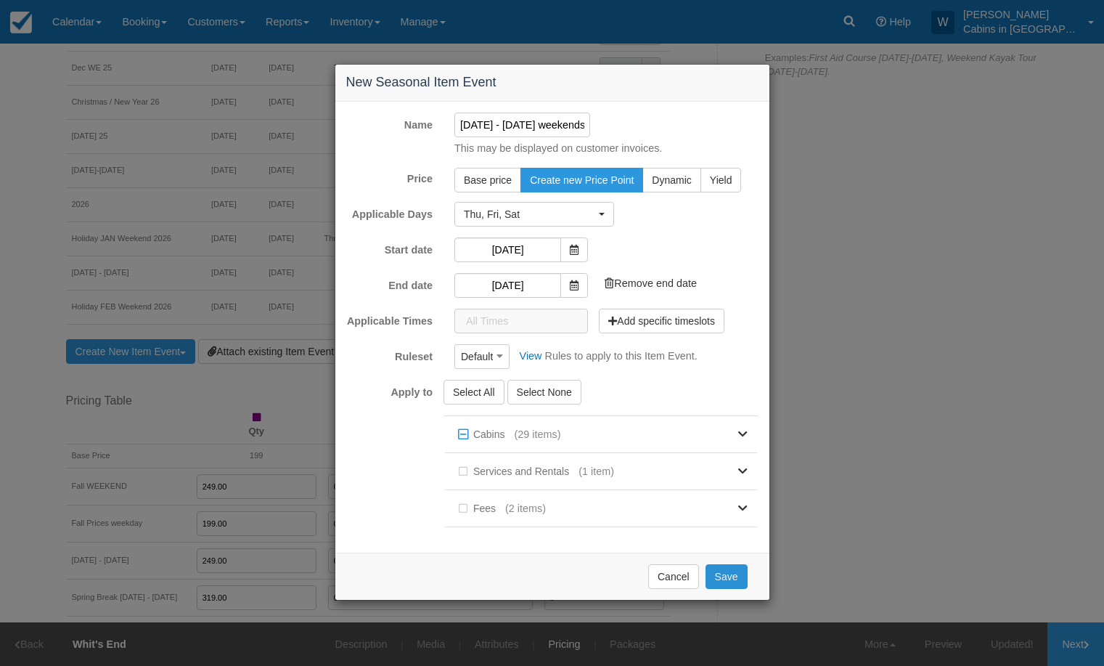
click at [733, 577] on button "Save" at bounding box center [727, 576] width 42 height 25
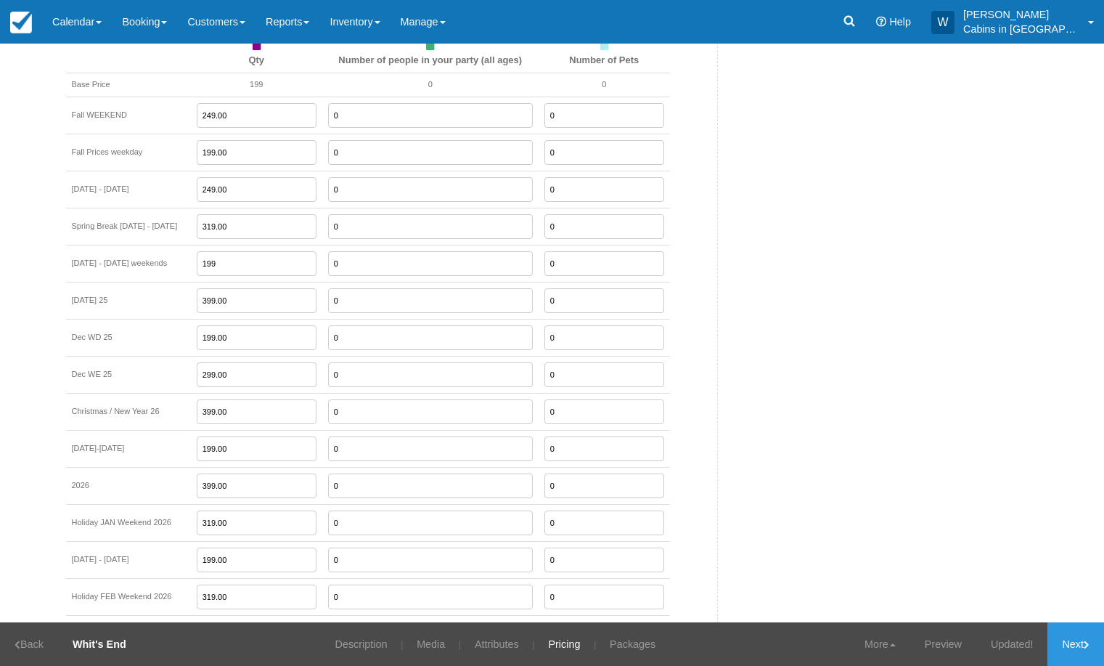
scroll to position [1294, 0]
drag, startPoint x: 241, startPoint y: 269, endPoint x: 195, endPoint y: 266, distance: 45.8
click at [200, 263] on tr "Mar 31 - May 22, 2026 weekends 199 0 0" at bounding box center [368, 265] width 604 height 37
type input "3"
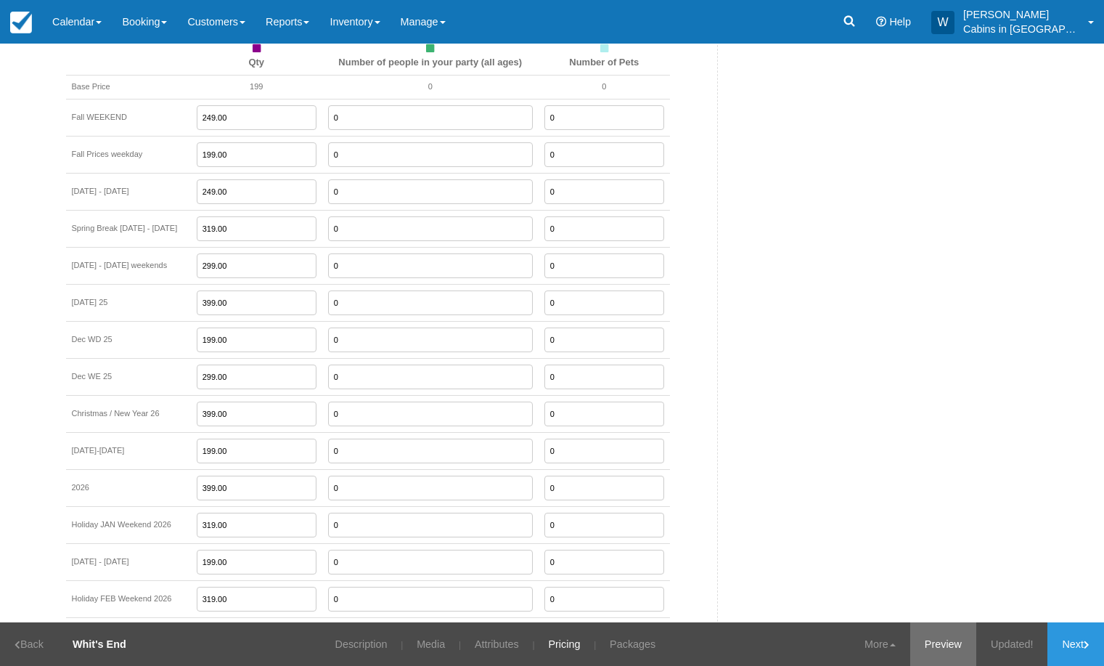
type input "299.00"
click at [941, 642] on link "Preview" at bounding box center [962, 644] width 66 height 44
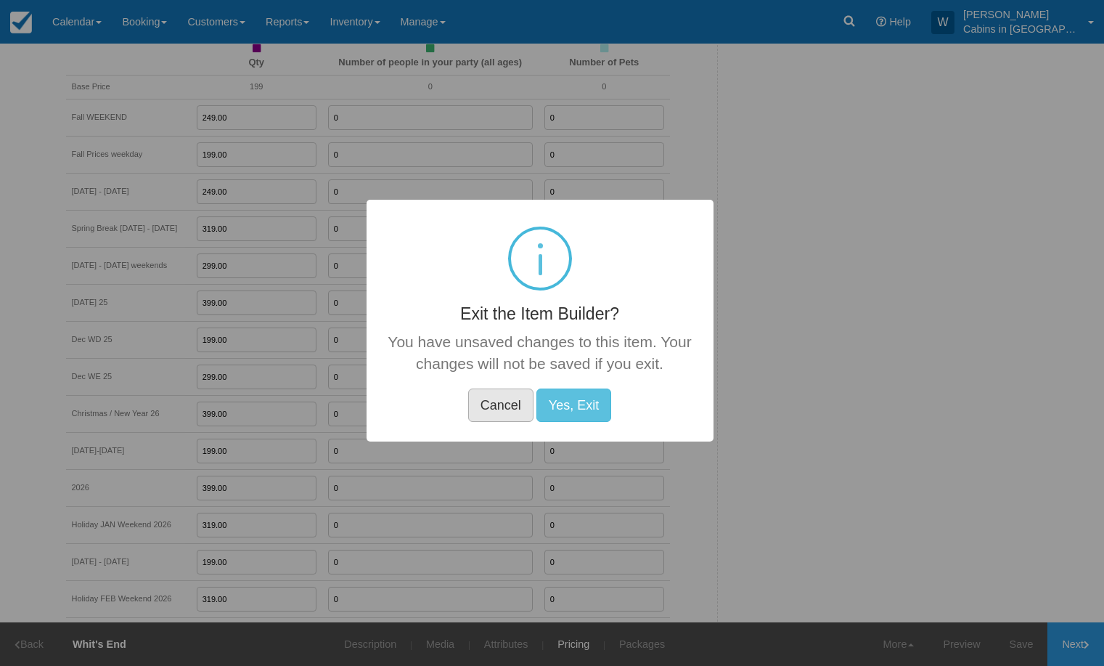
click at [510, 404] on button "Cancel" at bounding box center [500, 404] width 65 height 33
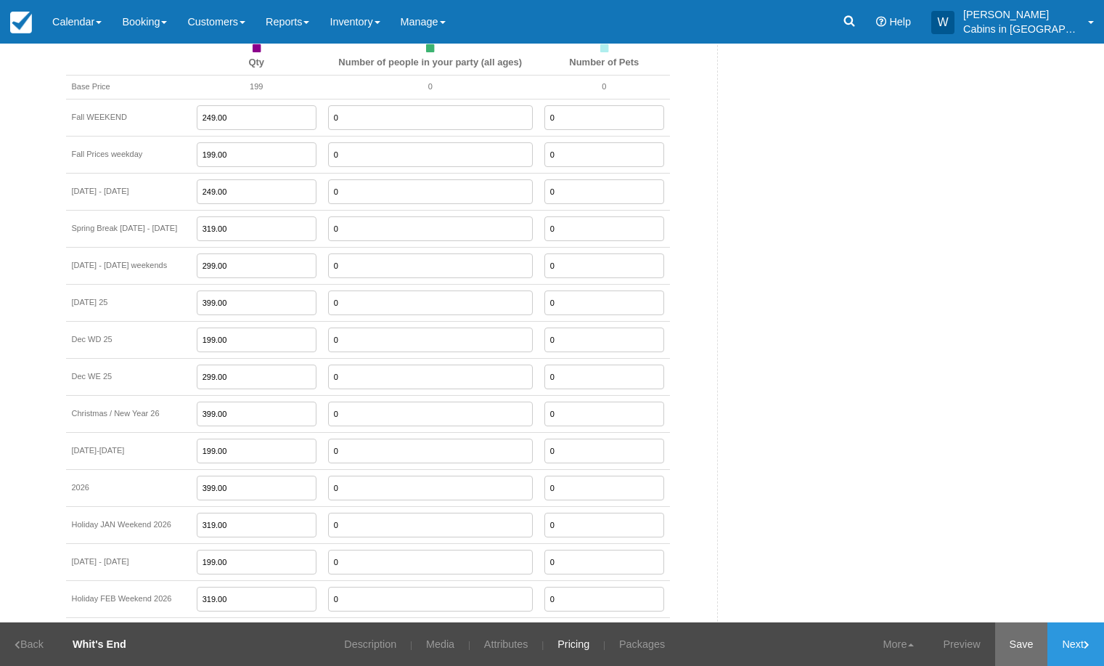
click at [1021, 640] on link "Save" at bounding box center [1021, 644] width 53 height 44
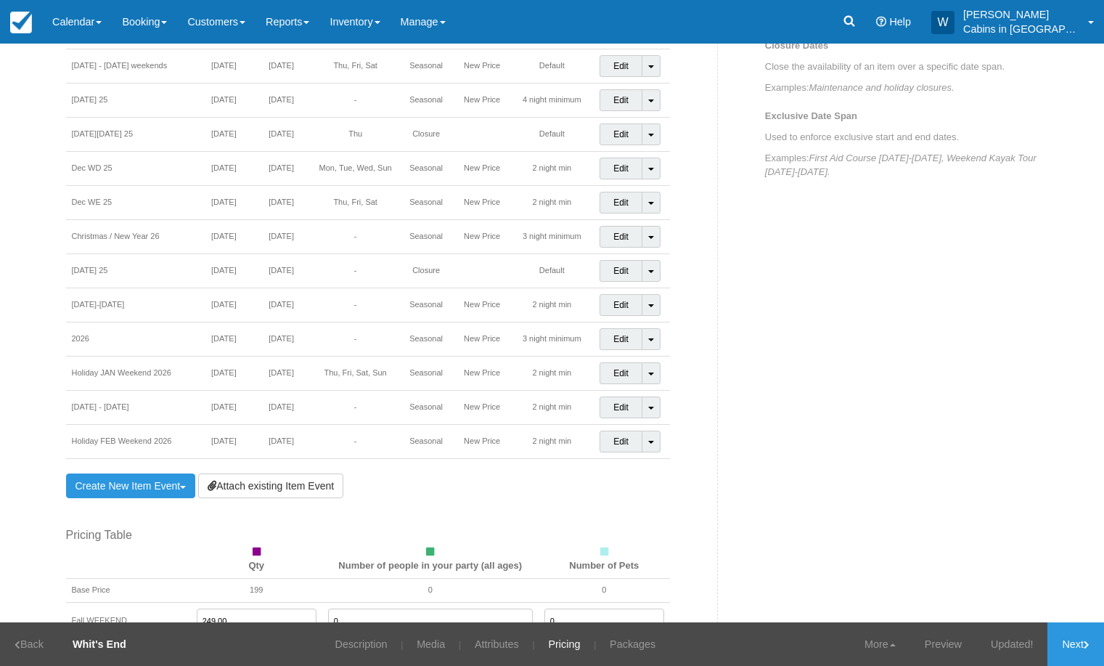
scroll to position [788, 0]
click at [164, 484] on link "Create New Item Event Toggle Dropdown" at bounding box center [131, 488] width 130 height 25
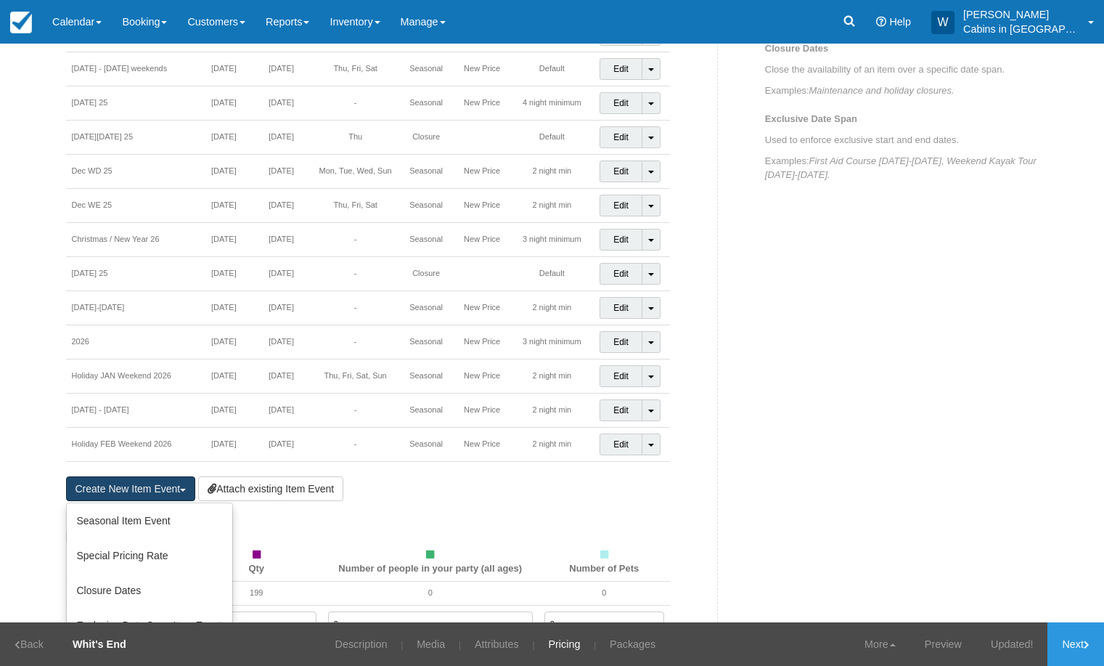
click at [146, 485] on link "Create New Item Event Toggle Dropdown" at bounding box center [131, 488] width 130 height 25
click at [156, 516] on link "Seasonal Item Event" at bounding box center [150, 520] width 166 height 35
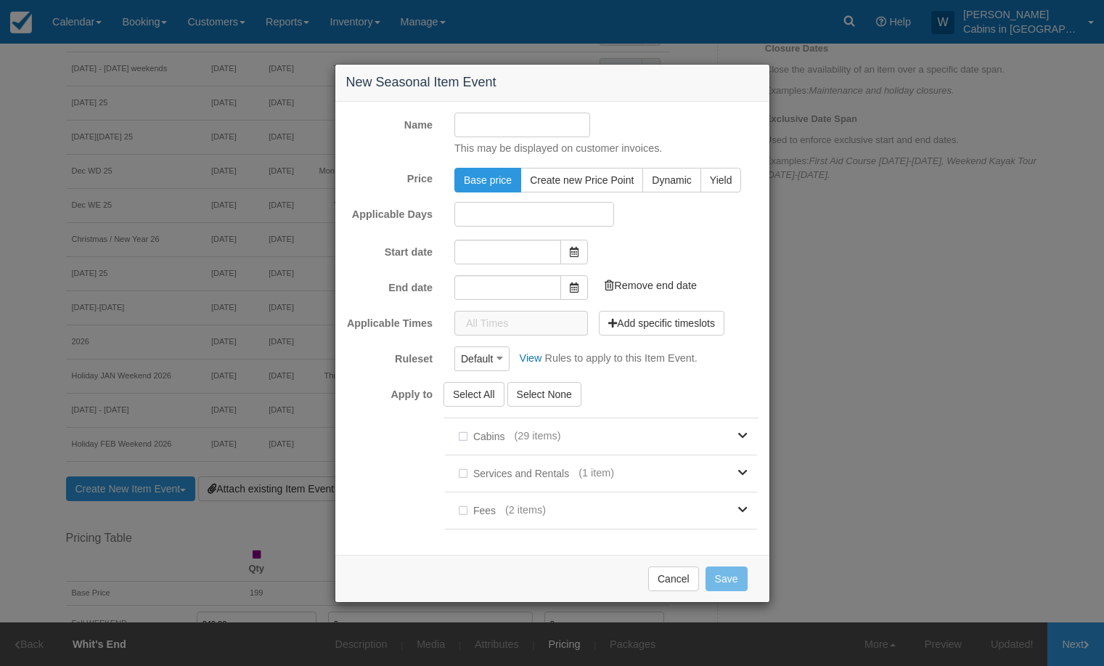
type input "[DATE]"
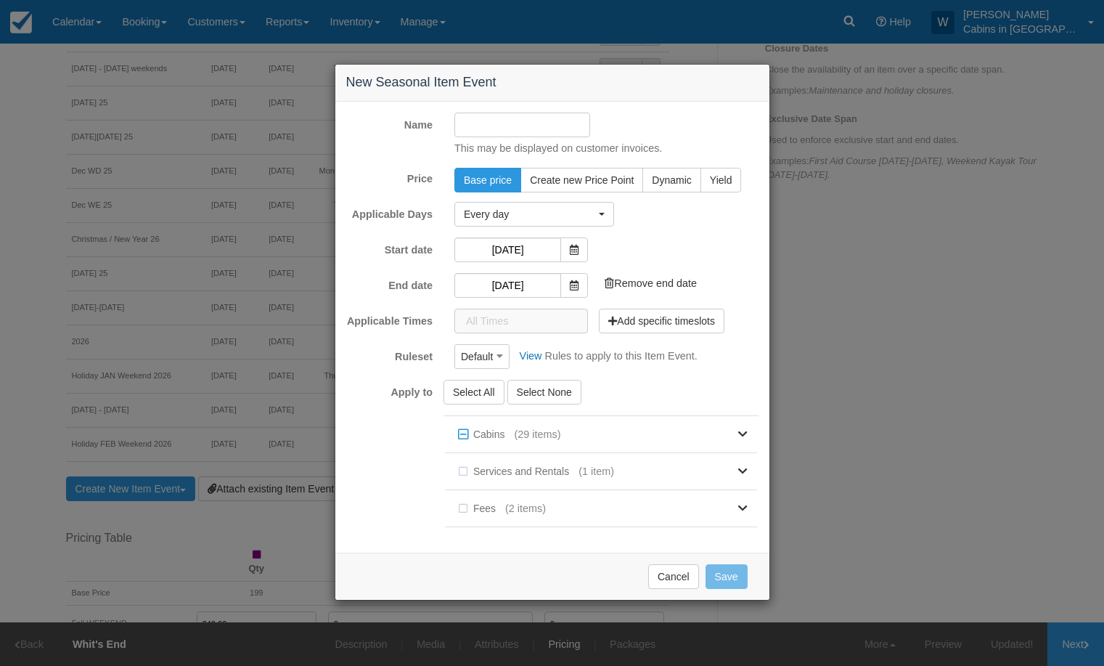
click at [507, 125] on input "Name" at bounding box center [522, 125] width 136 height 25
click at [581, 126] on input "Mar 31 - May 22, 2026 weekends" at bounding box center [522, 125] width 136 height 25
drag, startPoint x: 566, startPoint y: 123, endPoint x: 624, endPoint y: 127, distance: 57.5
click at [624, 127] on div "Mar 31 - May 22, 2026 weekends This may be displayed on customer invoices." at bounding box center [607, 135] width 326 height 44
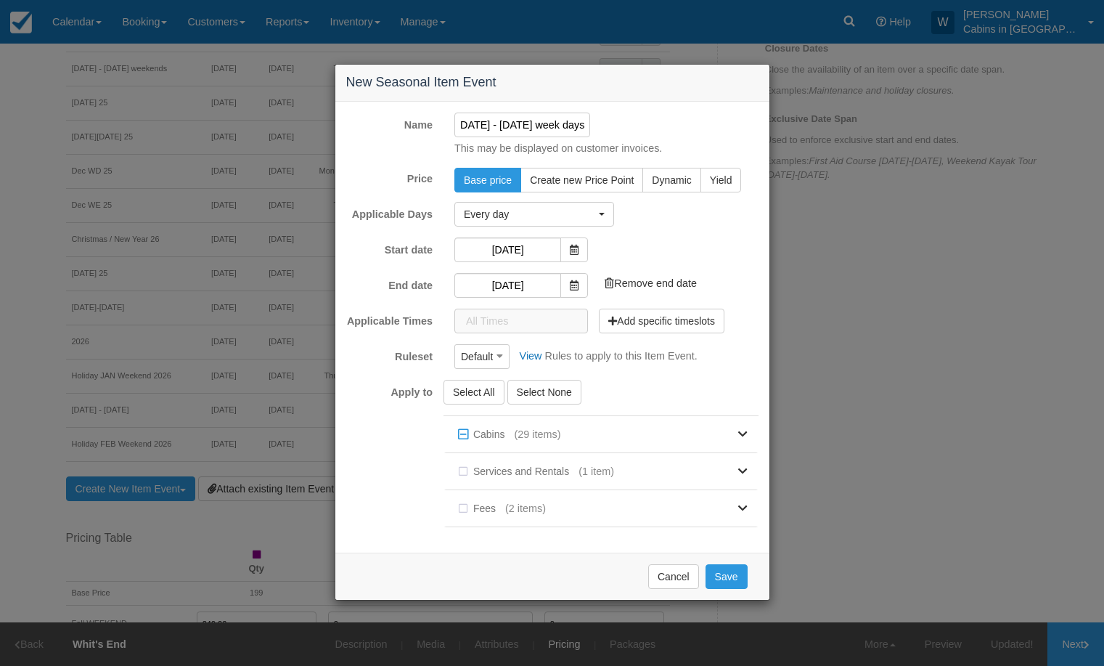
scroll to position [0, 30]
type input "Mar 31 - May 22, 2026 week days"
click at [603, 217] on button "Every day" at bounding box center [534, 214] width 160 height 25
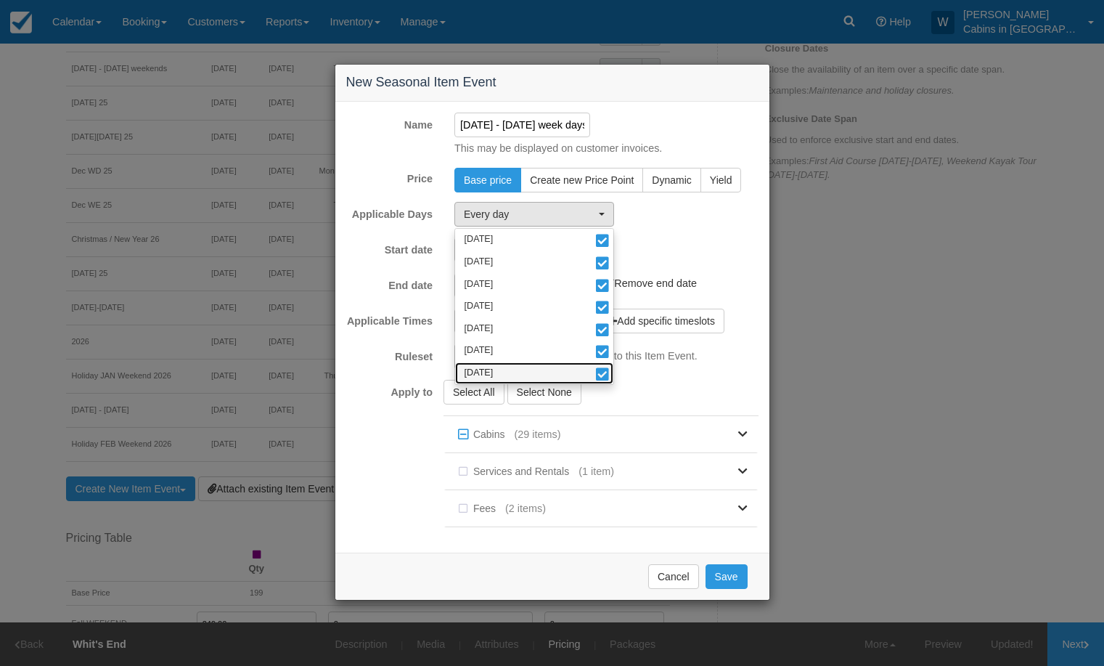
click at [603, 366] on link "[DATE]" at bounding box center [534, 373] width 158 height 23
click at [603, 348] on span at bounding box center [602, 353] width 15 height 10
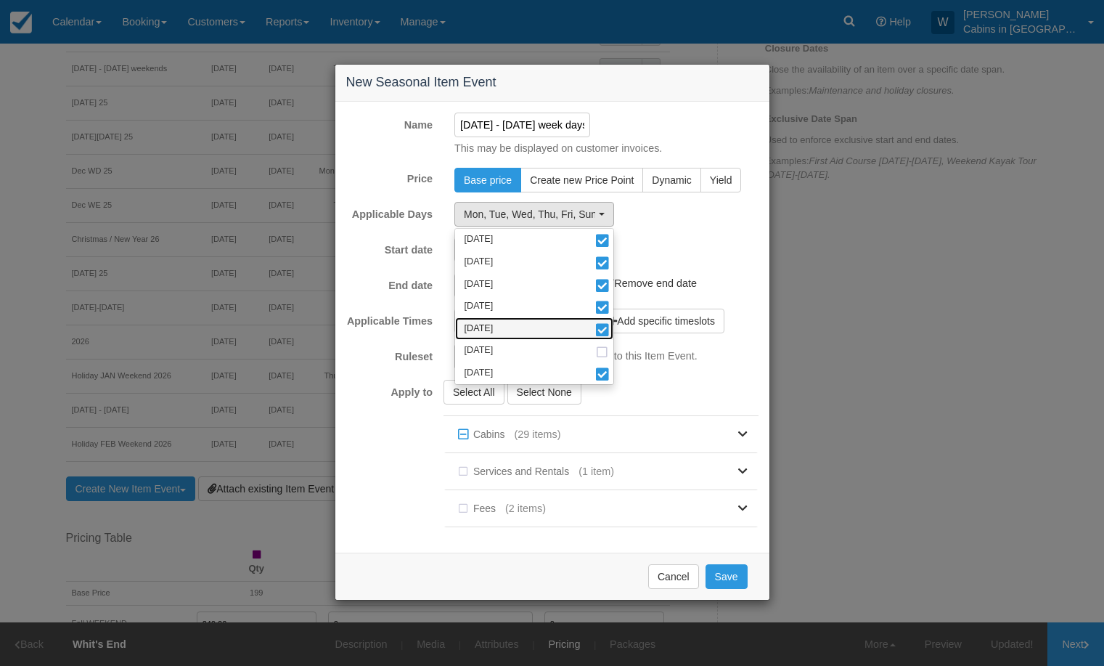
click at [603, 330] on span at bounding box center [602, 331] width 15 height 10
click at [603, 305] on span at bounding box center [602, 308] width 15 height 10
click at [842, 356] on div "New Seasonal Item Event Name Mar 31 - May 22, 2026 week days This may be displa…" at bounding box center [552, 333] width 1104 height 666
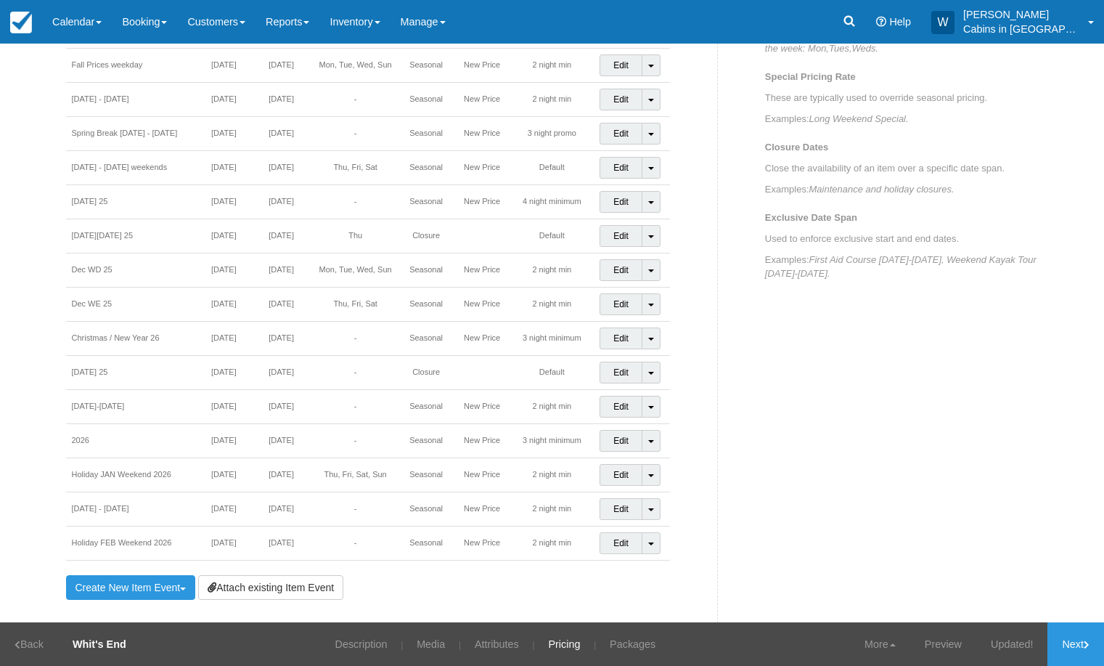
scroll to position [759, 0]
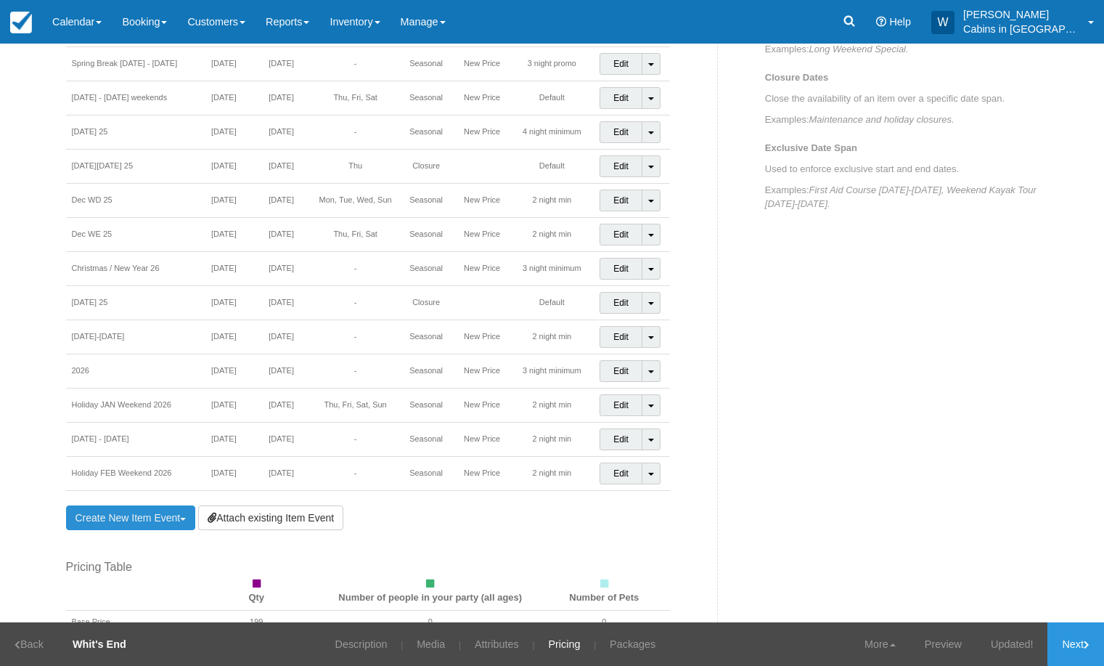
click at [123, 517] on link "Create New Item Event Toggle Dropdown" at bounding box center [131, 517] width 130 height 25
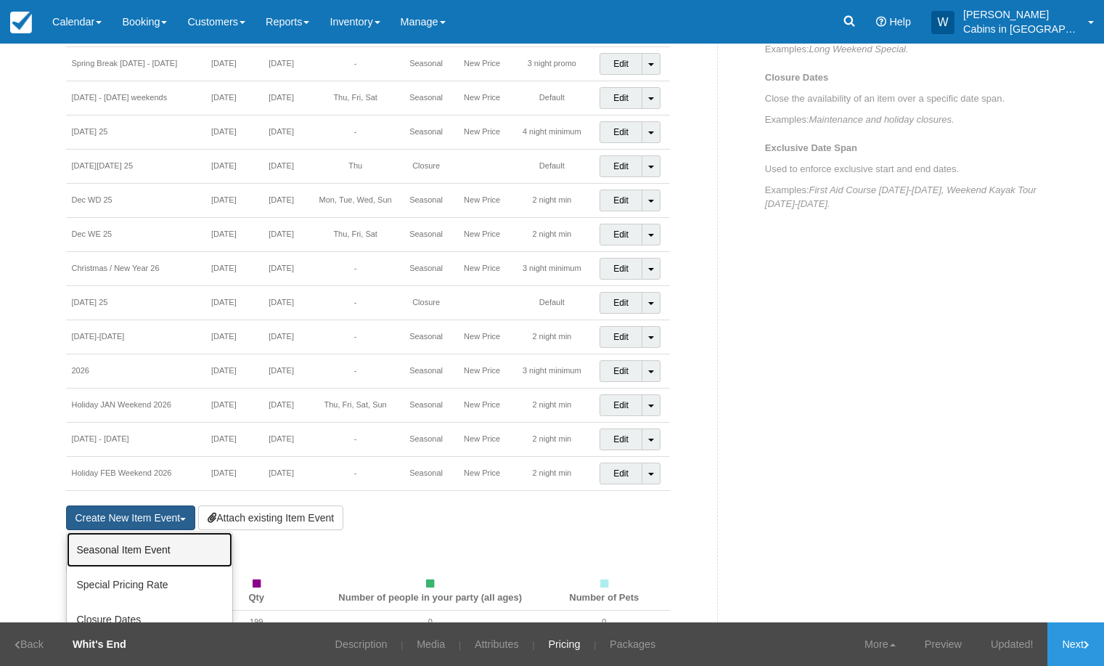
click at [125, 546] on link "Seasonal Item Event" at bounding box center [150, 549] width 166 height 35
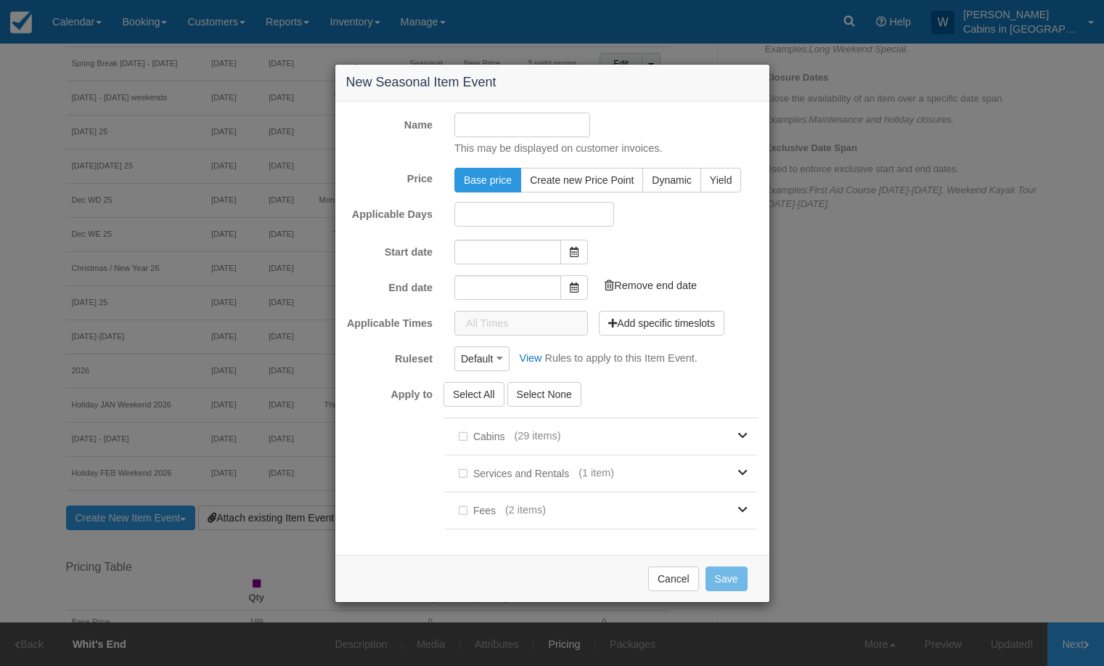
type input "[DATE]"
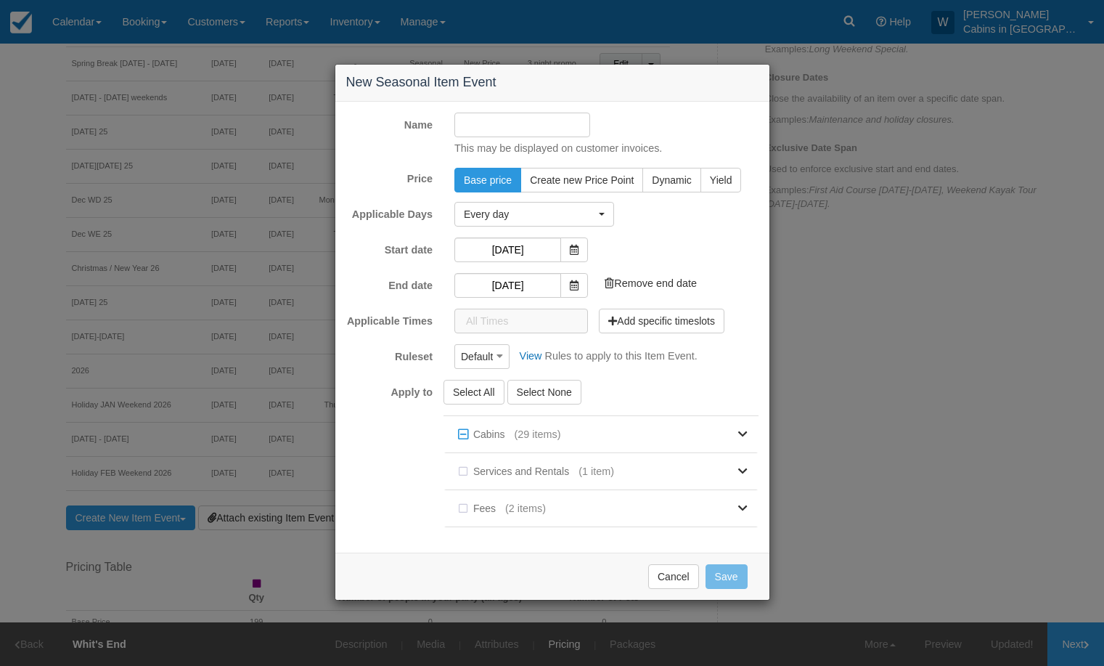
click at [509, 123] on input "Name" at bounding box center [522, 125] width 136 height 25
click at [566, 123] on input "Mar 31 - May 22, 2026 weekends" at bounding box center [522, 125] width 136 height 25
type input "[DATE] - [DATE] weekDAYS"
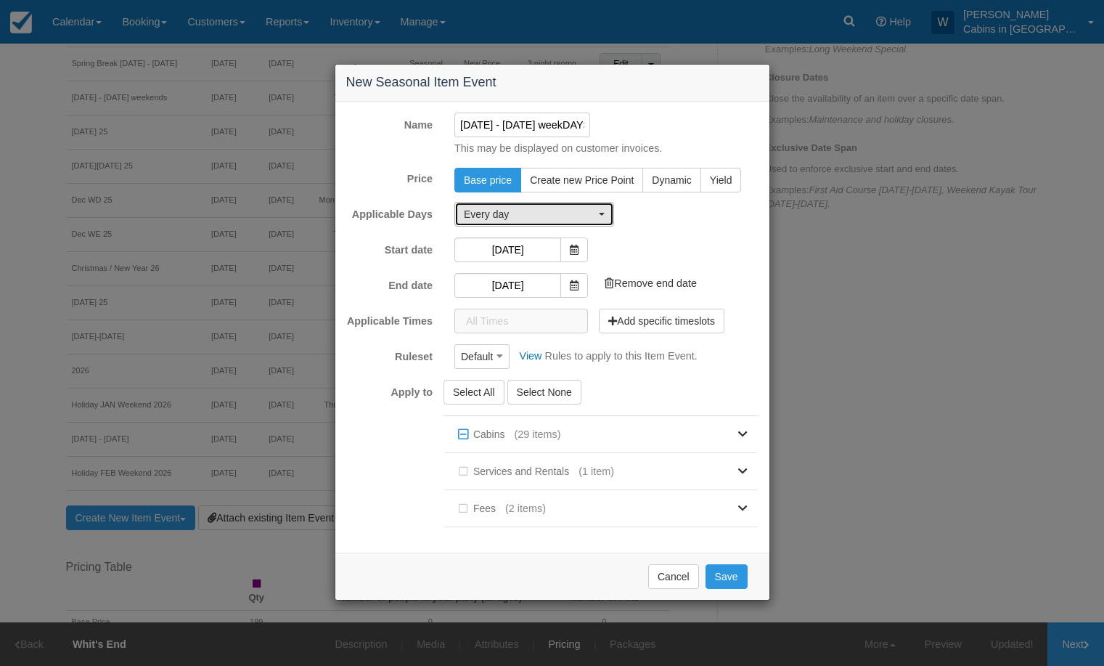
click at [597, 208] on button "Every day" at bounding box center [534, 214] width 160 height 25
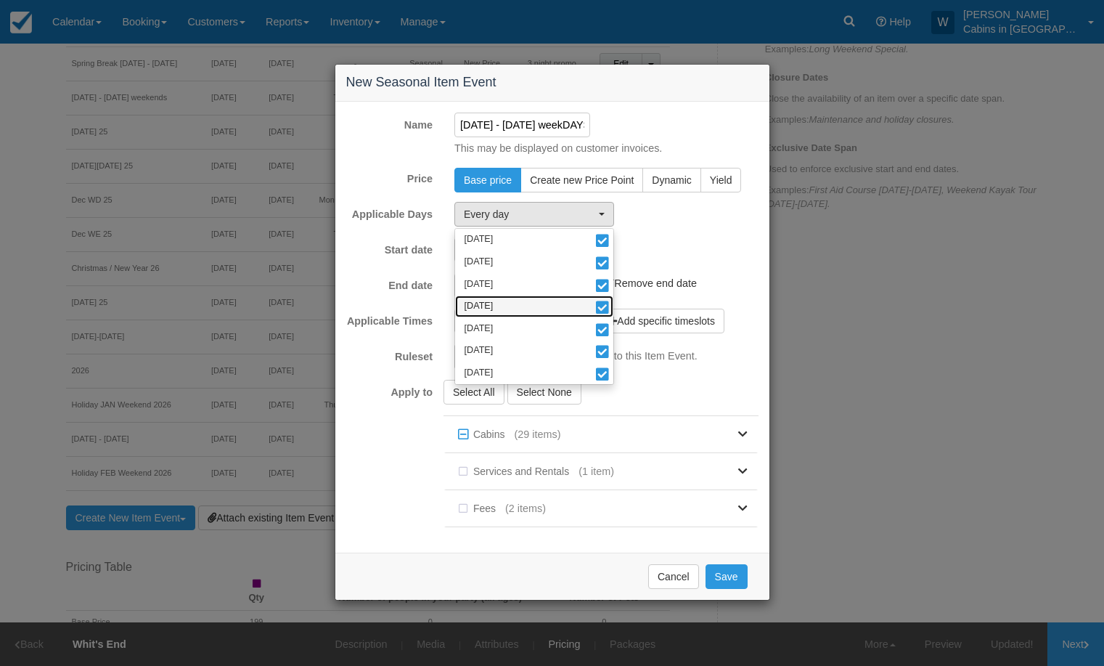
click at [605, 303] on span at bounding box center [602, 308] width 15 height 10
click at [605, 320] on link "[DATE]" at bounding box center [534, 328] width 158 height 23
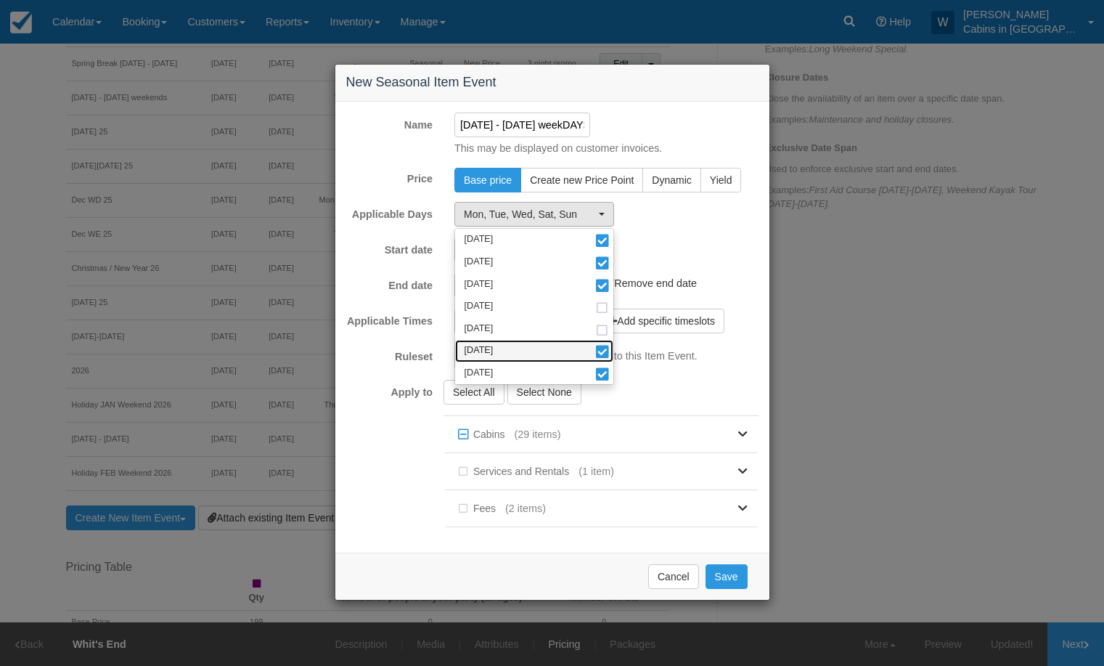
click at [605, 354] on span at bounding box center [602, 353] width 15 height 10
click at [666, 399] on div "Select All Select None Cabins (29 items) Whit's End The Haven Creekside Casita …" at bounding box center [607, 461] width 326 height 162
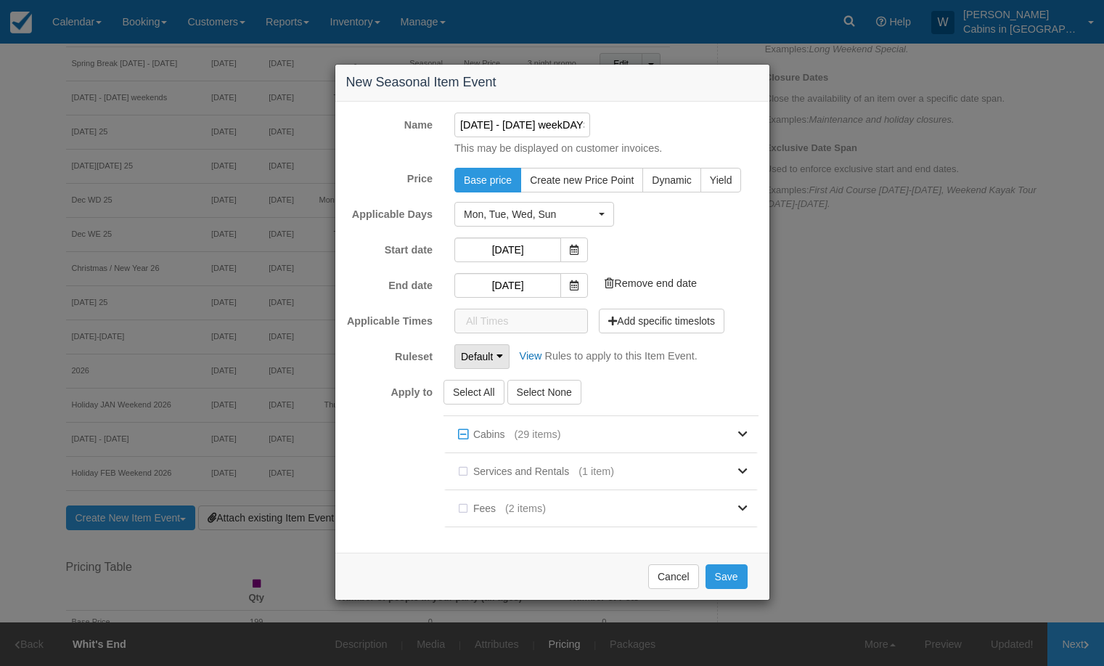
click at [492, 351] on span "Default" at bounding box center [477, 356] width 32 height 15
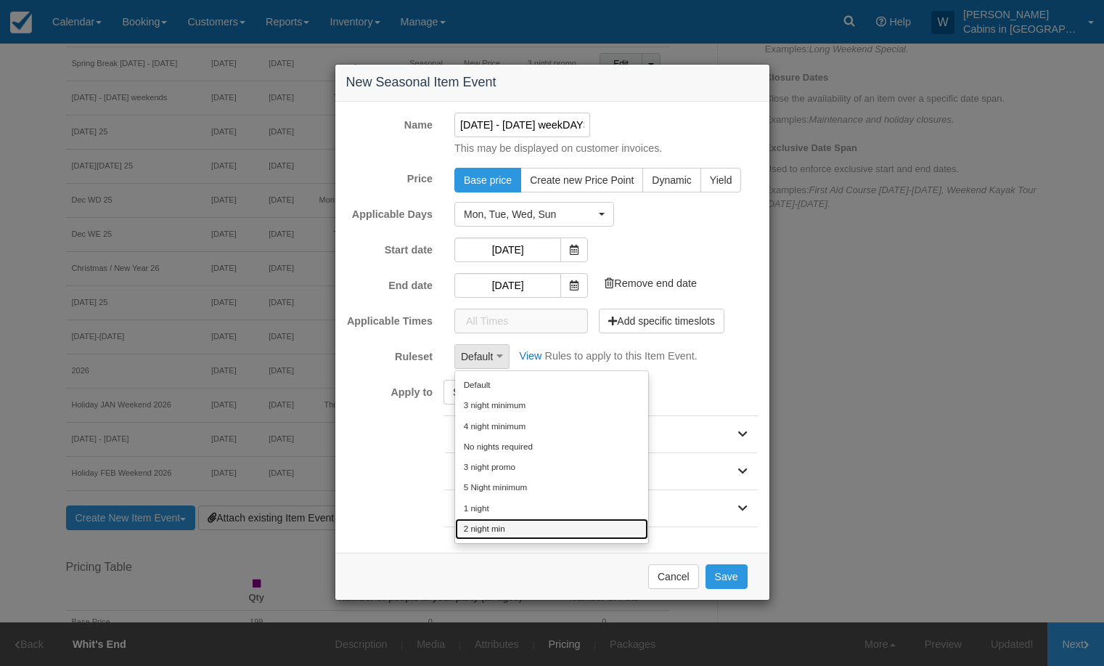
click at [505, 534] on link "2 night min" at bounding box center [551, 528] width 193 height 20
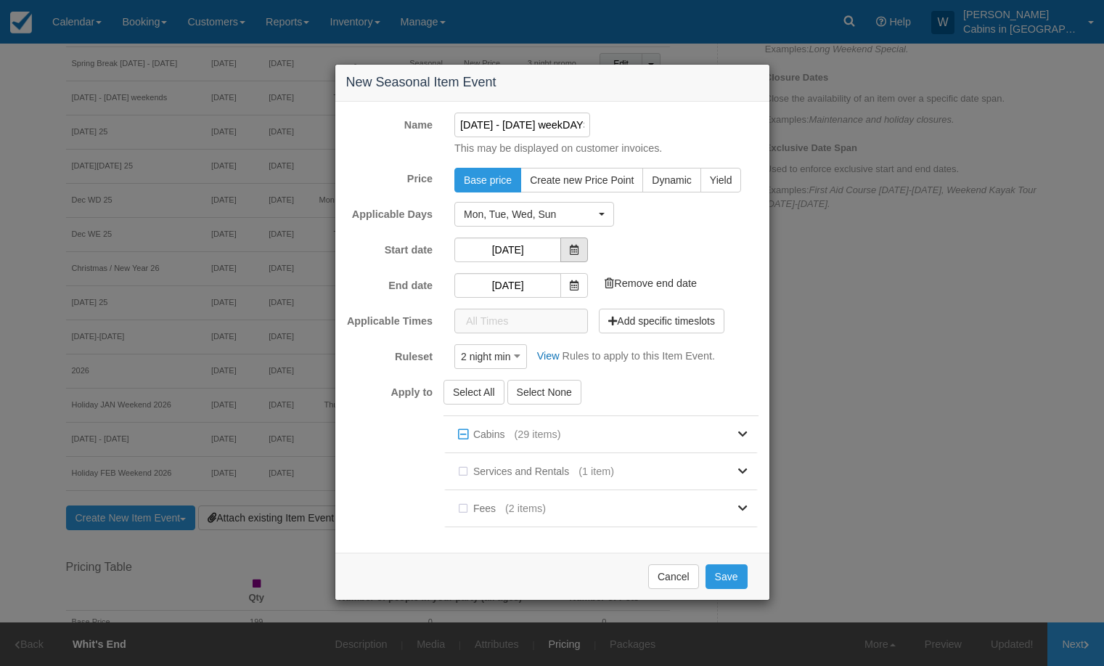
click at [571, 248] on icon at bounding box center [574, 250] width 9 height 10
click at [529, 254] on input "[DATE]" at bounding box center [507, 249] width 107 height 25
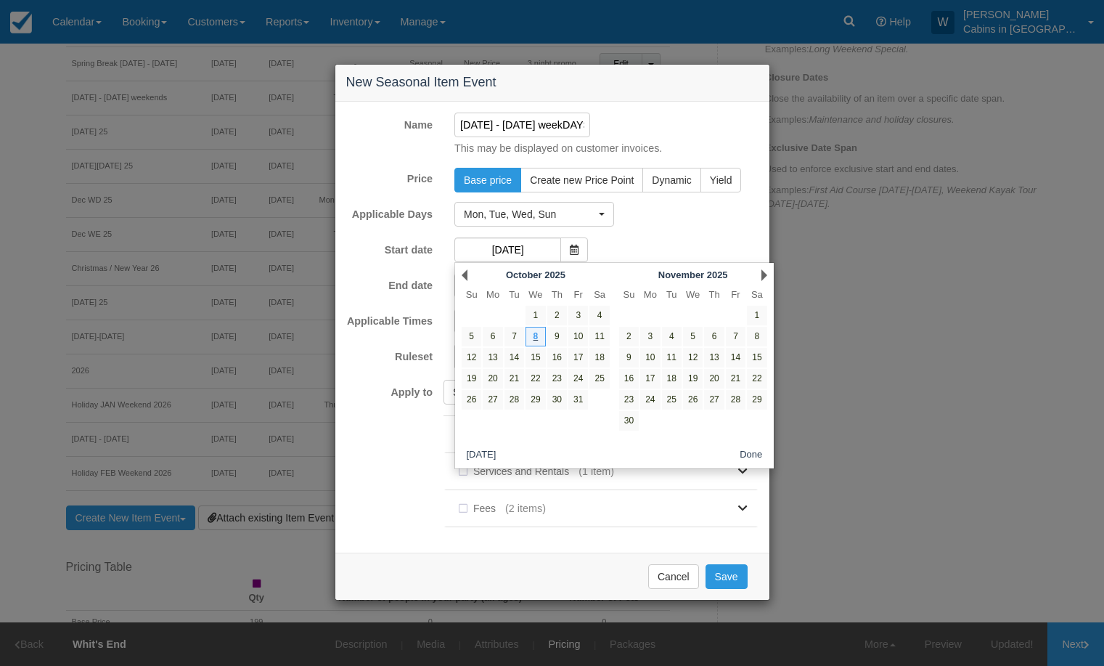
click at [762, 266] on div "Next November 2025" at bounding box center [693, 275] width 158 height 20
click at [765, 276] on link "Next" at bounding box center [765, 275] width 6 height 12
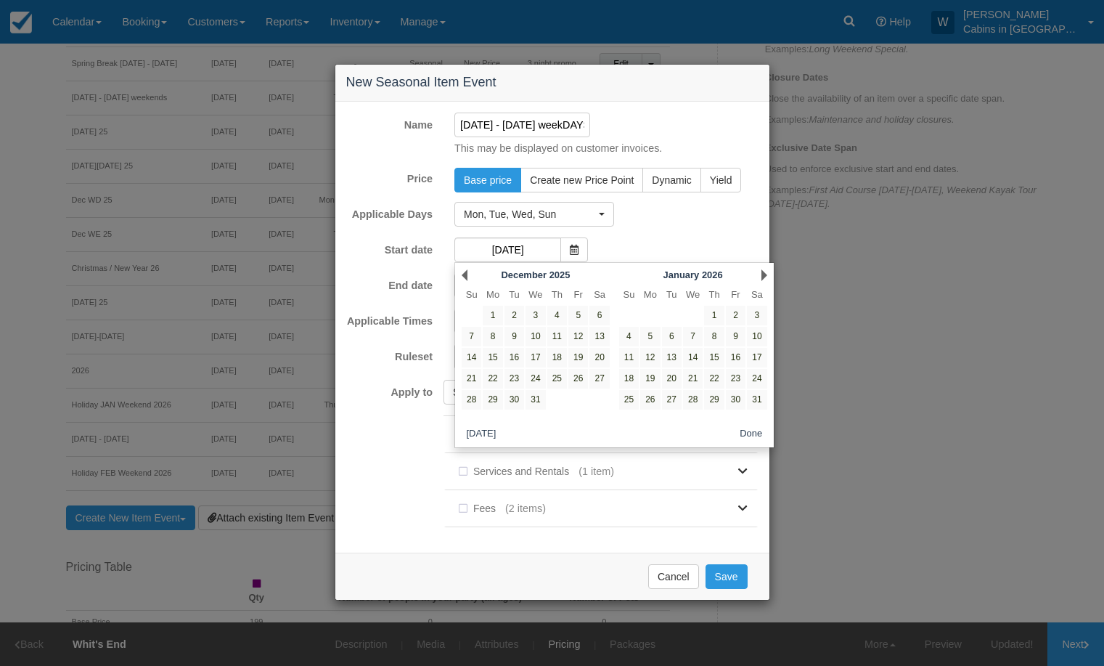
click at [765, 276] on link "Next" at bounding box center [765, 275] width 6 height 12
click at [677, 396] on link "31" at bounding box center [672, 400] width 20 height 20
type input "[DATE]"
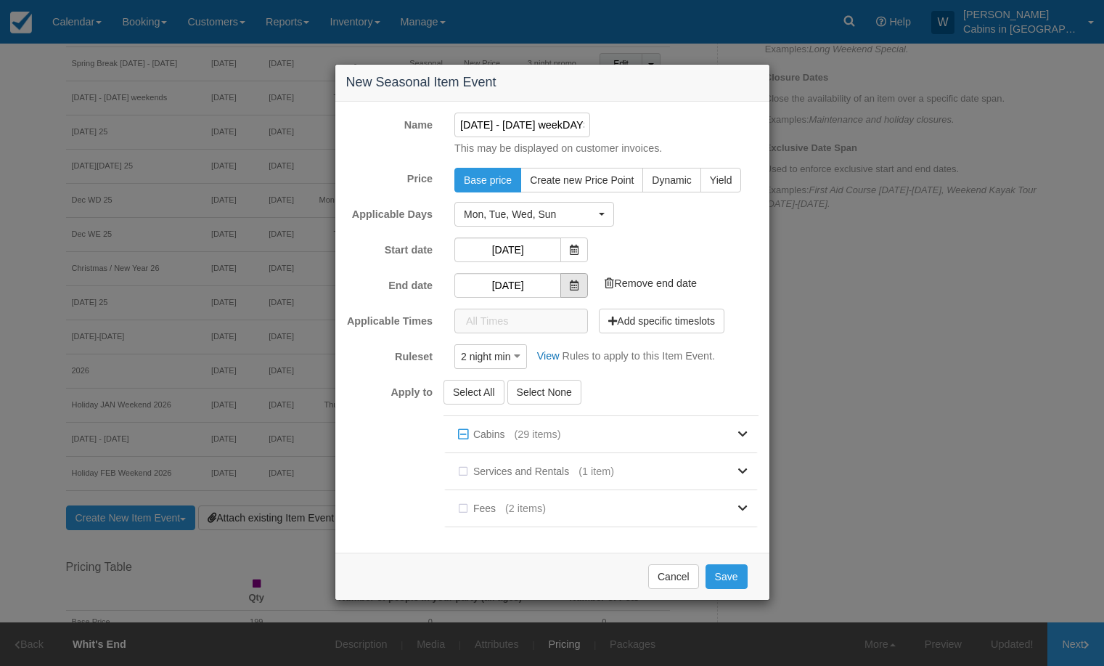
click at [579, 285] on span at bounding box center [574, 285] width 28 height 25
click at [513, 290] on input "[DATE]" at bounding box center [507, 285] width 107 height 25
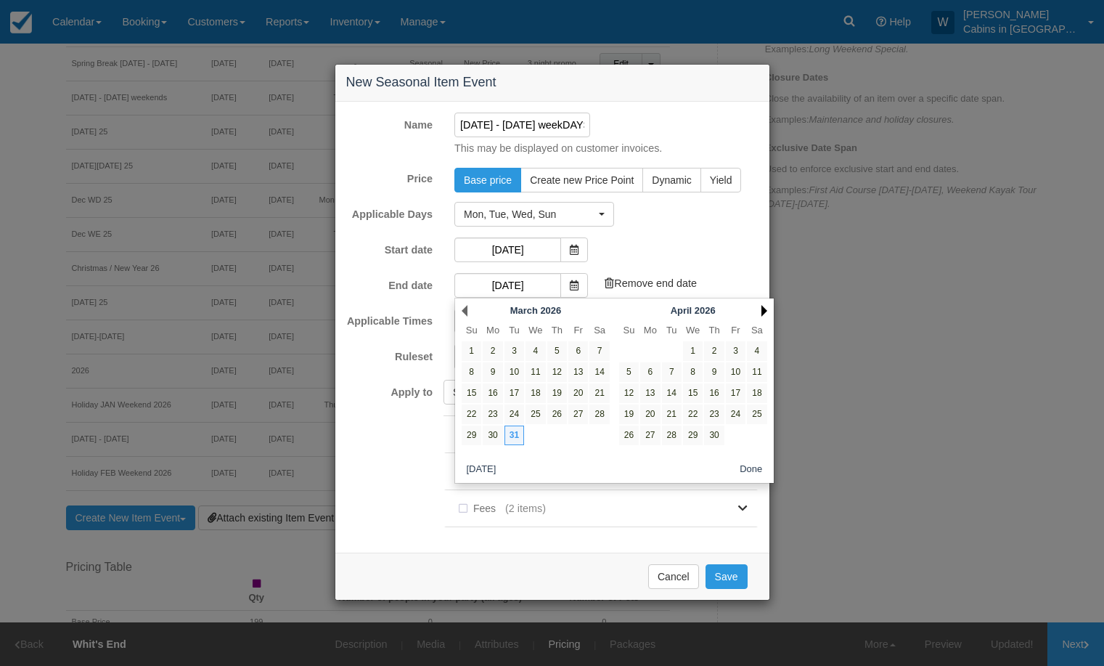
click at [765, 309] on link "Next" at bounding box center [765, 311] width 6 height 12
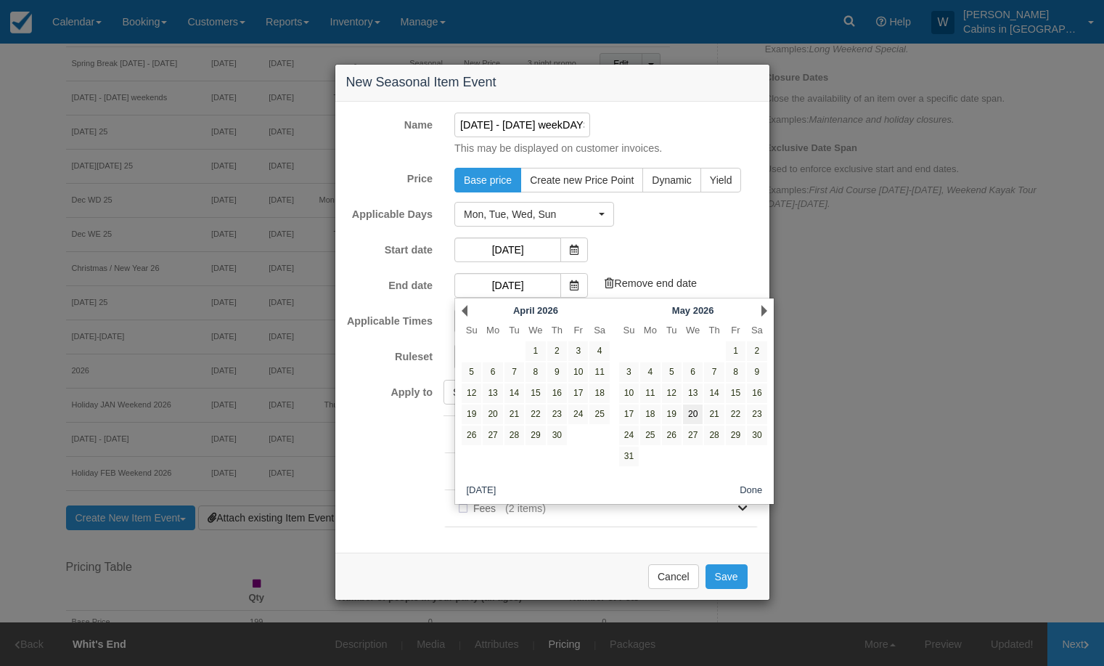
click at [699, 413] on link "20" at bounding box center [693, 414] width 20 height 20
type input "[DATE]"
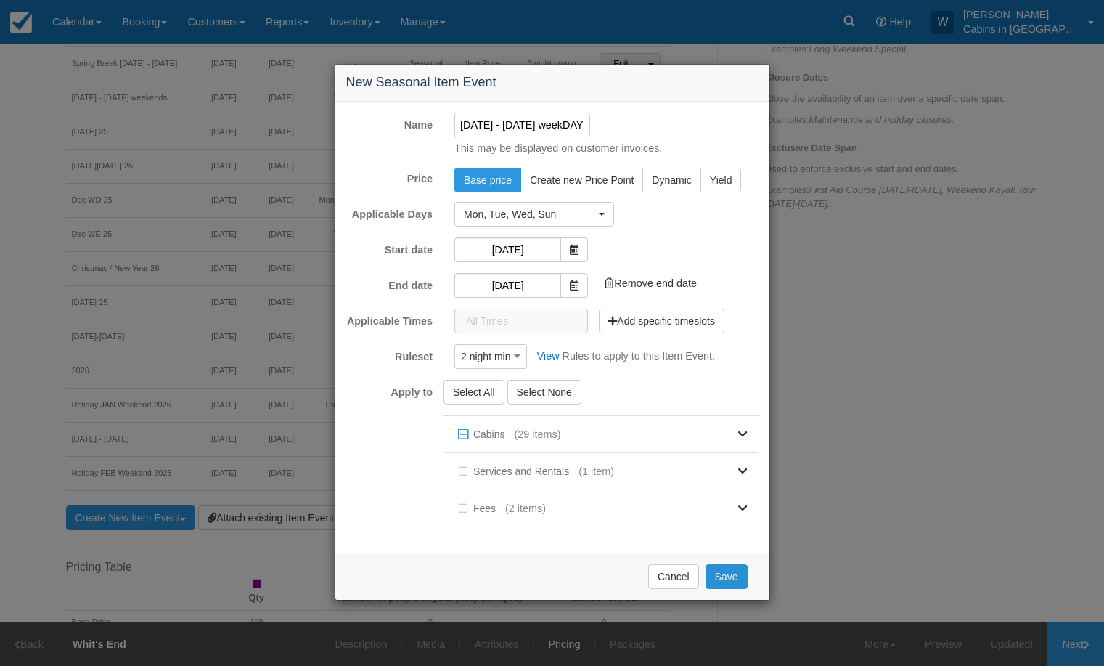
click at [720, 575] on button "Save" at bounding box center [727, 576] width 42 height 25
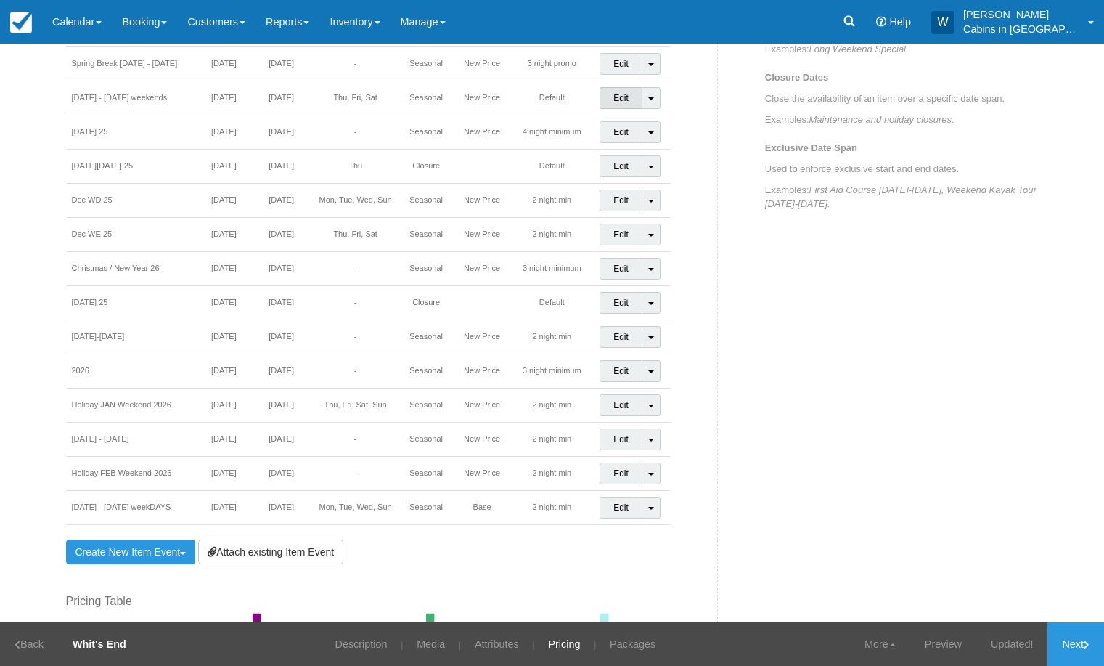
click at [621, 99] on link "Edit" at bounding box center [621, 98] width 43 height 22
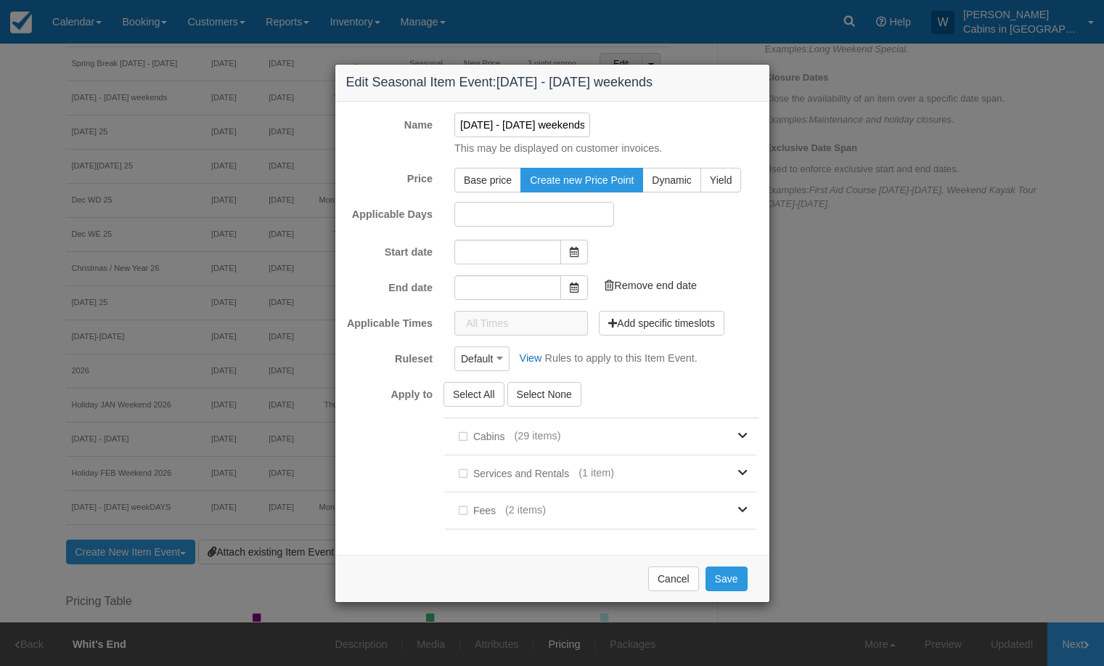
type input "[DATE]"
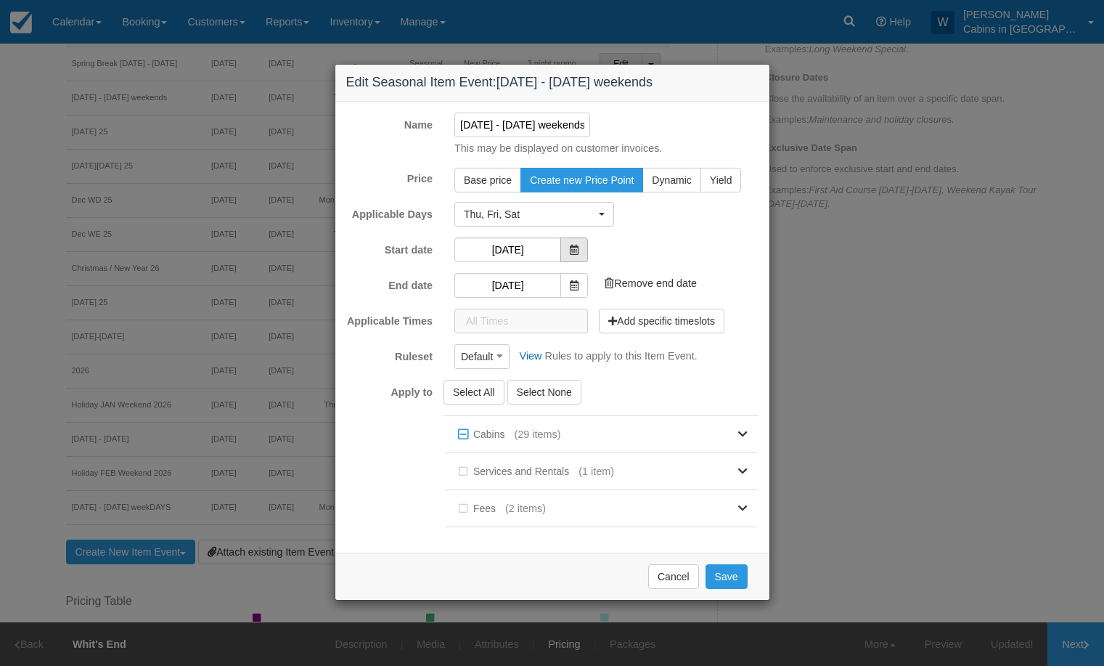
click at [571, 250] on icon at bounding box center [574, 250] width 9 height 10
click at [517, 242] on input "[DATE]" at bounding box center [507, 249] width 107 height 25
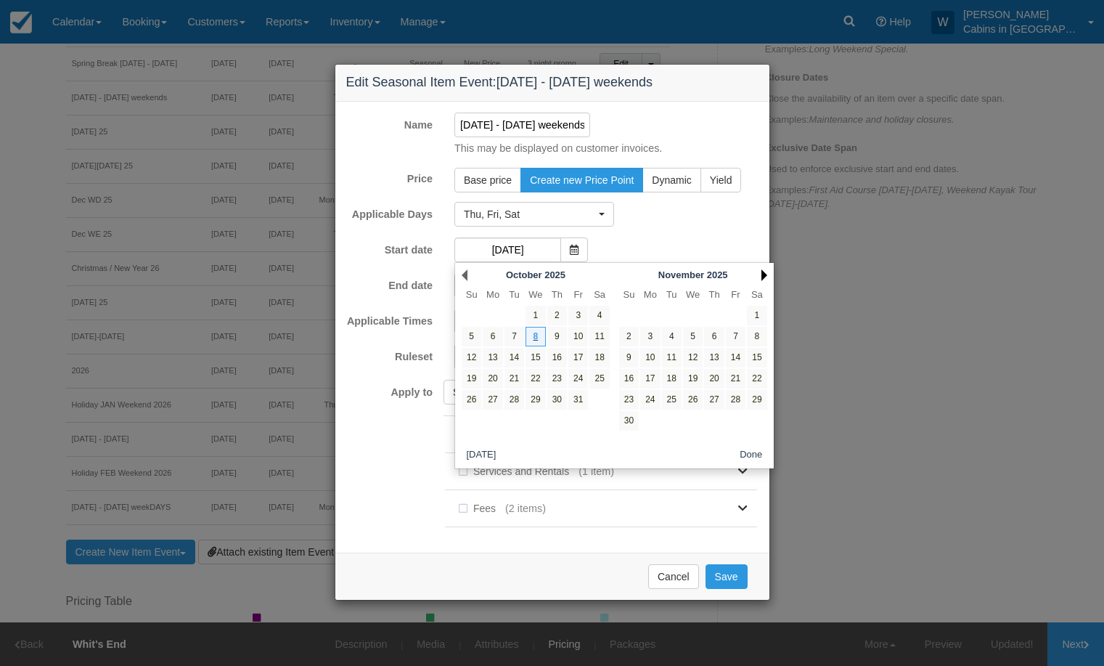
click at [762, 271] on link "Next" at bounding box center [765, 275] width 6 height 12
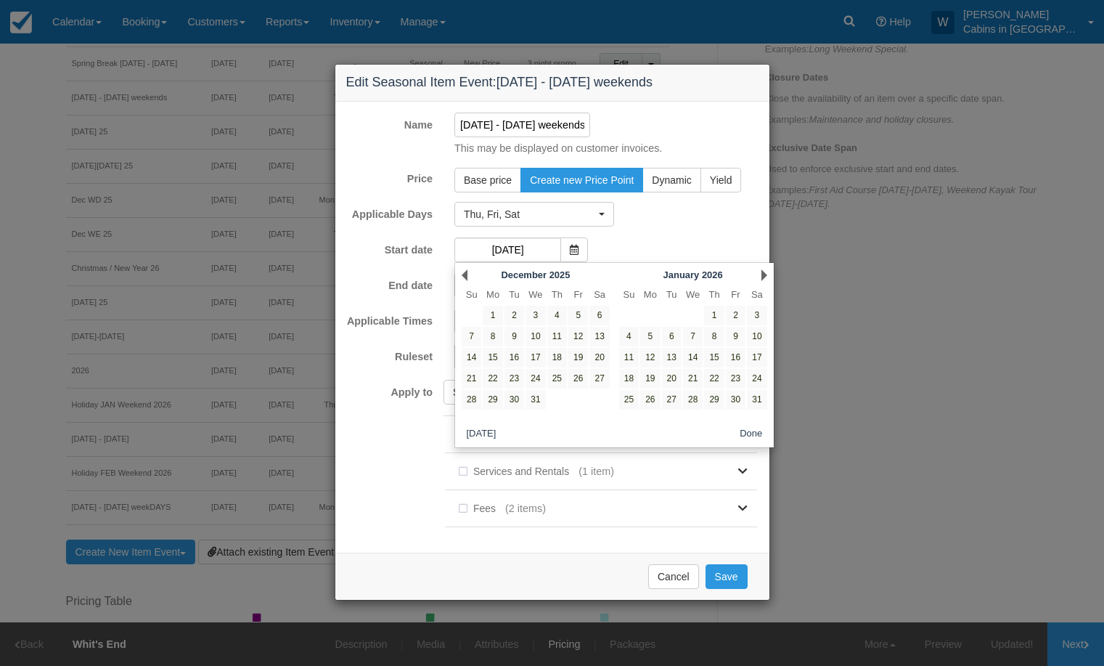
click at [762, 271] on link "Next" at bounding box center [765, 275] width 6 height 12
click at [670, 405] on link "31" at bounding box center [672, 400] width 20 height 20
type input "[DATE]"
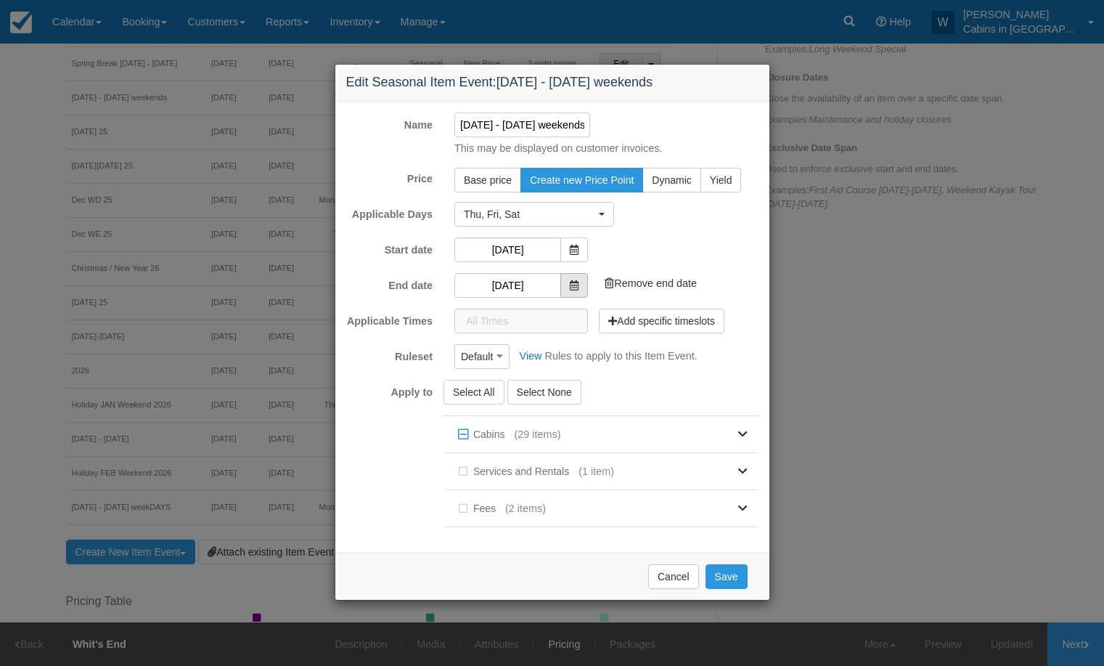
click at [573, 286] on icon at bounding box center [574, 285] width 9 height 10
click at [510, 282] on input "[DATE]" at bounding box center [507, 285] width 107 height 25
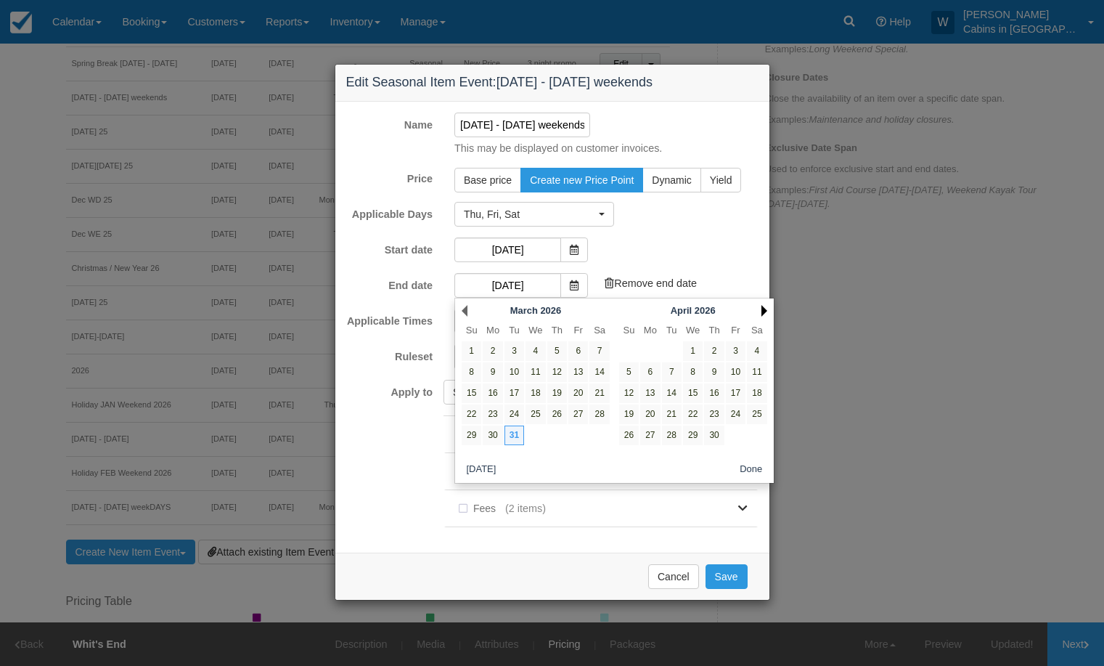
click at [762, 307] on link "Next" at bounding box center [765, 311] width 6 height 12
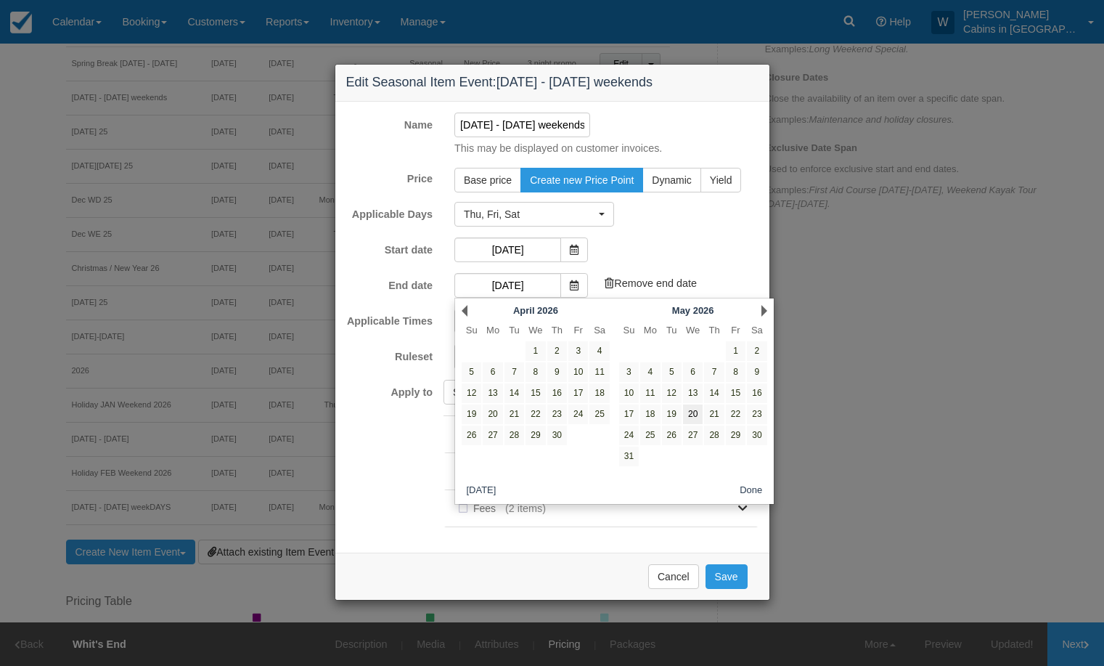
click at [693, 412] on link "20" at bounding box center [693, 414] width 20 height 20
type input "[DATE]"
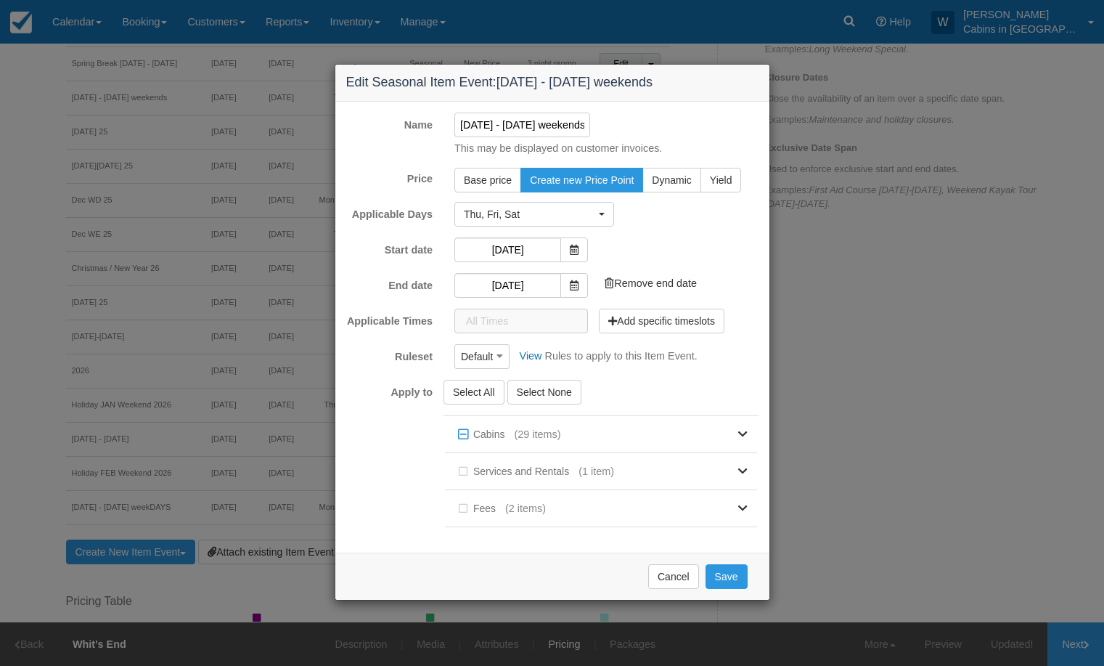
click at [536, 121] on input "Mar 31 - May 22, 2026 weekends" at bounding box center [522, 125] width 136 height 25
type input "[DATE] - [DATE] weekends"
click at [732, 573] on button "Save" at bounding box center [727, 576] width 42 height 25
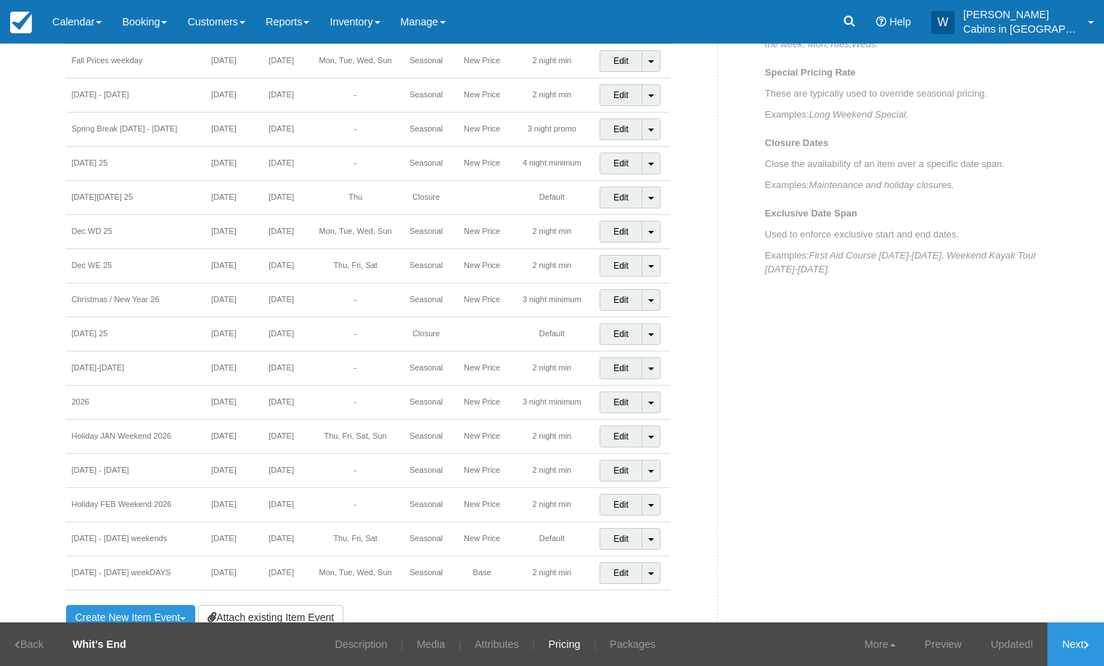
scroll to position [729, 0]
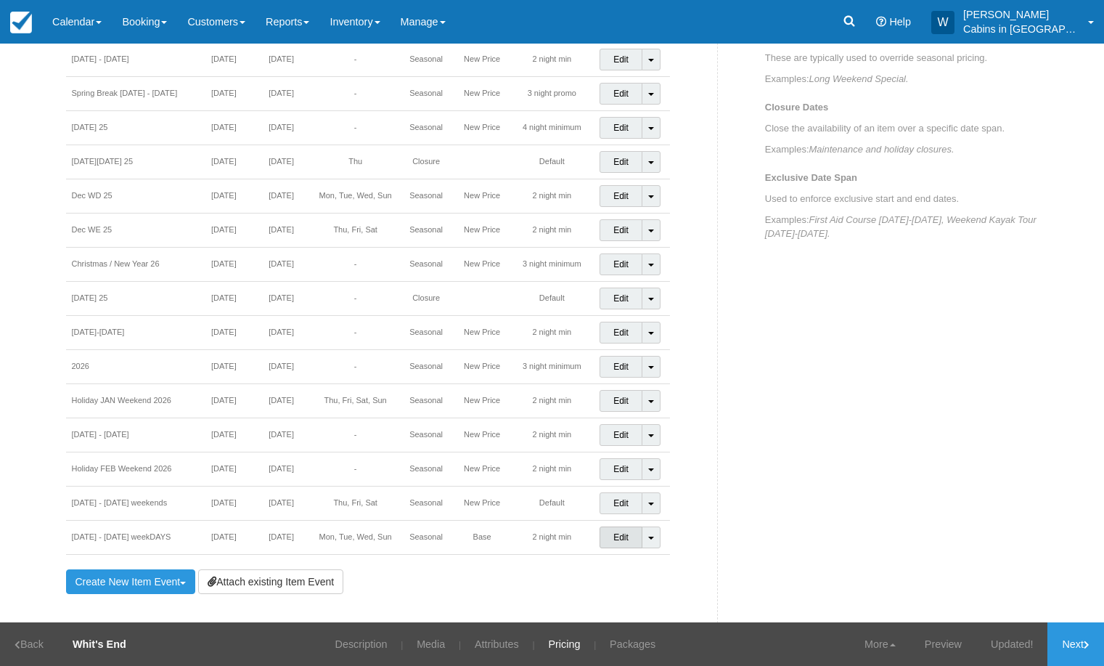
click at [601, 539] on link "Edit" at bounding box center [621, 537] width 43 height 22
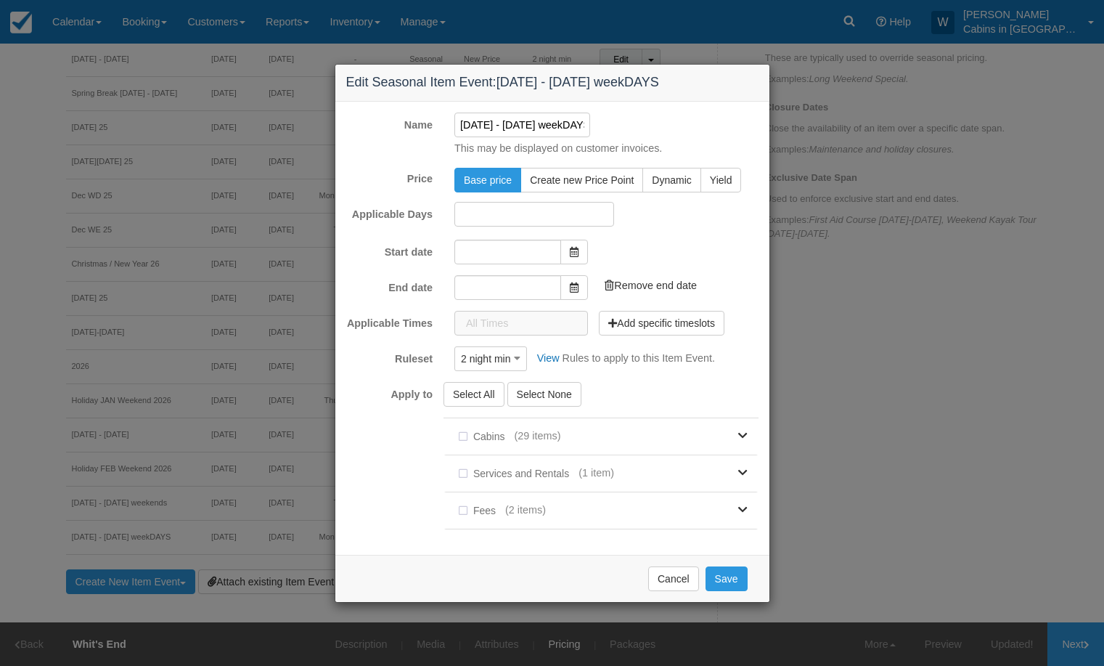
type input "[DATE]"
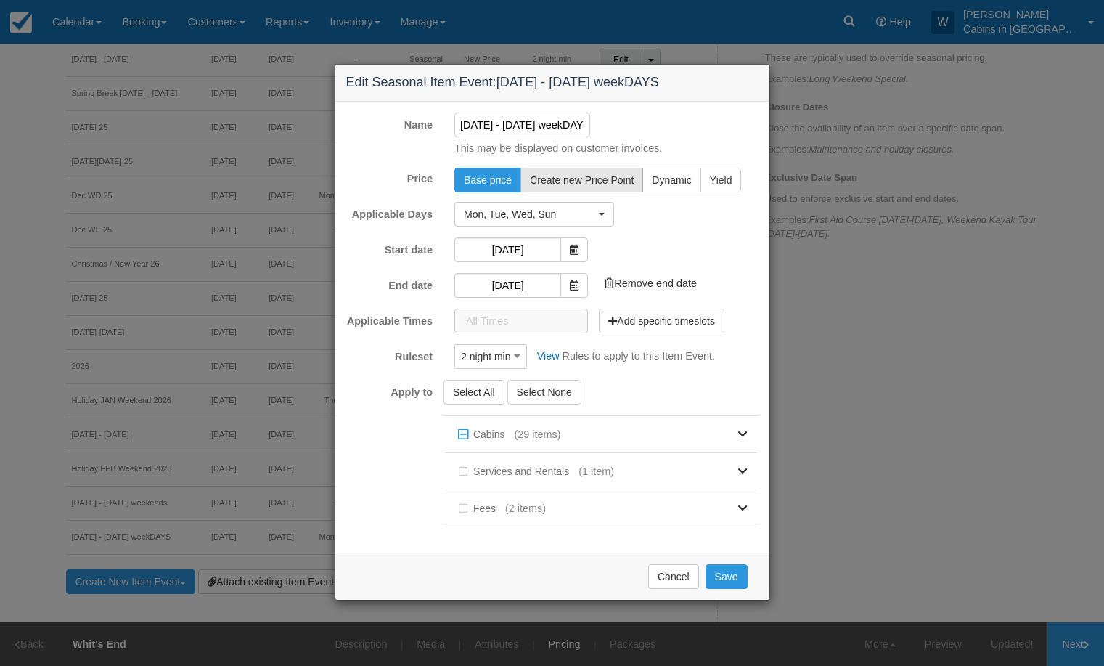
click at [572, 176] on span "Create new Price Point" at bounding box center [582, 180] width 104 height 12
radio input "true"
click at [728, 568] on button "Save" at bounding box center [727, 576] width 42 height 25
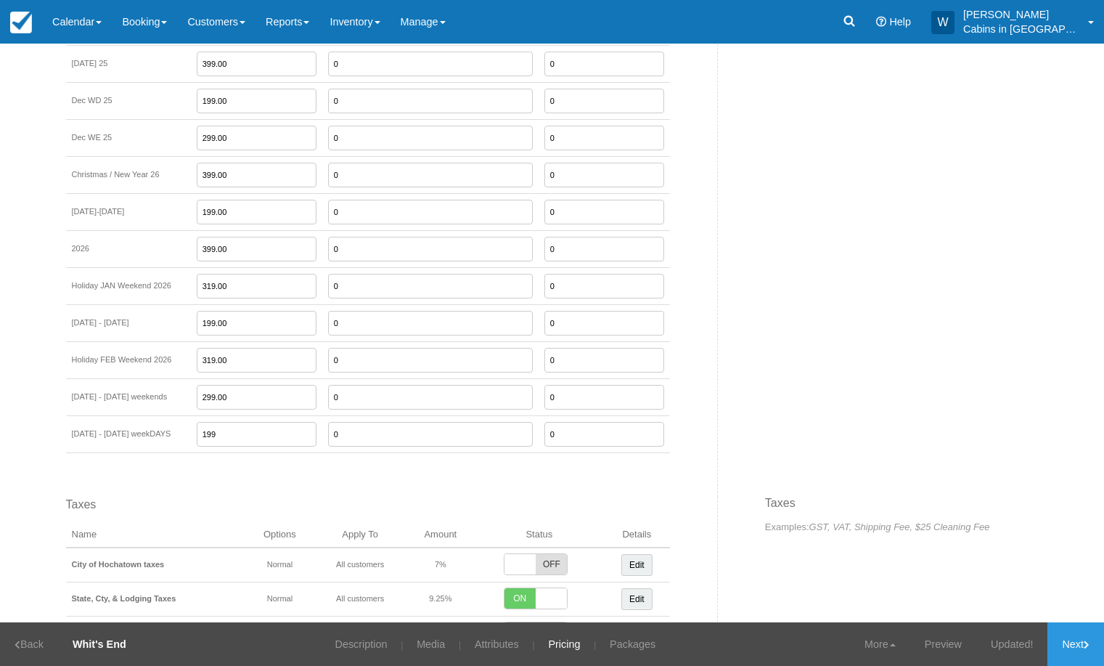
scroll to position [1531, 0]
drag, startPoint x: 242, startPoint y: 436, endPoint x: 196, endPoint y: 434, distance: 46.5
click at [197, 434] on tr "Mar 31 - May 22, 2026 weekDAYS 199 0 0" at bounding box center [368, 432] width 604 height 37
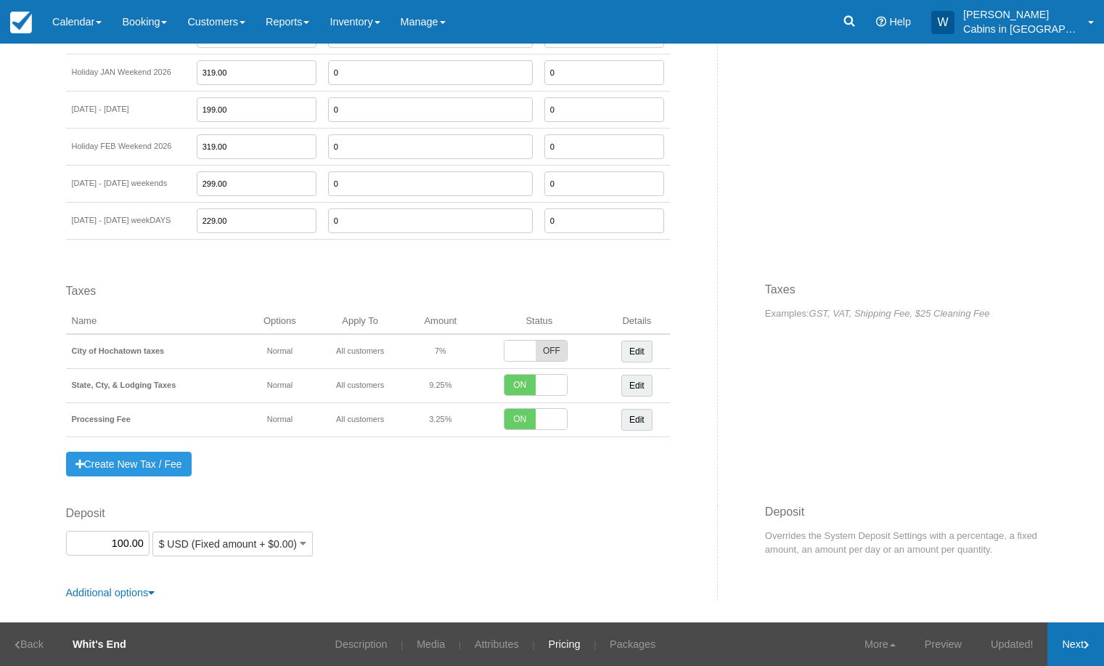
type input "229.00"
click at [1068, 648] on link "Next" at bounding box center [1076, 644] width 57 height 44
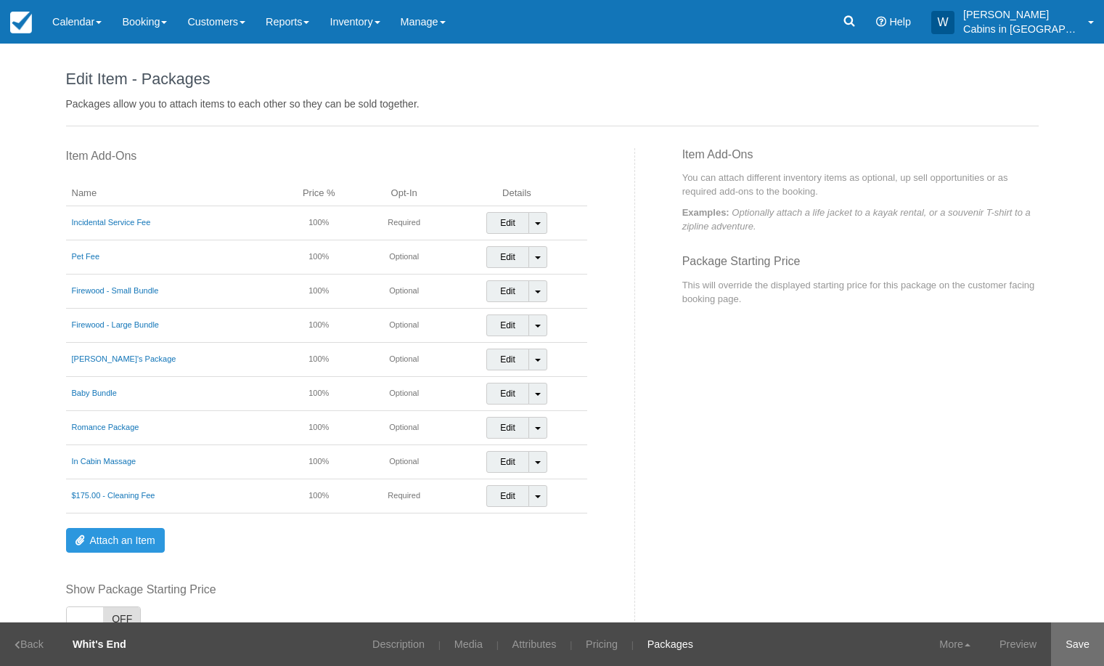
click at [1076, 643] on link "Save" at bounding box center [1077, 644] width 53 height 44
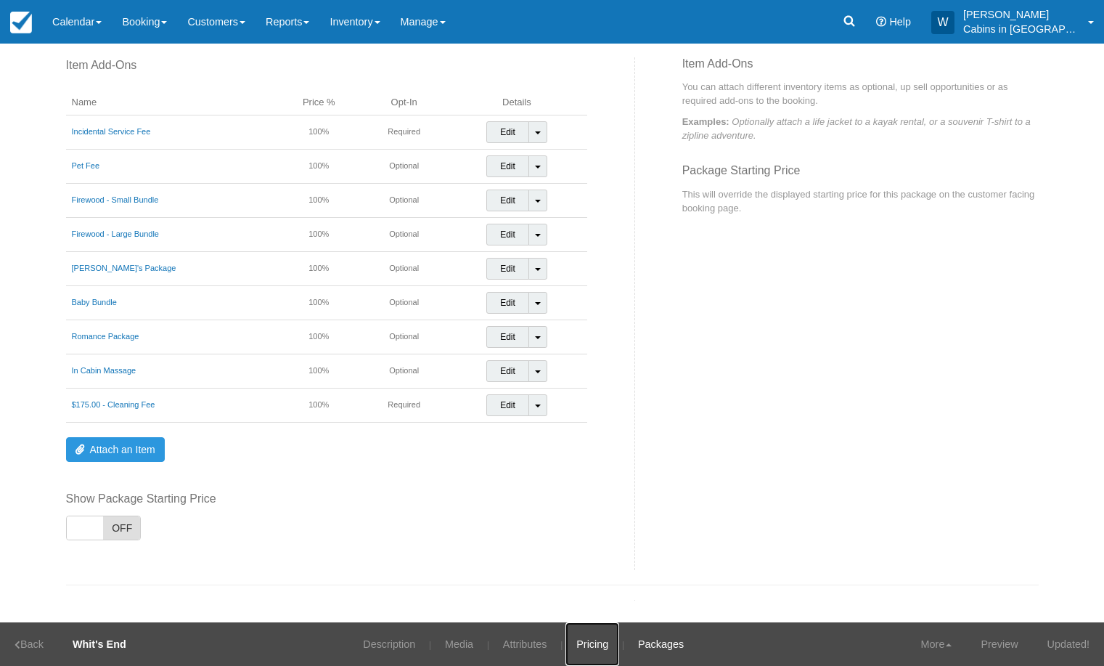
click at [591, 644] on link "Pricing" at bounding box center [593, 644] width 54 height 44
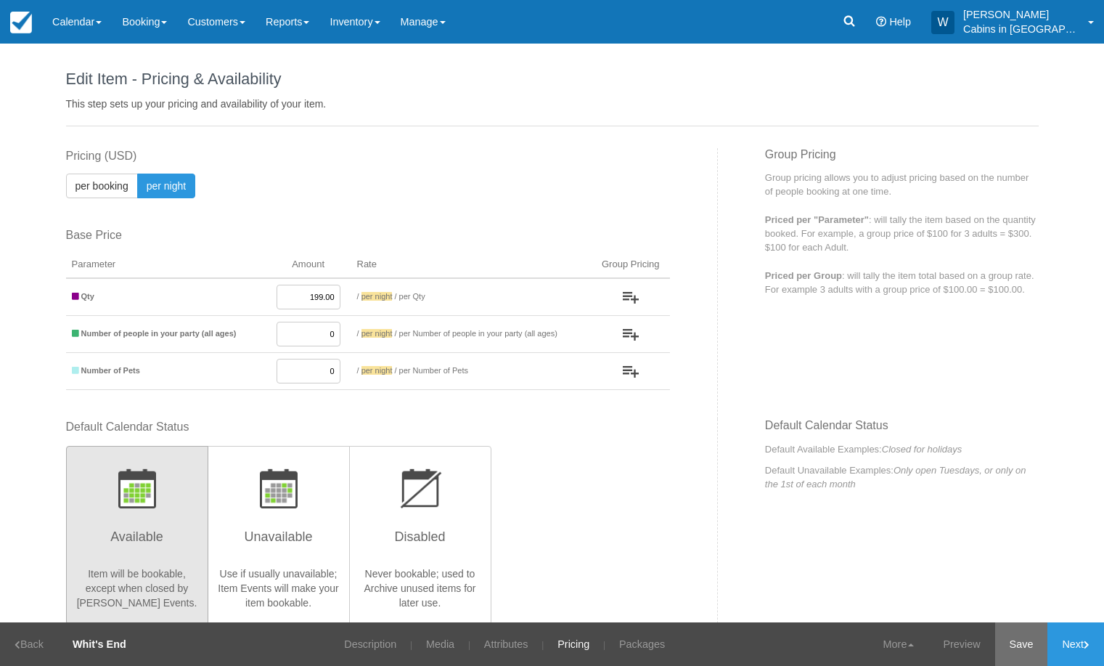
click at [1019, 643] on link "Save" at bounding box center [1021, 644] width 53 height 44
click at [383, 15] on link "Inventory" at bounding box center [354, 22] width 70 height 44
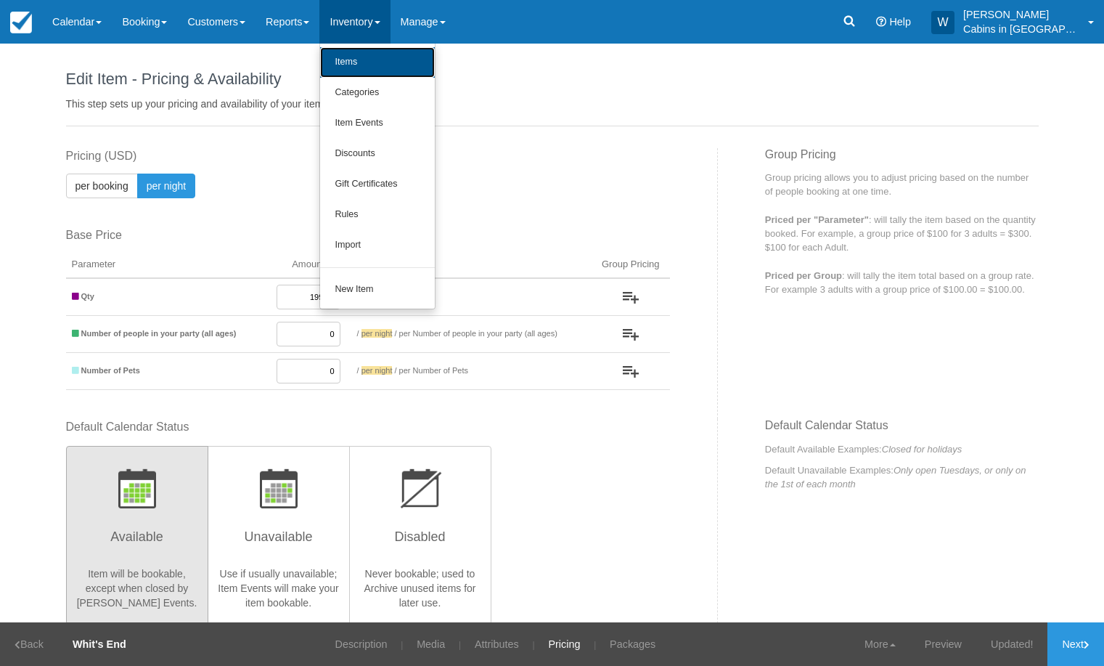
click at [384, 71] on link "Items" at bounding box center [377, 62] width 115 height 30
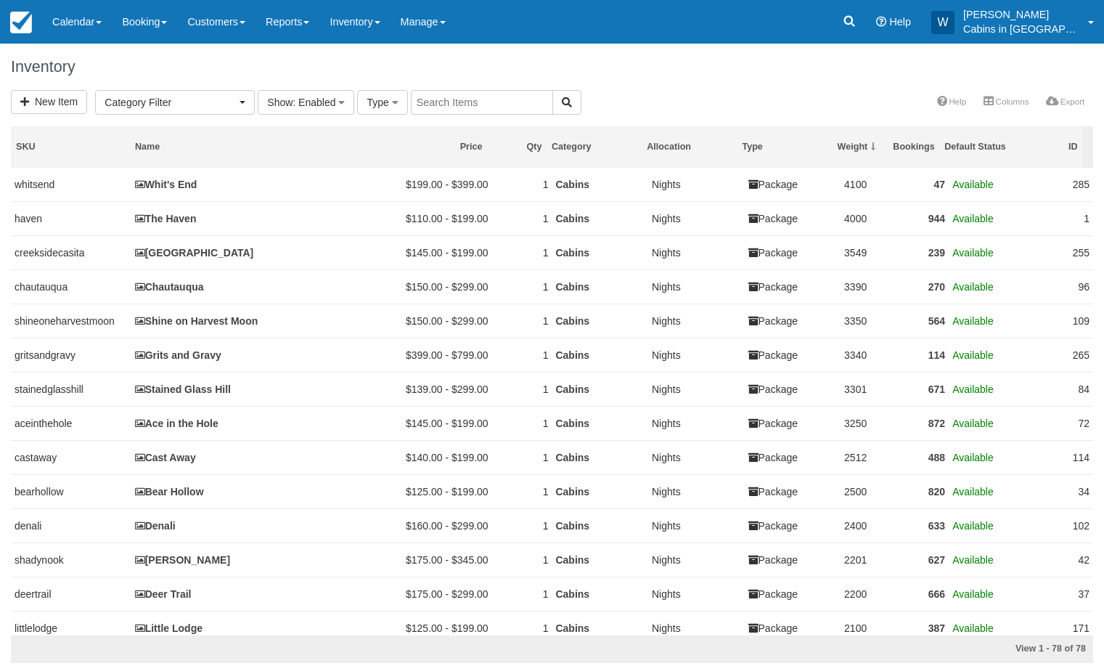
select select
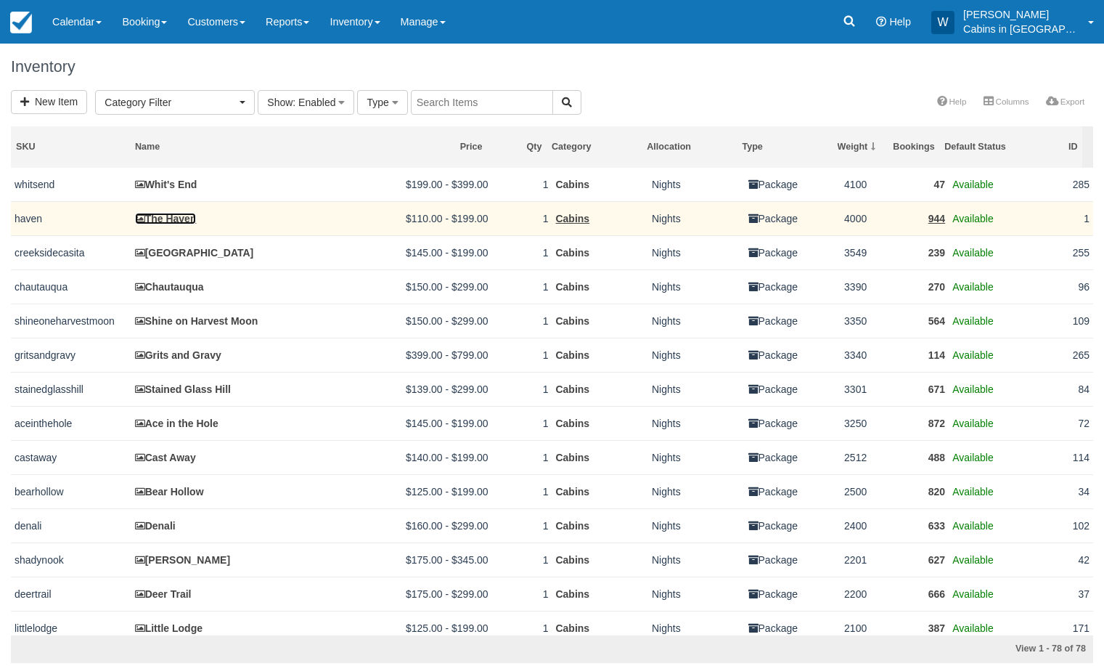
click at [178, 221] on link "The Haven" at bounding box center [166, 219] width 62 height 12
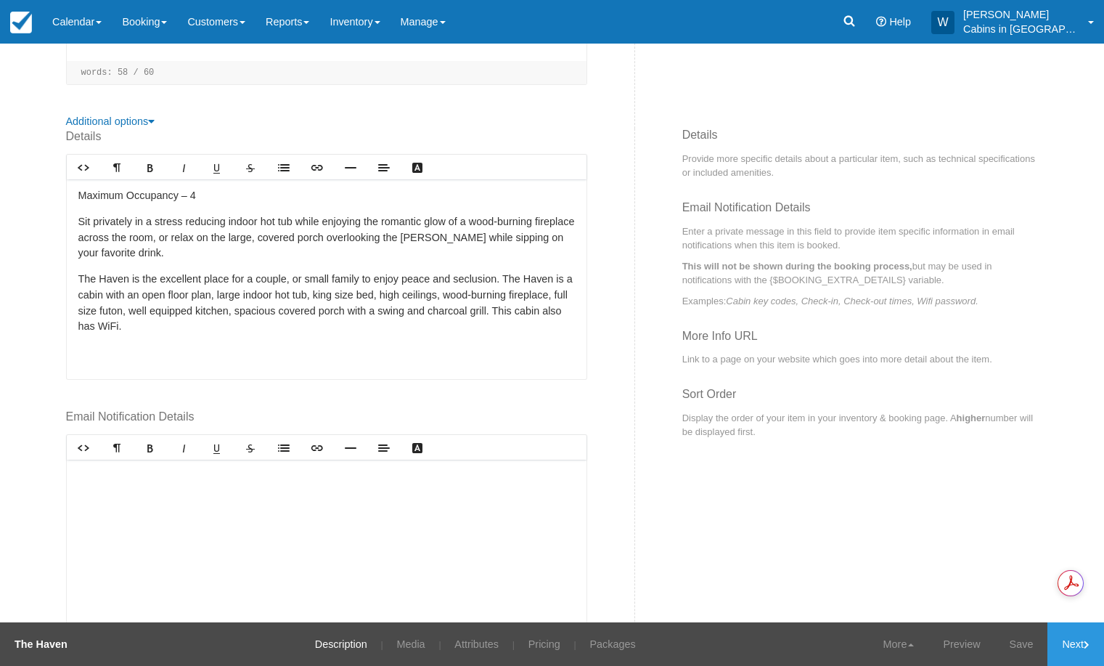
scroll to position [459, 0]
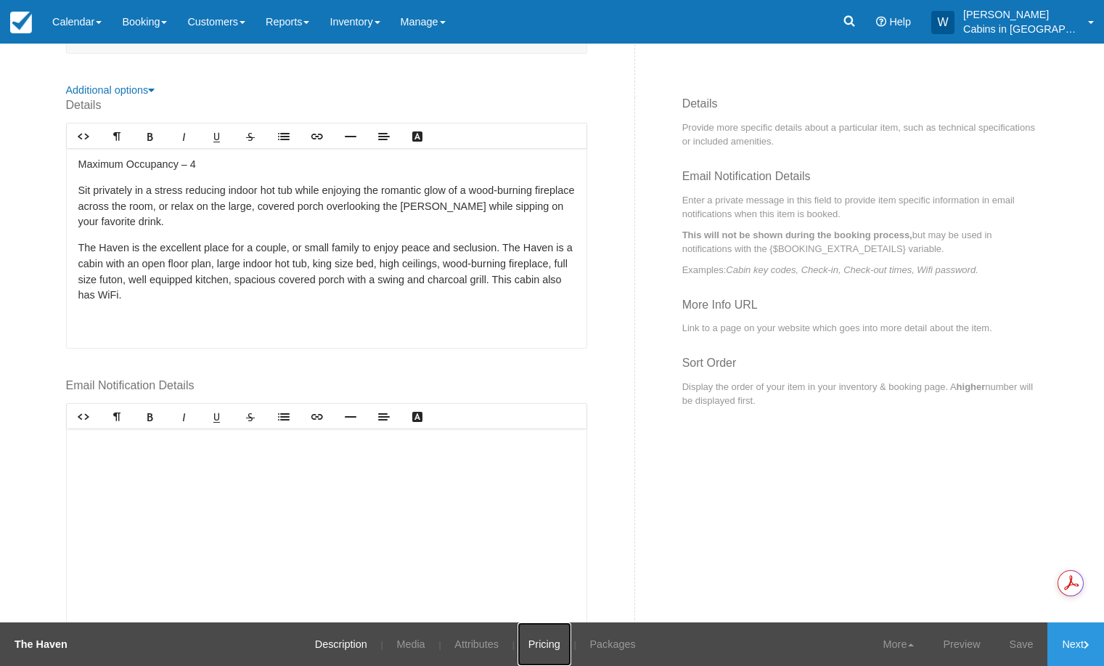
click at [534, 636] on link "Pricing" at bounding box center [545, 644] width 54 height 44
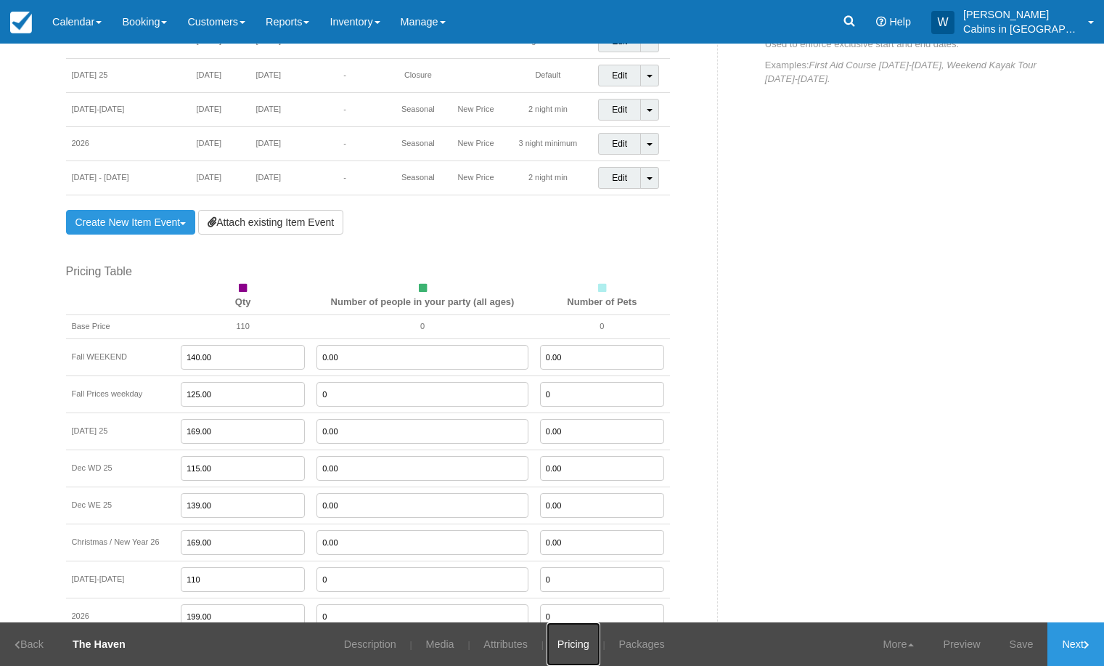
scroll to position [796, 0]
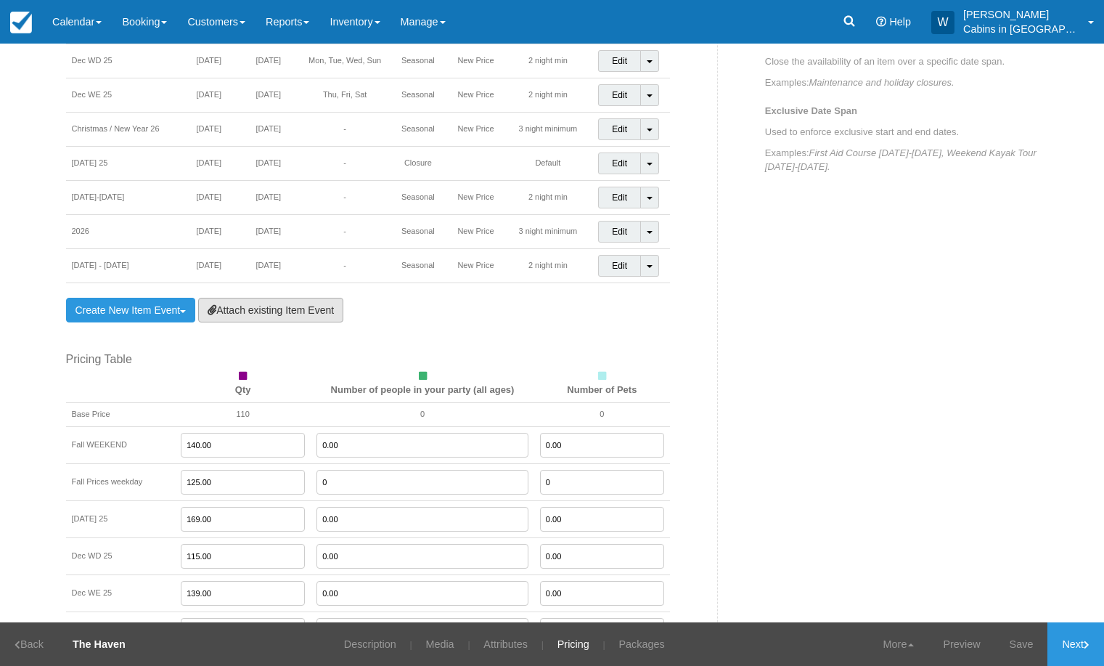
click at [246, 312] on link "Attach existing Item Event" at bounding box center [270, 310] width 145 height 25
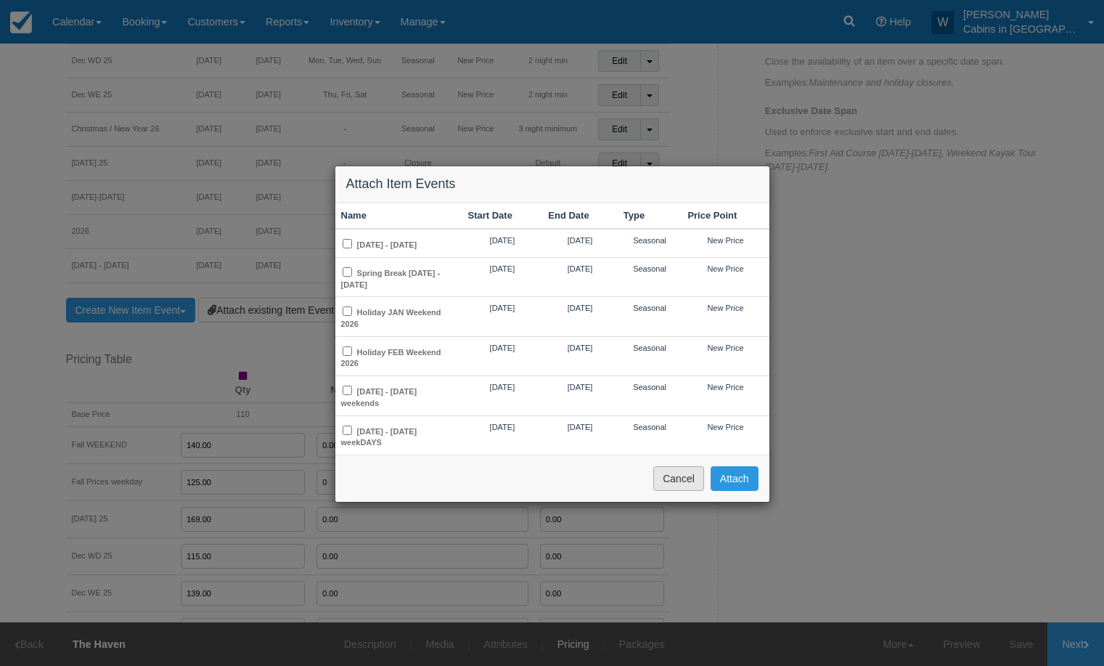
click at [682, 469] on button "Cancel" at bounding box center [678, 478] width 51 height 25
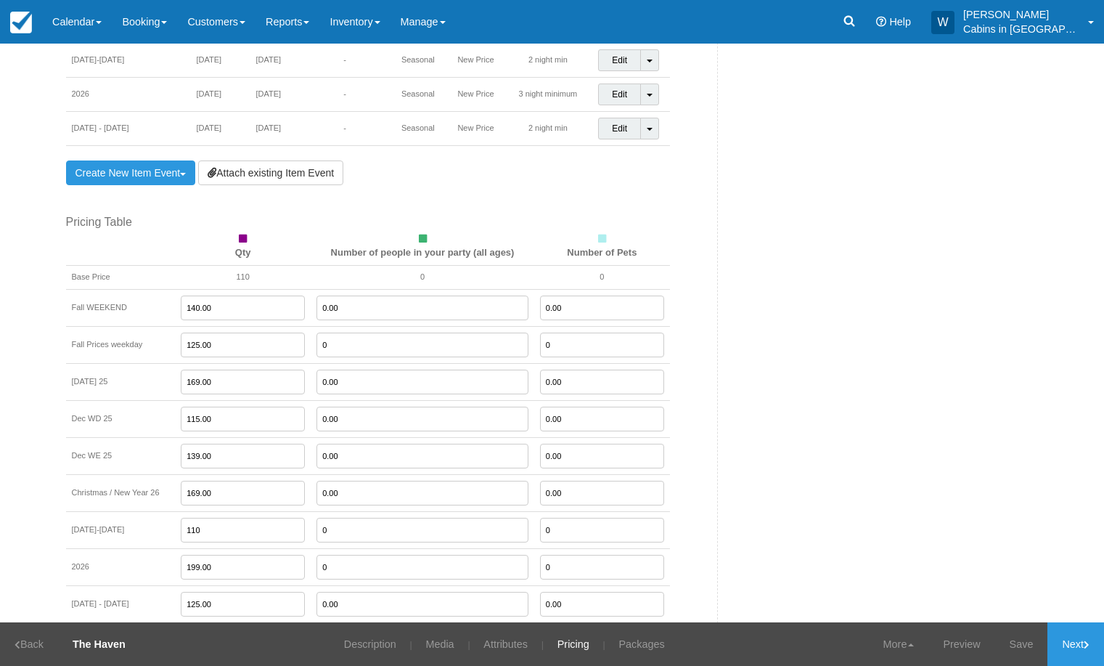
scroll to position [1002, 0]
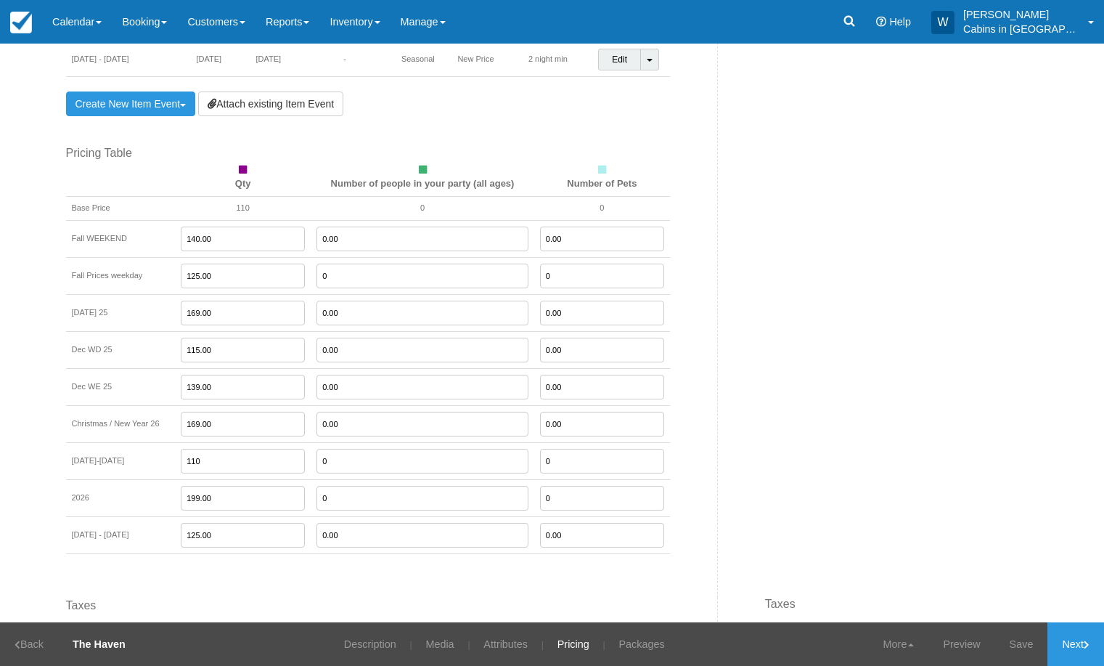
drag, startPoint x: 218, startPoint y: 462, endPoint x: 164, endPoint y: 461, distance: 53.7
click at [164, 461] on tr "[DATE]-[DATE] 110 0 0" at bounding box center [368, 460] width 604 height 37
type input "155.00"
drag, startPoint x: 223, startPoint y: 537, endPoint x: 155, endPoint y: 540, distance: 67.6
click at [155, 540] on tr "[DATE] - [DATE] 125.00 0.00 0.00" at bounding box center [368, 534] width 604 height 37
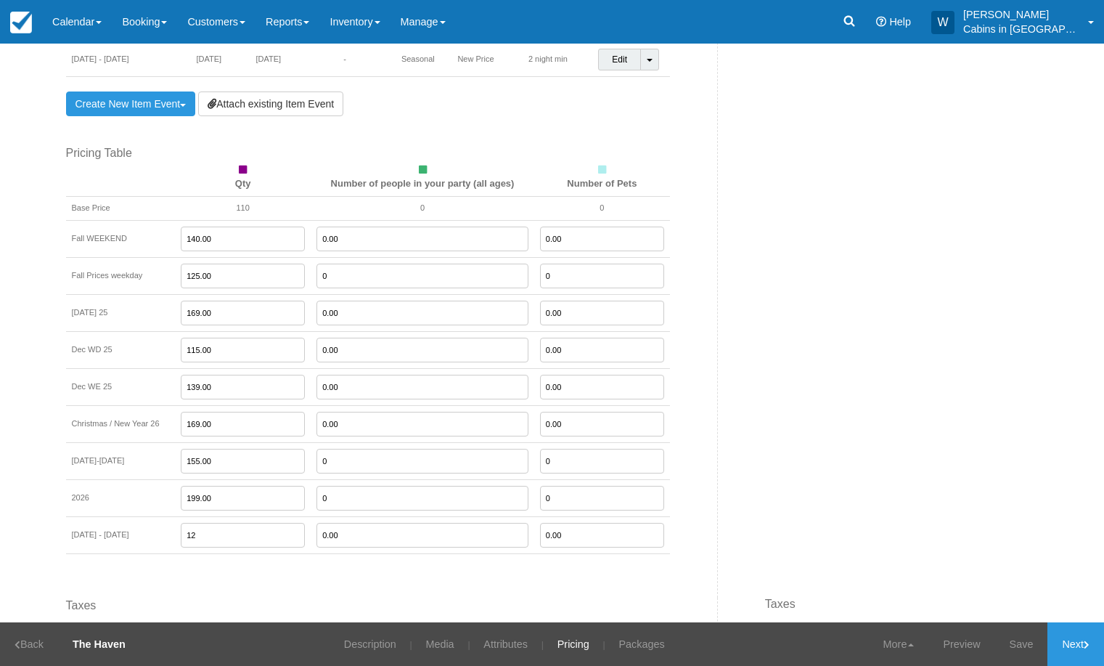
type input "1"
type input "135.00"
click at [1024, 645] on link "Save" at bounding box center [1021, 644] width 53 height 44
click at [270, 109] on link "Attach existing Item Event" at bounding box center [270, 103] width 145 height 25
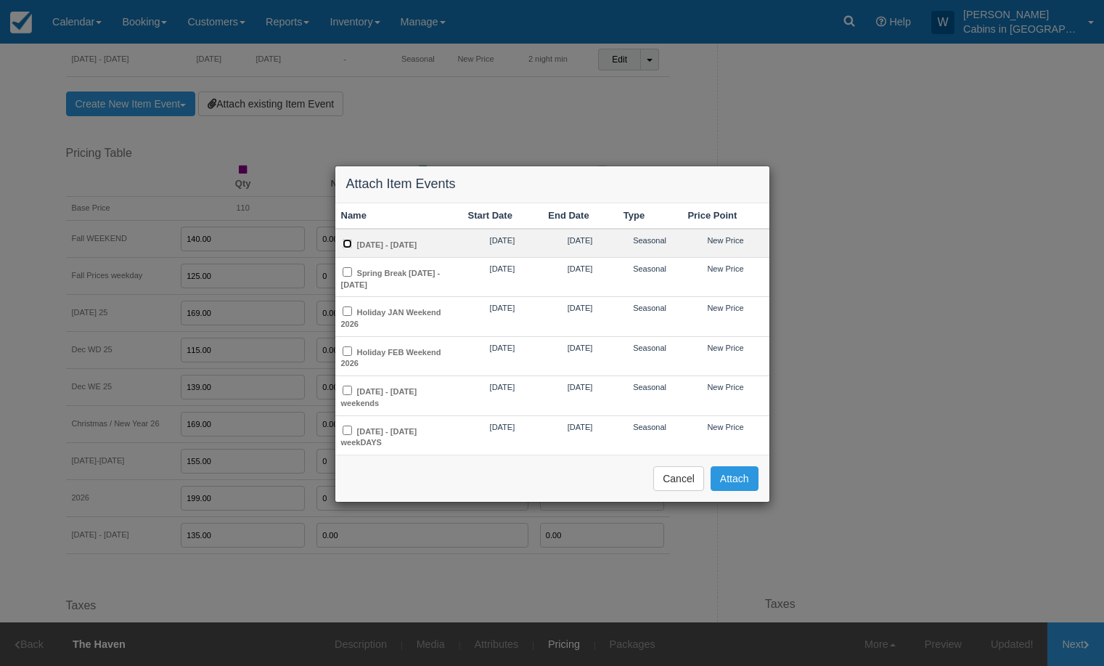
click at [347, 242] on input "[DATE] - [DATE]" at bounding box center [347, 243] width 9 height 9
checkbox input "true"
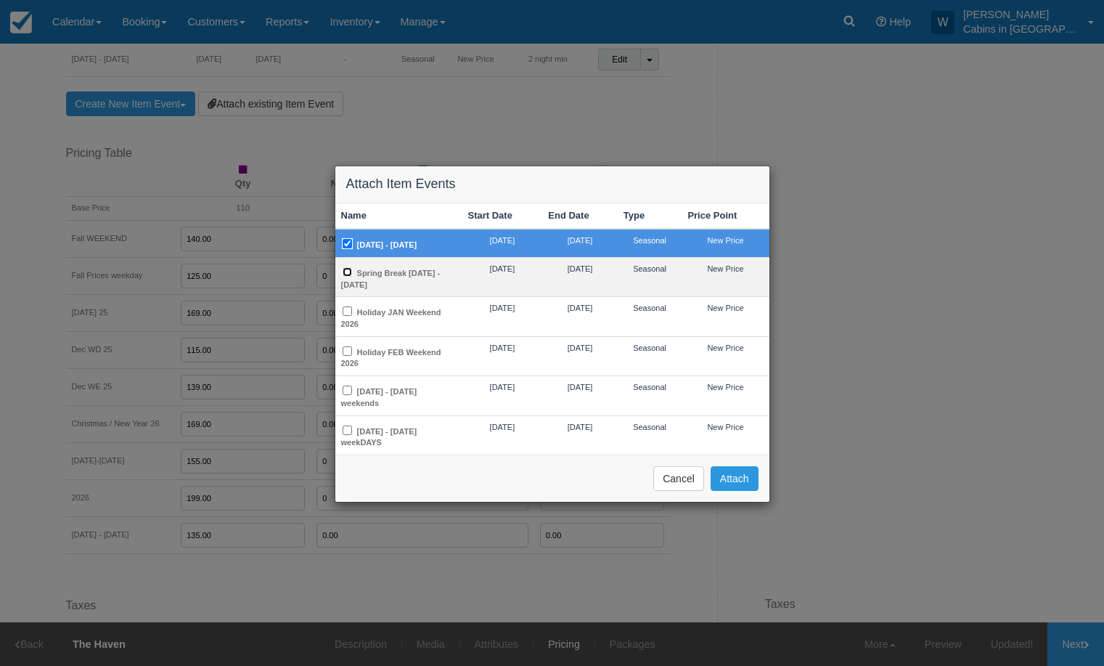
click at [347, 272] on input "Spring Break [DATE] - [DATE]" at bounding box center [347, 271] width 9 height 9
checkbox input "true"
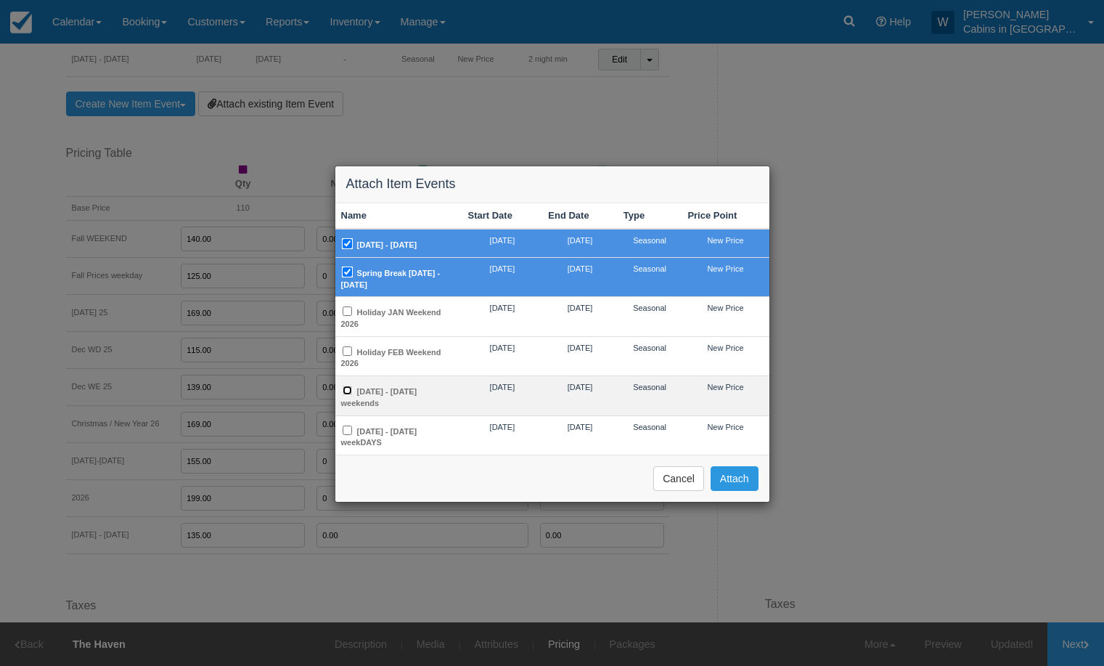
click at [351, 386] on input "[DATE] - [DATE] weekends" at bounding box center [347, 390] width 9 height 9
checkbox input "true"
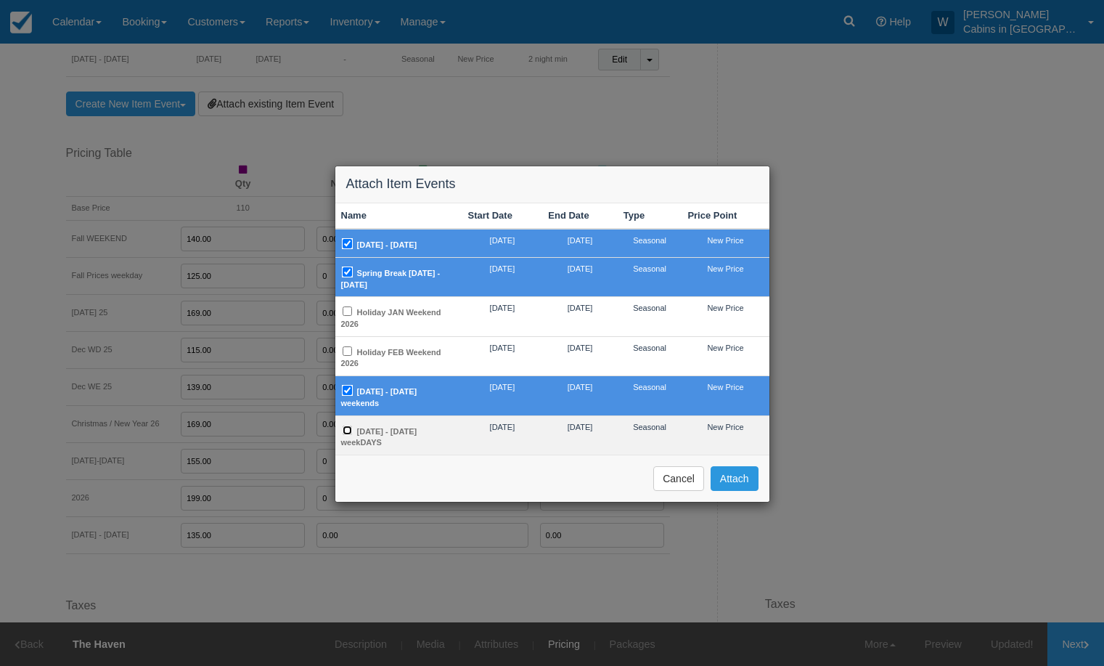
click at [348, 428] on input "[DATE] - [DATE] weekDAYS" at bounding box center [347, 429] width 9 height 9
checkbox input "true"
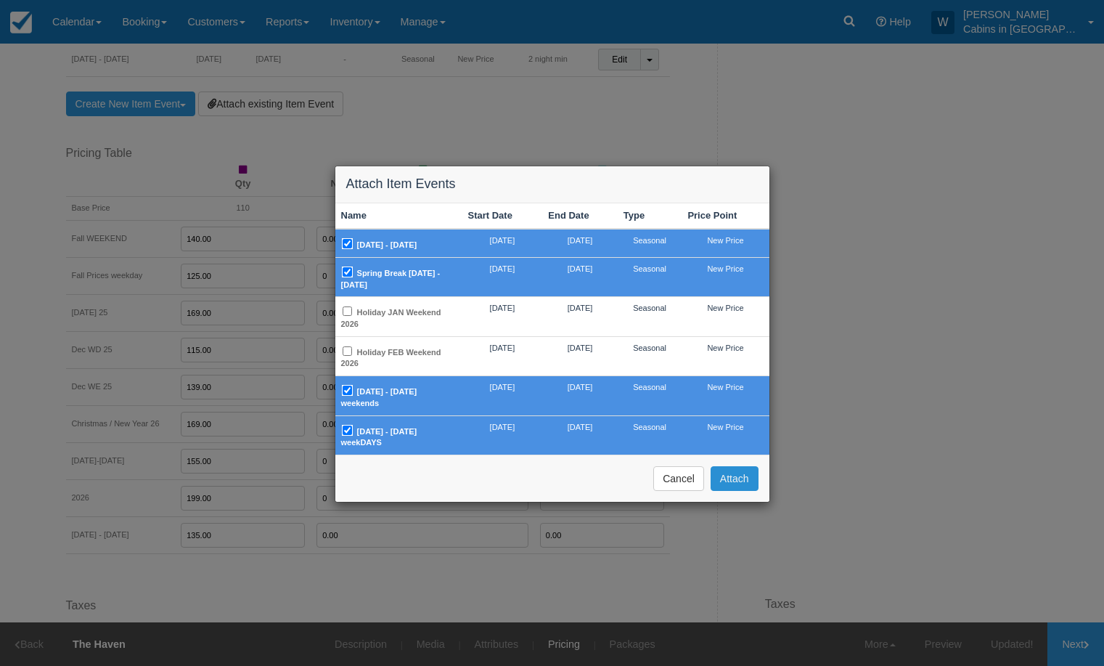
click at [733, 466] on button "Attach" at bounding box center [735, 478] width 48 height 25
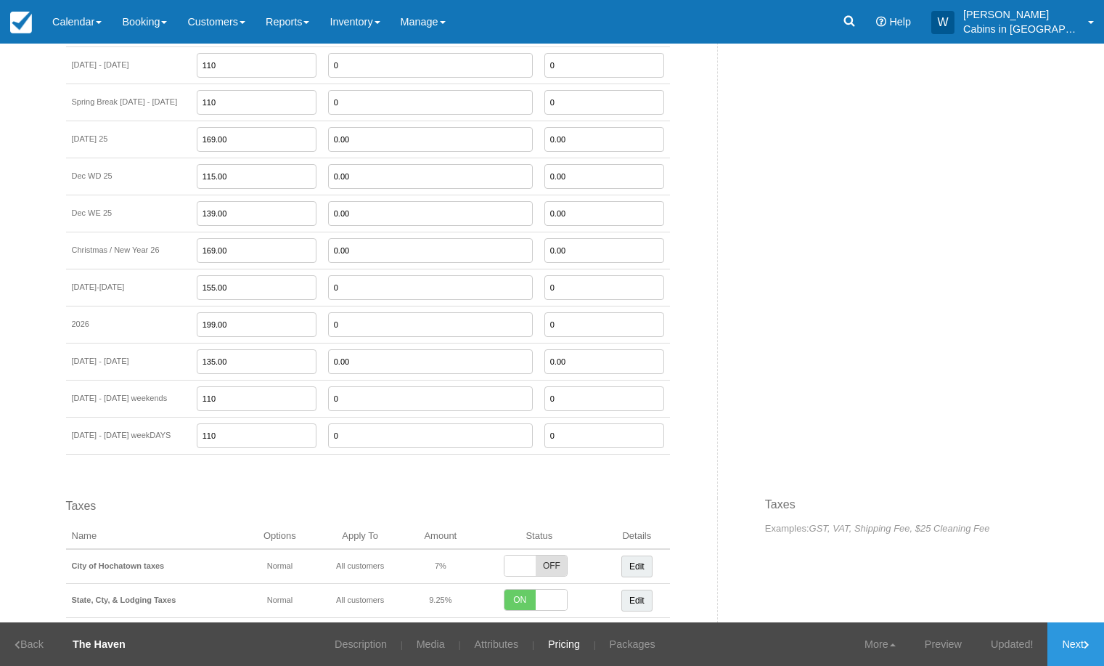
scroll to position [1388, 0]
drag, startPoint x: 253, startPoint y: 397, endPoint x: 204, endPoint y: 394, distance: 48.7
click at [204, 394] on tr "[DATE] - [DATE] weekends 110 0 0" at bounding box center [368, 396] width 604 height 37
type input "145.00"
drag, startPoint x: 244, startPoint y: 436, endPoint x: 203, endPoint y: 435, distance: 41.4
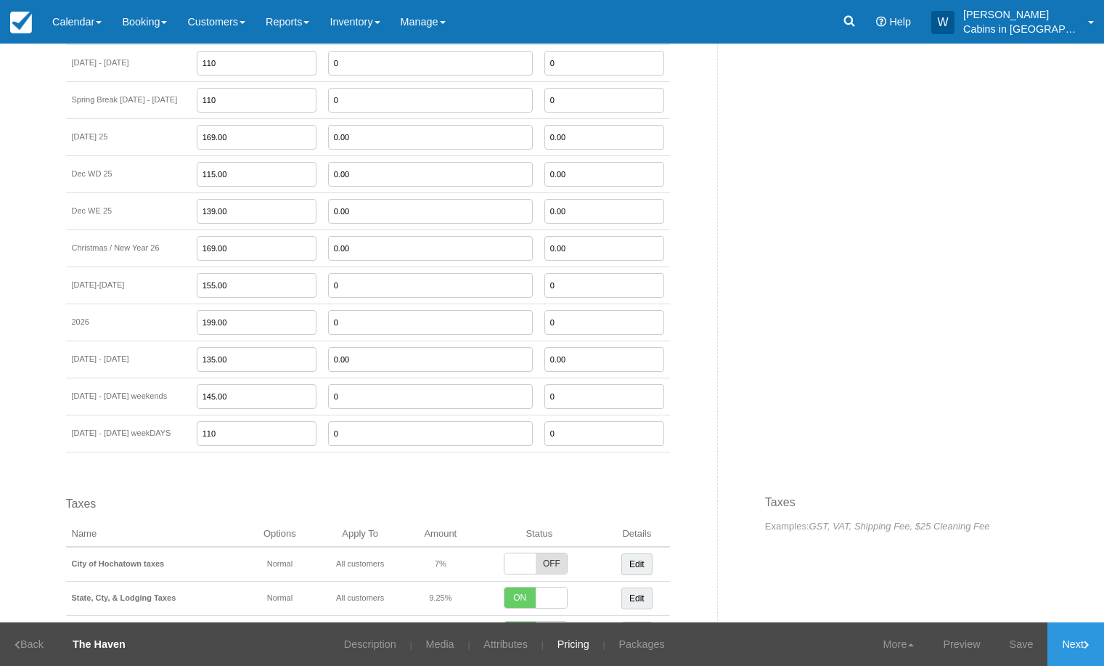
click at [202, 434] on tr "[DATE] - [DATE] weekDAYS 110 0 0" at bounding box center [368, 433] width 604 height 37
type input "135.00"
click at [1004, 639] on link "Save" at bounding box center [1021, 644] width 53 height 44
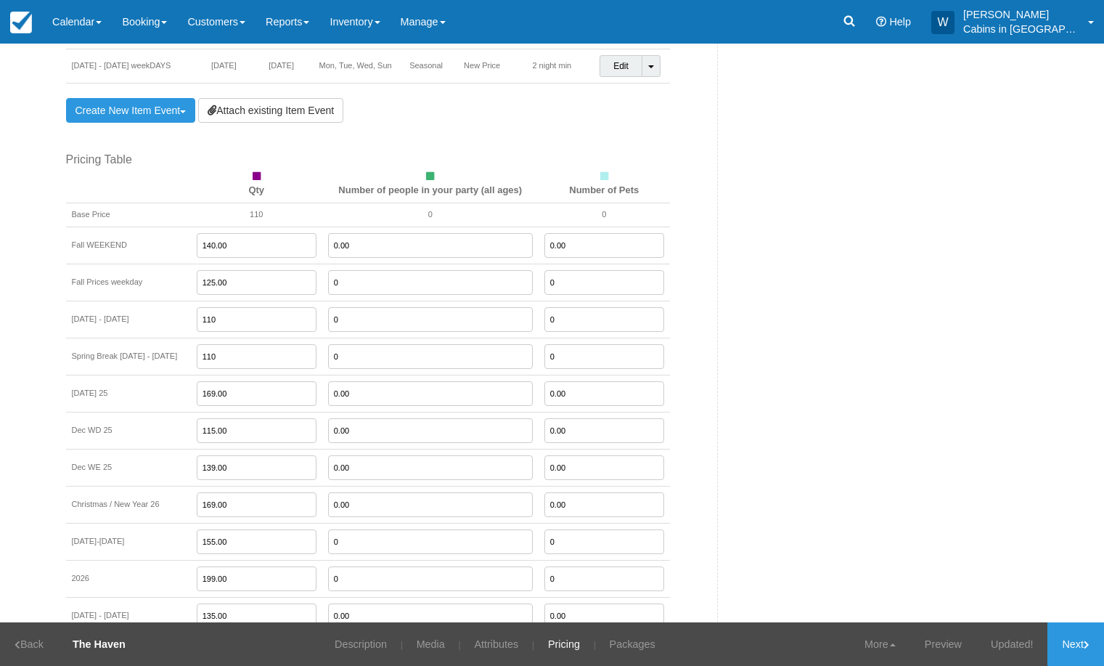
scroll to position [1124, 0]
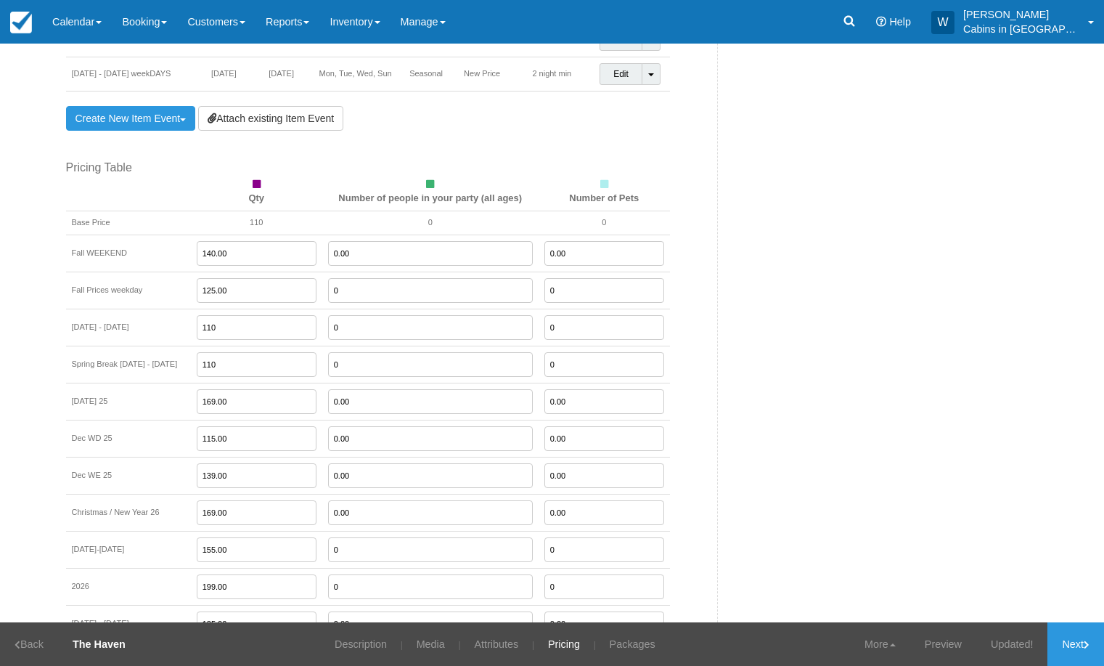
drag, startPoint x: 248, startPoint y: 329, endPoint x: 200, endPoint y: 329, distance: 47.9
click at [201, 327] on tr "[DATE] - [DATE] 110 0 0" at bounding box center [368, 327] width 604 height 37
type input "125.0"
drag, startPoint x: 242, startPoint y: 366, endPoint x: 180, endPoint y: 370, distance: 61.8
click at [180, 370] on tr "Spring Break [DATE] - [DATE] 110 0 0" at bounding box center [368, 364] width 604 height 37
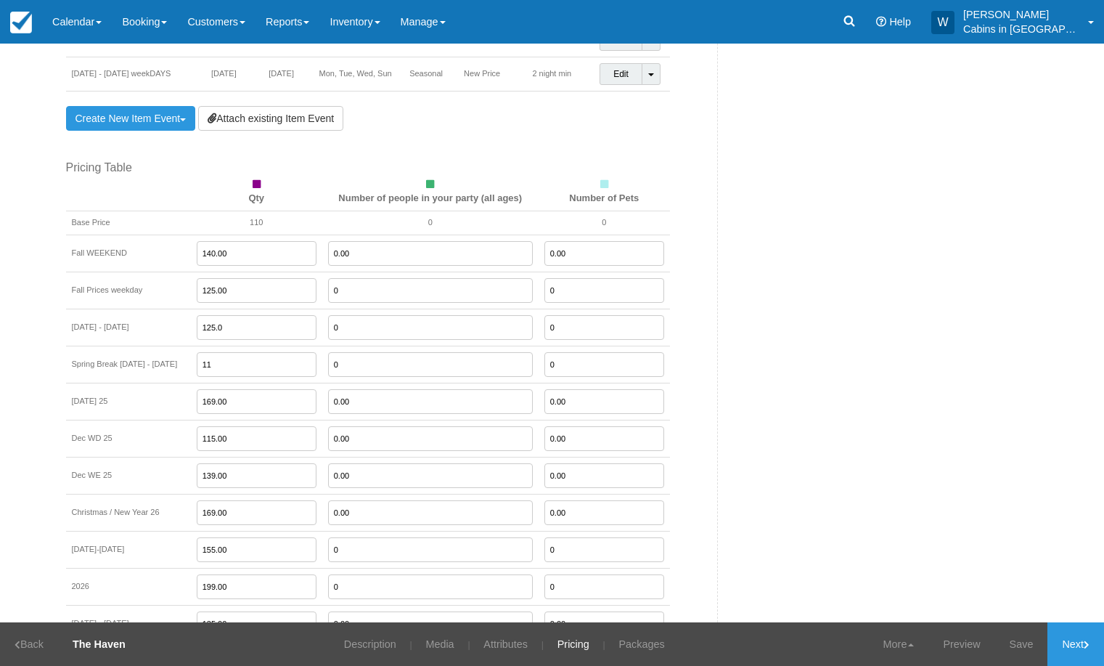
type input "1"
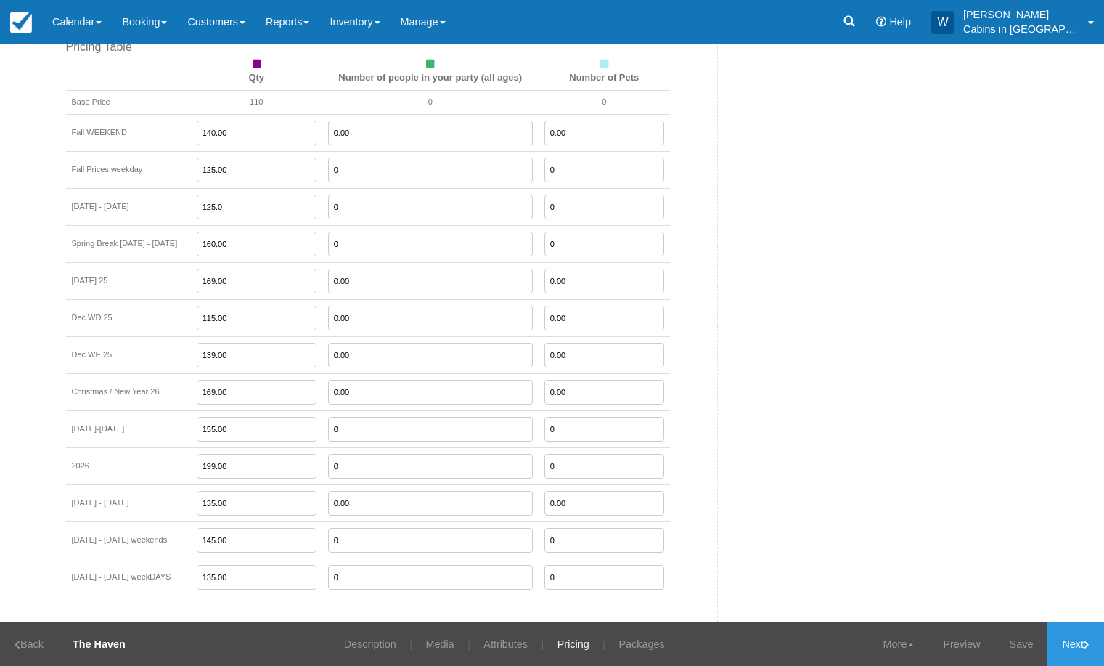
scroll to position [1251, 0]
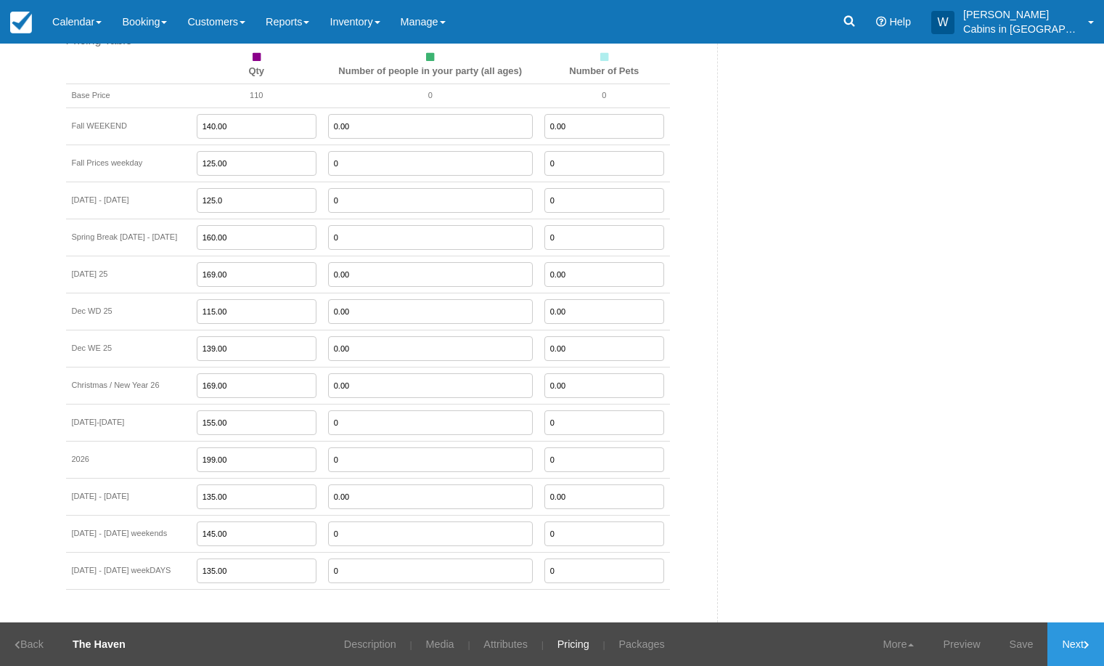
type input "160.00"
drag, startPoint x: 252, startPoint y: 426, endPoint x: 207, endPoint y: 428, distance: 45.1
click at [207, 425] on td "155.00" at bounding box center [256, 422] width 131 height 37
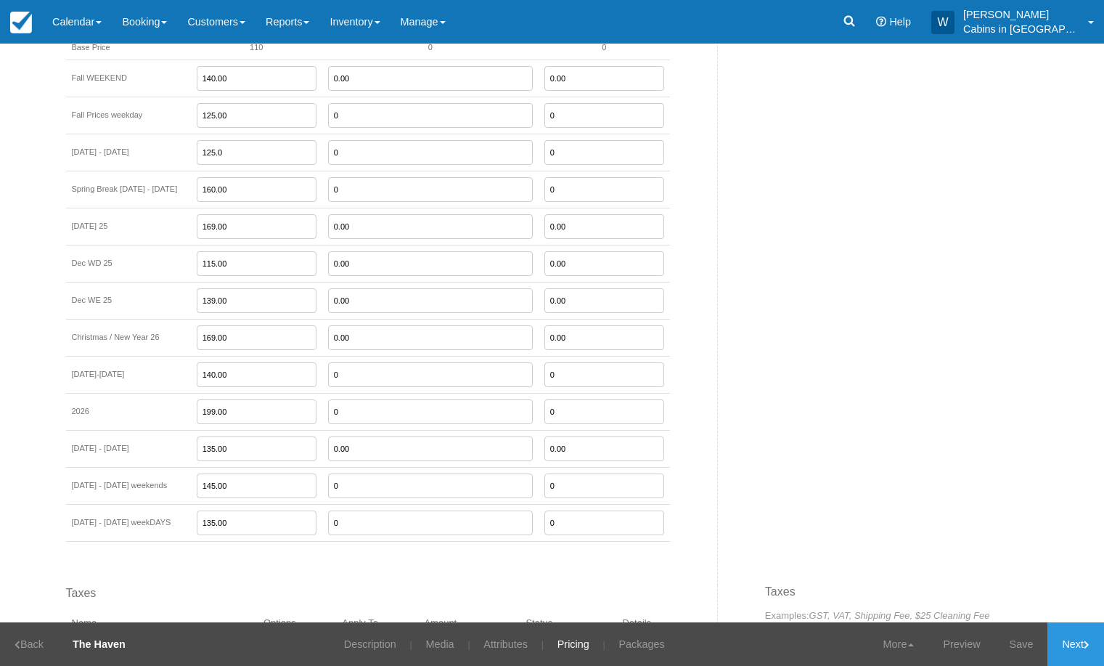
scroll to position [1324, 0]
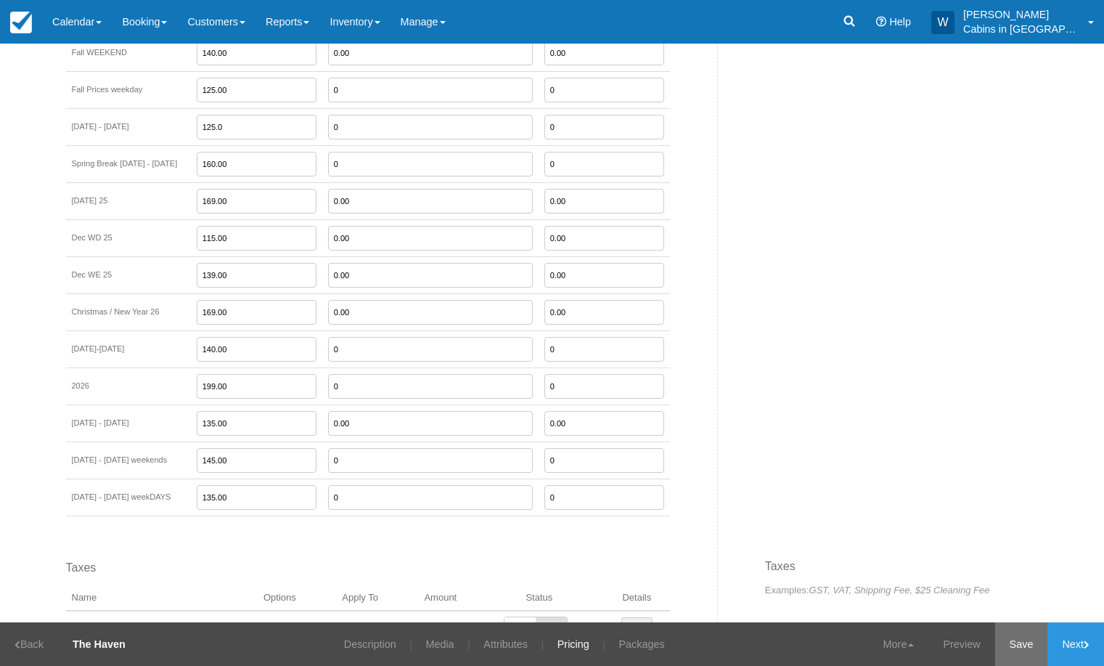
type input "140.00"
click at [1018, 650] on link "Save" at bounding box center [1021, 644] width 53 height 44
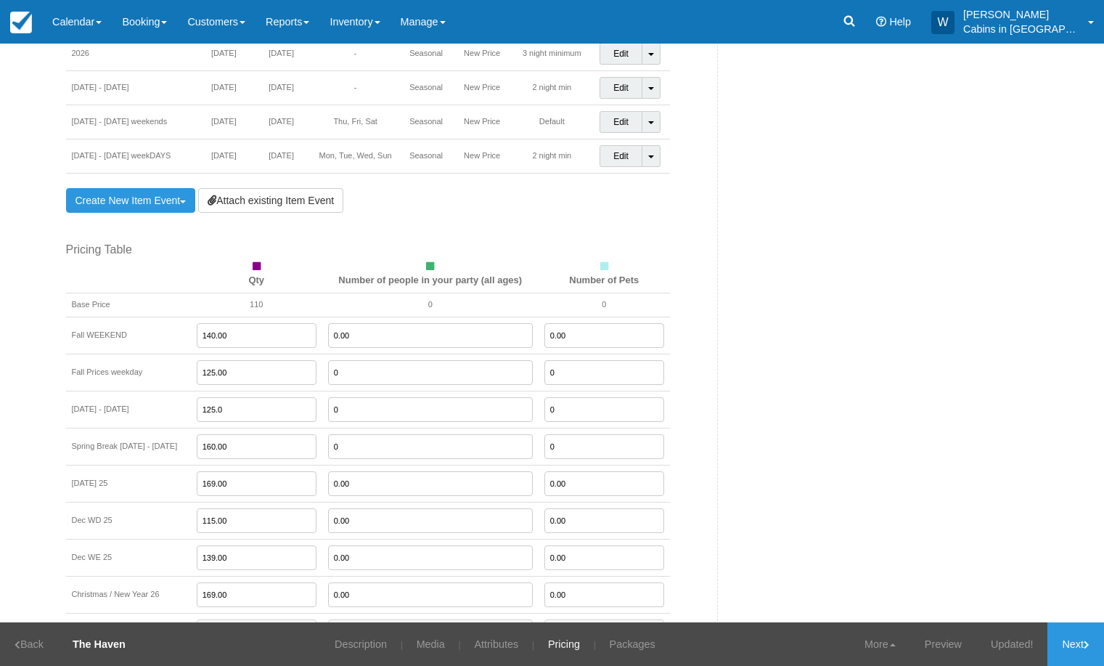
scroll to position [1024, 0]
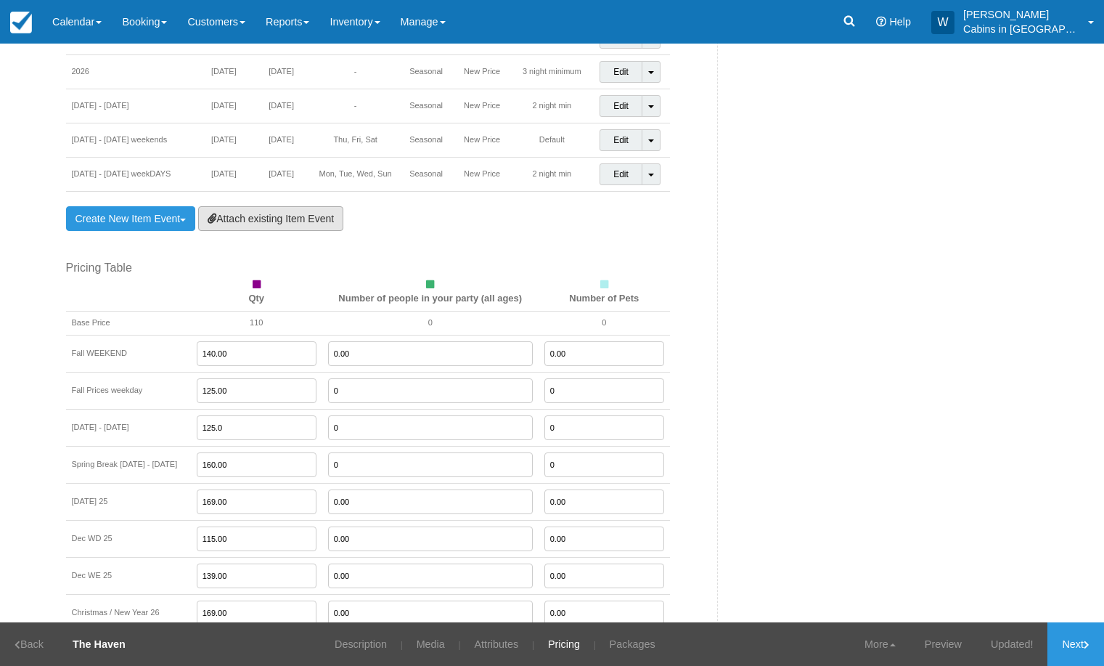
click at [272, 218] on link "Attach existing Item Event" at bounding box center [270, 218] width 145 height 25
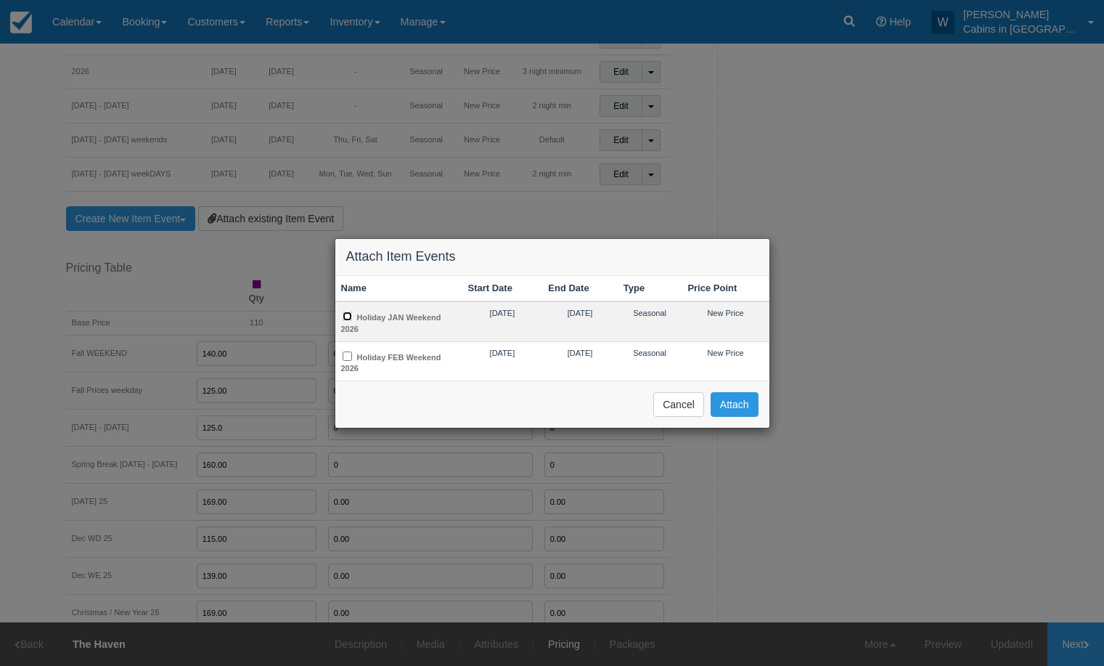
click at [348, 318] on input "Holiday JAN Weekend 2026" at bounding box center [347, 315] width 9 height 9
checkbox input "true"
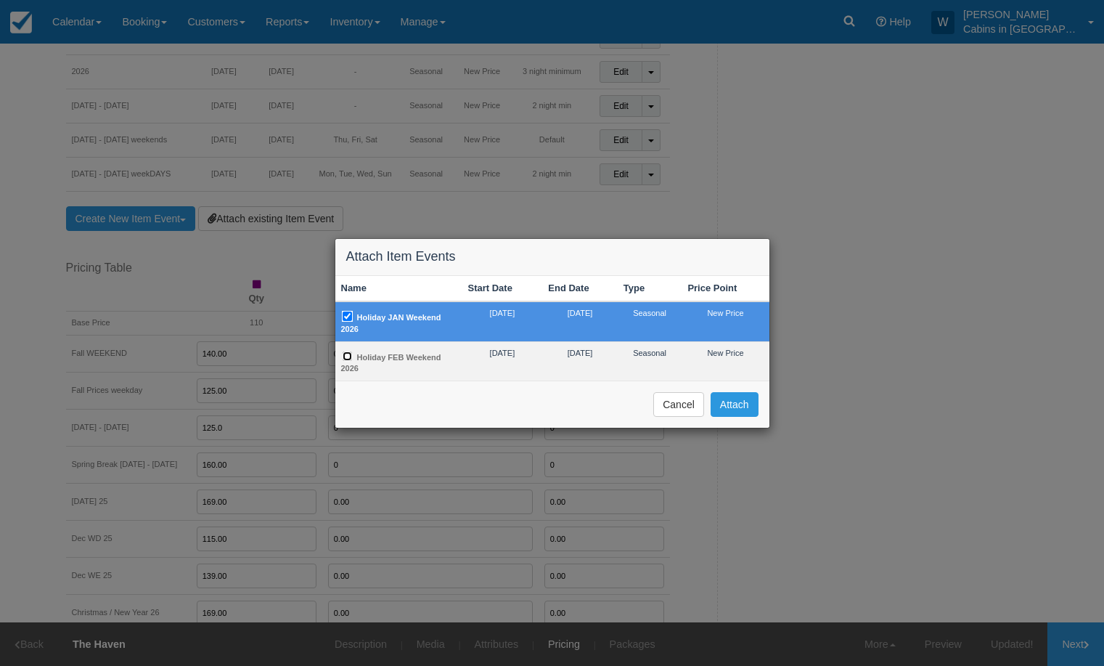
click at [351, 356] on input "Holiday FEB Weekend 2026" at bounding box center [347, 355] width 9 height 9
checkbox input "true"
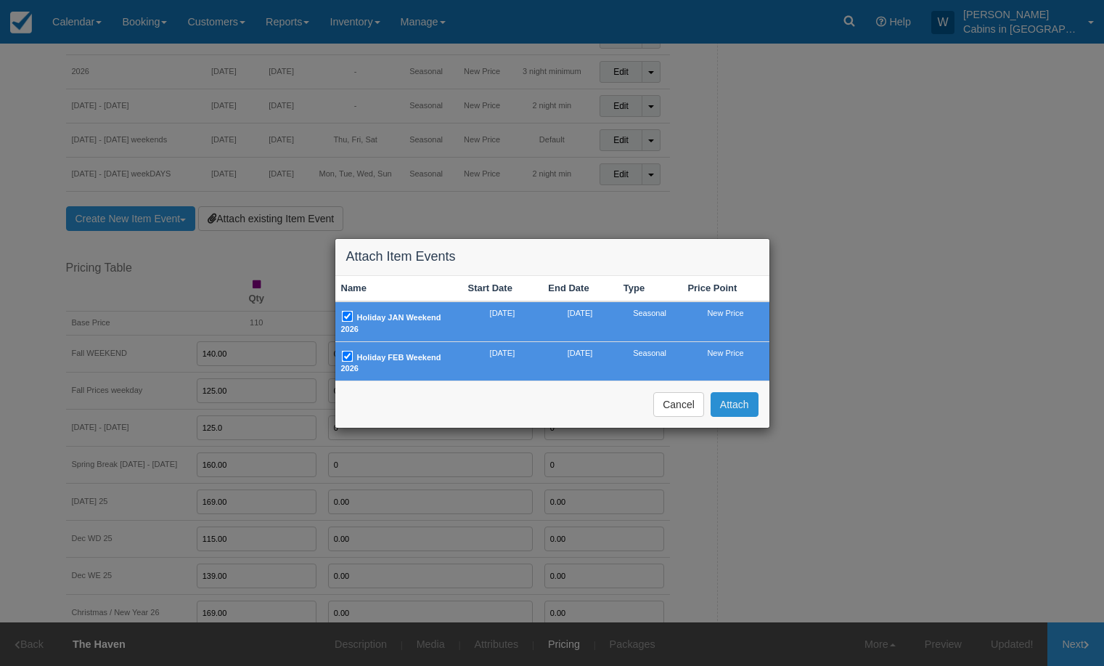
click at [740, 404] on button "Attach" at bounding box center [735, 404] width 48 height 25
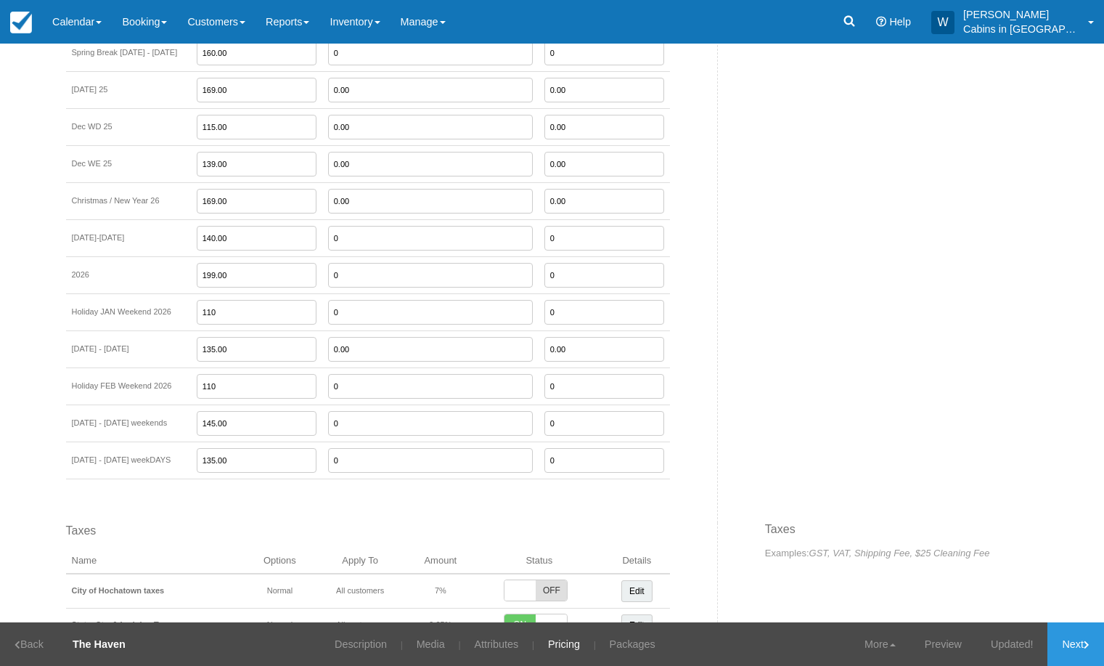
scroll to position [1525, 0]
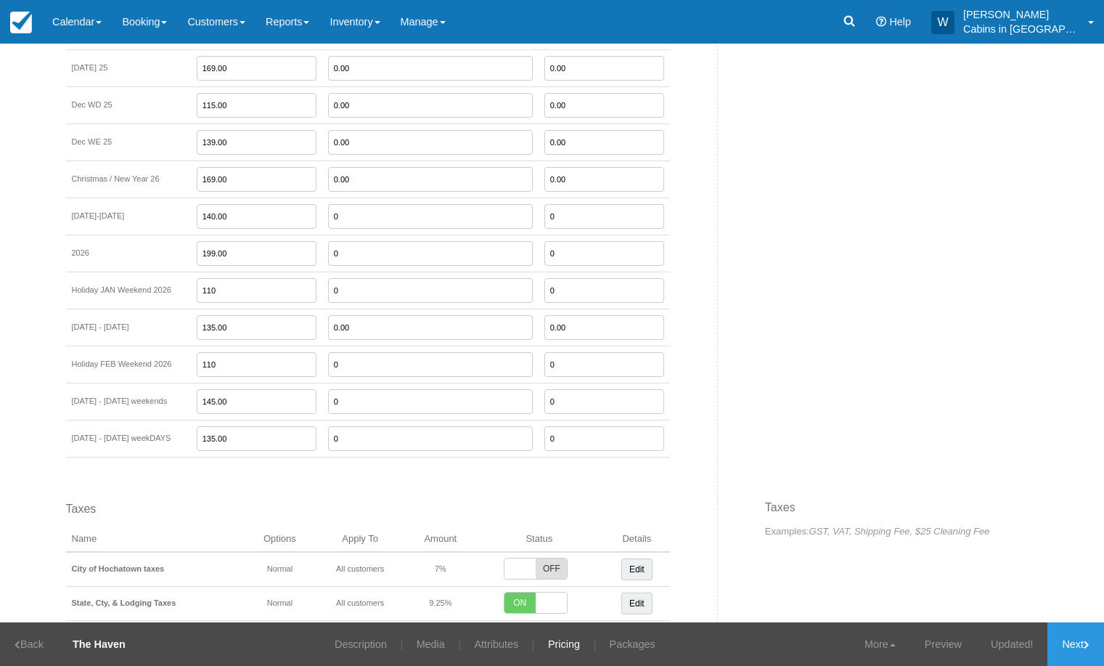
drag, startPoint x: 249, startPoint y: 294, endPoint x: 200, endPoint y: 288, distance: 49.7
click at [199, 288] on tr "Holiday JAN Weekend 2026 110 0 0" at bounding box center [368, 290] width 604 height 37
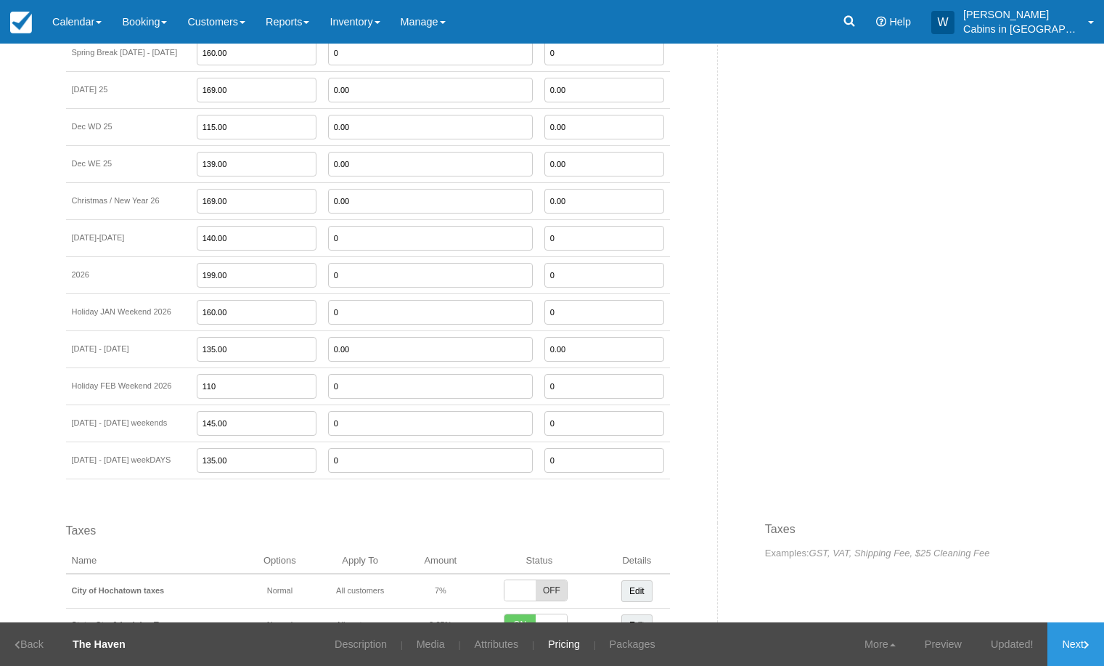
scroll to position [1504, 0]
type input "160.00"
drag, startPoint x: 242, startPoint y: 389, endPoint x: 205, endPoint y: 388, distance: 37.0
click at [205, 388] on tr "Holiday FEB Weekend 2026 110 0 0" at bounding box center [368, 385] width 604 height 37
type input "160.00"
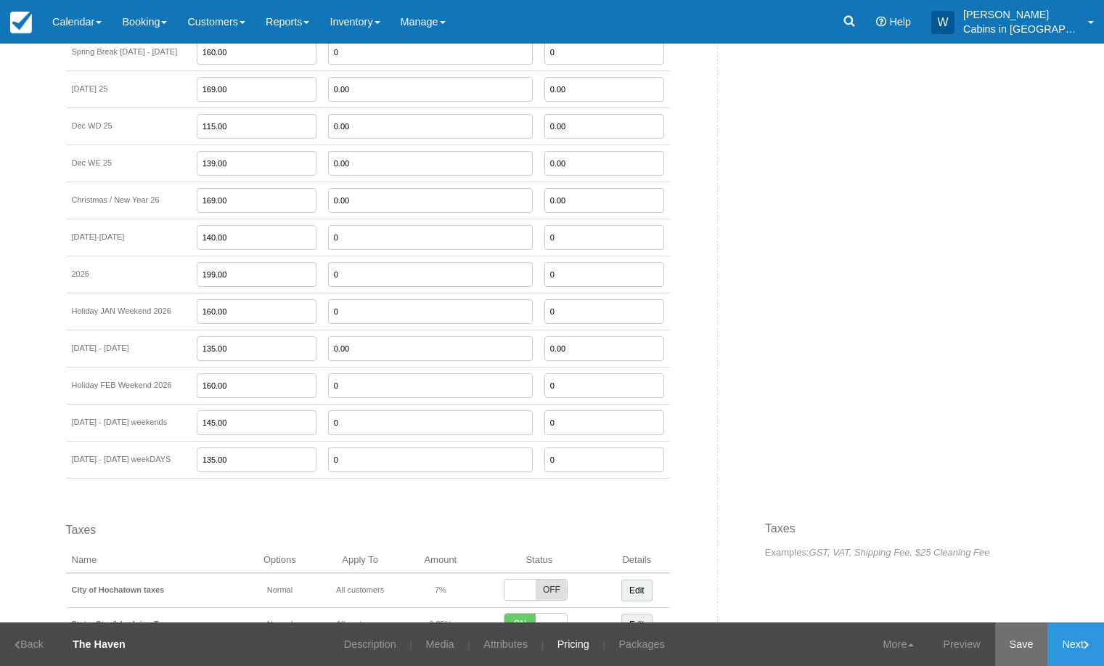
click at [1020, 651] on link "Save" at bounding box center [1021, 644] width 53 height 44
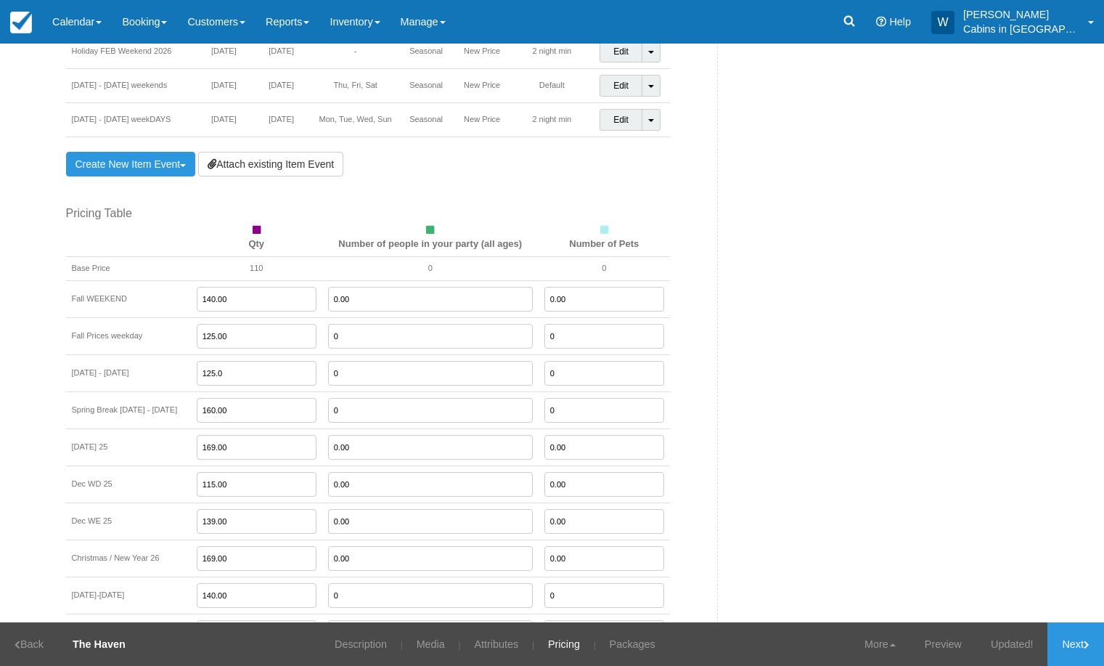
scroll to position [1144, 0]
click at [265, 373] on input "125.0" at bounding box center [257, 376] width 120 height 25
drag, startPoint x: 230, startPoint y: 378, endPoint x: 192, endPoint y: 380, distance: 37.9
click at [192, 378] on tr "[DATE] - [DATE] 125.00 0 0" at bounding box center [368, 375] width 604 height 37
type input "130.00"
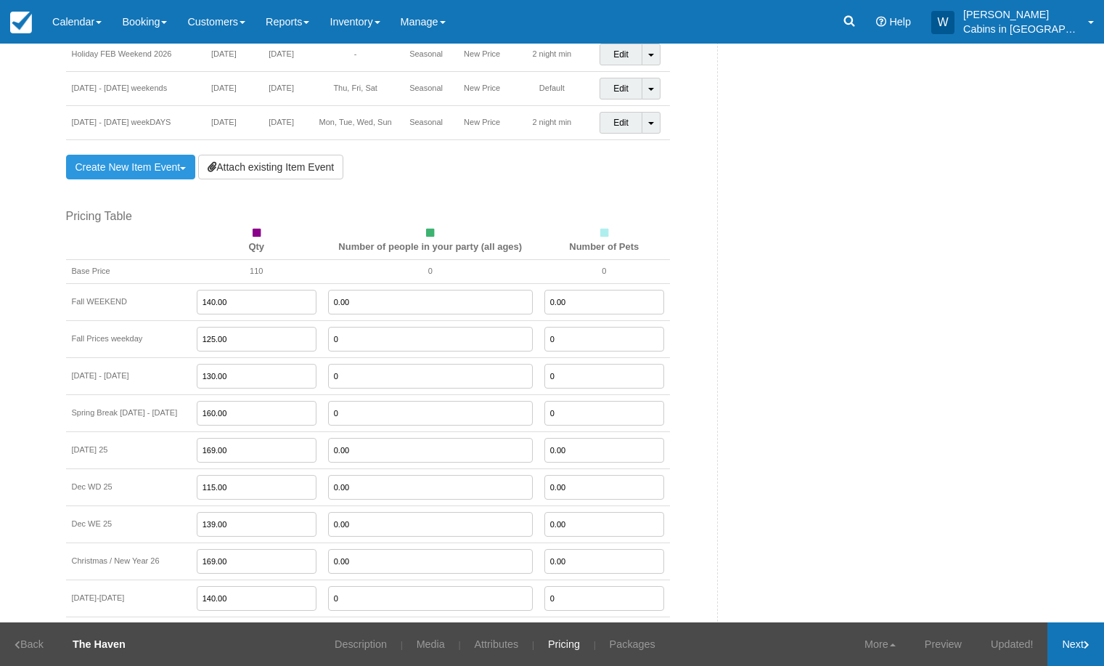
click at [1097, 639] on link "Next" at bounding box center [1076, 644] width 57 height 44
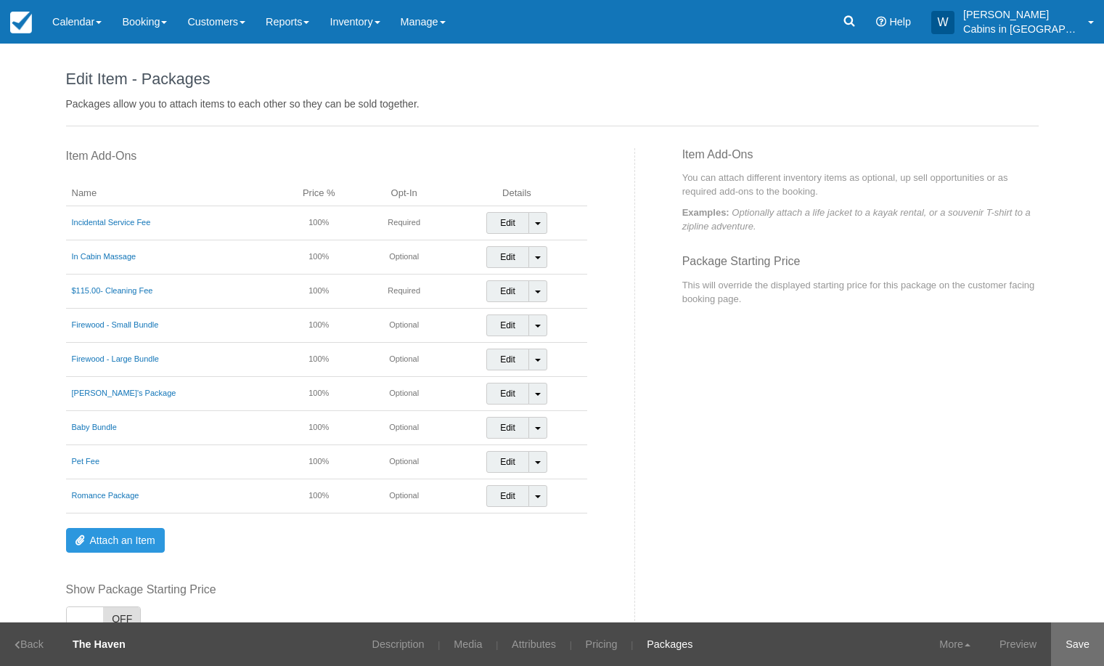
click at [1075, 640] on link "Save" at bounding box center [1077, 644] width 53 height 44
click at [592, 642] on link "Pricing" at bounding box center [593, 644] width 54 height 44
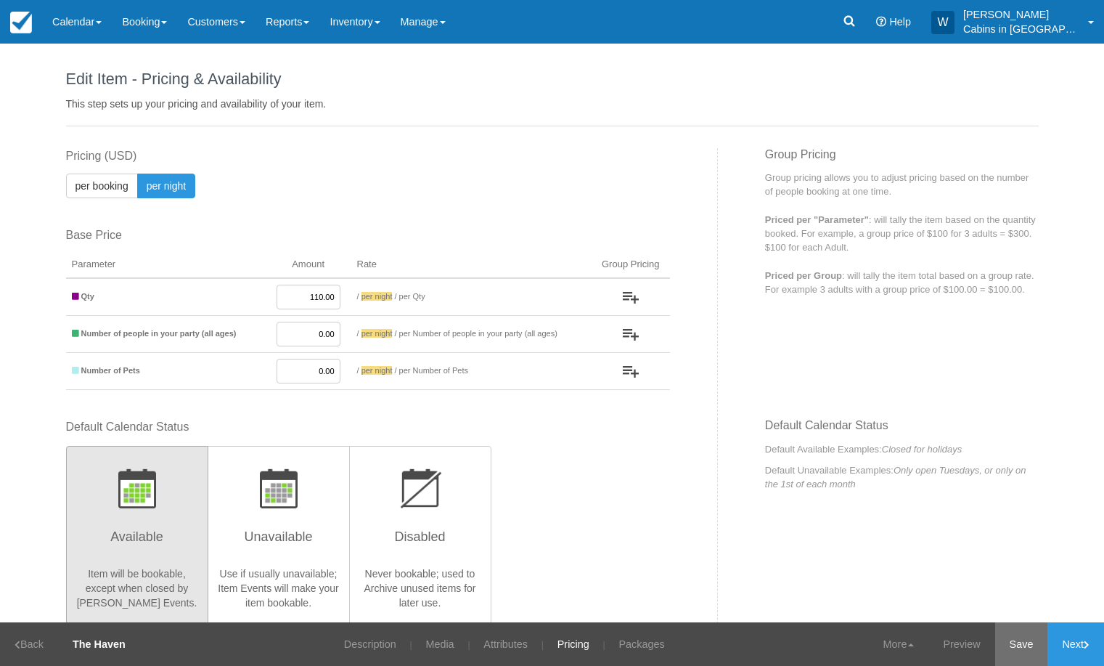
click at [1006, 643] on link "Save" at bounding box center [1021, 644] width 53 height 44
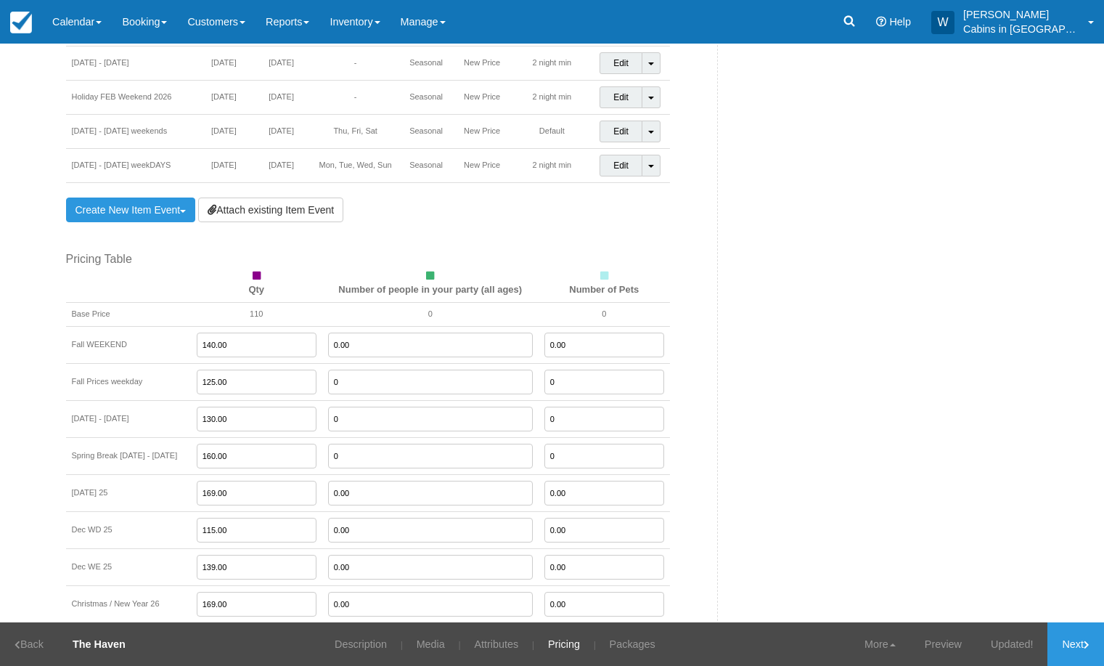
scroll to position [1110, 0]
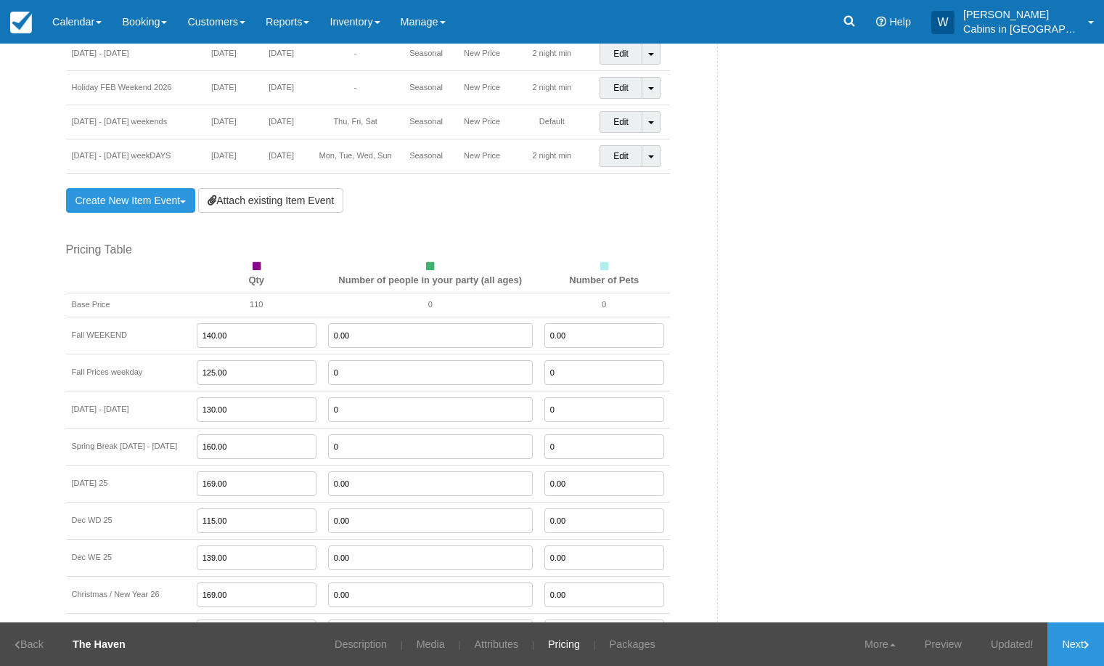
drag, startPoint x: 248, startPoint y: 485, endPoint x: 174, endPoint y: 499, distance: 76.0
click at [175, 494] on tr "[DATE] 25 169.00 0.00 0.00" at bounding box center [368, 483] width 604 height 37
drag, startPoint x: 250, startPoint y: 522, endPoint x: 197, endPoint y: 521, distance: 53.0
click at [197, 521] on tr "Dec WD 25 115.00 0.00 0.00" at bounding box center [368, 520] width 604 height 37
type input "125.00"
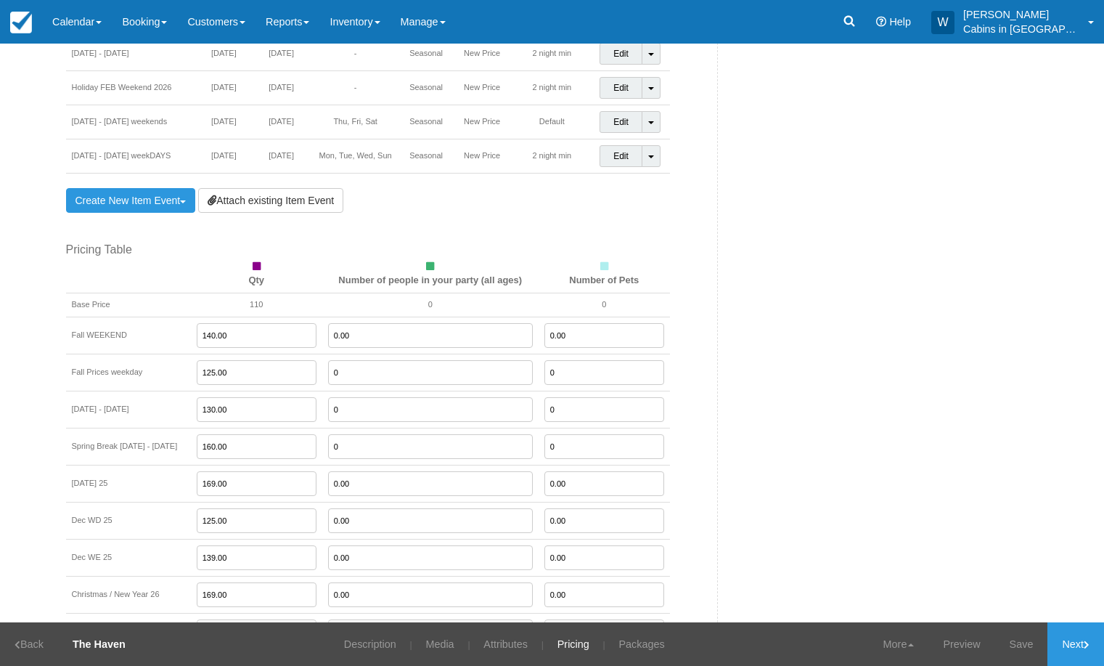
drag, startPoint x: 256, startPoint y: 558, endPoint x: 187, endPoint y: 564, distance: 68.6
click at [187, 564] on tr "Dec WE 25 139.00 0.00 0.00" at bounding box center [368, 557] width 604 height 37
drag, startPoint x: 250, startPoint y: 559, endPoint x: 216, endPoint y: 559, distance: 34.8
click at [216, 559] on input "139.00" at bounding box center [257, 557] width 120 height 25
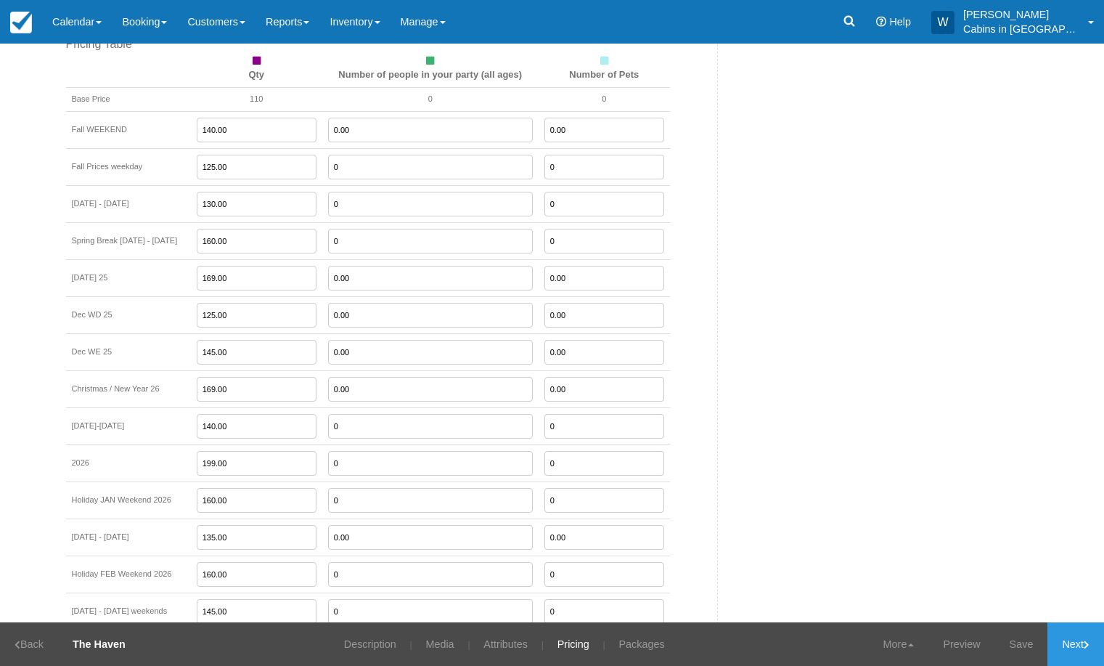
scroll to position [1318, 0]
type input "145.00"
drag, startPoint x: 248, startPoint y: 534, endPoint x: 194, endPoint y: 538, distance: 54.6
click at [194, 538] on tr "[DATE] - [DATE] 135.00 0.00 0.00" at bounding box center [368, 533] width 604 height 37
type input "140.00"
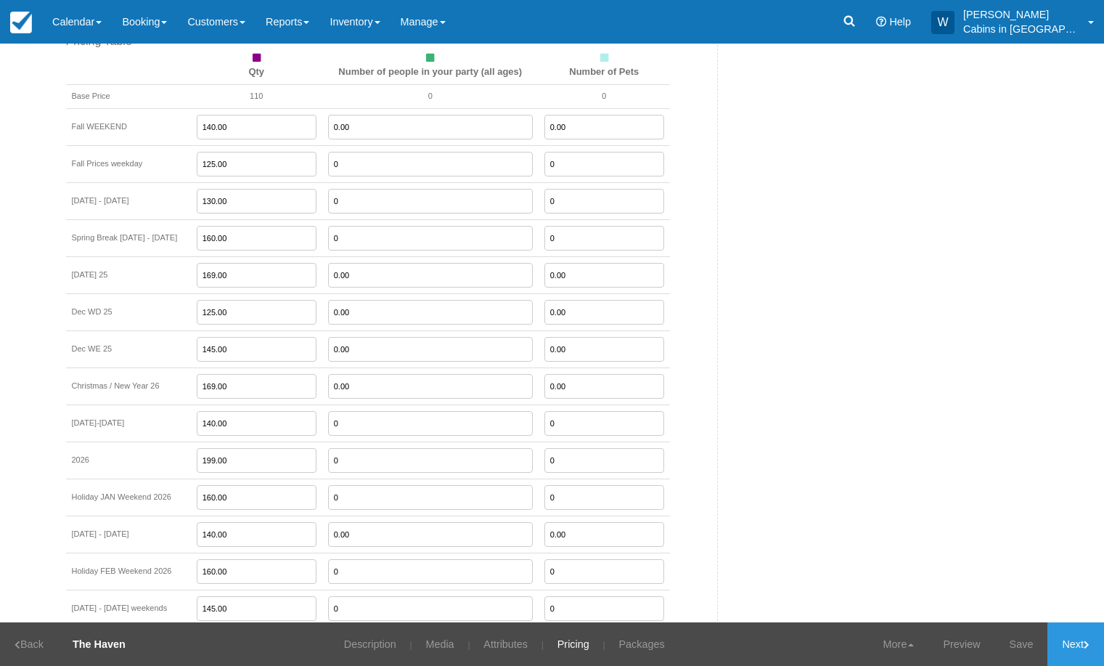
drag, startPoint x: 260, startPoint y: 575, endPoint x: 206, endPoint y: 574, distance: 53.7
click at [205, 574] on tr "Holiday FEB Weekend 2026 160.00 0 0" at bounding box center [368, 571] width 604 height 37
type input "169.00"
drag, startPoint x: 248, startPoint y: 499, endPoint x: 193, endPoint y: 502, distance: 55.3
click at [193, 500] on tr "Holiday JAN Weekend 2026 160.00 0 0" at bounding box center [368, 496] width 604 height 37
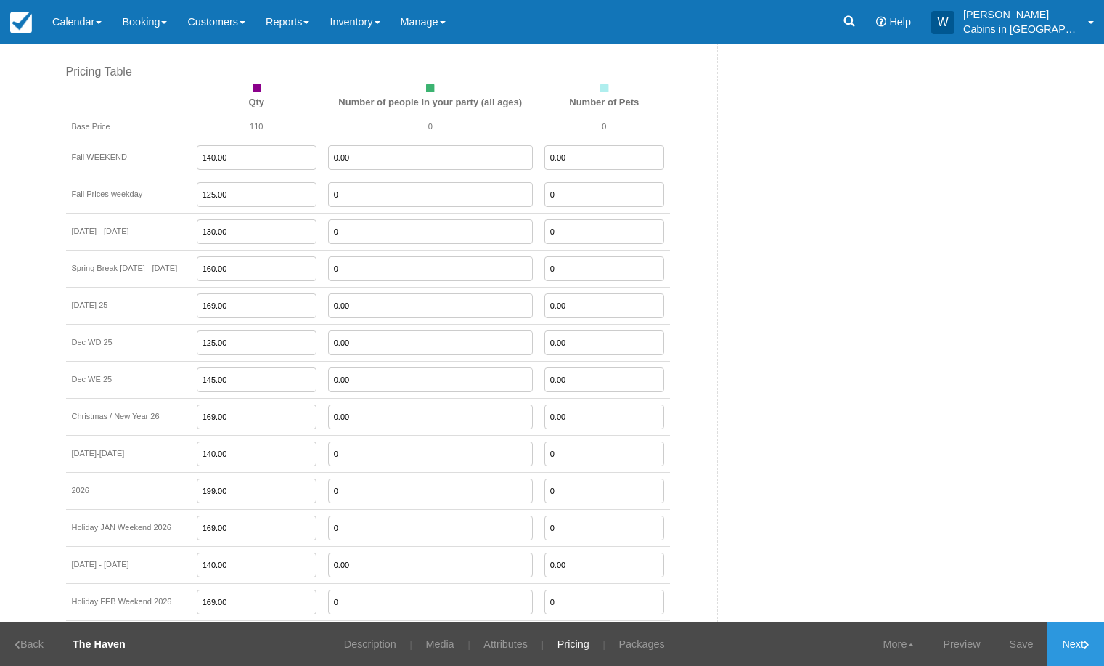
scroll to position [1277, 0]
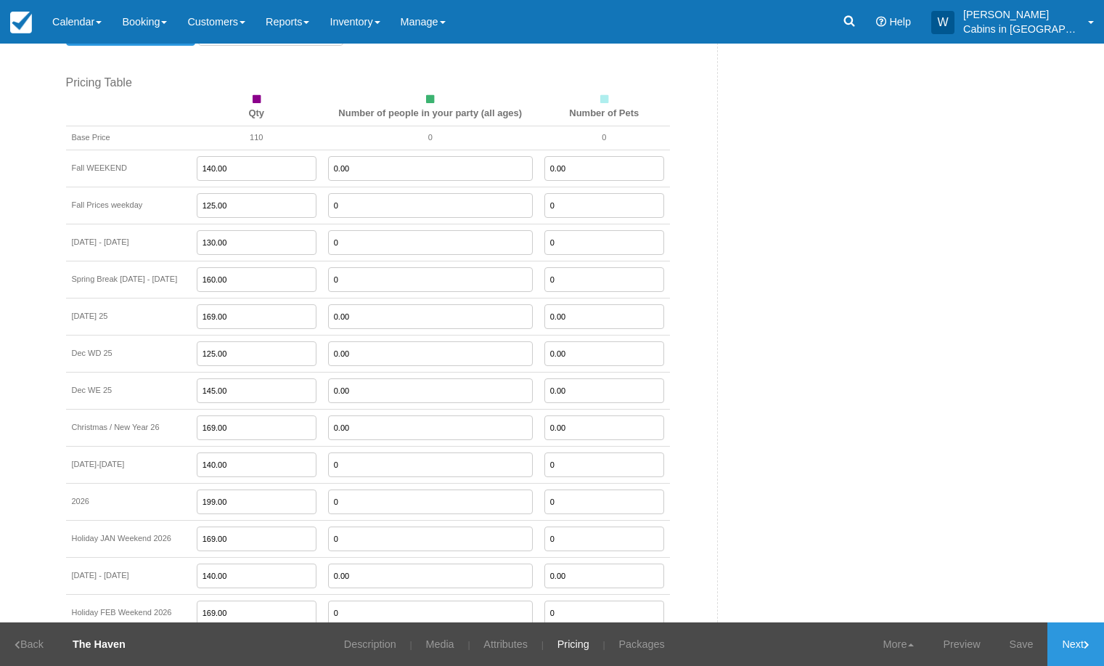
type input "169.00"
drag, startPoint x: 253, startPoint y: 280, endPoint x: 195, endPoint y: 280, distance: 58.8
click at [195, 280] on tr "Spring Break [DATE] - [DATE] 160.00 0 0" at bounding box center [368, 279] width 604 height 37
type input "169.00"
click at [1022, 639] on link "Save" at bounding box center [1021, 644] width 53 height 44
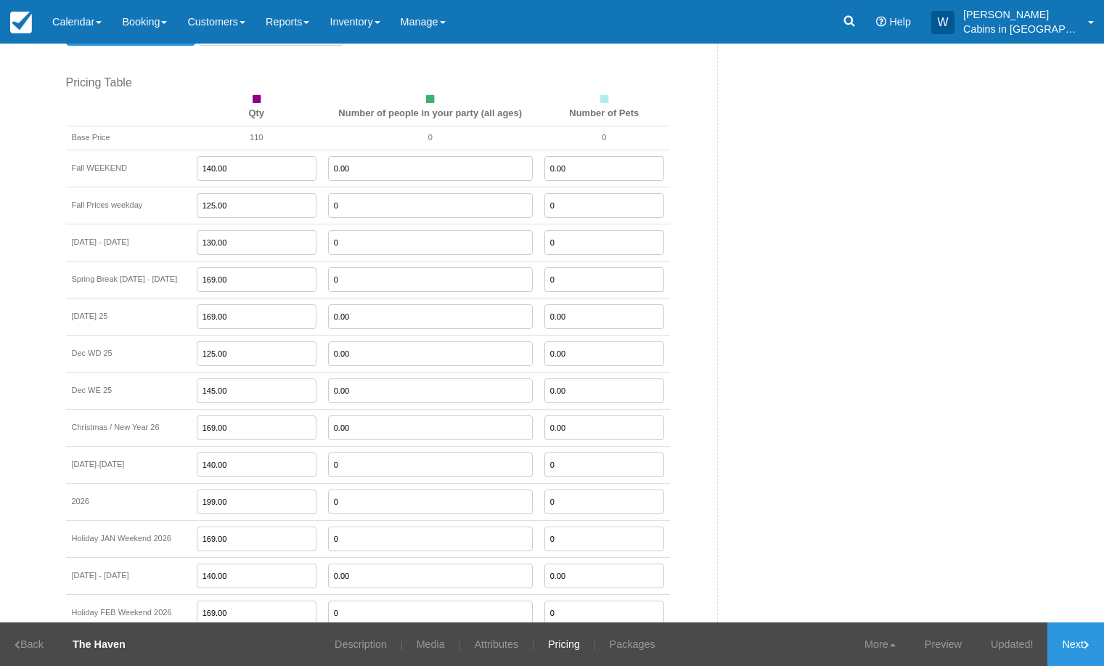
scroll to position [1281, 0]
